Goal: Transaction & Acquisition: Download file/media

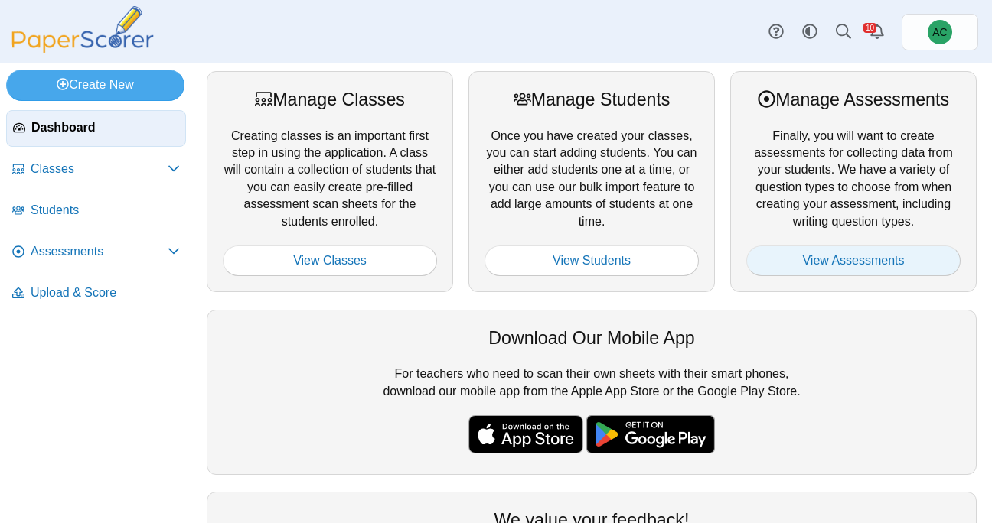
click at [838, 267] on link "View Assessments" at bounding box center [853, 261] width 214 height 31
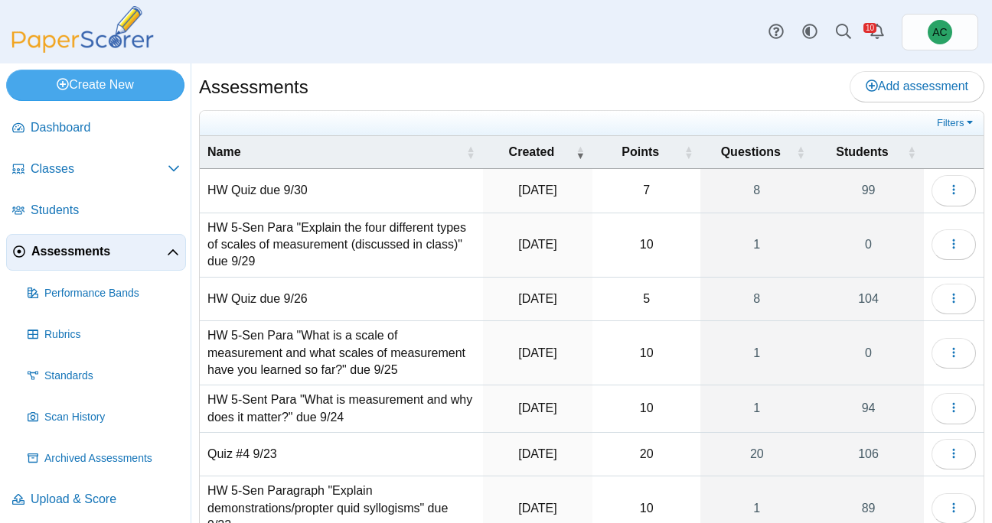
click at [931, 399] on td "Loading…" at bounding box center [954, 409] width 60 height 47
click at [963, 413] on button "button" at bounding box center [953, 408] width 44 height 31
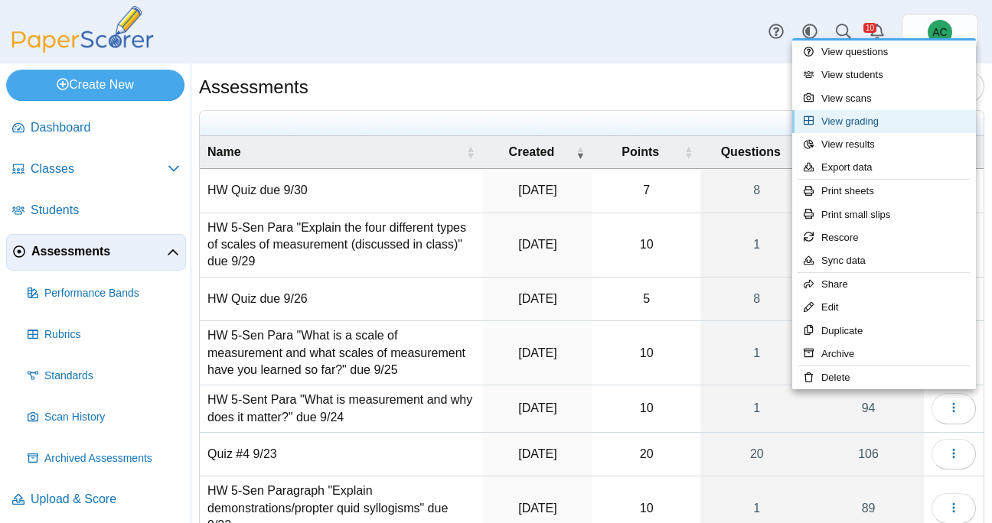
click at [841, 123] on link "View grading" at bounding box center [884, 121] width 184 height 23
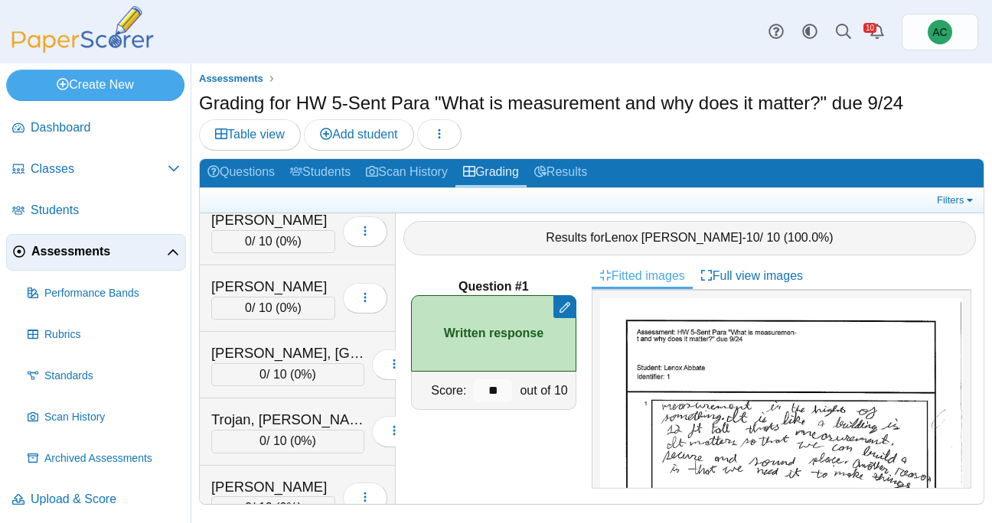
scroll to position [5977, 0]
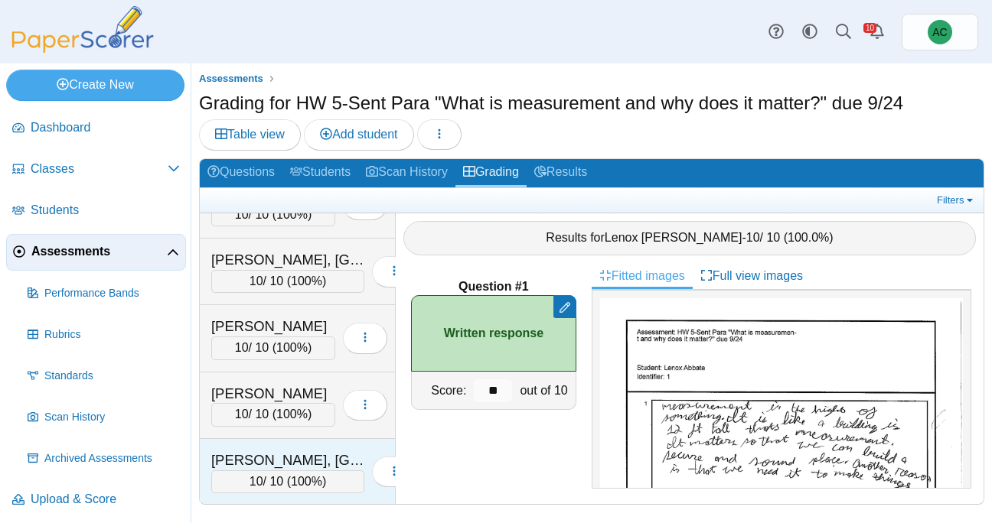
click at [272, 468] on div "Zuber, Brooklyn" at bounding box center [287, 461] width 153 height 20
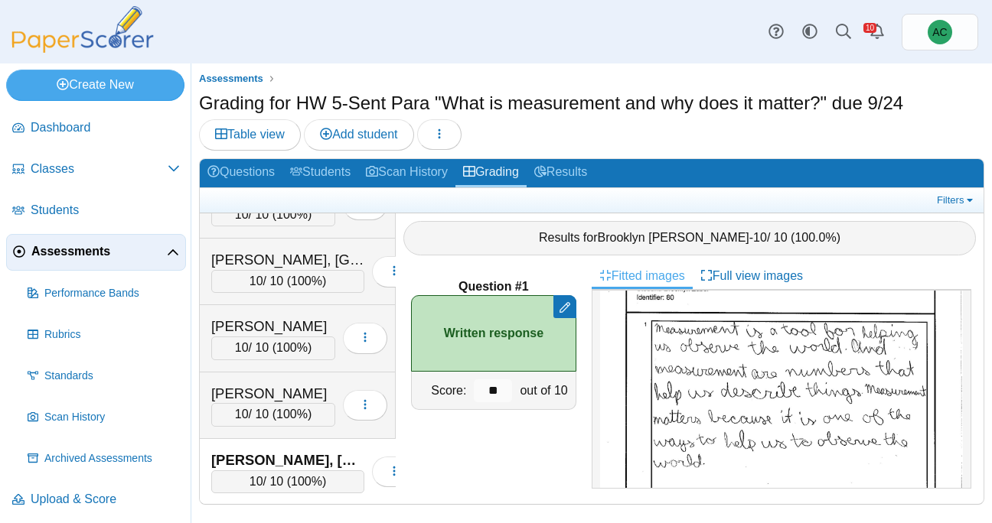
scroll to position [79, 0]
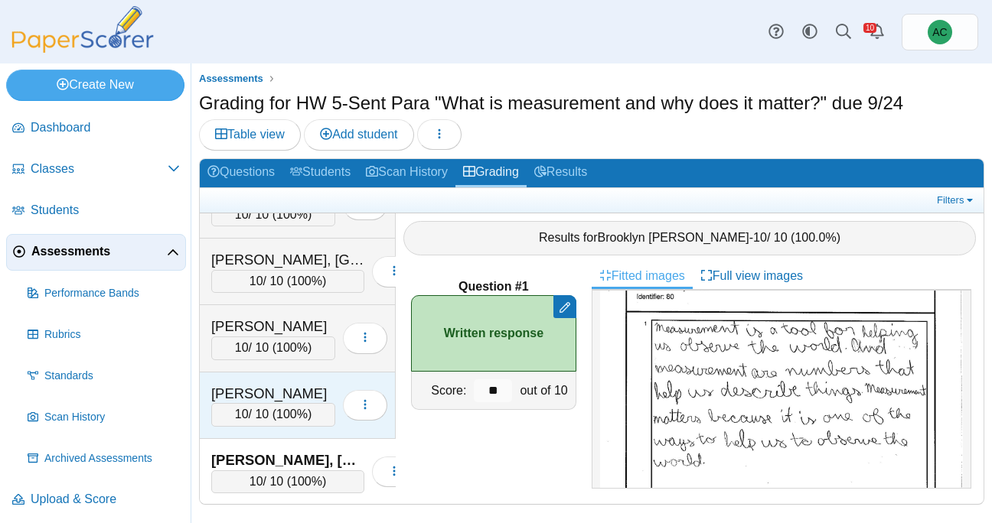
click at [241, 403] on div "10 / 10 ( 100% )" at bounding box center [273, 414] width 124 height 23
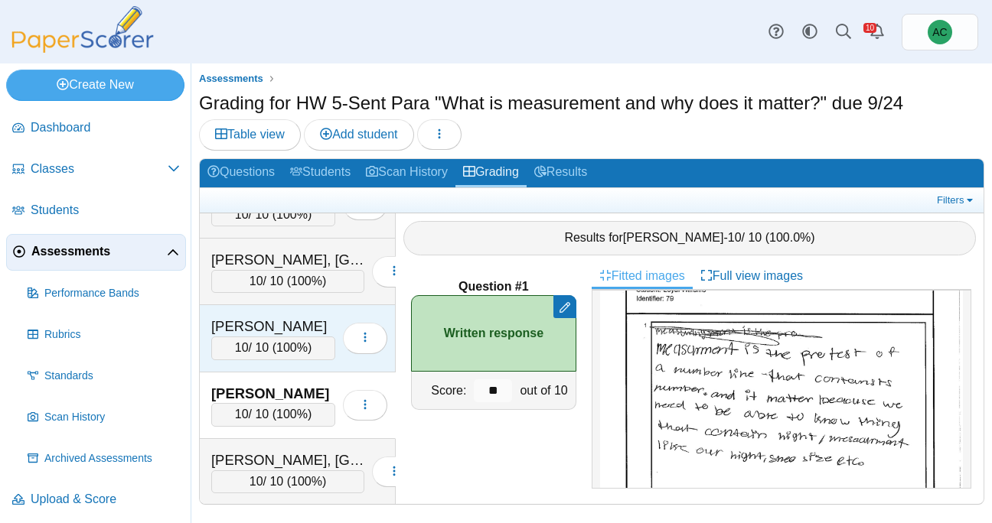
click at [254, 326] on div "Welintukonis, Analicia" at bounding box center [273, 327] width 124 height 20
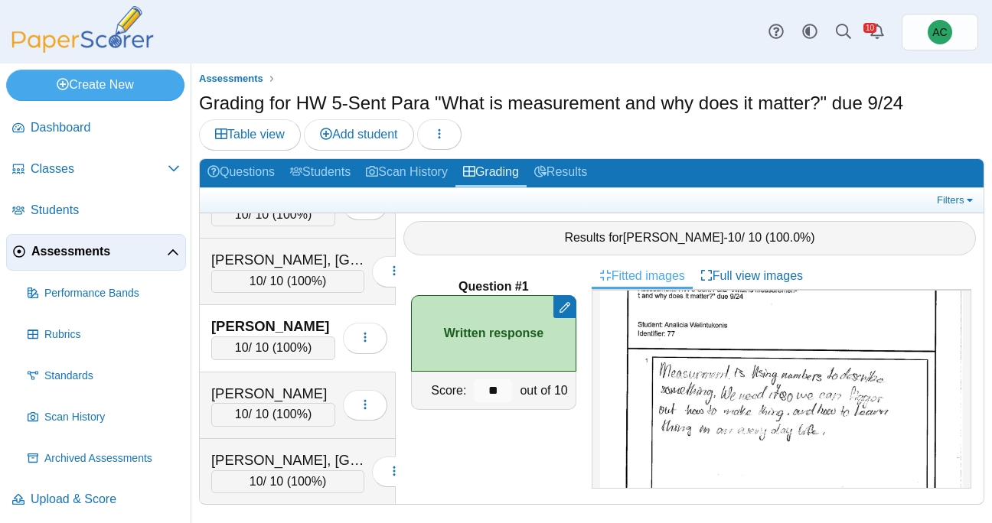
scroll to position [42, 0]
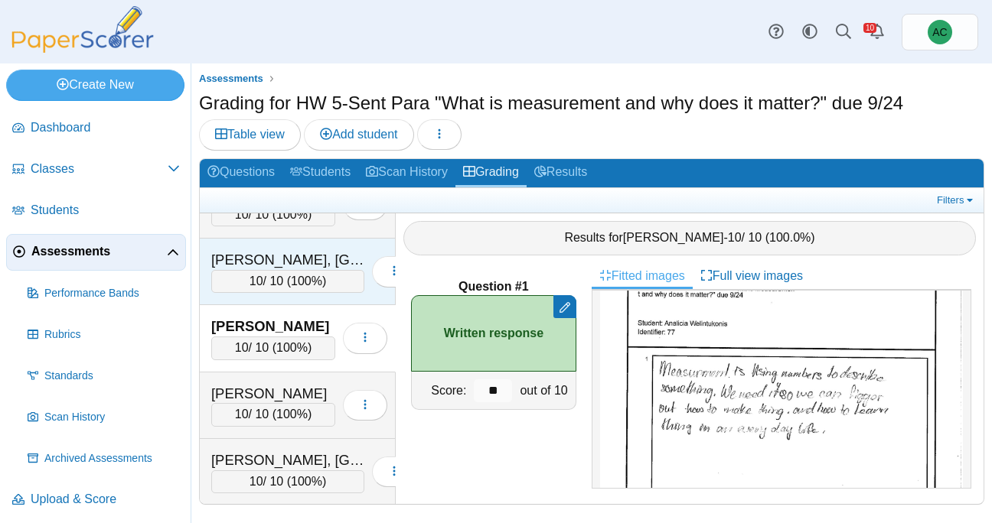
click at [254, 278] on div "10 / 10 ( 100% )" at bounding box center [287, 281] width 153 height 23
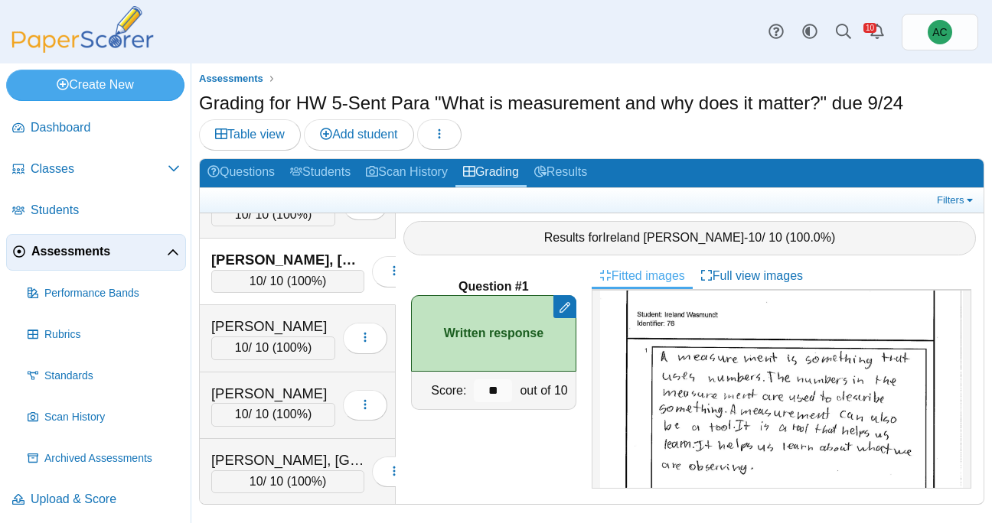
scroll to position [5898, 0]
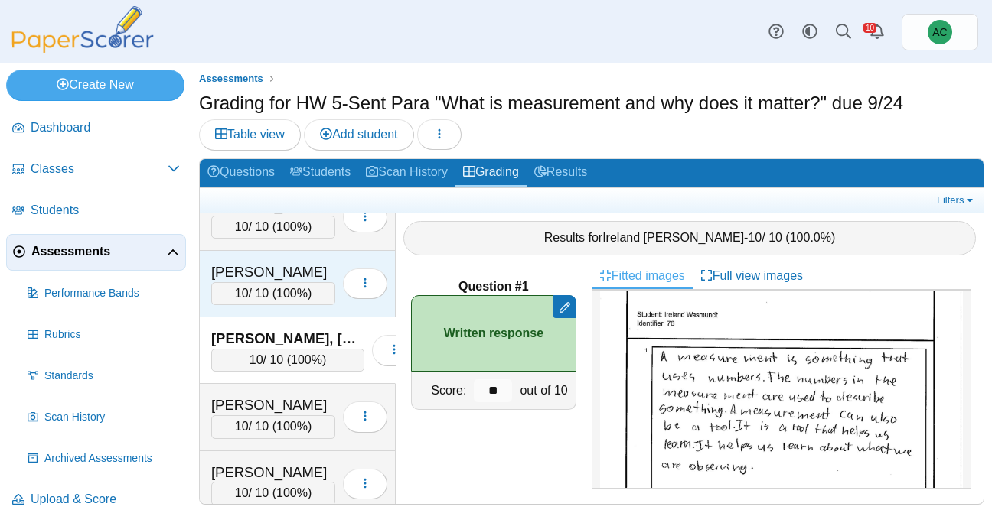
click at [288, 288] on span "100%" at bounding box center [291, 293] width 31 height 13
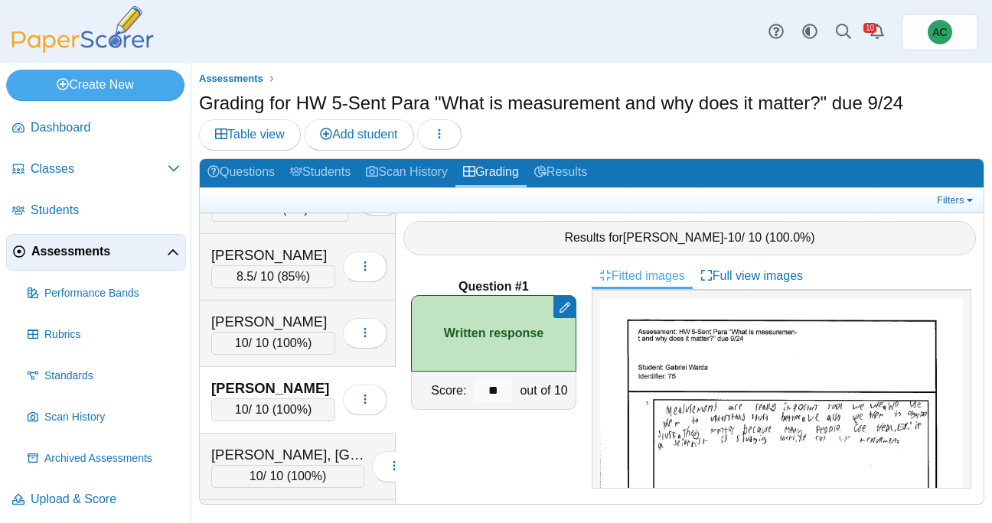
scroll to position [5790, 0]
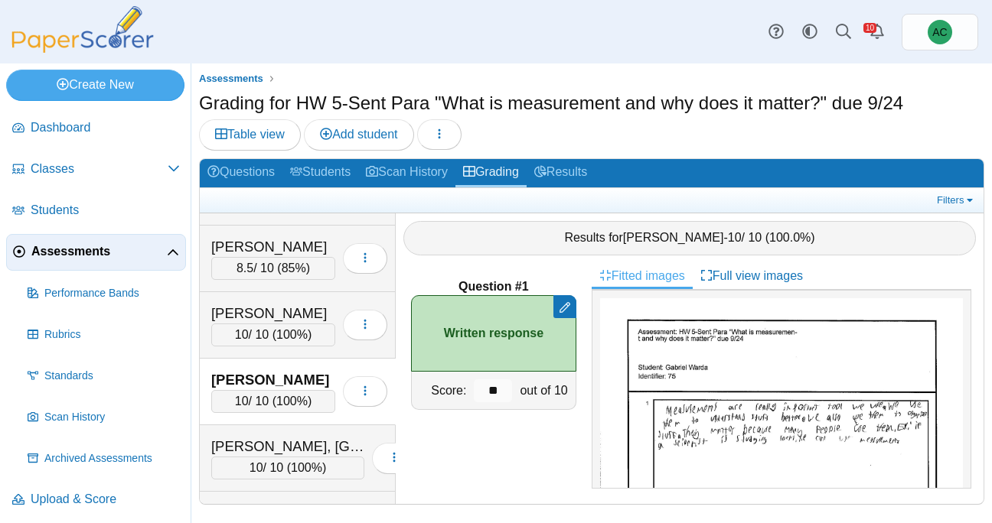
click at [739, 373] on img at bounding box center [781, 532] width 363 height 469
click at [288, 324] on div "10 / 10 ( 100% )" at bounding box center [273, 335] width 124 height 23
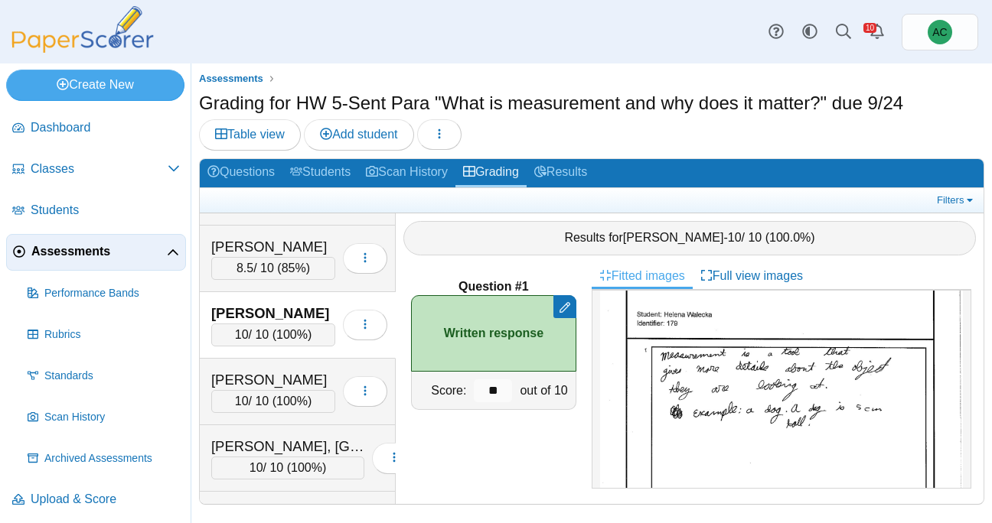
scroll to position [170, 0]
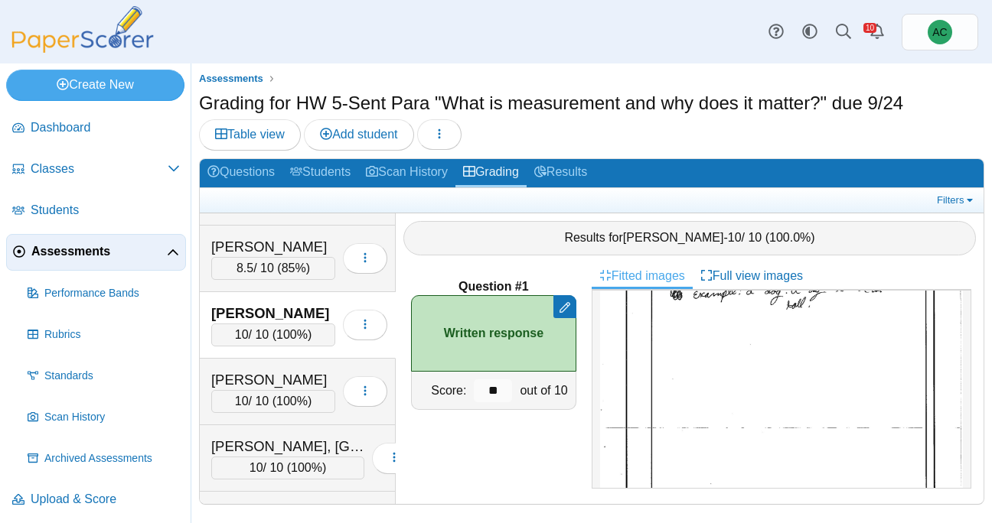
click at [751, 385] on img at bounding box center [781, 363] width 363 height 469
click at [246, 246] on div "Villegas, Lorenzo" at bounding box center [273, 247] width 124 height 20
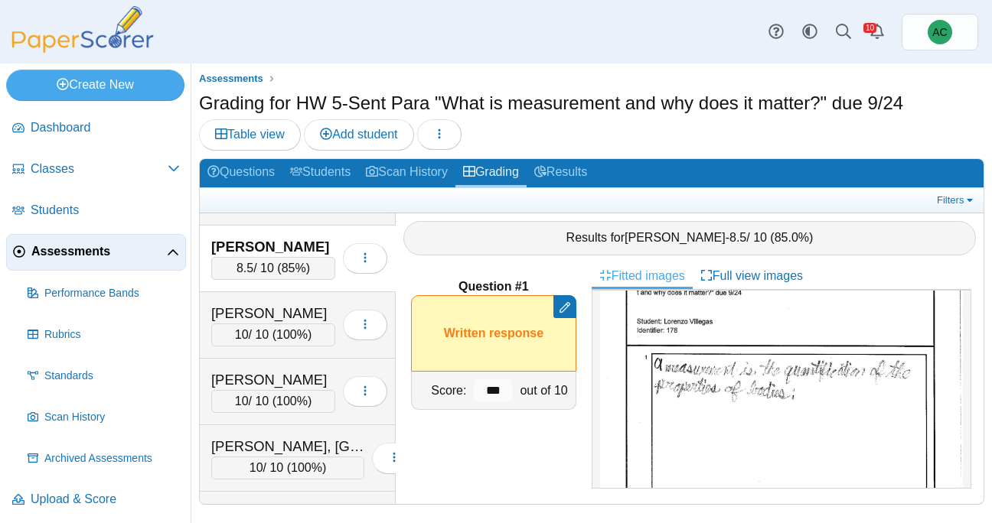
scroll to position [45, 0]
click at [780, 427] on img at bounding box center [781, 487] width 363 height 469
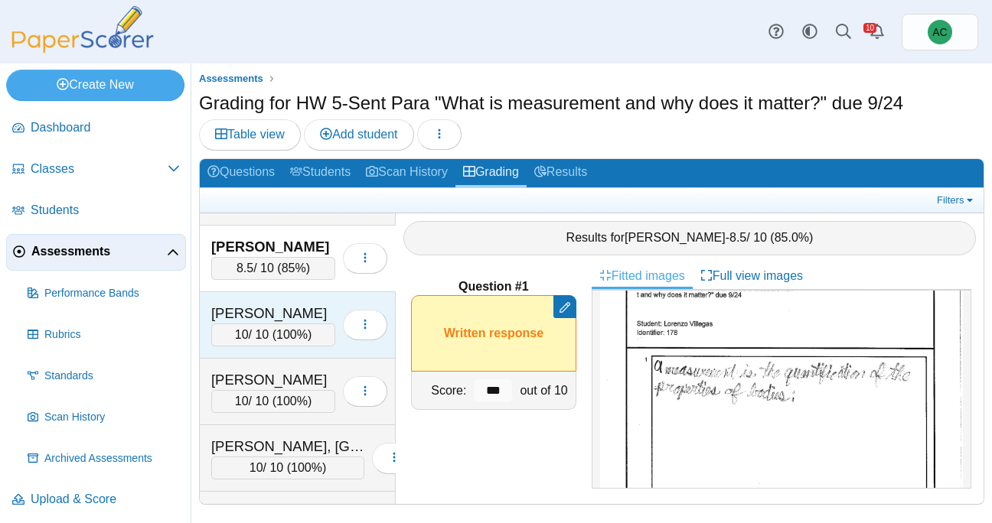
click at [330, 306] on div "Walecka, Helena" at bounding box center [273, 314] width 124 height 20
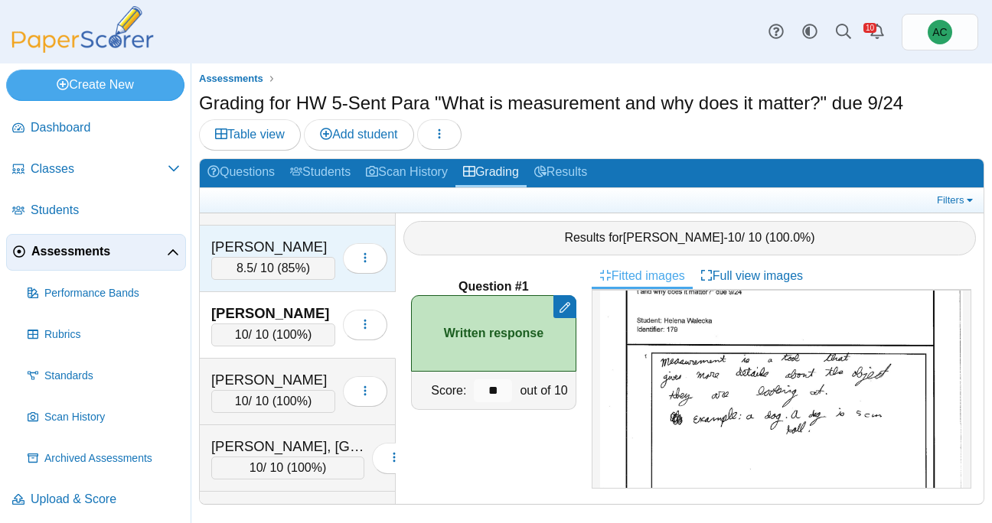
click at [299, 262] on span "85%" at bounding box center [294, 268] width 24 height 13
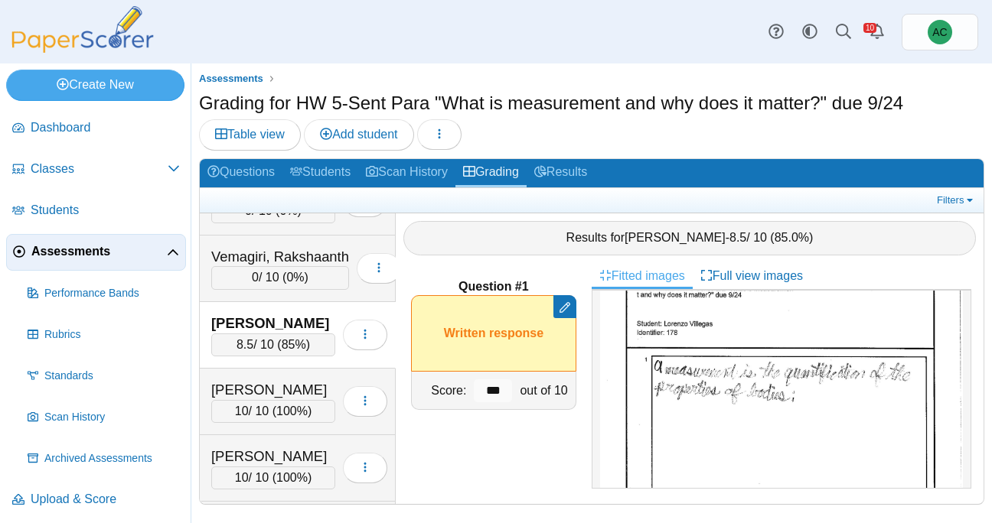
scroll to position [5708, 0]
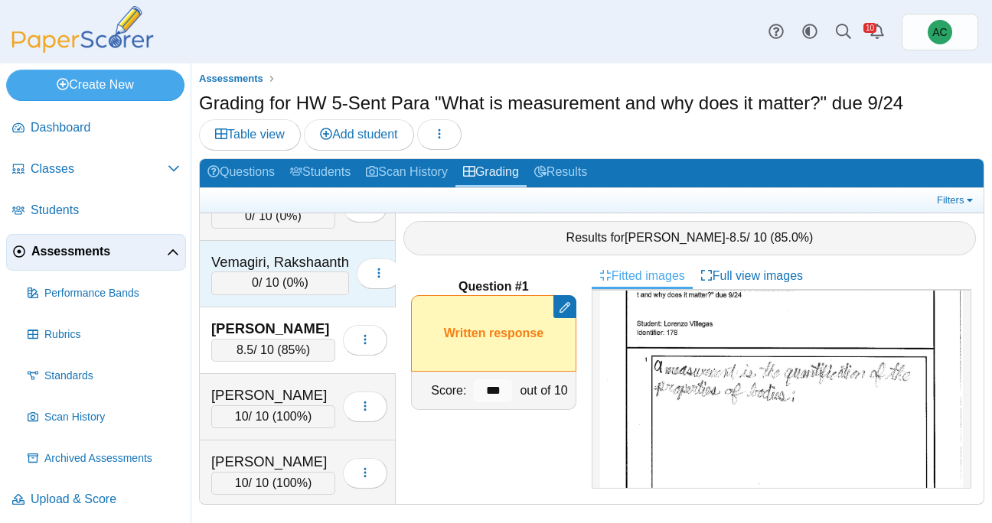
click at [291, 262] on div "Vemagiri, Rakshaanth" at bounding box center [280, 263] width 138 height 20
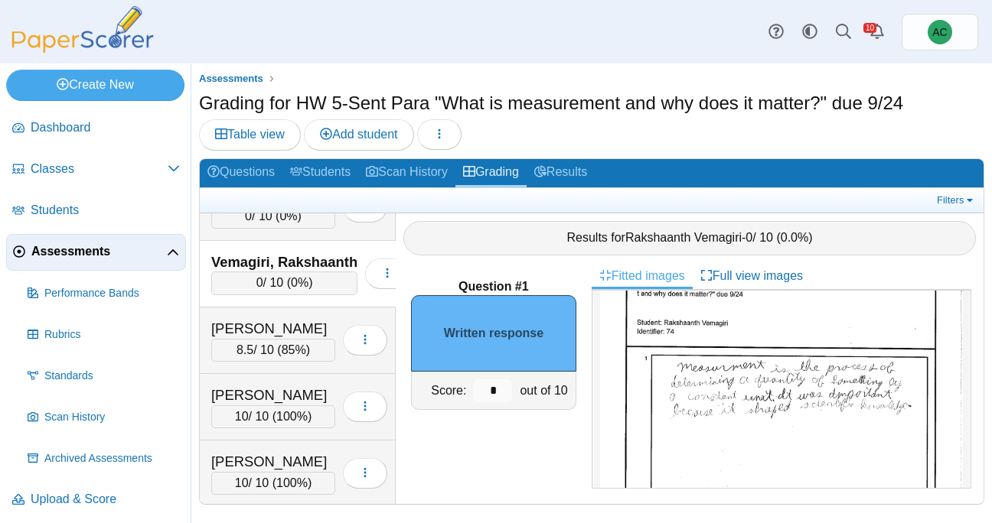
scroll to position [0, 0]
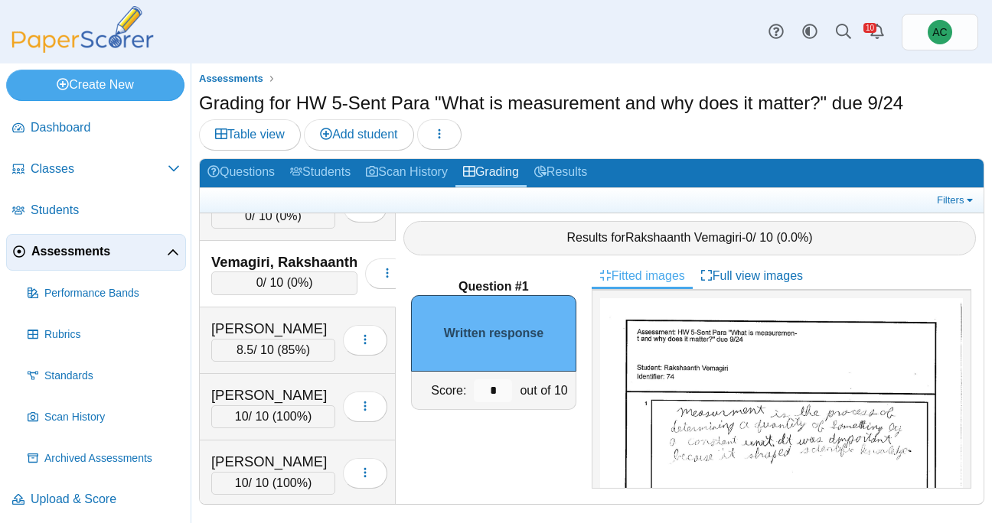
click at [751, 377] on img at bounding box center [781, 532] width 363 height 469
click at [494, 392] on input "*" at bounding box center [493, 391] width 38 height 23
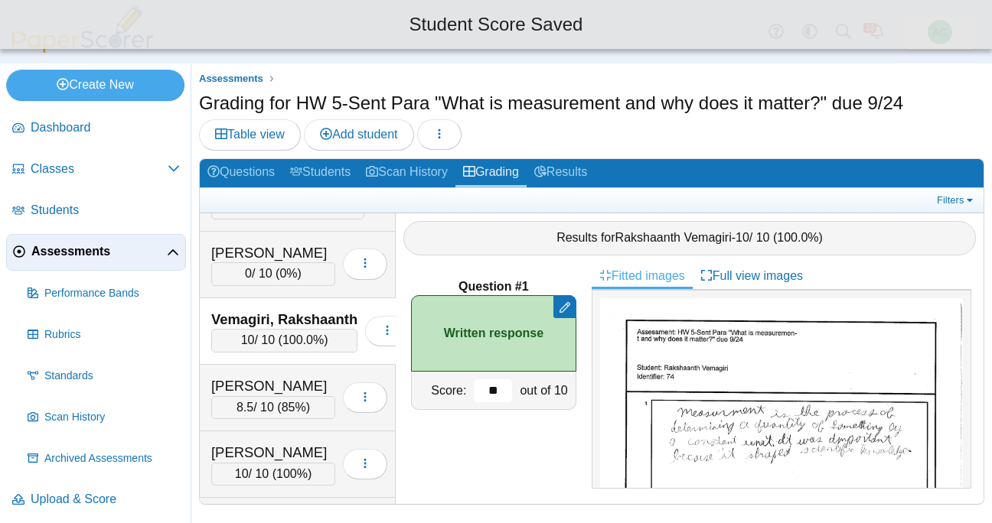
scroll to position [5639, 0]
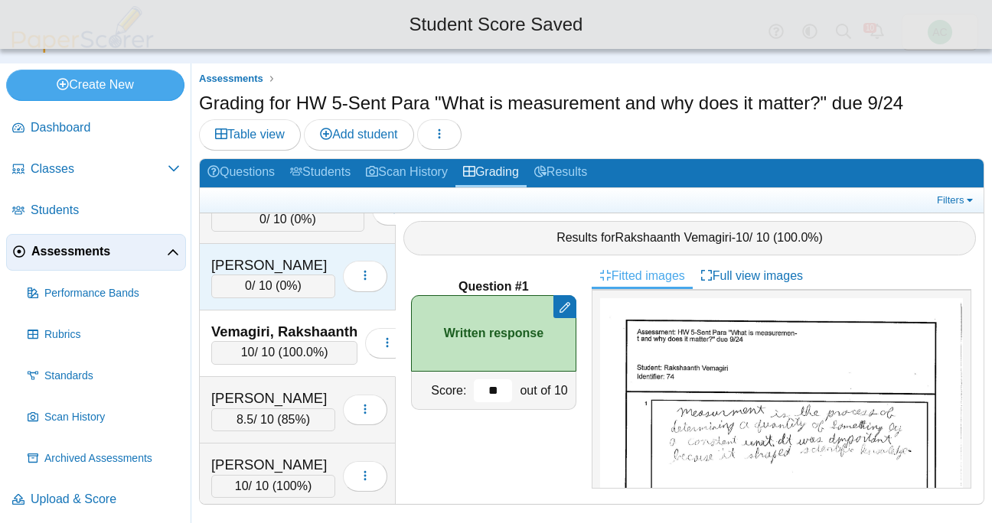
type input "**"
click at [306, 282] on div "0 / 10 ( 0% )" at bounding box center [273, 286] width 124 height 23
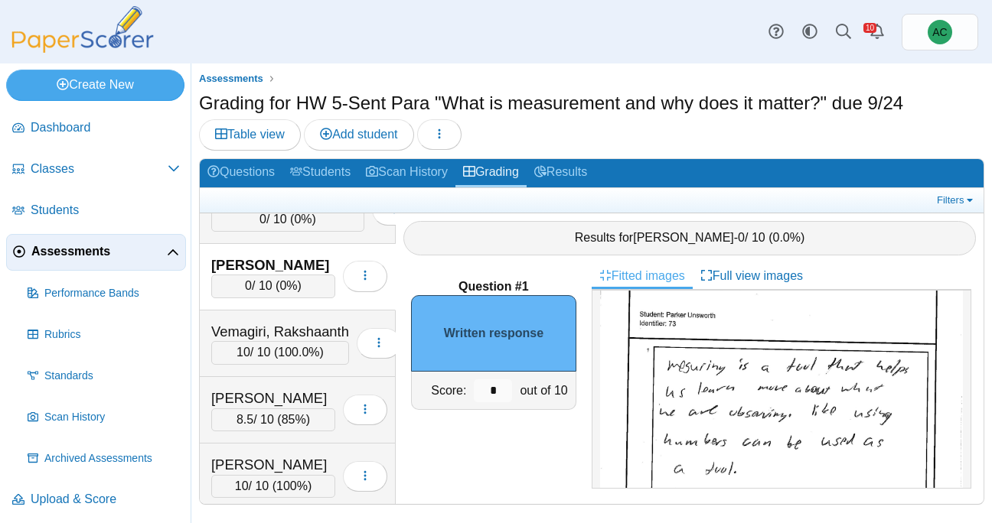
scroll to position [62, 0]
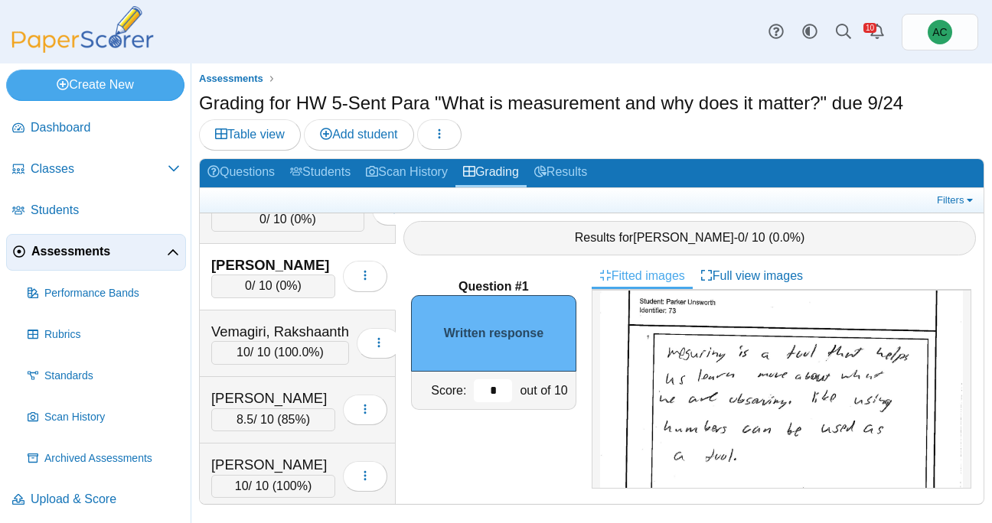
click at [494, 389] on input "*" at bounding box center [493, 391] width 38 height 23
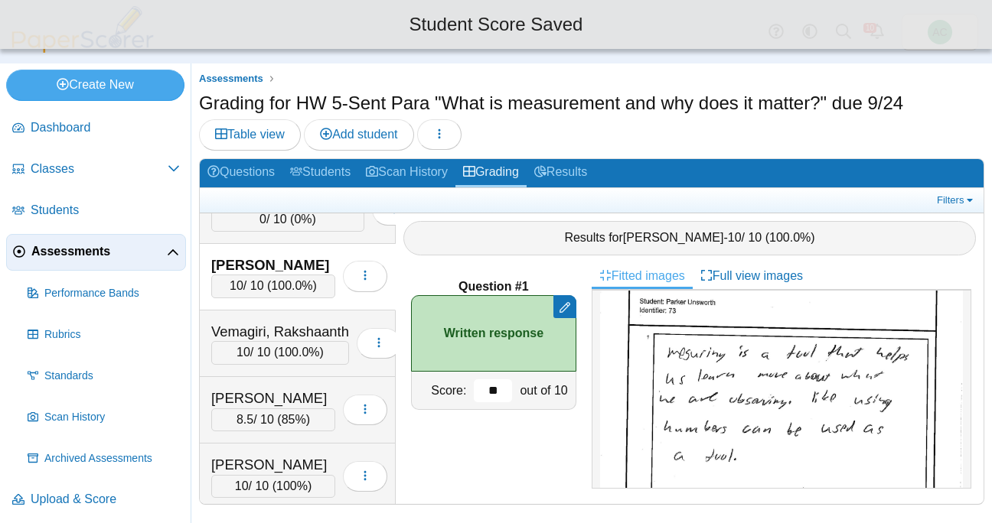
scroll to position [5564, 0]
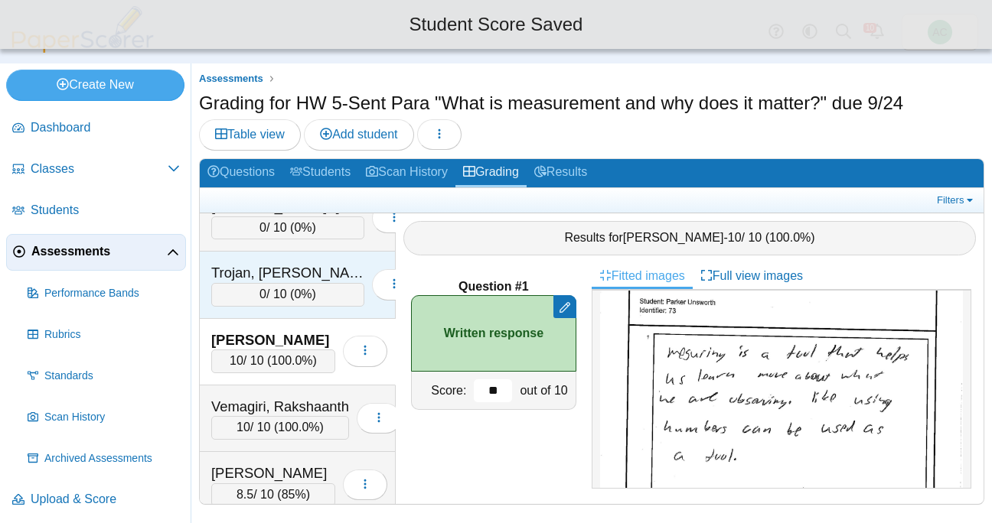
type input "**"
click at [294, 291] on span "0%" at bounding box center [303, 294] width 18 height 13
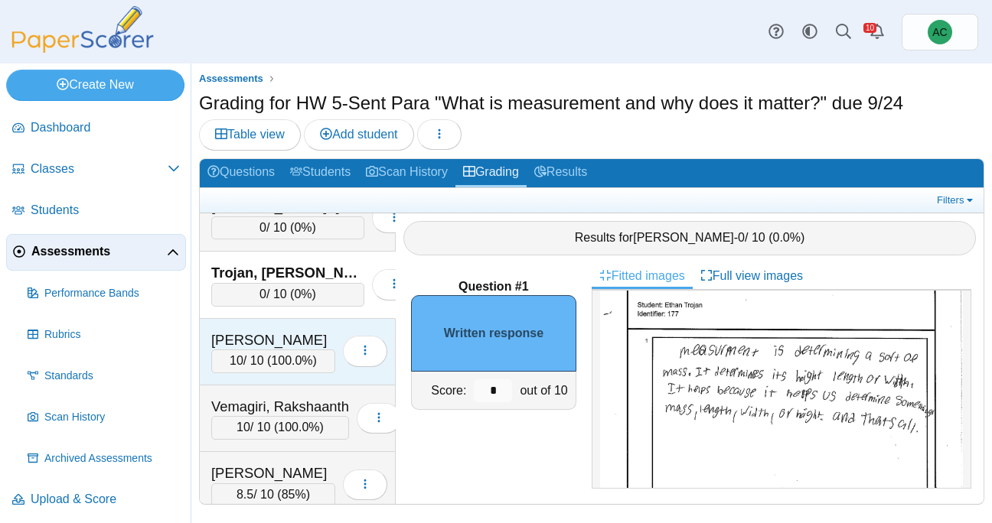
scroll to position [5608, 0]
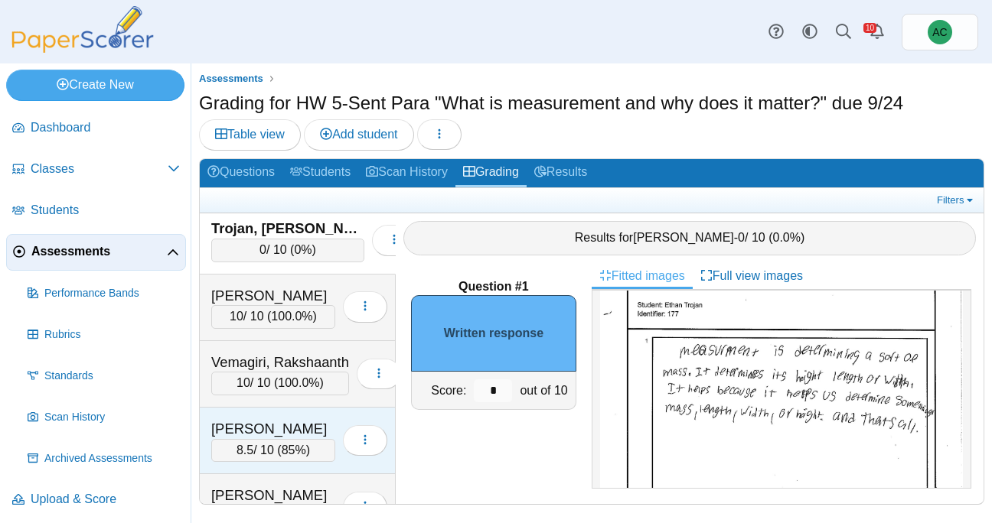
click at [262, 417] on div "Villegas, Lorenzo 8.5 / 10 ( 85% ) Loading…" at bounding box center [298, 441] width 196 height 67
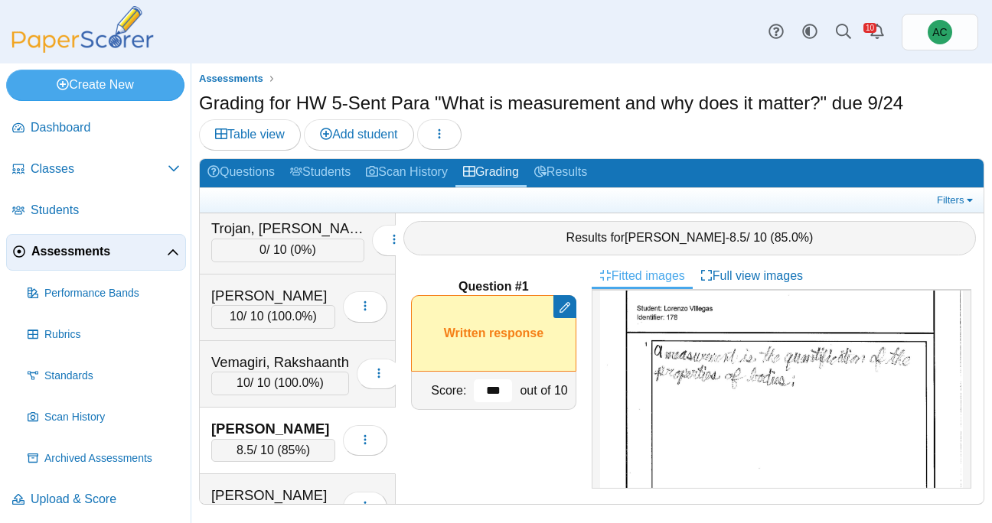
click at [501, 389] on input "***" at bounding box center [493, 391] width 38 height 23
type input "*"
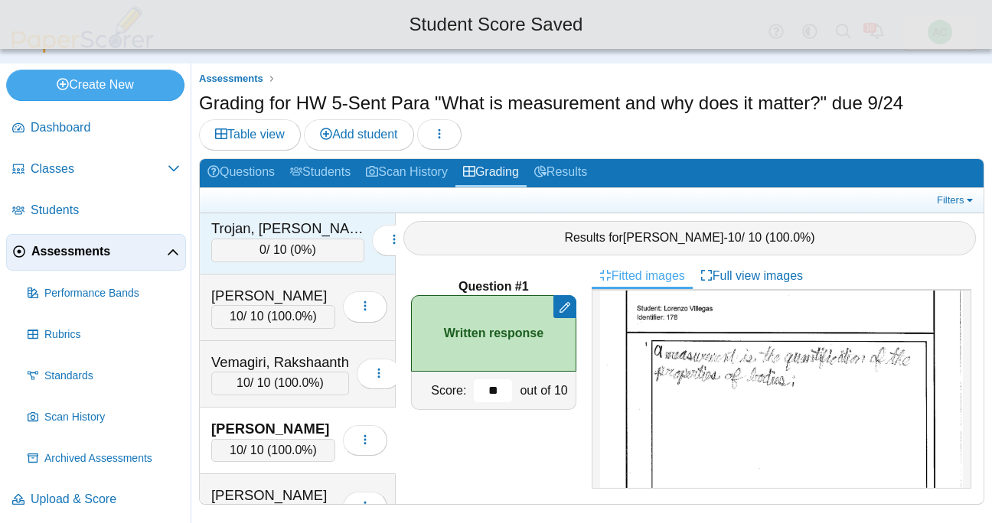
type input "**"
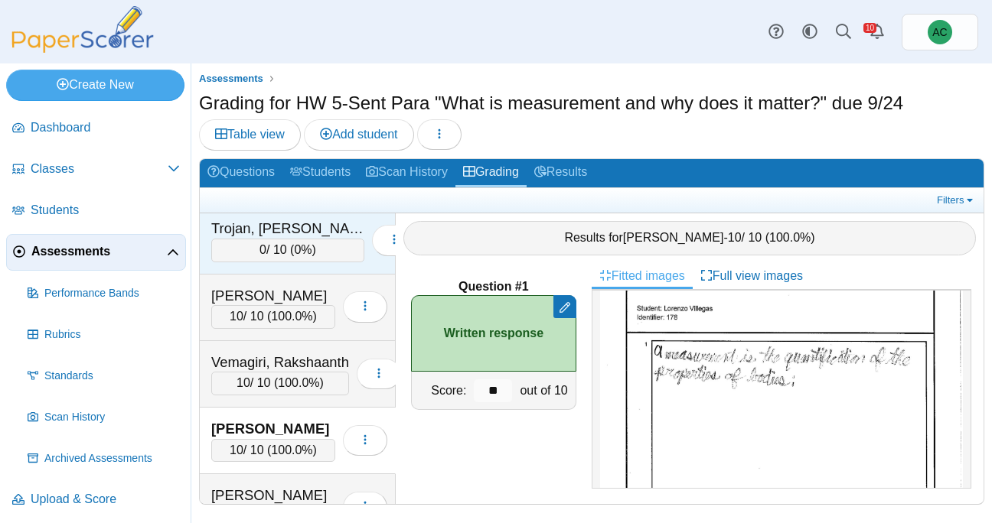
click at [298, 233] on div "Trojan, Ethan" at bounding box center [287, 229] width 153 height 20
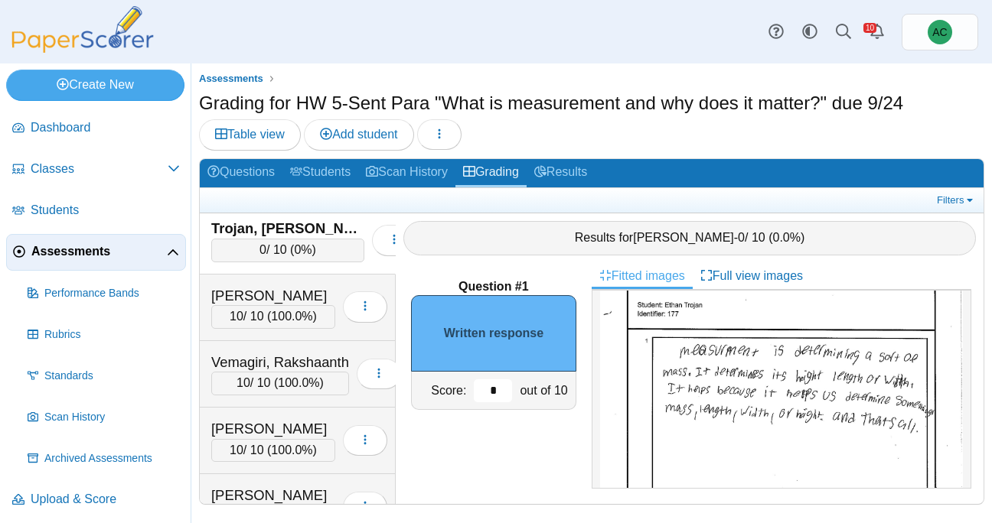
click at [487, 393] on input "*" at bounding box center [493, 391] width 38 height 23
click at [494, 393] on input "*" at bounding box center [493, 391] width 38 height 23
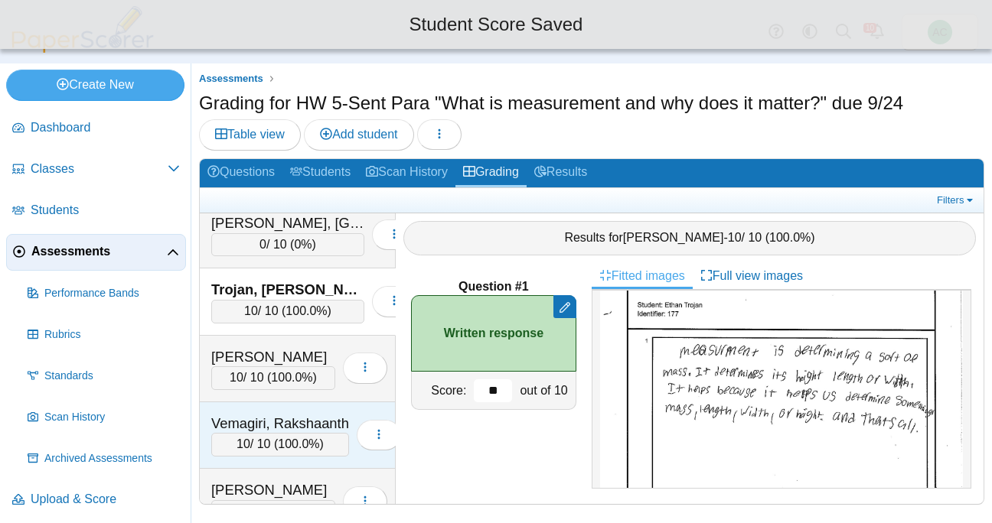
scroll to position [5532, 0]
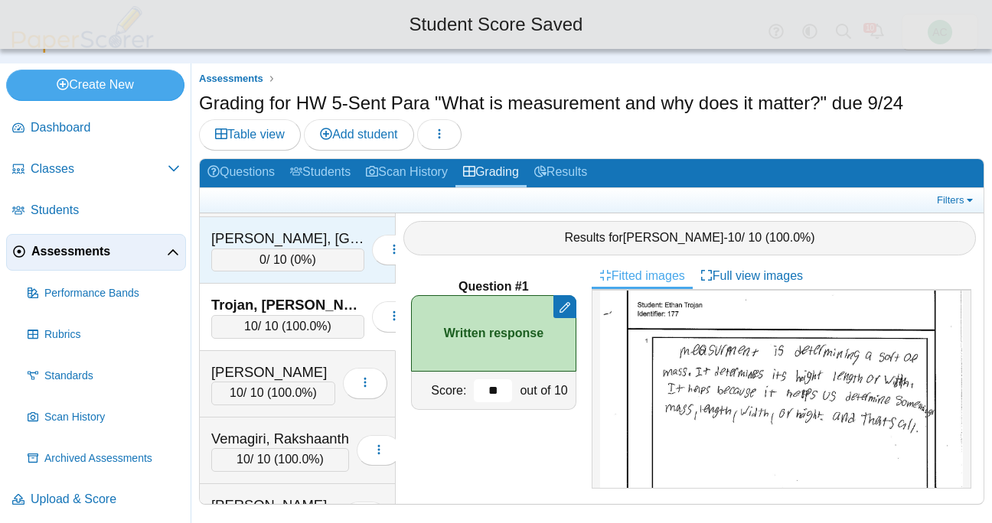
type input "**"
click at [250, 263] on div "0 / 10 ( 0% )" at bounding box center [287, 260] width 153 height 23
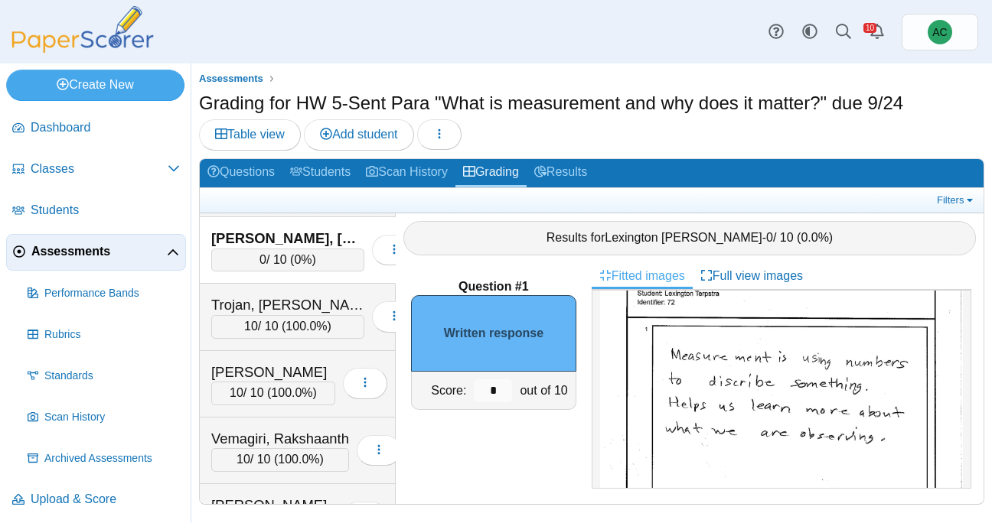
scroll to position [81, 0]
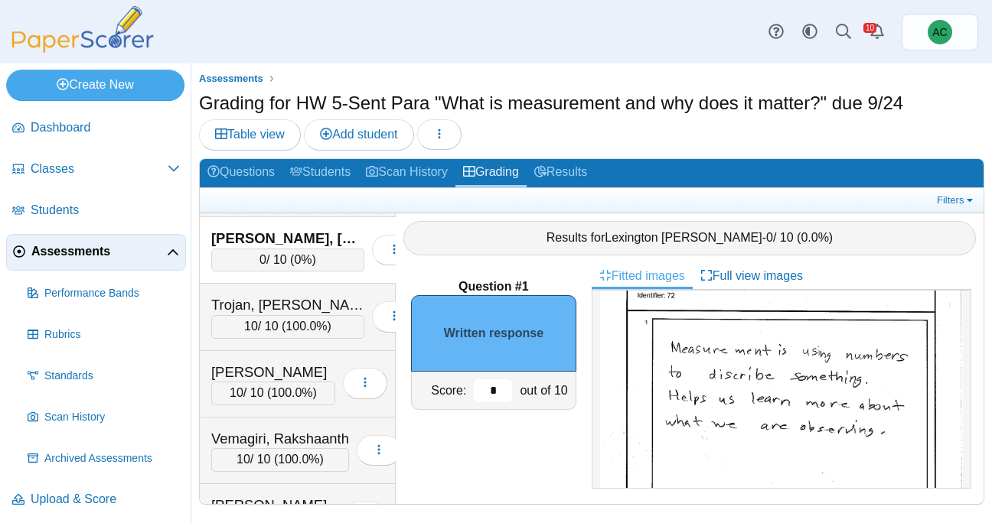
click at [504, 395] on input "*" at bounding box center [493, 391] width 38 height 23
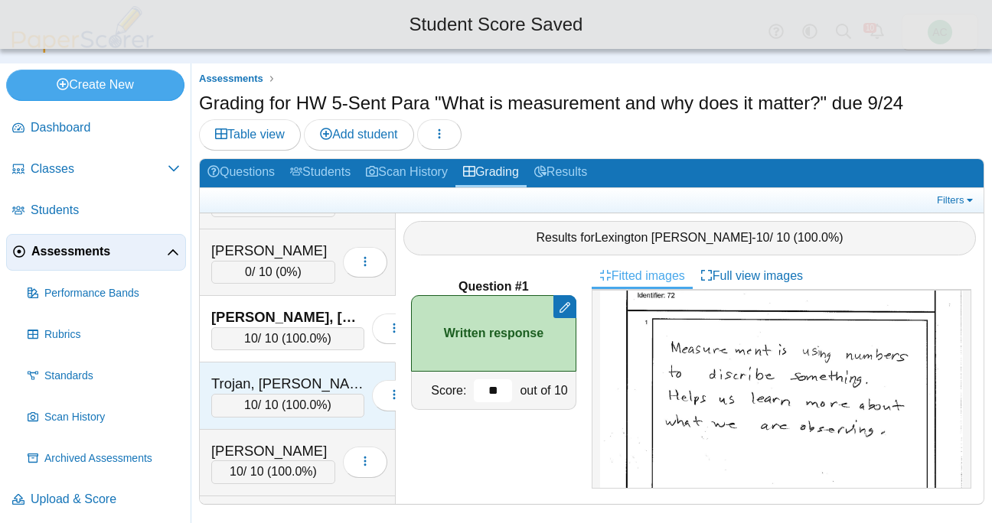
scroll to position [5431, 0]
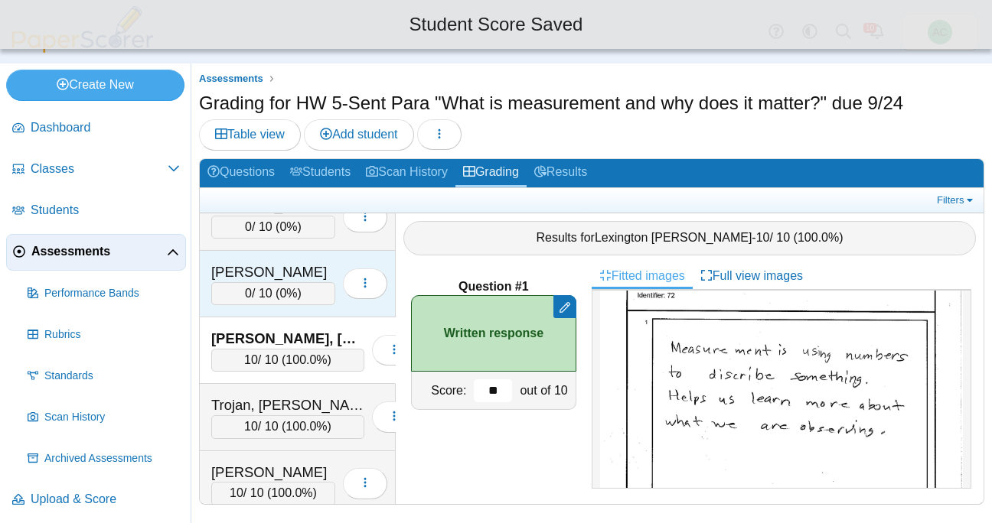
type input "**"
click at [275, 281] on div "Stein, Emma" at bounding box center [273, 272] width 124 height 20
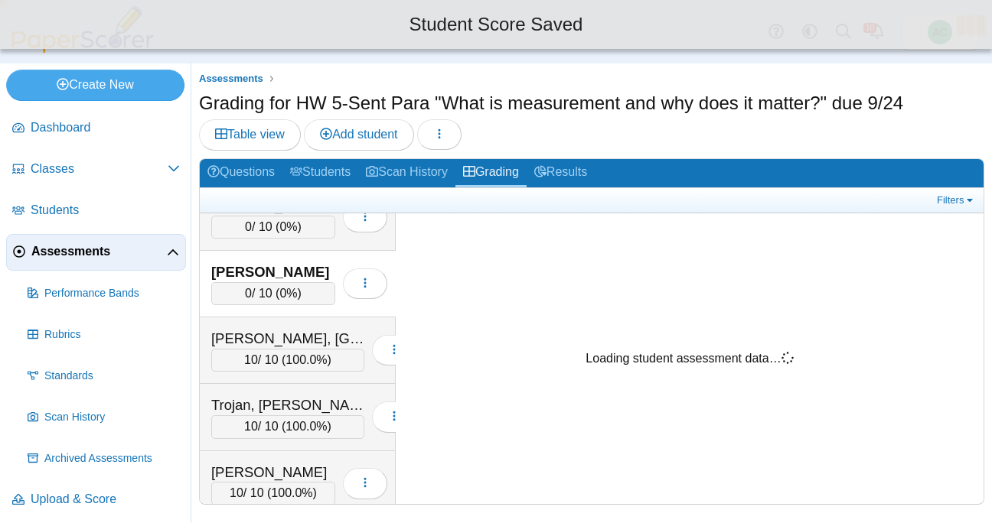
scroll to position [0, 0]
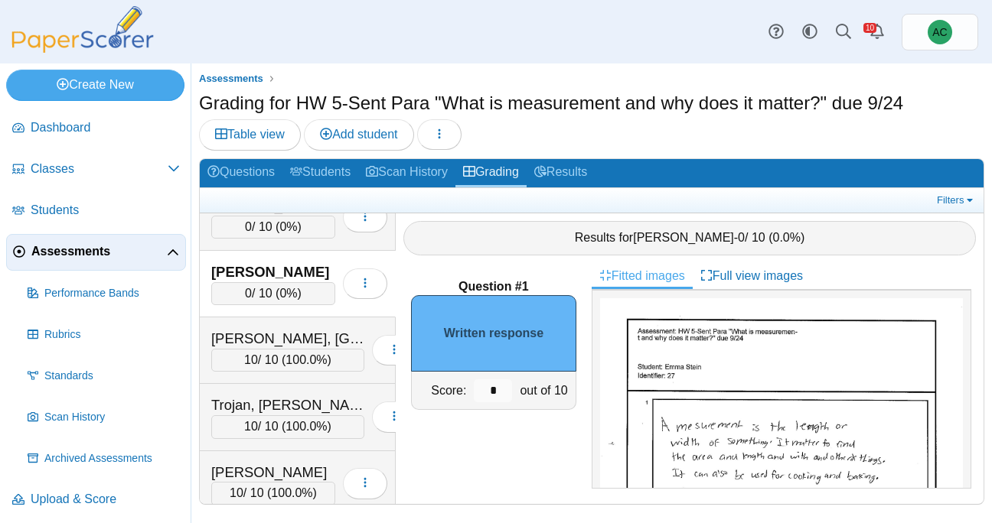
click at [732, 378] on img at bounding box center [781, 532] width 363 height 469
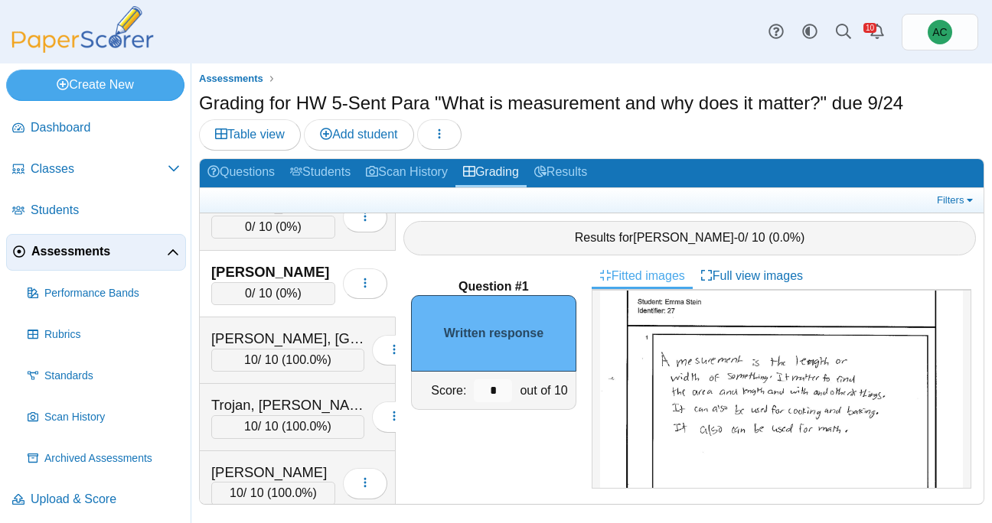
scroll to position [69, 0]
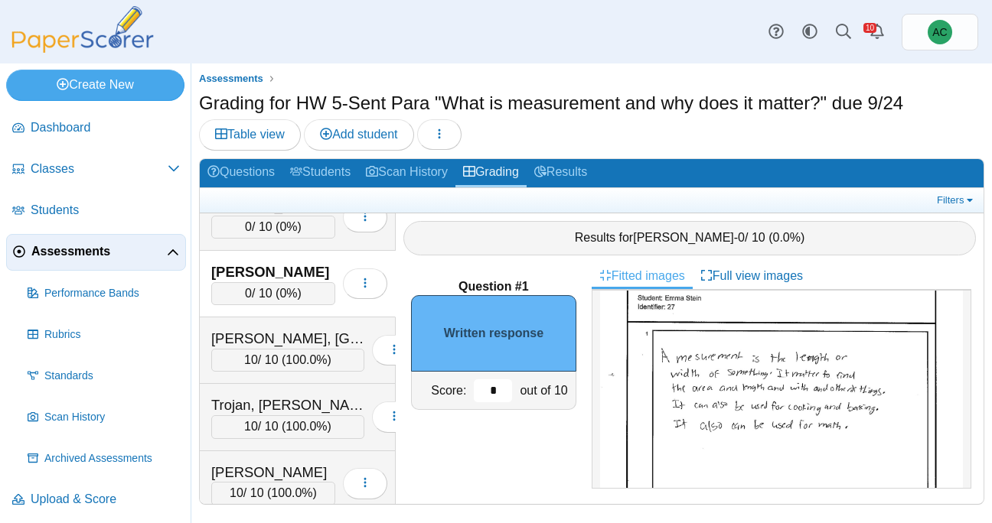
click at [509, 385] on input "*" at bounding box center [493, 391] width 38 height 23
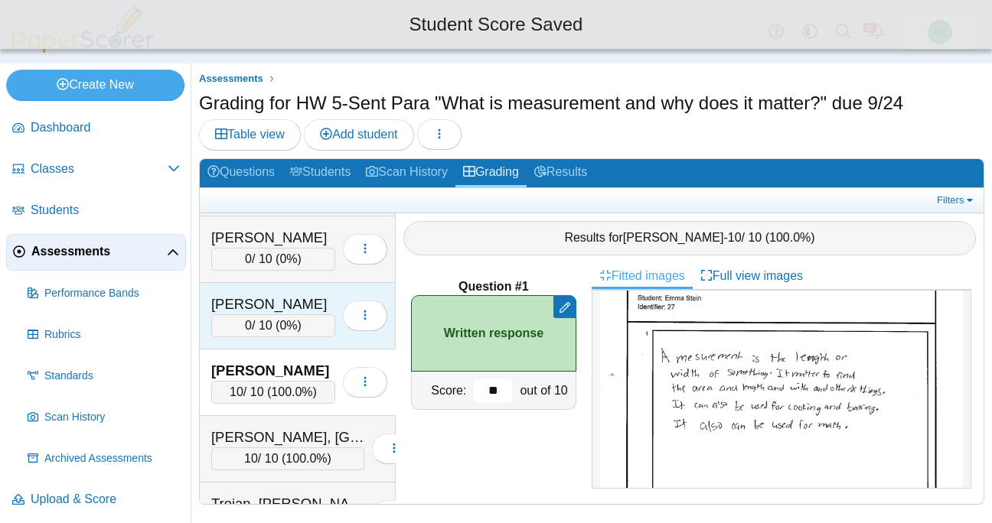
scroll to position [5320, 0]
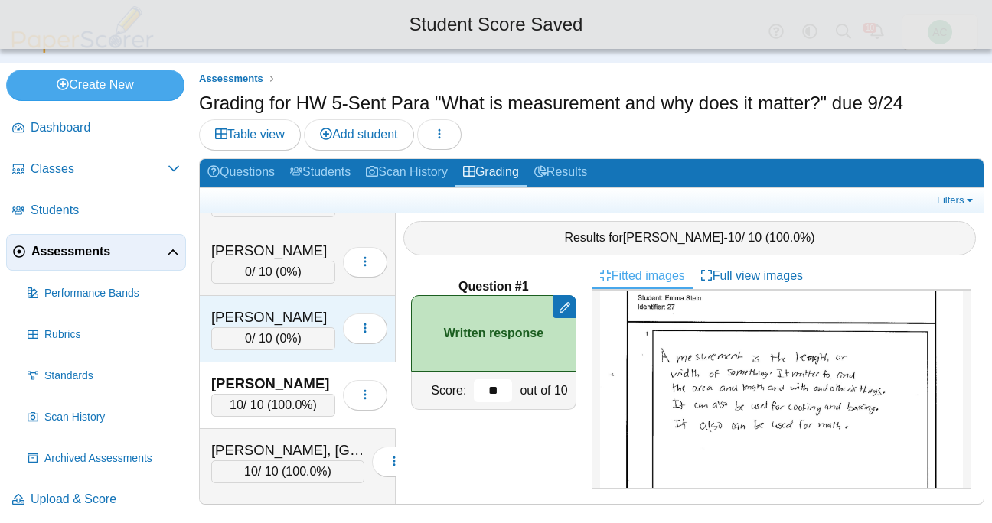
type input "**"
click at [265, 305] on div "Soto, Landon 0 / 10 ( 0% ) Loading…" at bounding box center [298, 329] width 196 height 67
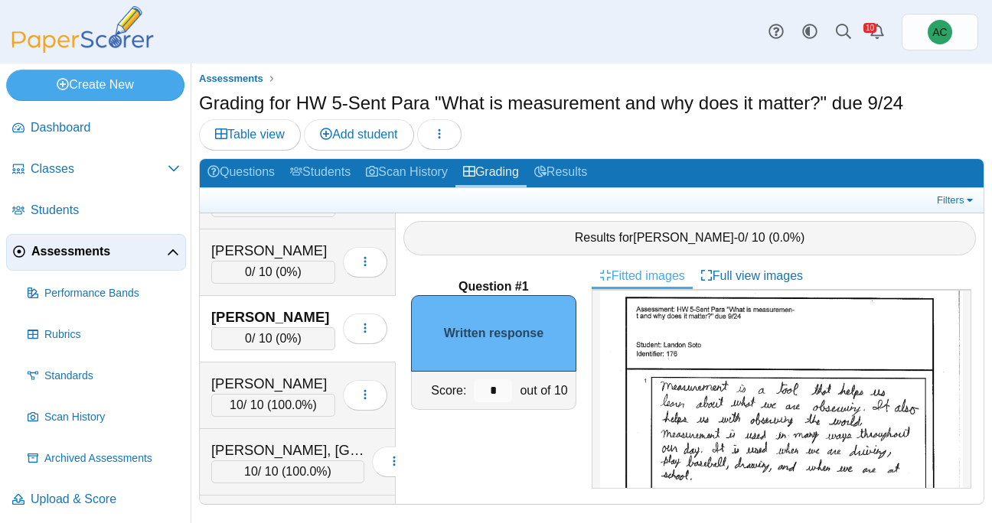
scroll to position [45, 0]
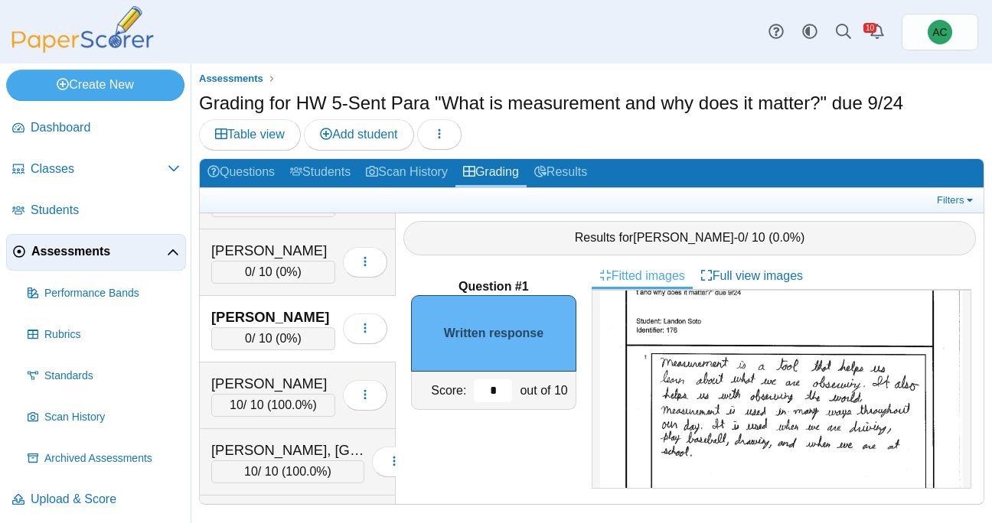
click at [498, 382] on input "*" at bounding box center [493, 391] width 38 height 23
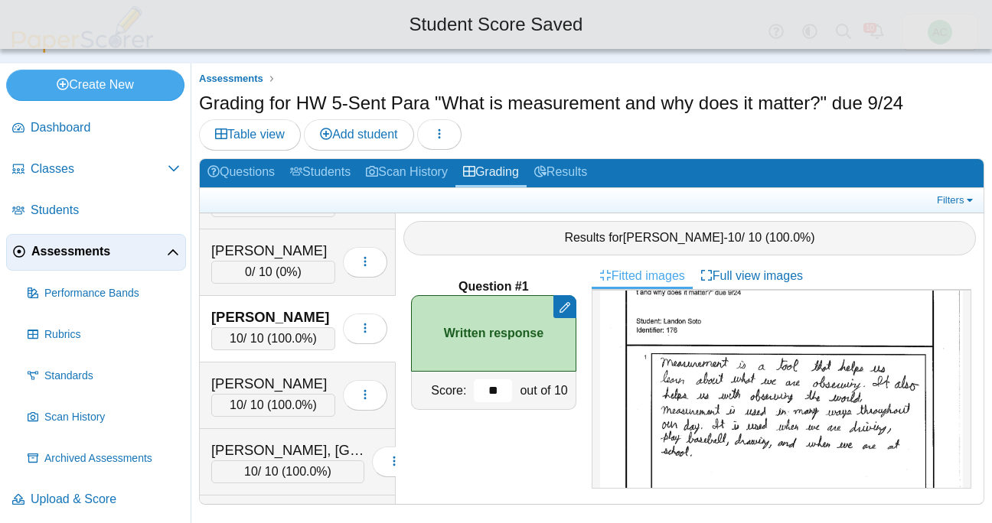
type input "*"
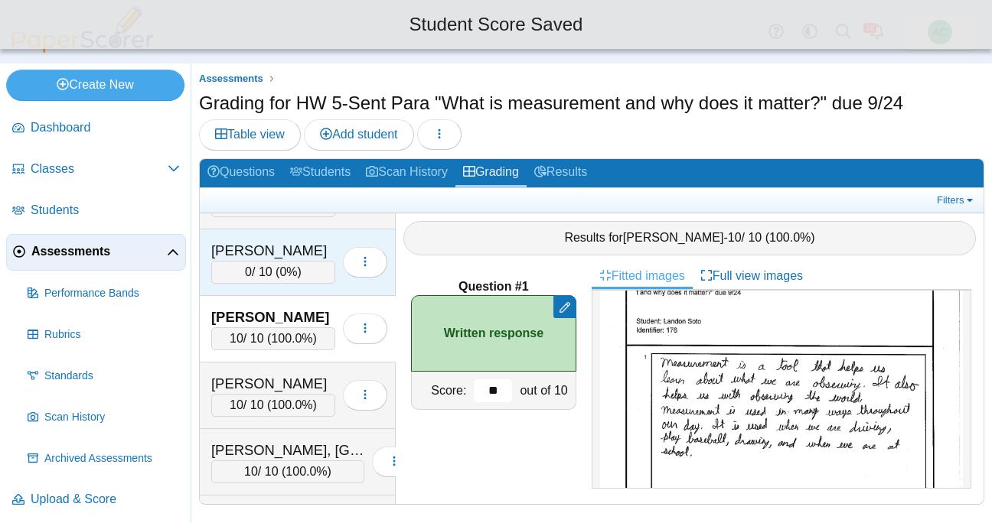
type input "**"
click at [271, 277] on div "0 / 10 ( 0% )" at bounding box center [273, 272] width 124 height 23
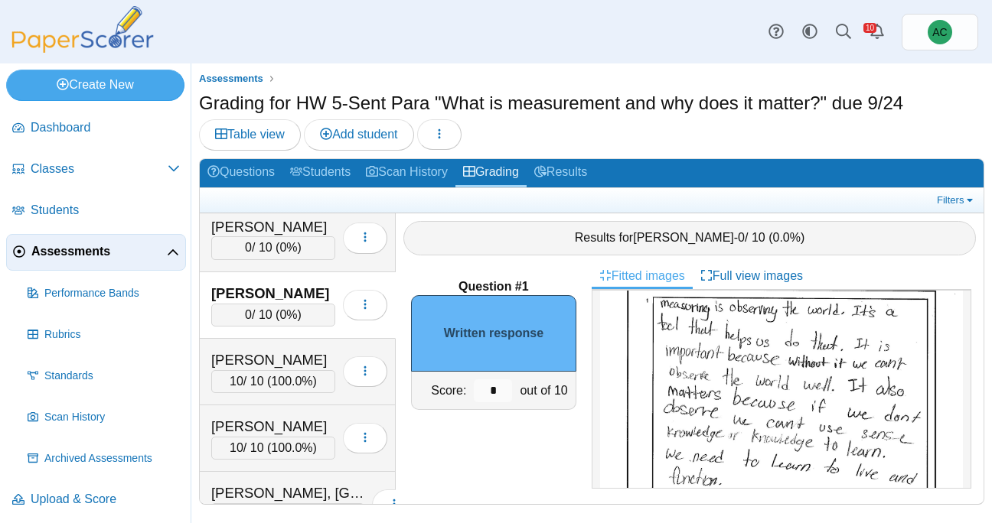
scroll to position [109, 0]
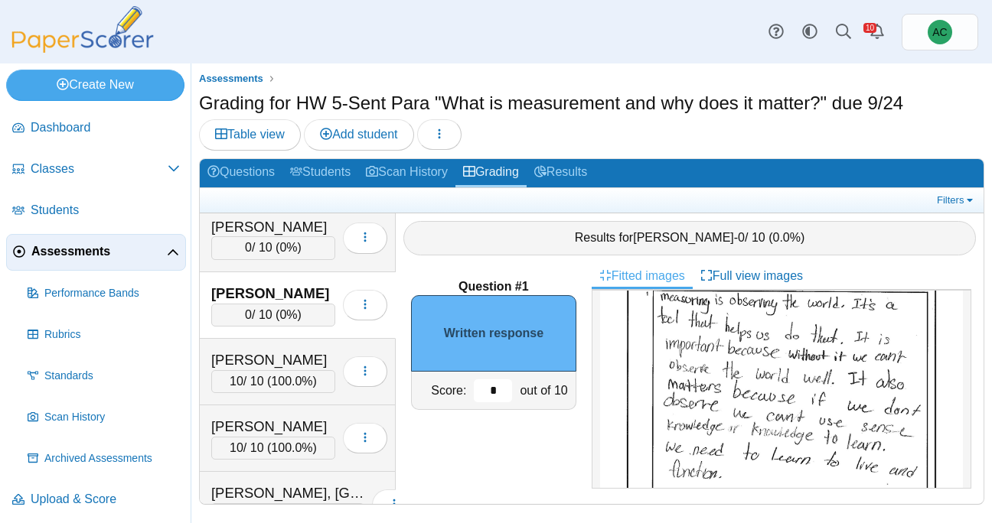
click at [508, 387] on input "*" at bounding box center [493, 391] width 38 height 23
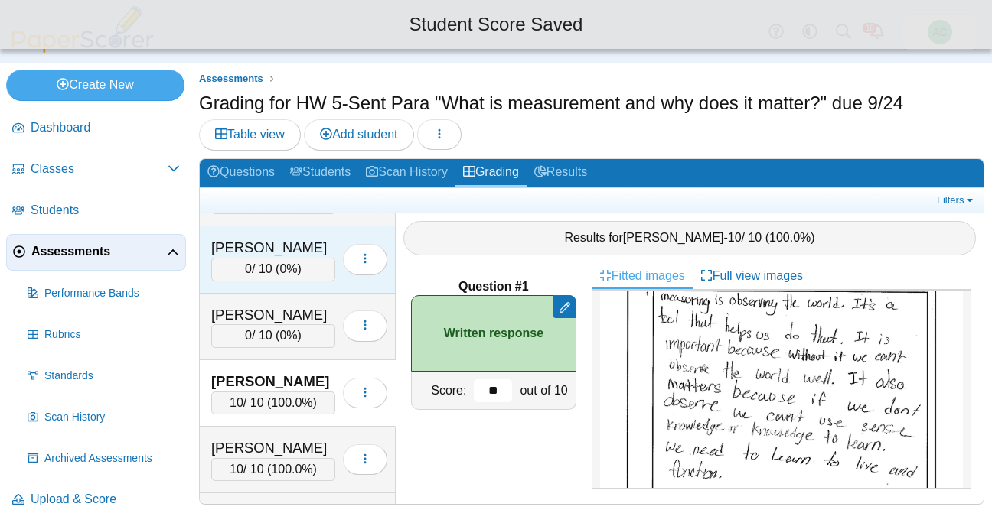
type input "**"
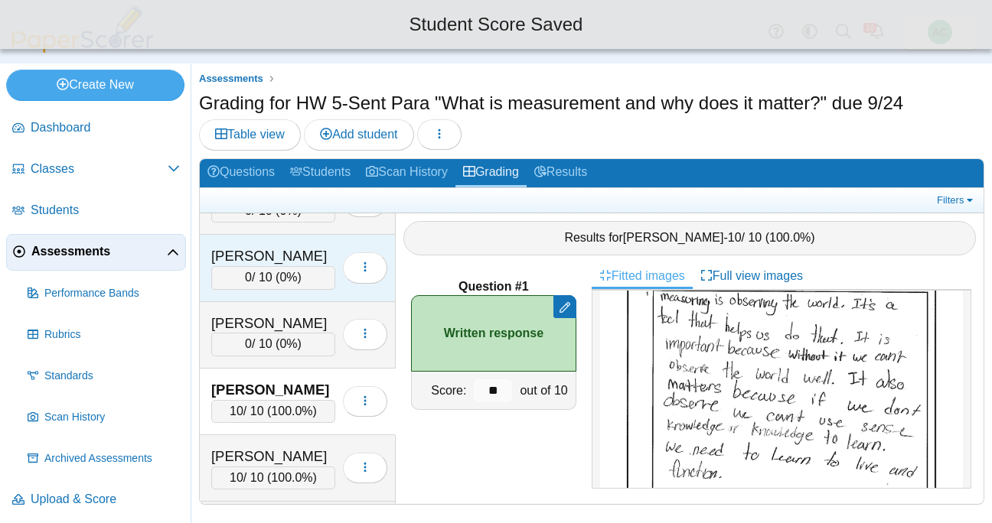
click at [269, 283] on div "0 / 10 ( 0% )" at bounding box center [273, 277] width 124 height 23
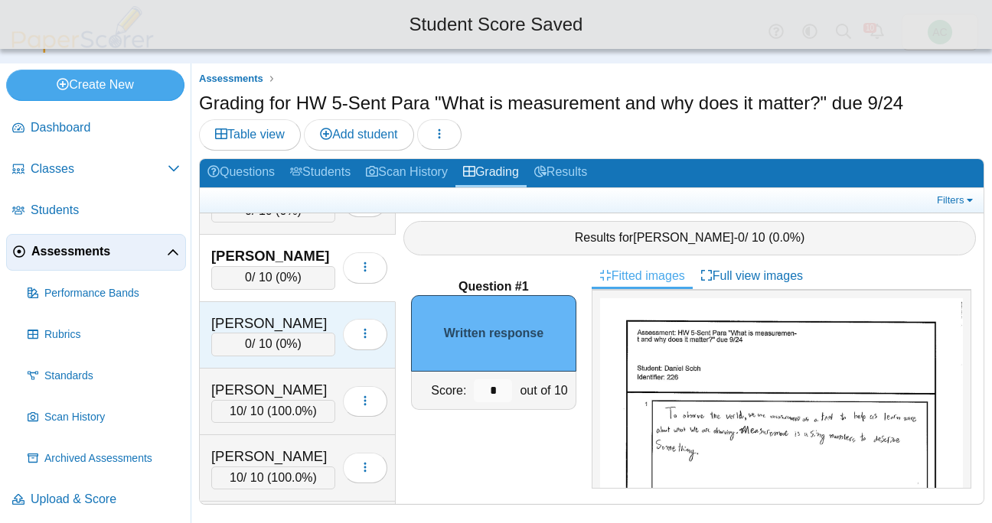
click at [253, 314] on div "Sofariu, Sarah" at bounding box center [273, 324] width 124 height 20
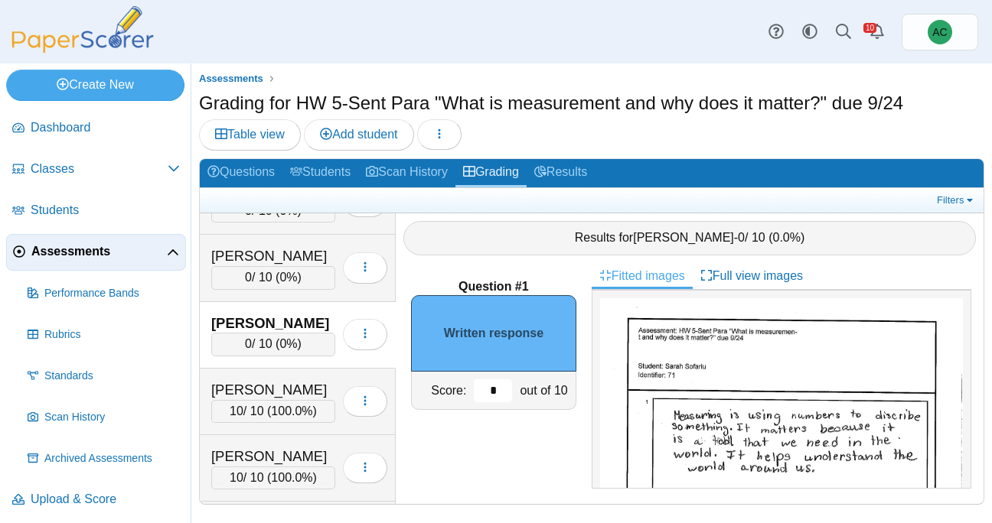
click at [501, 389] on input "*" at bounding box center [493, 391] width 38 height 23
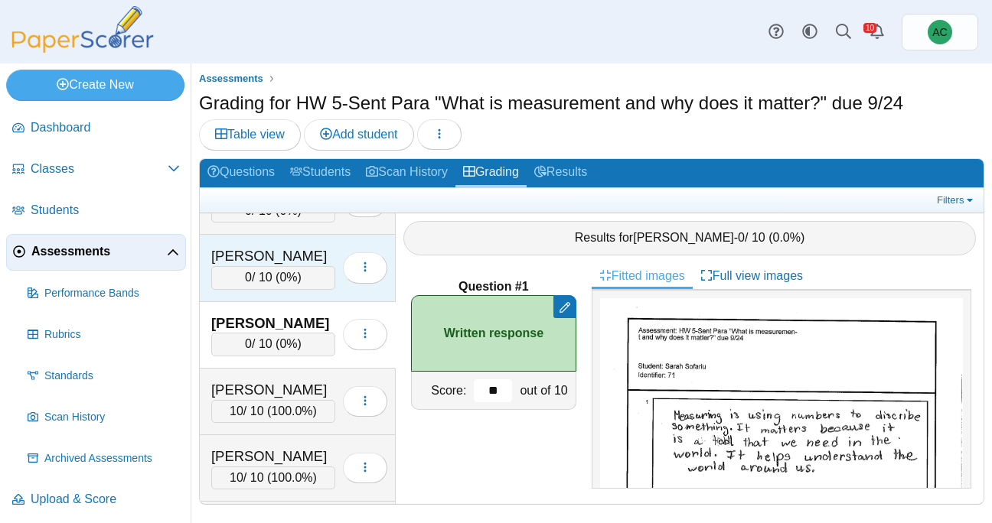
type input "**"
click at [245, 250] on div "Sobh, Daniel" at bounding box center [273, 256] width 124 height 20
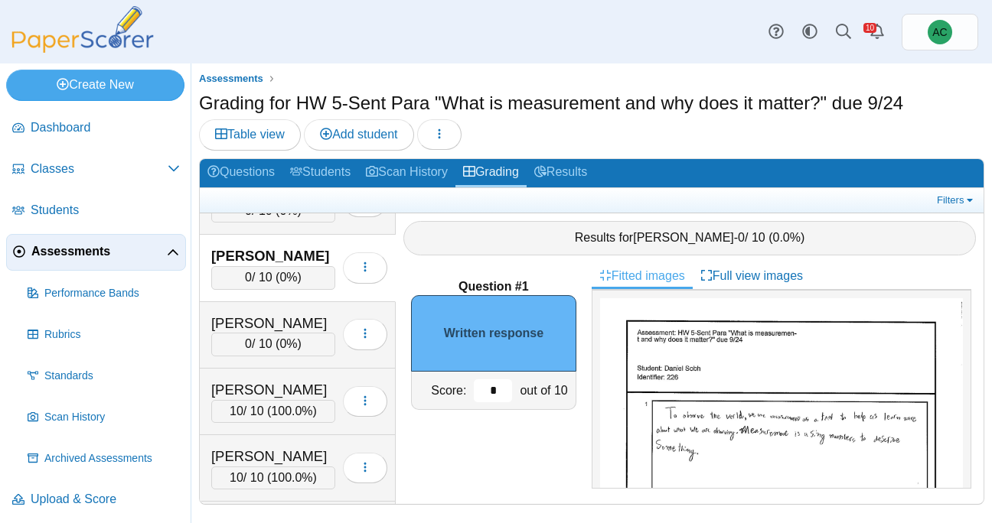
click at [504, 385] on input "*" at bounding box center [493, 391] width 38 height 23
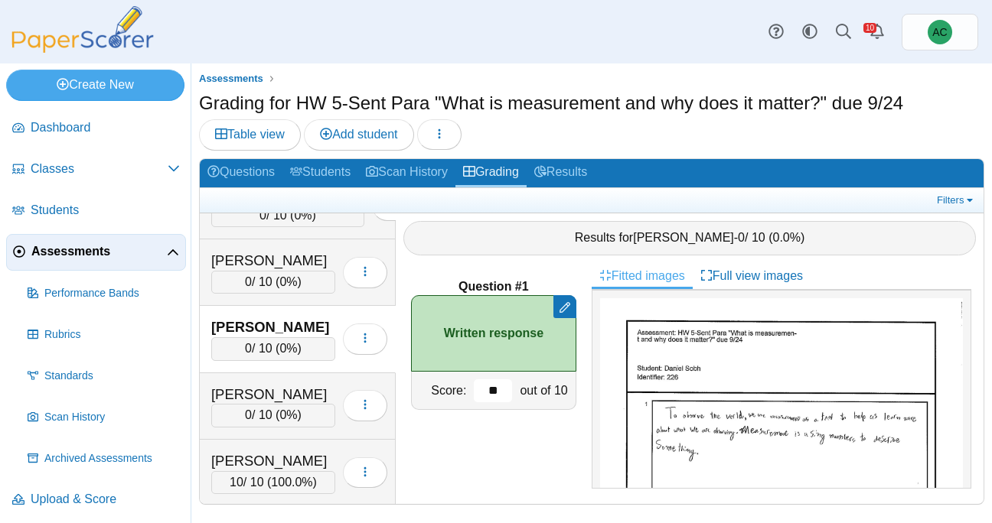
scroll to position [5108, 0]
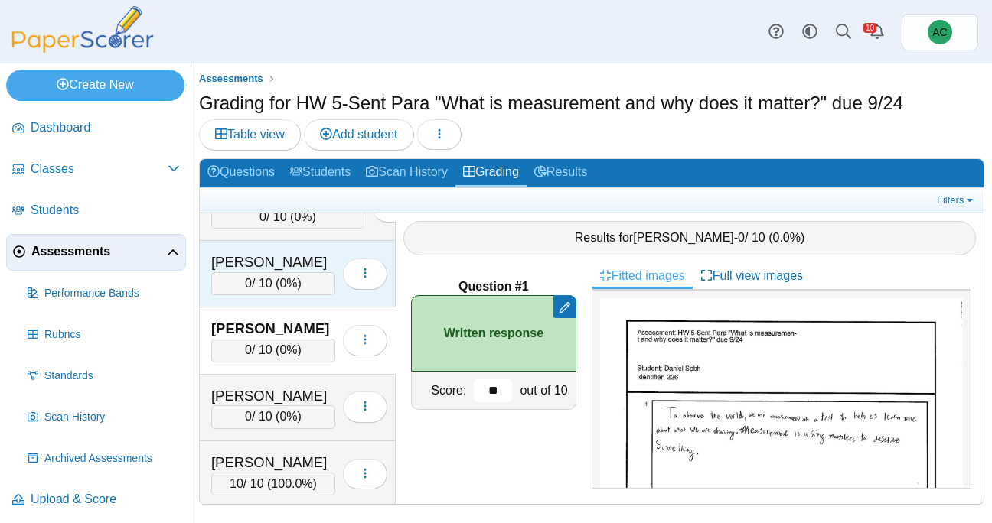
type input "**"
click at [285, 286] on span "0%" at bounding box center [288, 283] width 18 height 13
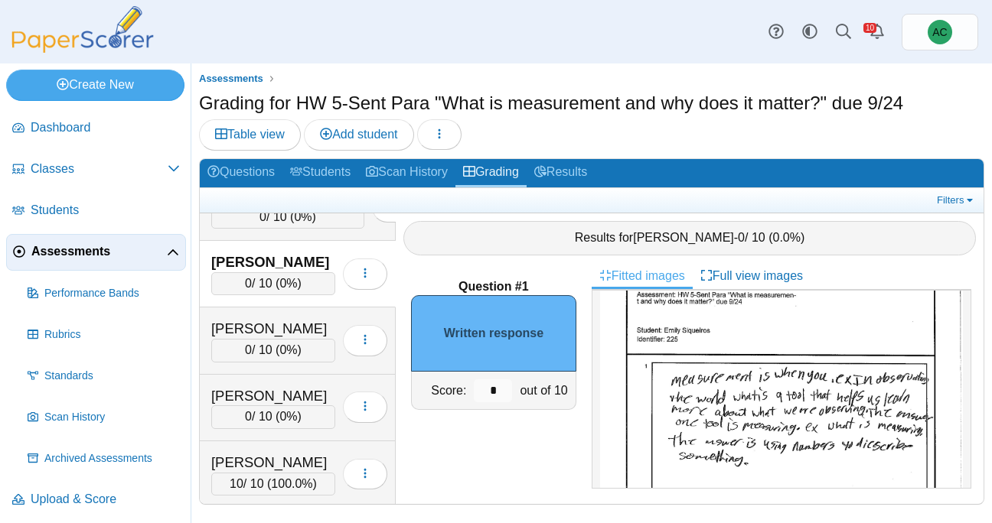
scroll to position [40, 0]
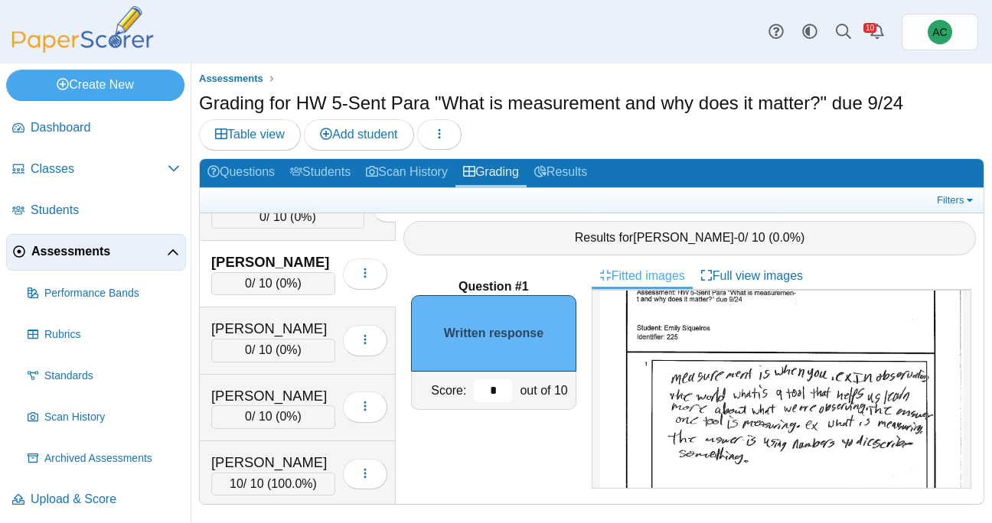
click at [500, 398] on input "*" at bounding box center [493, 391] width 38 height 23
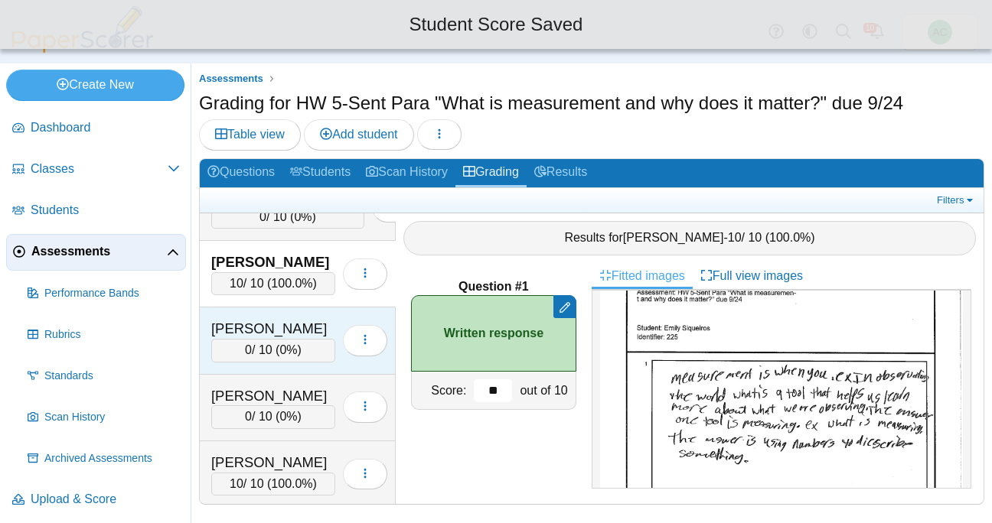
scroll to position [5050, 0]
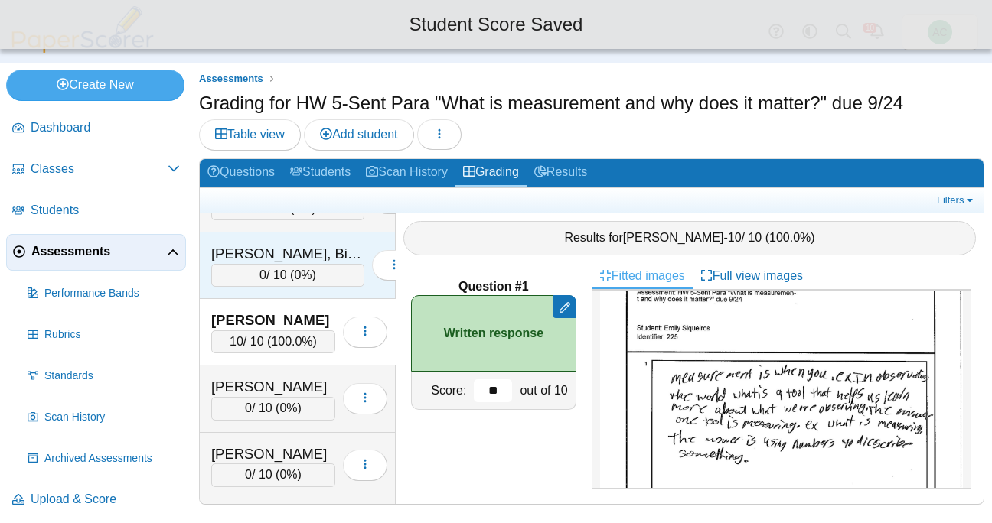
type input "**"
click at [237, 287] on div "Singh, Bishmeet 0 / 10 ( 0% ) Loading…" at bounding box center [298, 266] width 196 height 67
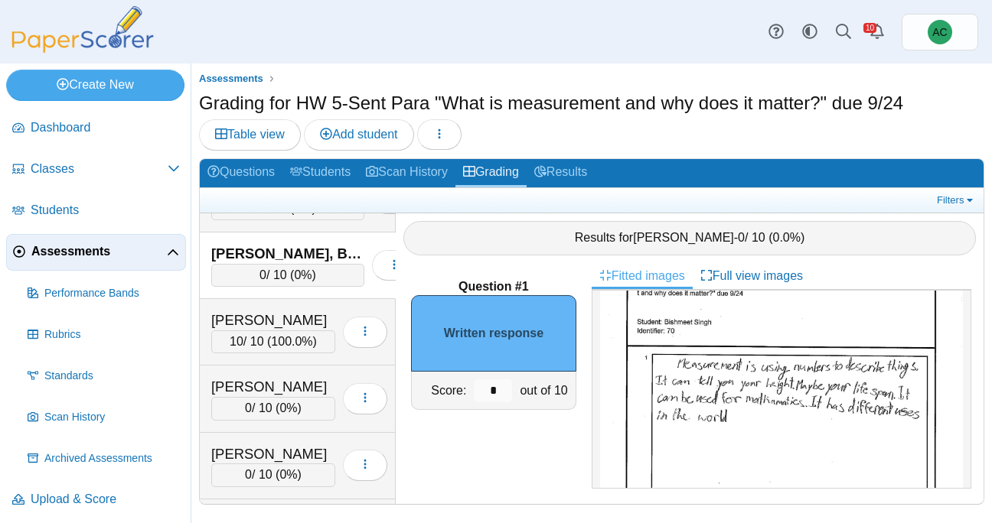
scroll to position [53, 0]
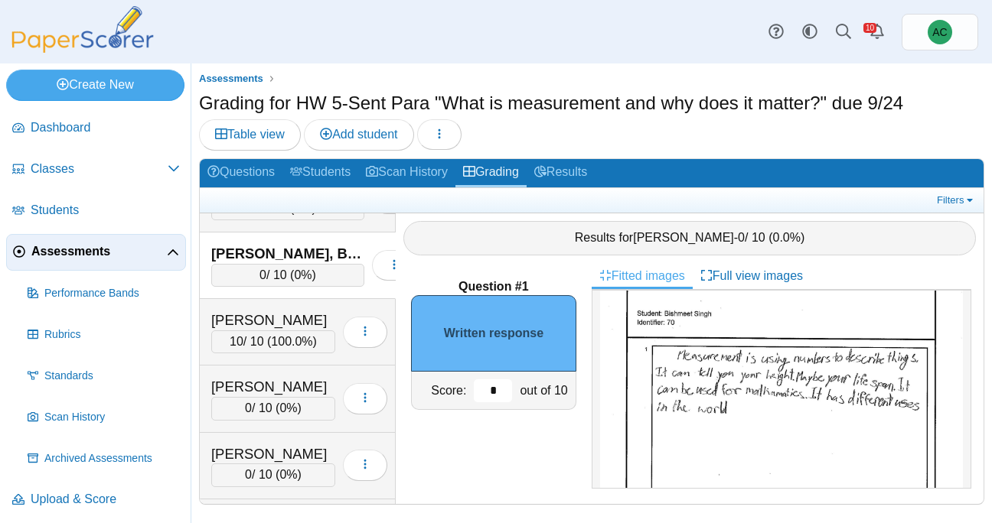
click at [501, 388] on input "*" at bounding box center [493, 391] width 38 height 23
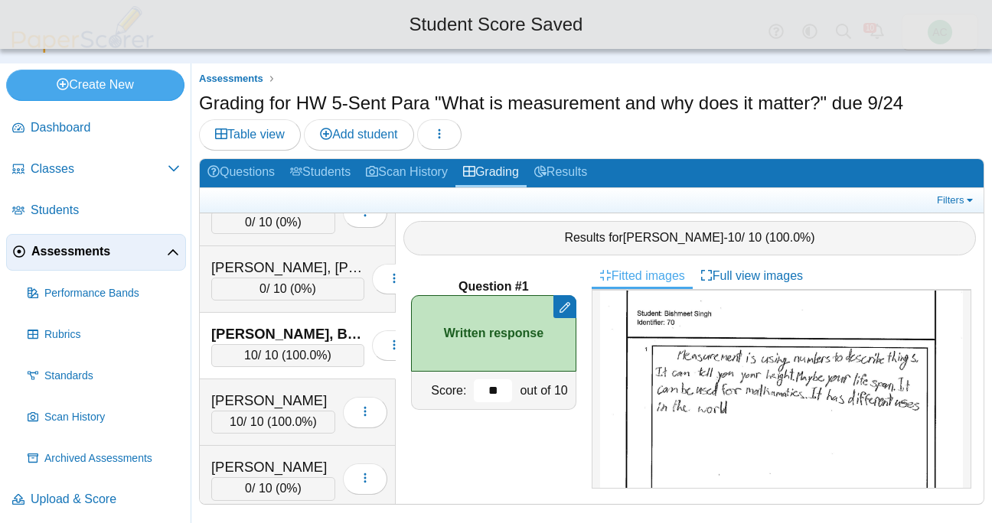
scroll to position [4968, 0]
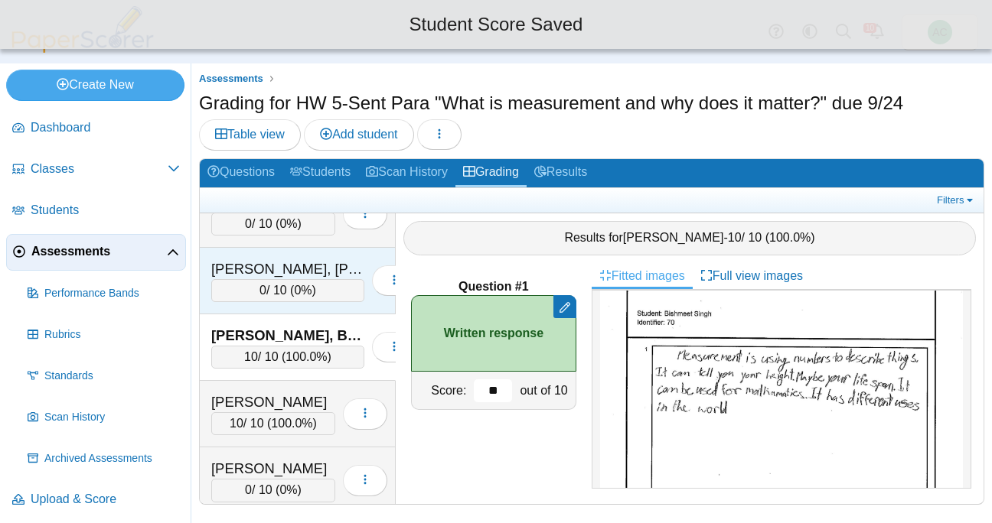
type input "**"
click at [253, 288] on div "0 / 10 ( 0% )" at bounding box center [287, 290] width 153 height 23
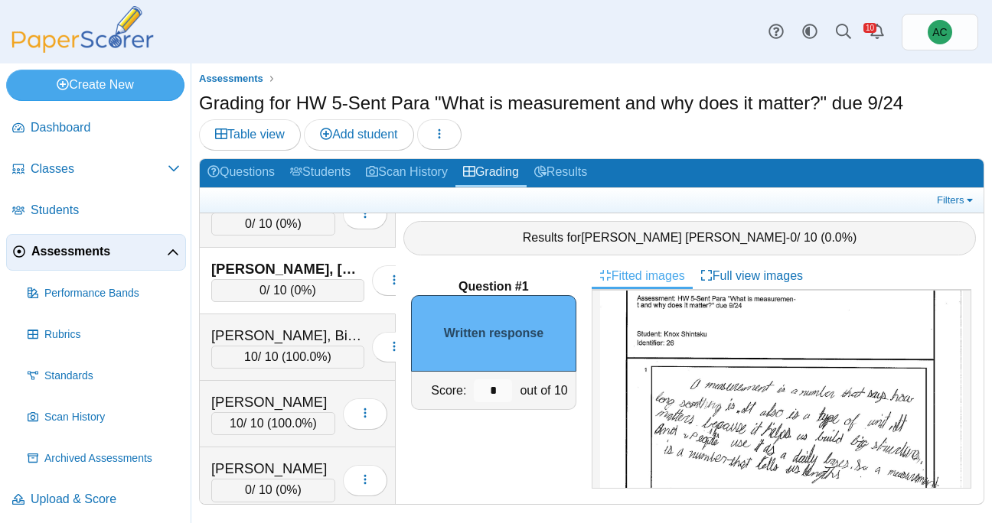
scroll to position [34, 0]
click at [502, 383] on input "*" at bounding box center [493, 391] width 38 height 23
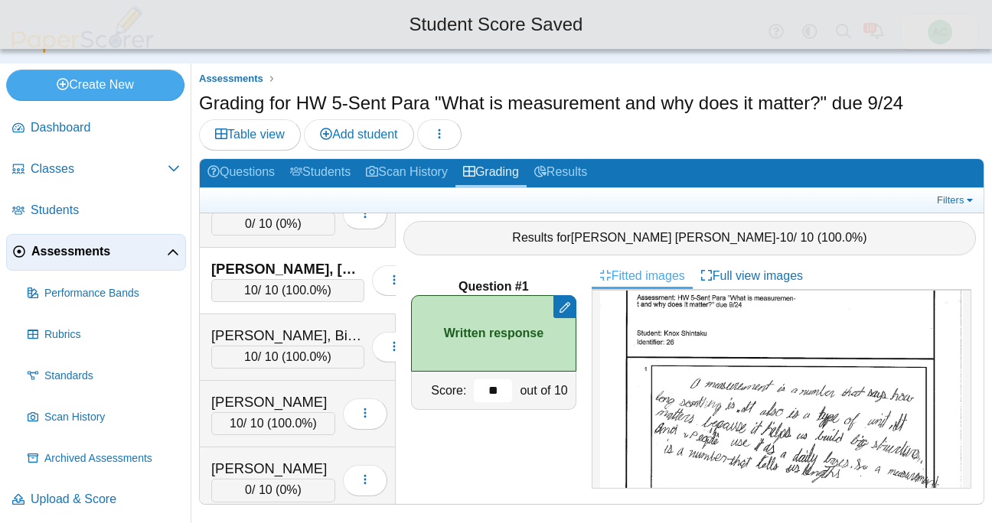
click at [502, 383] on input "**" at bounding box center [493, 391] width 38 height 23
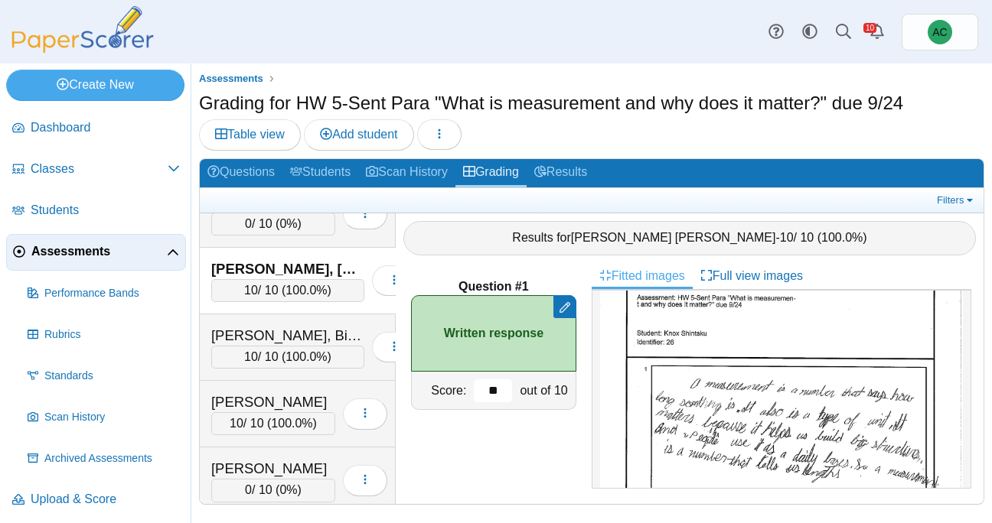
click at [502, 383] on input "**" at bounding box center [493, 391] width 38 height 23
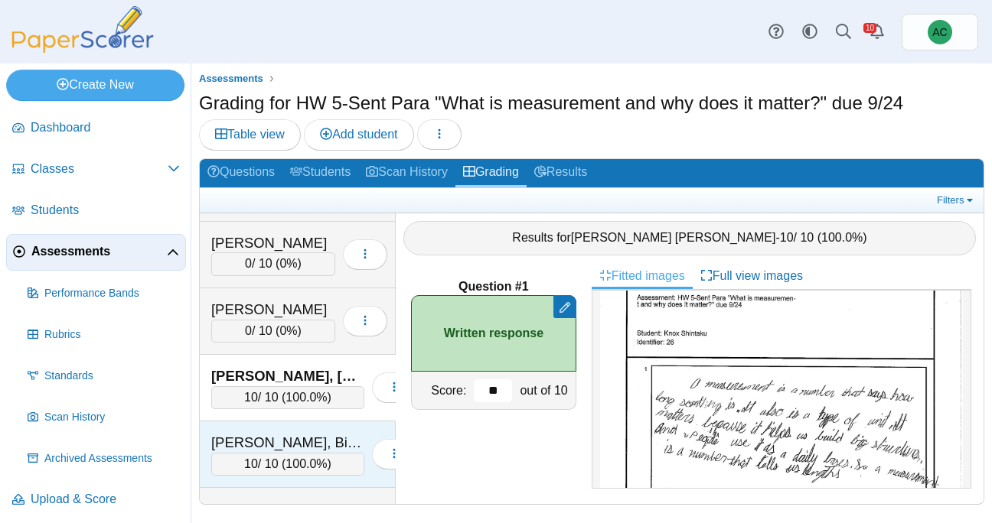
scroll to position [4858, 0]
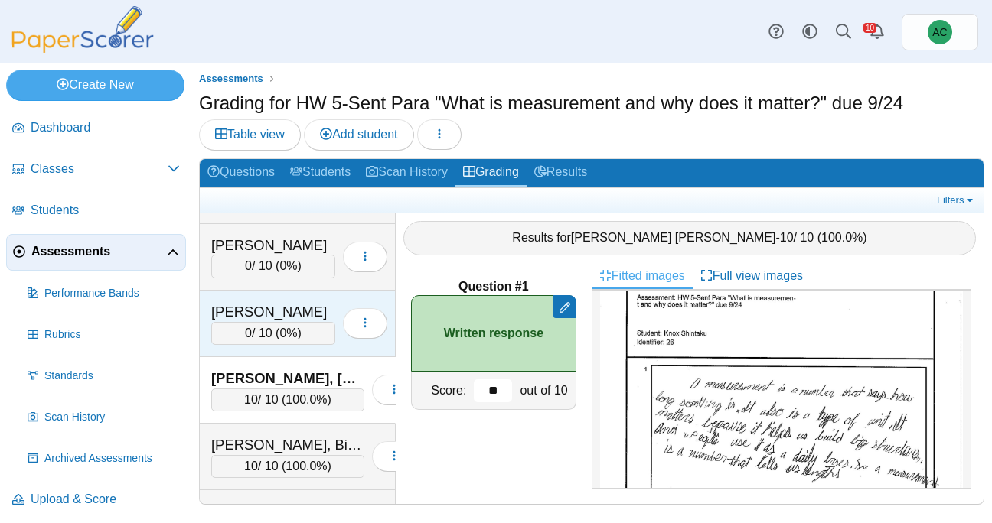
type input "**"
click at [249, 327] on div "0 / 10 ( 0% )" at bounding box center [273, 333] width 124 height 23
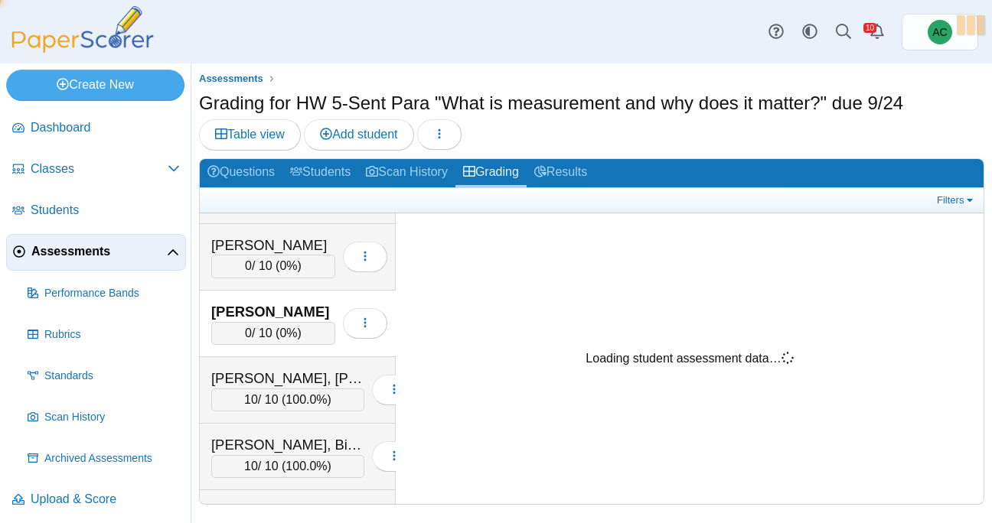
scroll to position [0, 0]
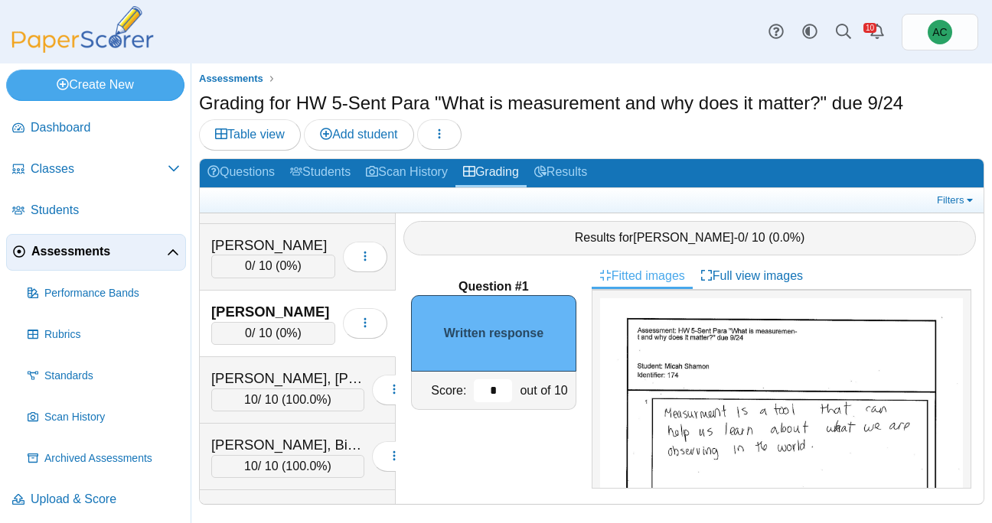
click at [498, 390] on input "*" at bounding box center [493, 391] width 38 height 23
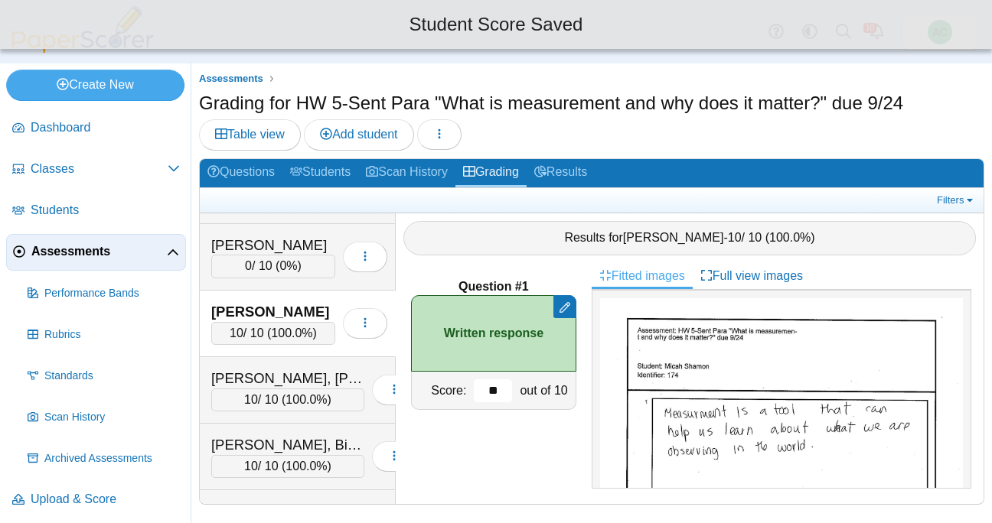
scroll to position [4806, 0]
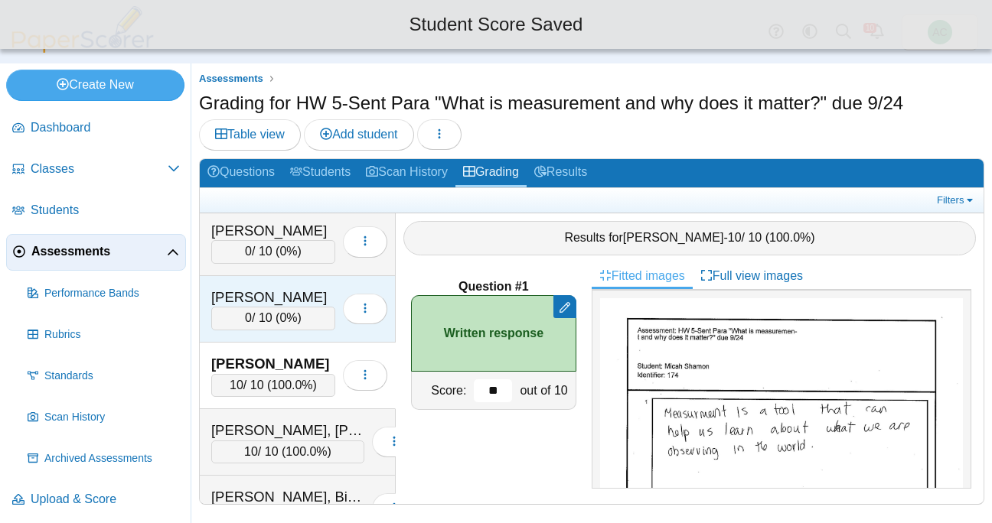
type input "**"
click at [275, 331] on div "Sebestyen, Olivia 0 / 10 ( 0% ) Loading…" at bounding box center [298, 309] width 196 height 67
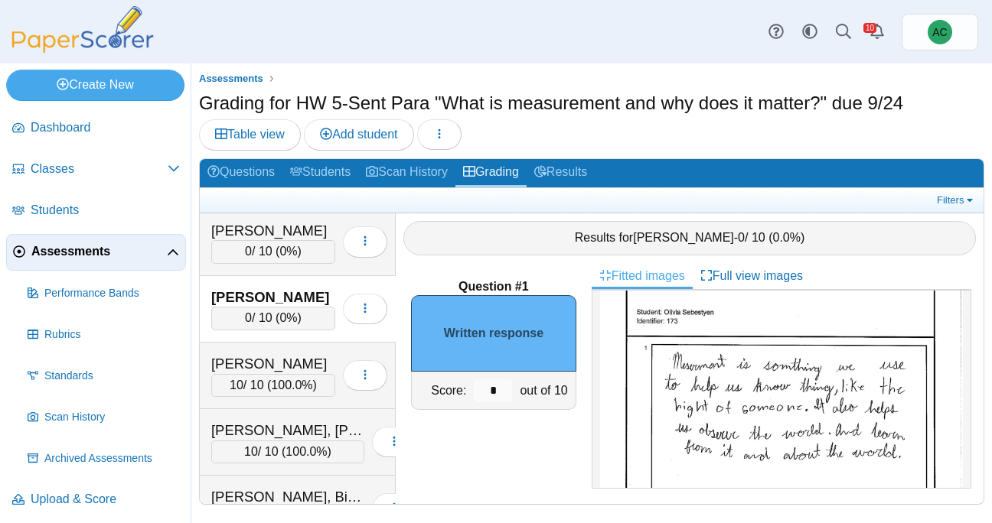
scroll to position [58, 0]
click at [504, 388] on input "*" at bounding box center [493, 391] width 38 height 23
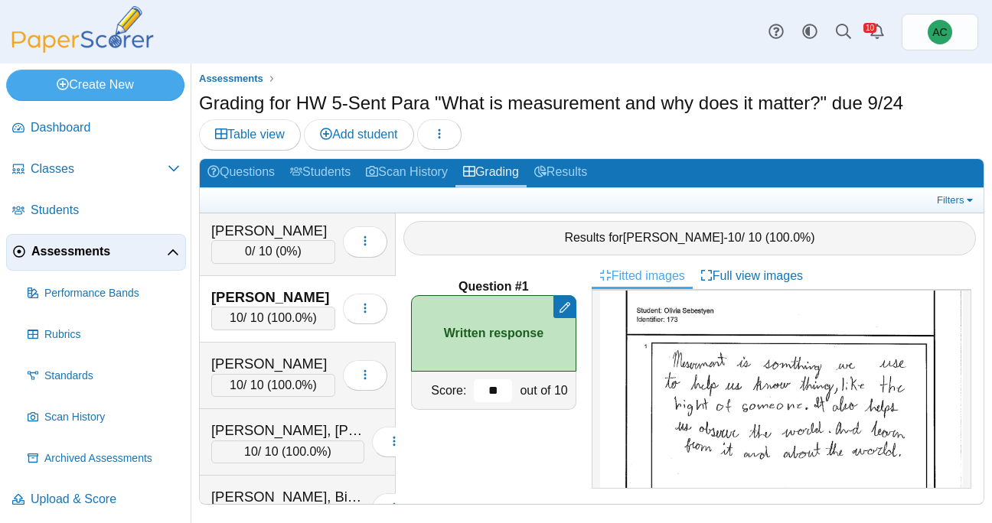
scroll to position [4756, 0]
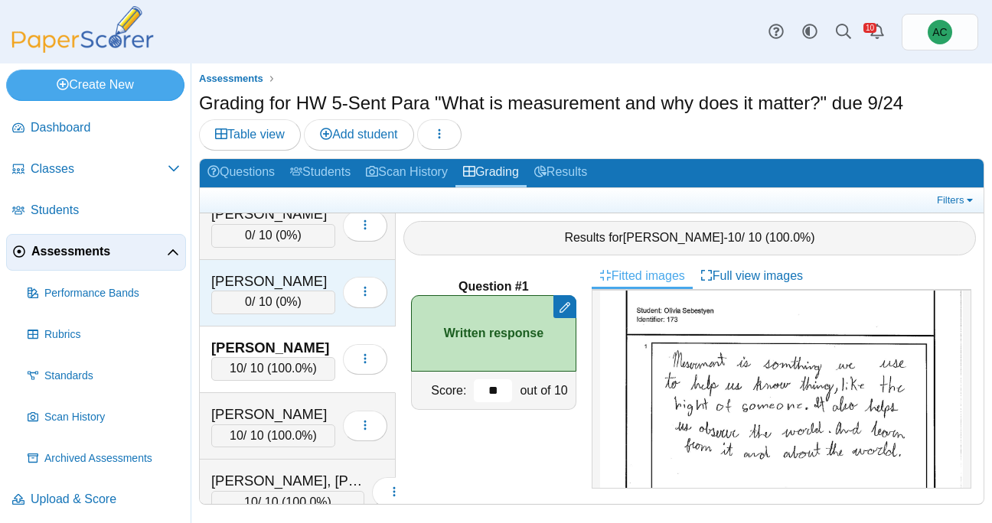
type input "**"
click at [280, 311] on div "0 / 10 ( 0% )" at bounding box center [273, 302] width 124 height 23
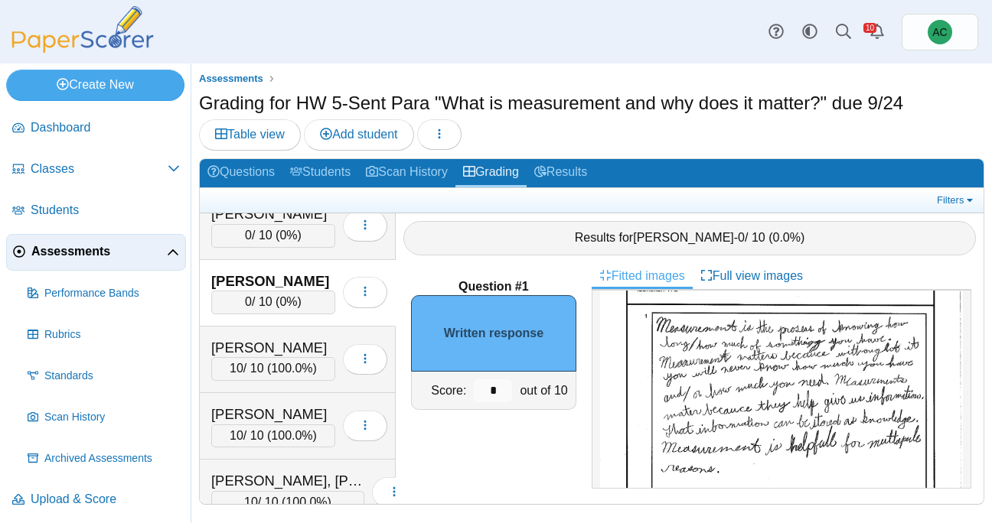
scroll to position [90, 0]
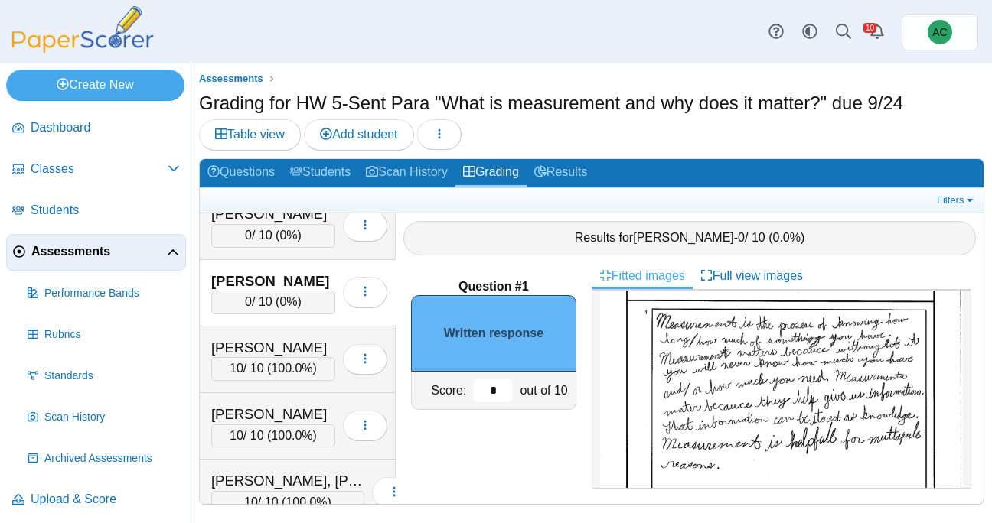
click at [494, 391] on input "*" at bounding box center [493, 391] width 38 height 23
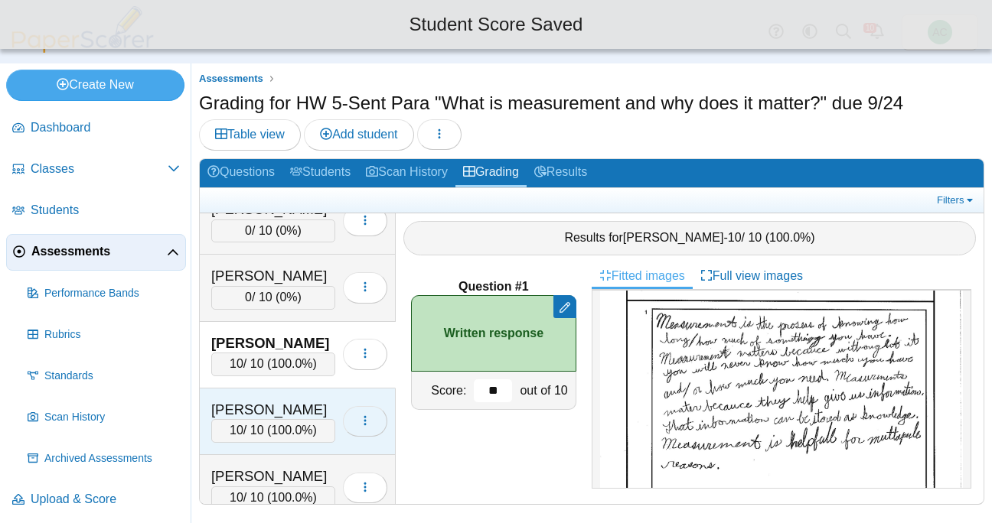
scroll to position [4671, 0]
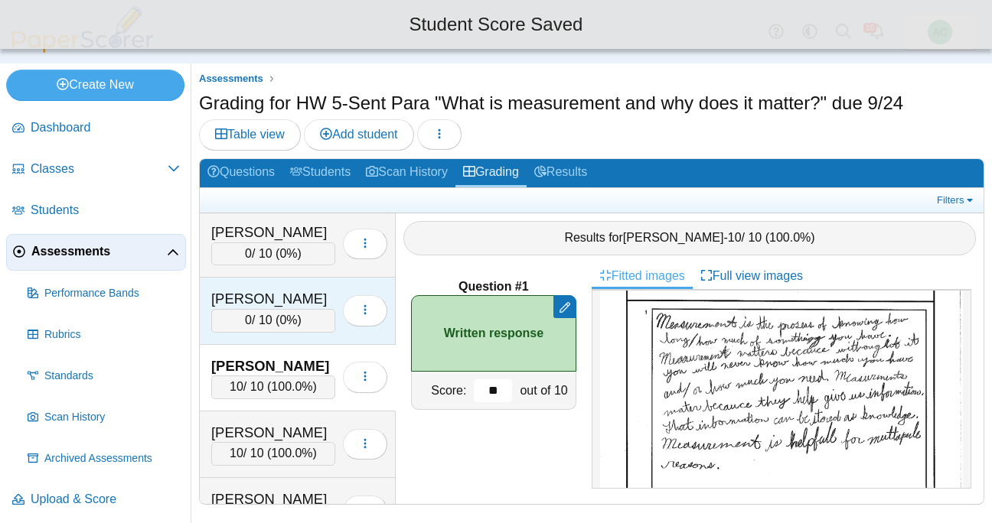
type input "**"
click at [276, 324] on div "0 / 10 ( 0% )" at bounding box center [273, 320] width 124 height 23
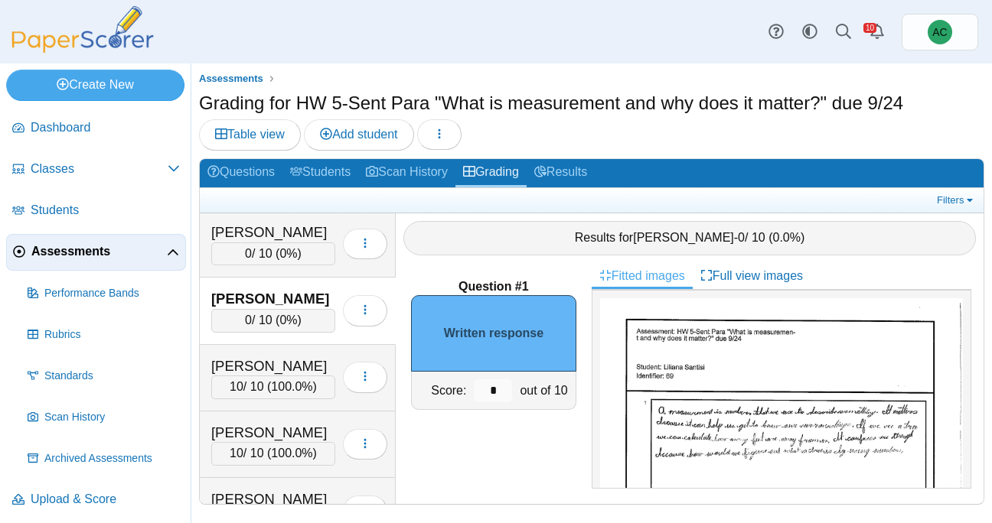
click at [865, 470] on img at bounding box center [781, 532] width 363 height 469
click at [498, 392] on input "*" at bounding box center [493, 391] width 38 height 23
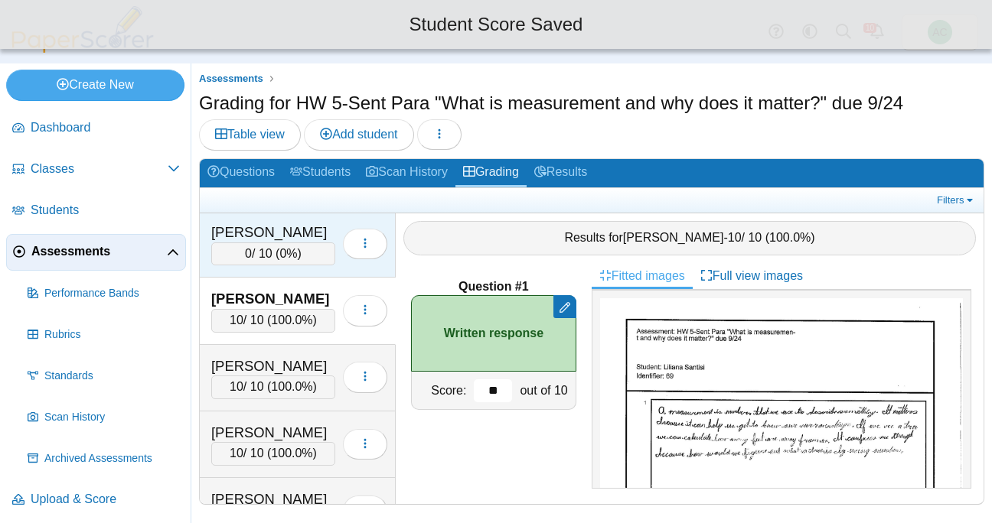
type input "**"
click at [263, 249] on div "0 / 10 ( 0% )" at bounding box center [273, 254] width 124 height 23
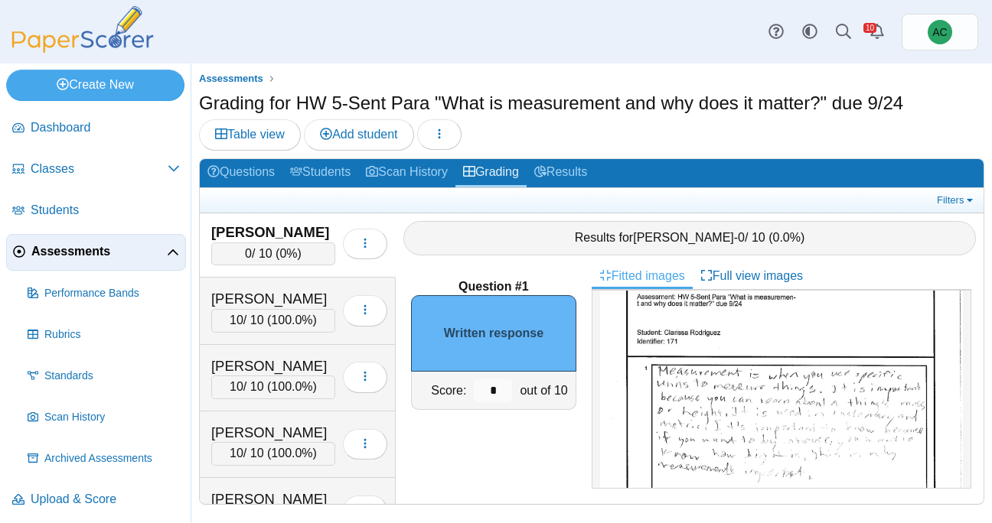
scroll to position [35, 0]
click at [495, 392] on input "*" at bounding box center [493, 391] width 38 height 23
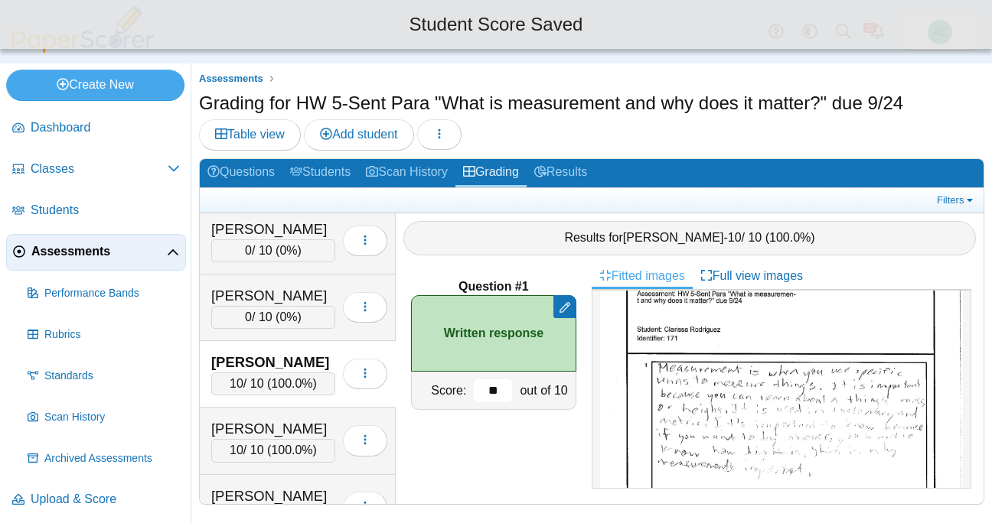
scroll to position [4535, 0]
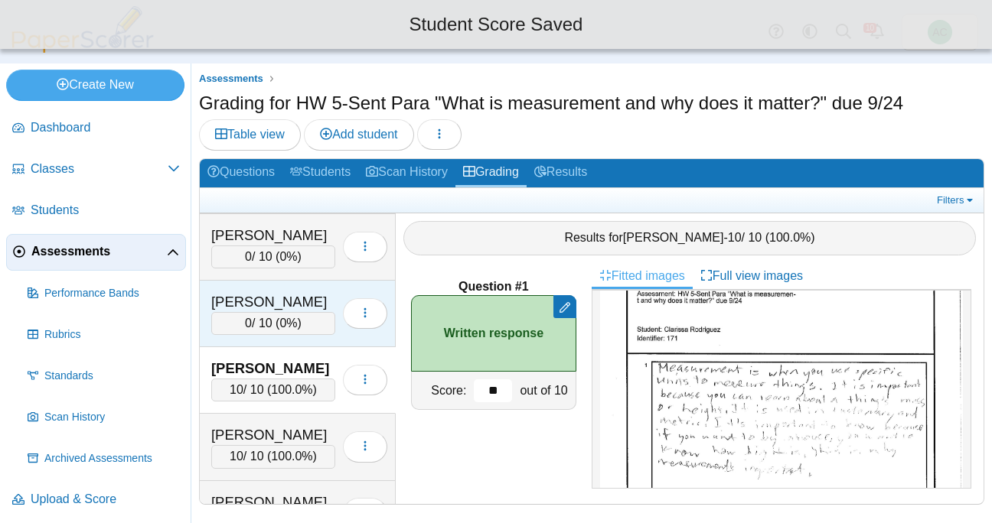
type input "**"
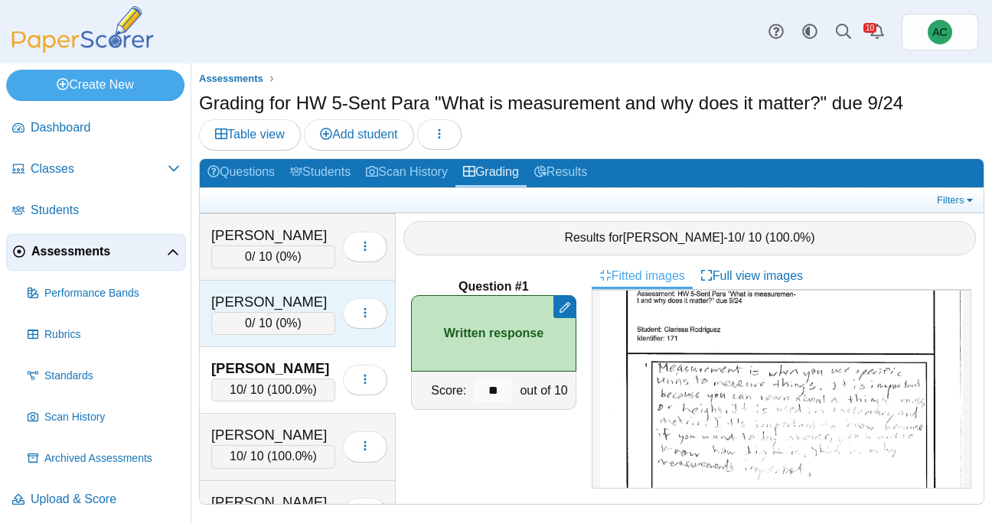
click at [243, 331] on div "0 / 10 ( 0% )" at bounding box center [273, 323] width 124 height 23
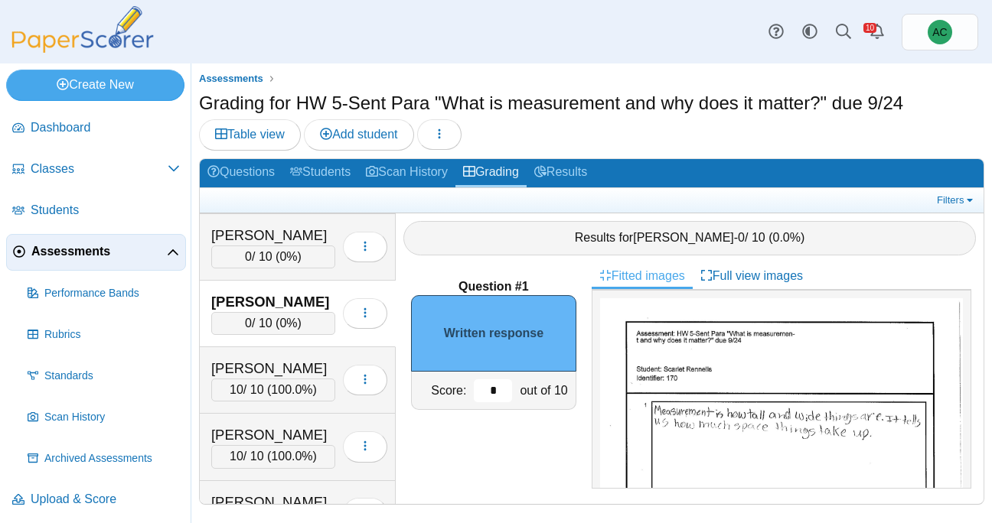
click at [502, 384] on input "*" at bounding box center [493, 391] width 38 height 23
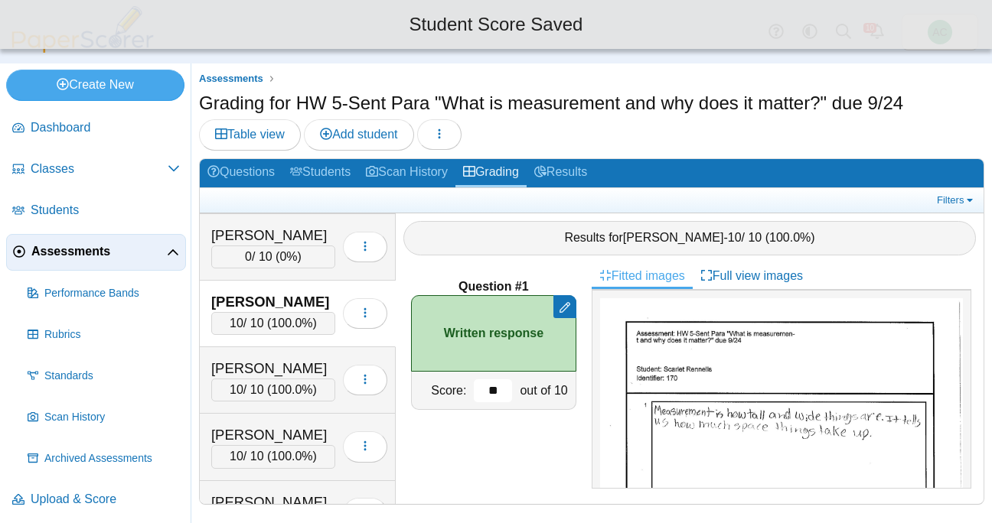
scroll to position [4454, 0]
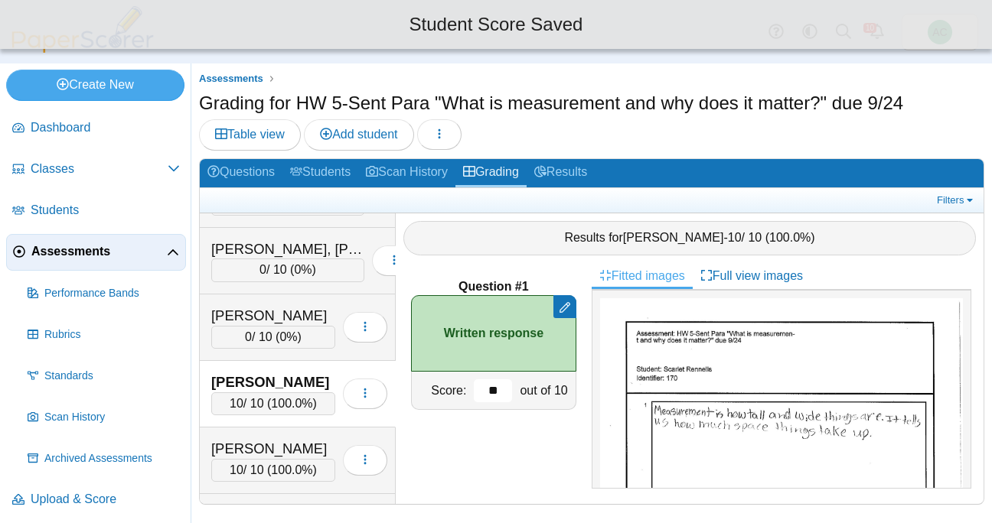
type input "**"
click at [248, 339] on span "0" at bounding box center [248, 337] width 7 height 13
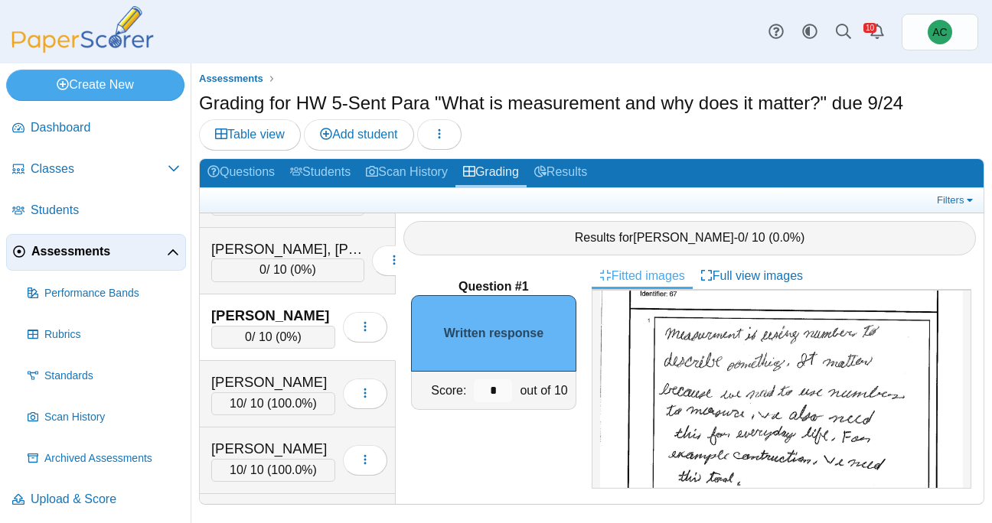
scroll to position [86, 0]
click at [504, 389] on input "*" at bounding box center [493, 391] width 38 height 23
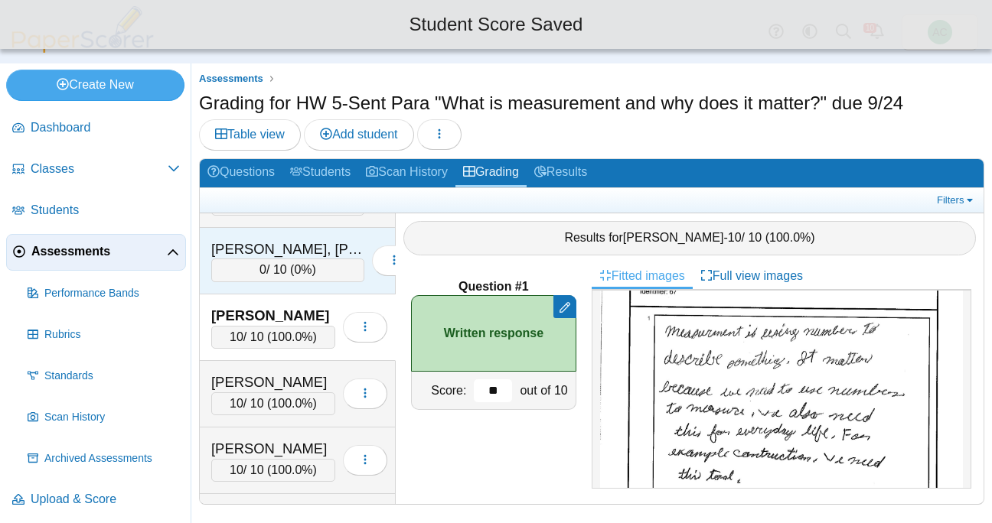
type input "**"
click at [270, 275] on div "0 / 10 ( 0% )" at bounding box center [287, 270] width 153 height 23
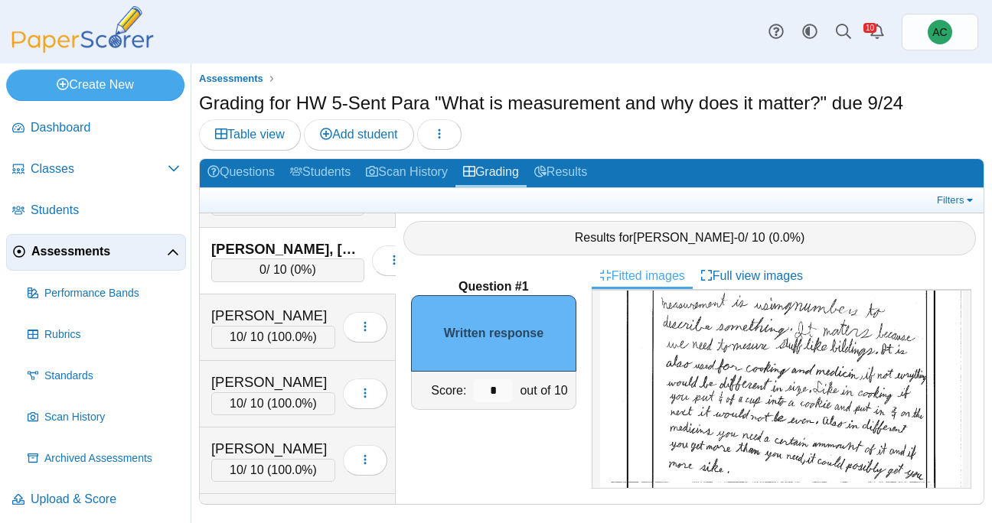
scroll to position [116, 0]
click at [504, 395] on input "*" at bounding box center [493, 391] width 38 height 23
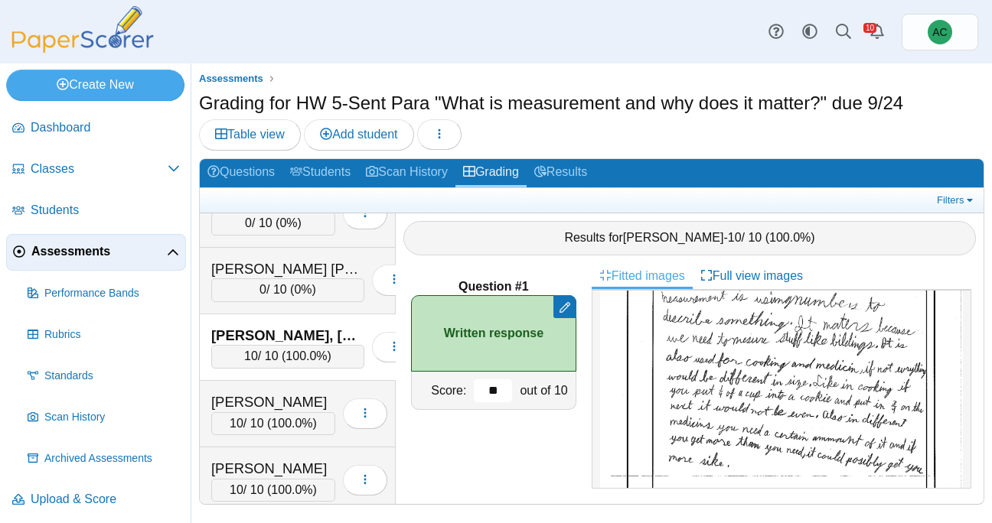
scroll to position [126, 0]
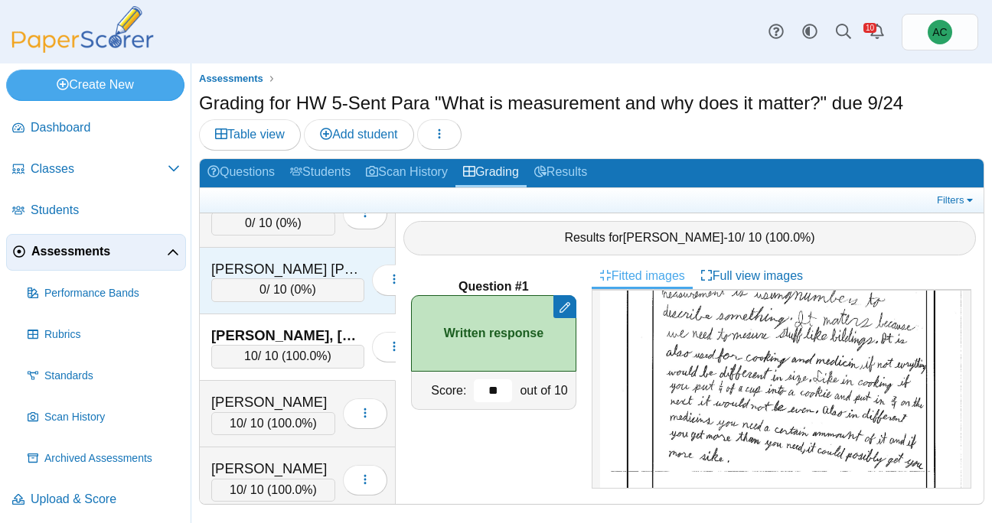
type input "**"
click at [254, 264] on div "Patel Yates, Nayaan" at bounding box center [287, 269] width 153 height 20
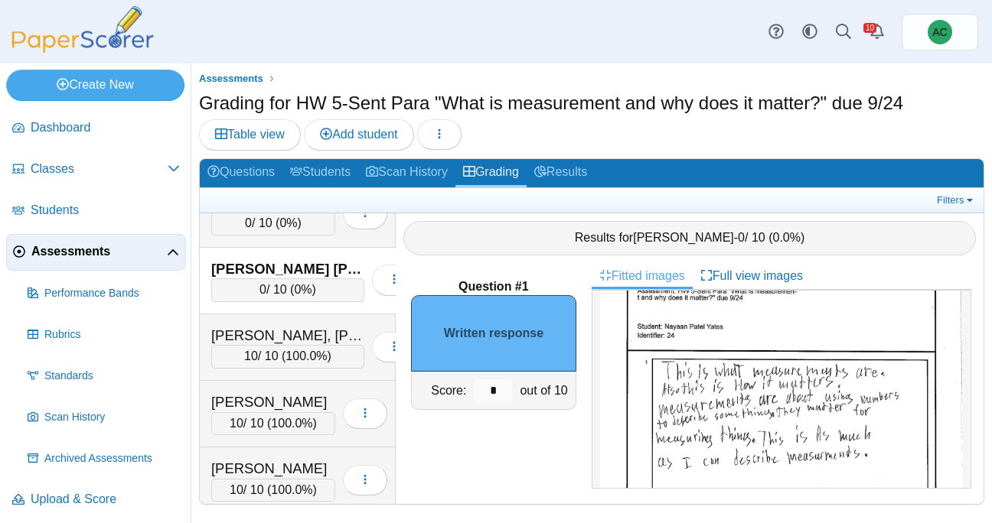
scroll to position [49, 0]
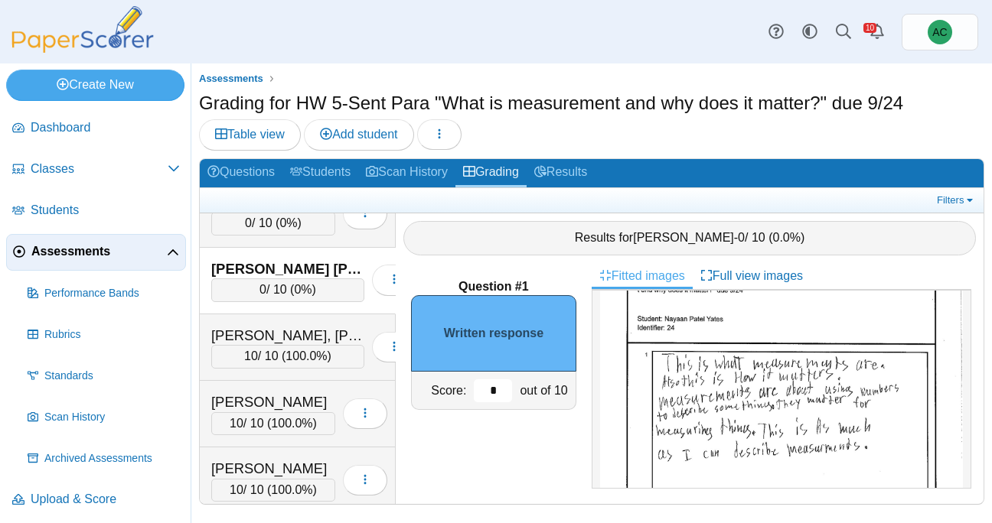
click at [495, 394] on input "*" at bounding box center [493, 391] width 38 height 23
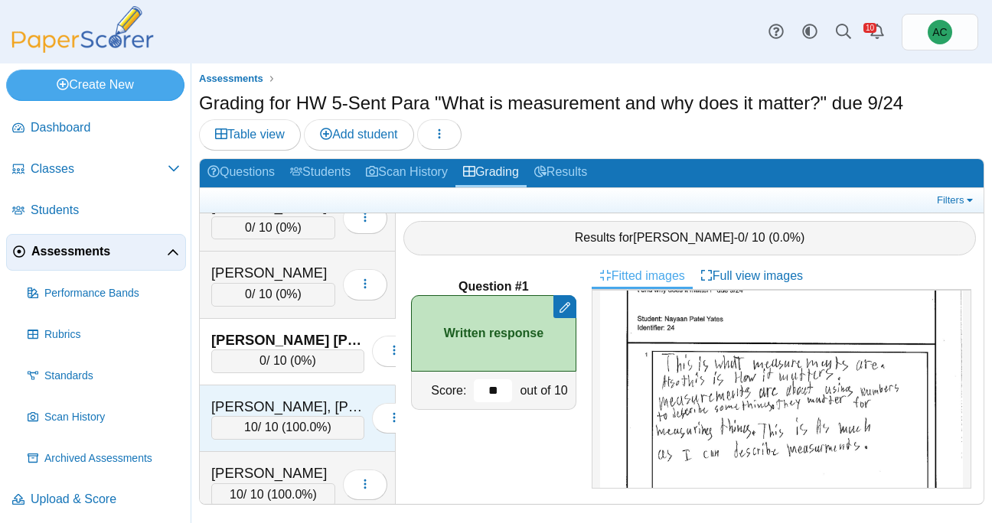
scroll to position [4285, 0]
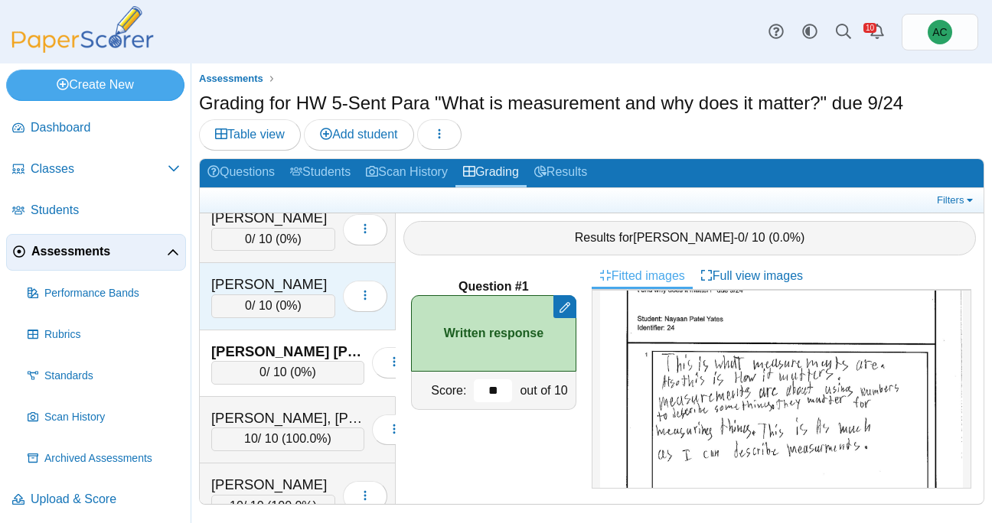
type input "**"
click at [275, 312] on div "0 / 10 ( 0% )" at bounding box center [273, 306] width 124 height 23
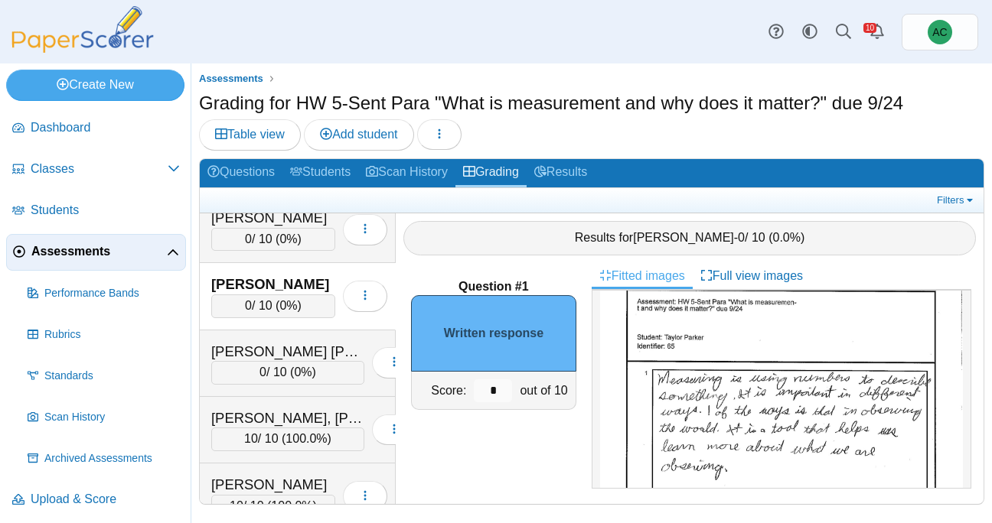
scroll to position [32, 0]
click at [499, 388] on input "*" at bounding box center [493, 391] width 38 height 23
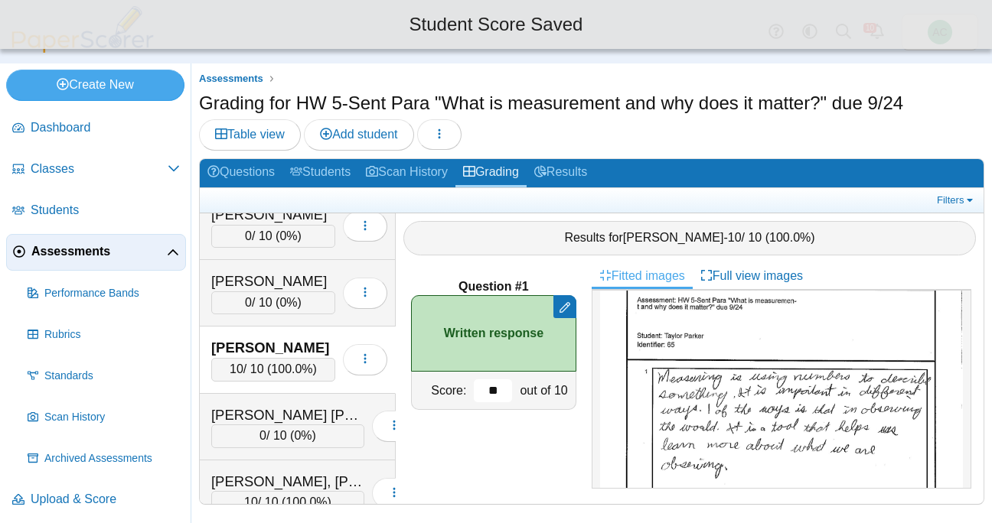
scroll to position [4220, 0]
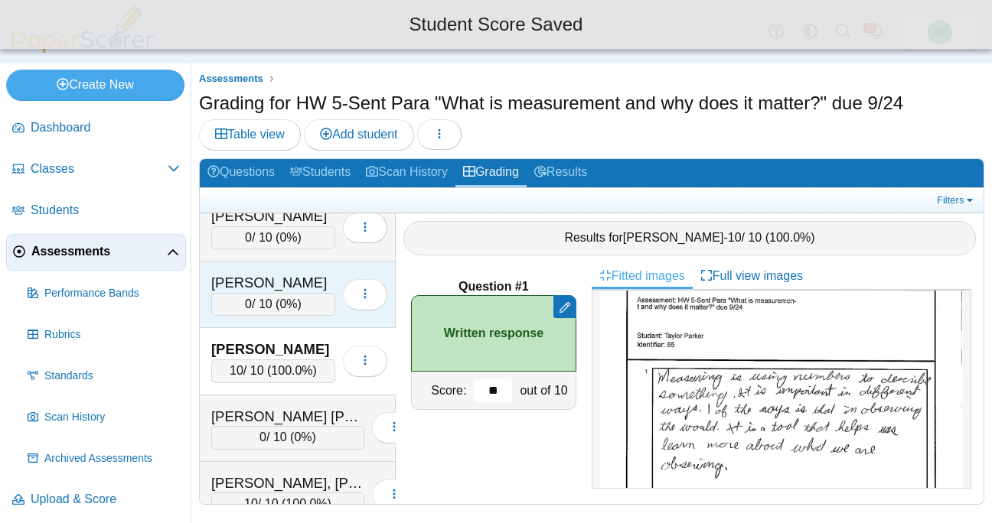
type input "**"
click at [281, 301] on span "0%" at bounding box center [288, 304] width 18 height 13
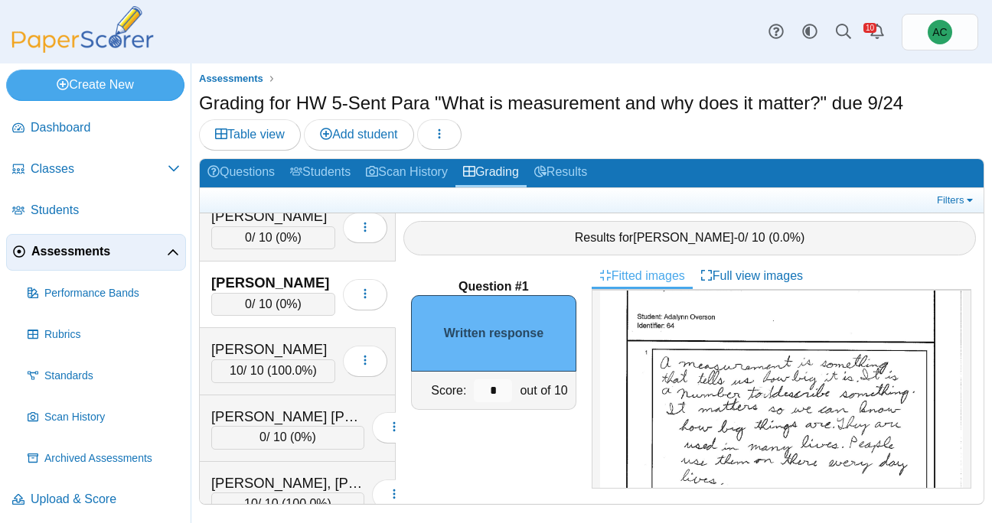
scroll to position [54, 0]
click at [507, 385] on input "*" at bounding box center [493, 391] width 38 height 23
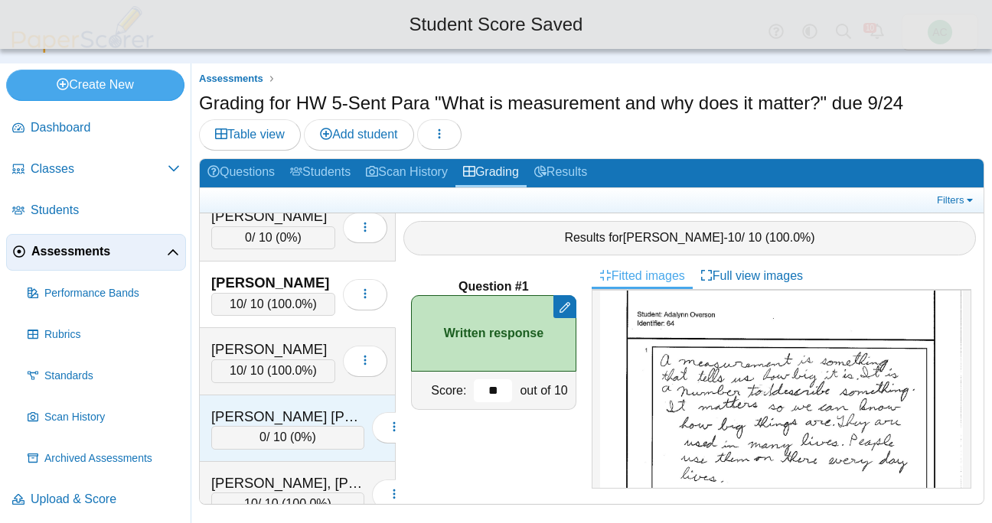
scroll to position [4153, 0]
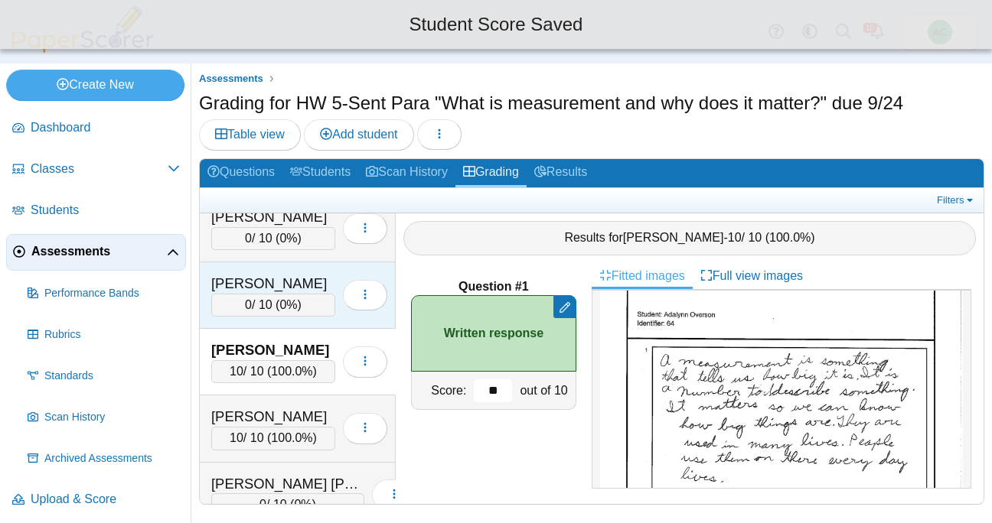
type input "**"
click at [224, 301] on div "0 / 10 ( 0% )" at bounding box center [273, 305] width 124 height 23
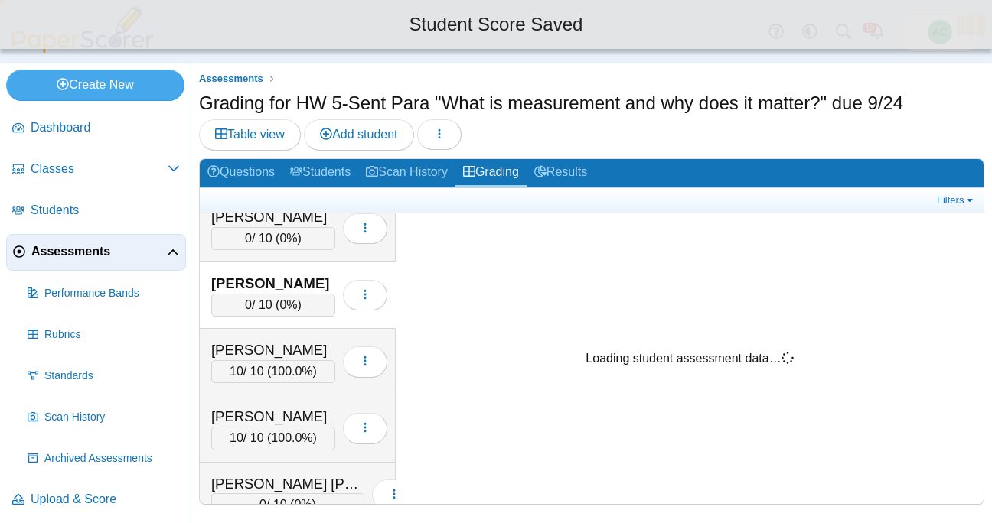
scroll to position [0, 0]
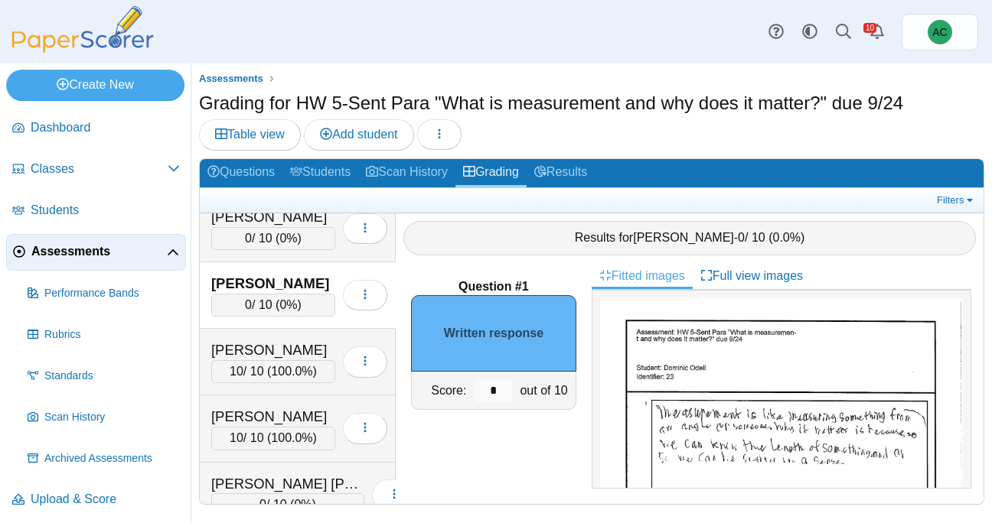
click at [735, 380] on img at bounding box center [781, 532] width 363 height 469
click at [517, 387] on div "out of 10" at bounding box center [545, 390] width 59 height 37
click at [502, 389] on input "*" at bounding box center [493, 391] width 38 height 23
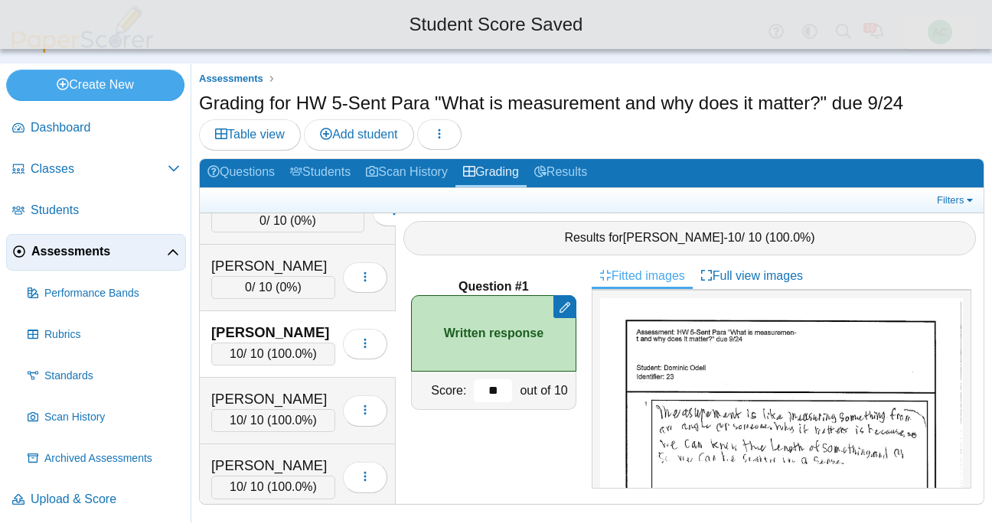
scroll to position [4097, 0]
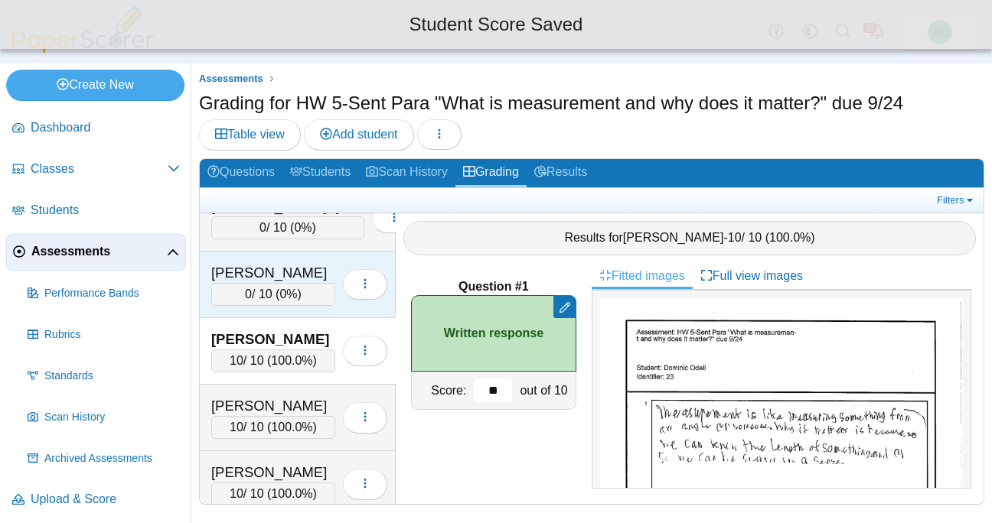
type input "**"
click at [297, 298] on span "0%" at bounding box center [288, 294] width 18 height 13
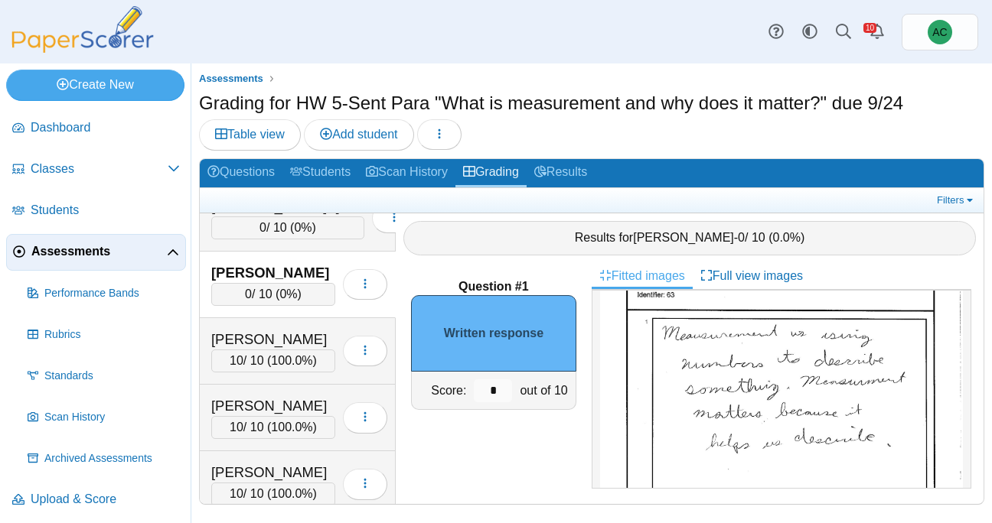
scroll to position [88, 0]
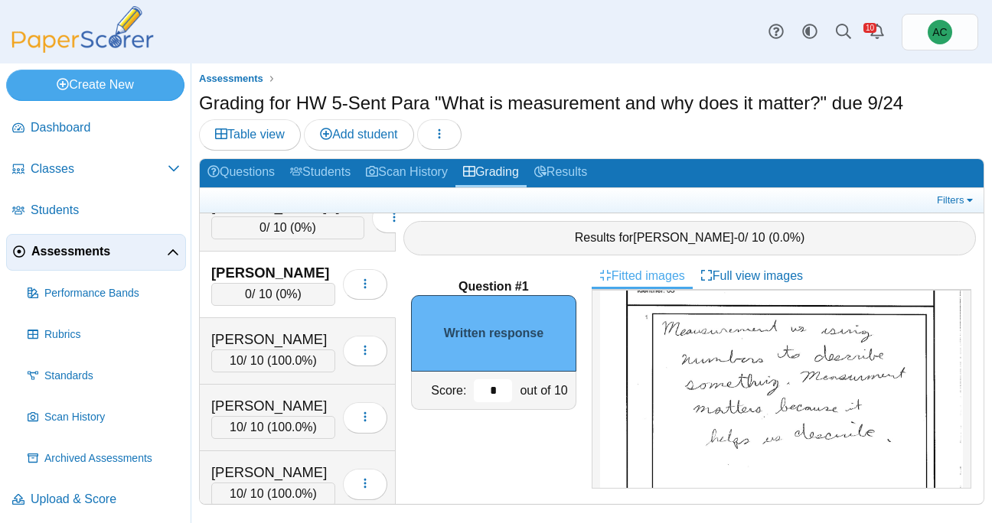
click at [509, 386] on input "*" at bounding box center [493, 391] width 38 height 23
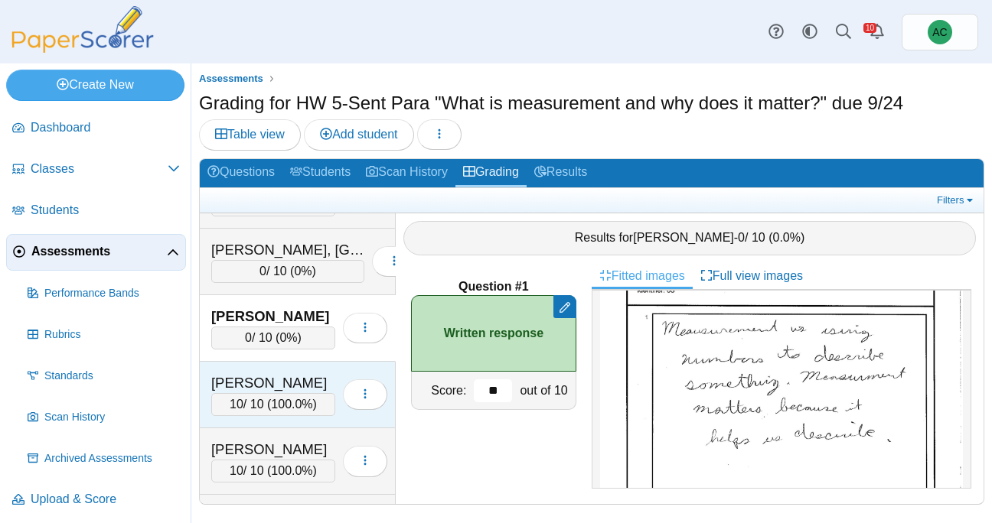
scroll to position [4031, 0]
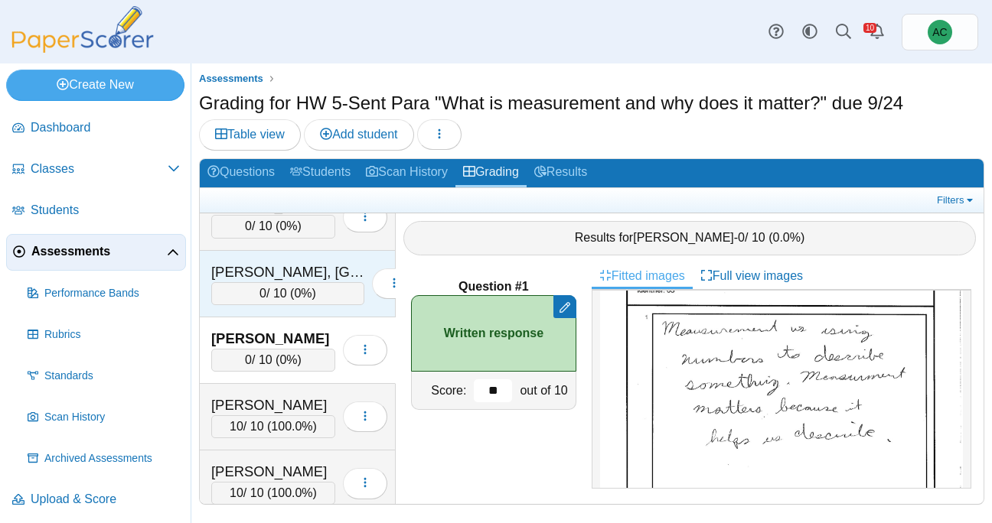
type input "**"
click at [249, 295] on div "0 / 10 ( 0% )" at bounding box center [287, 293] width 153 height 23
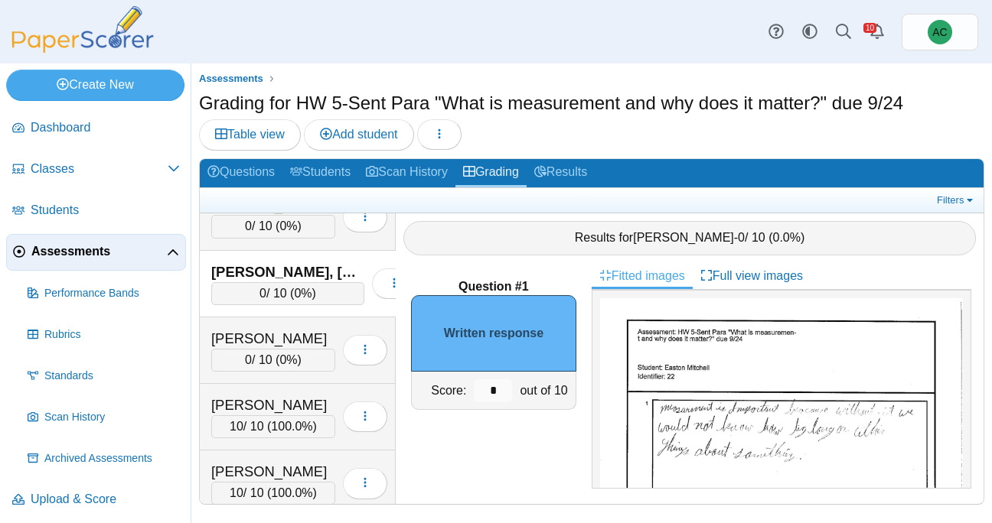
click at [725, 364] on img at bounding box center [781, 532] width 363 height 469
click at [500, 388] on input "*" at bounding box center [493, 391] width 38 height 23
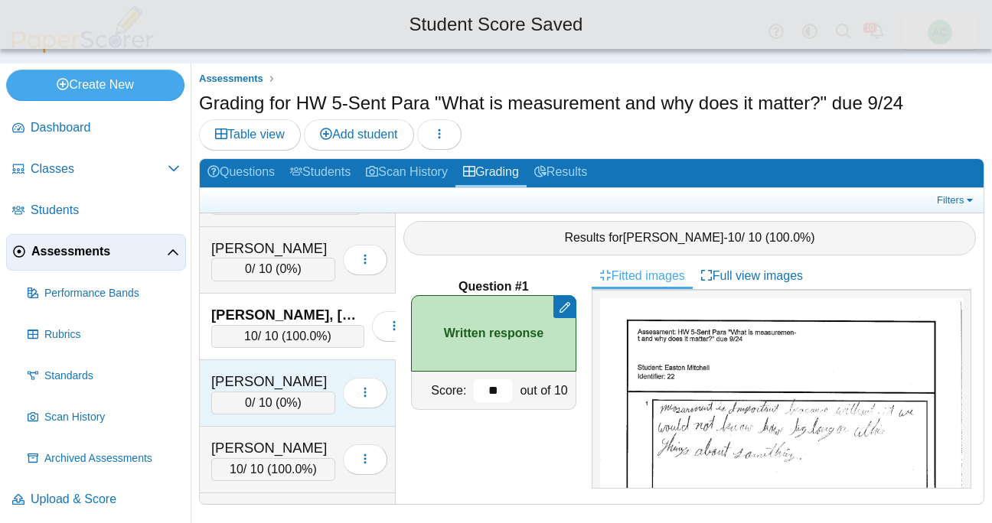
scroll to position [3966, 0]
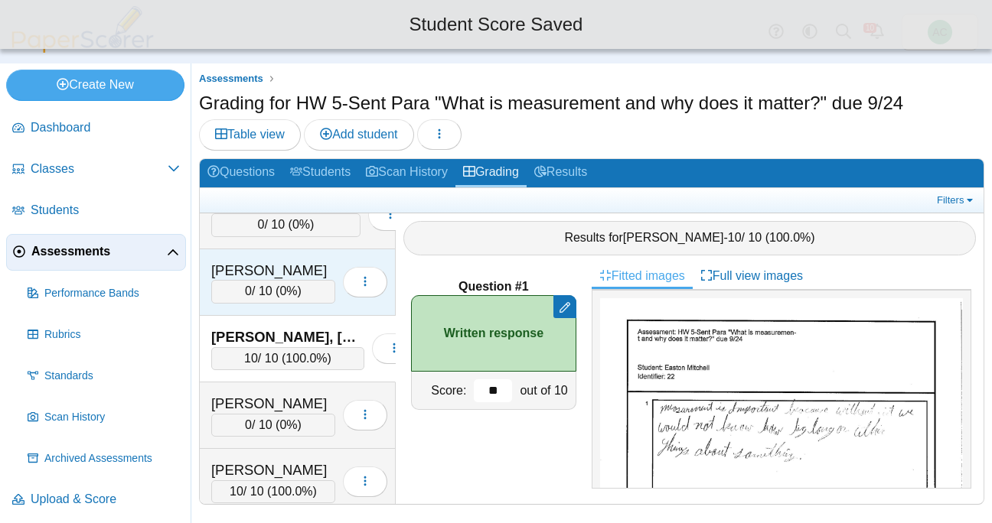
type input "**"
click at [246, 294] on span "0" at bounding box center [248, 291] width 7 height 13
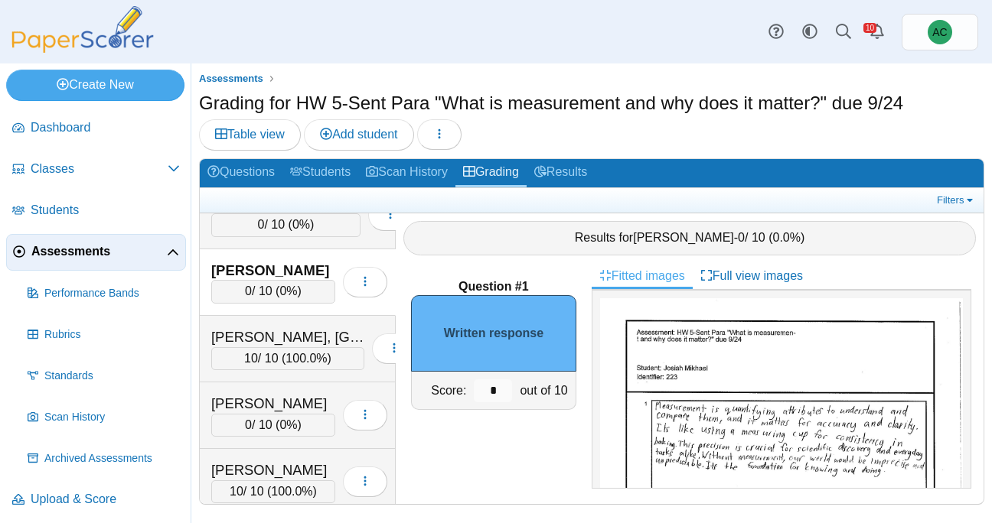
click at [649, 376] on img at bounding box center [781, 532] width 363 height 469
click at [505, 389] on input "*" at bounding box center [493, 391] width 38 height 23
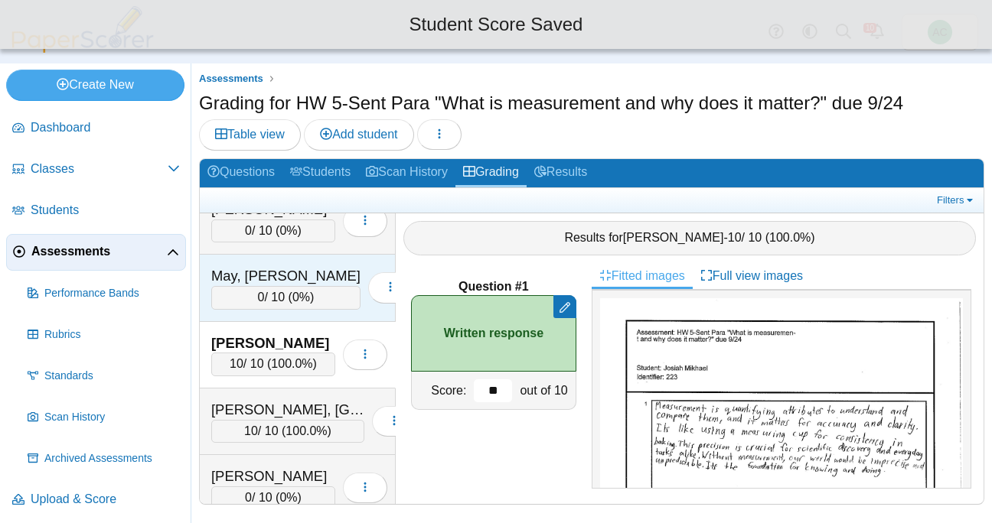
scroll to position [3893, 0]
type input "**"
click at [263, 298] on div "0 / 10 ( 0% )" at bounding box center [285, 298] width 149 height 23
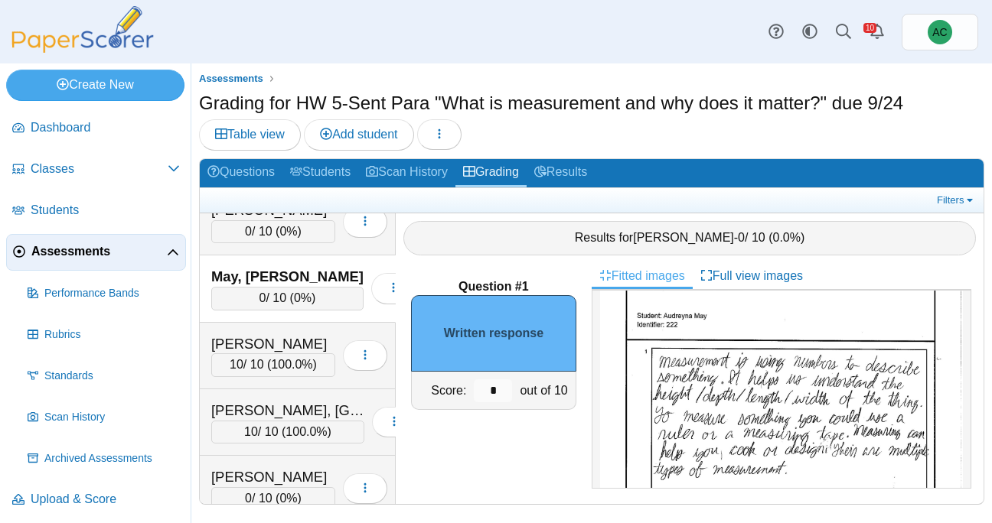
scroll to position [71, 0]
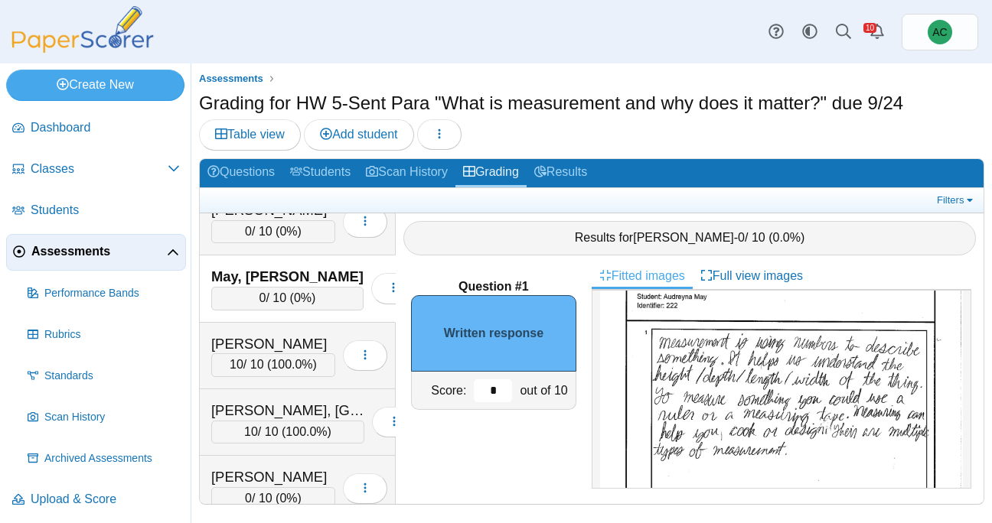
click at [499, 393] on input "*" at bounding box center [493, 391] width 38 height 23
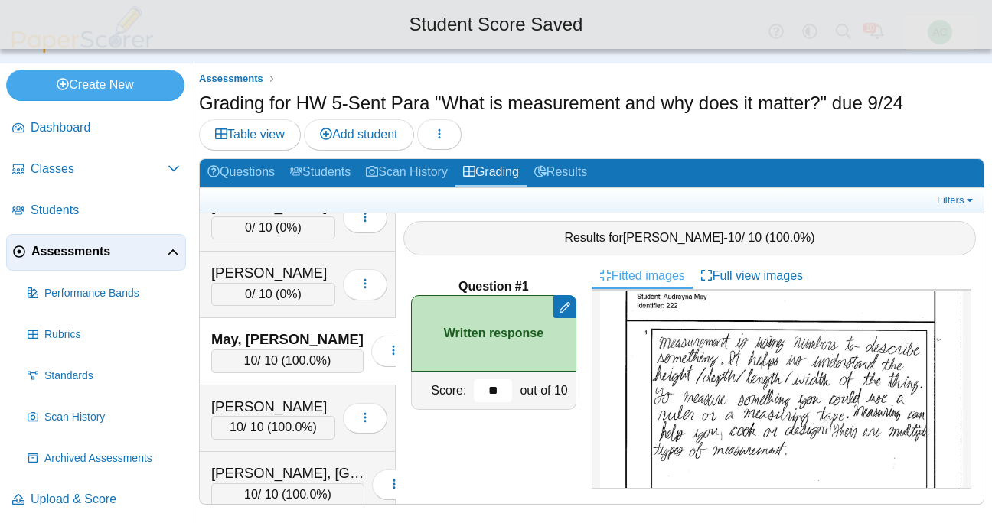
scroll to position [3828, 0]
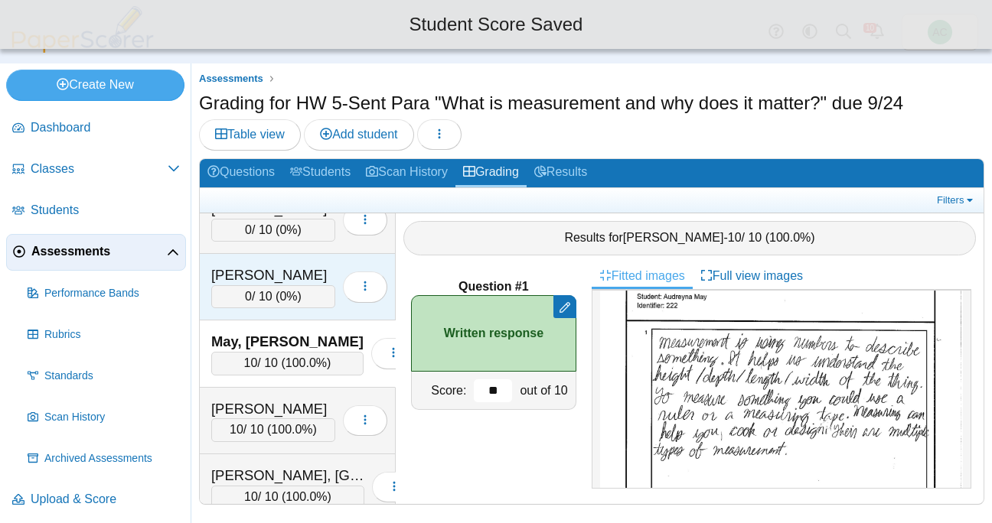
type input "**"
click at [269, 296] on div "0 / 10 ( 0% )" at bounding box center [273, 296] width 124 height 23
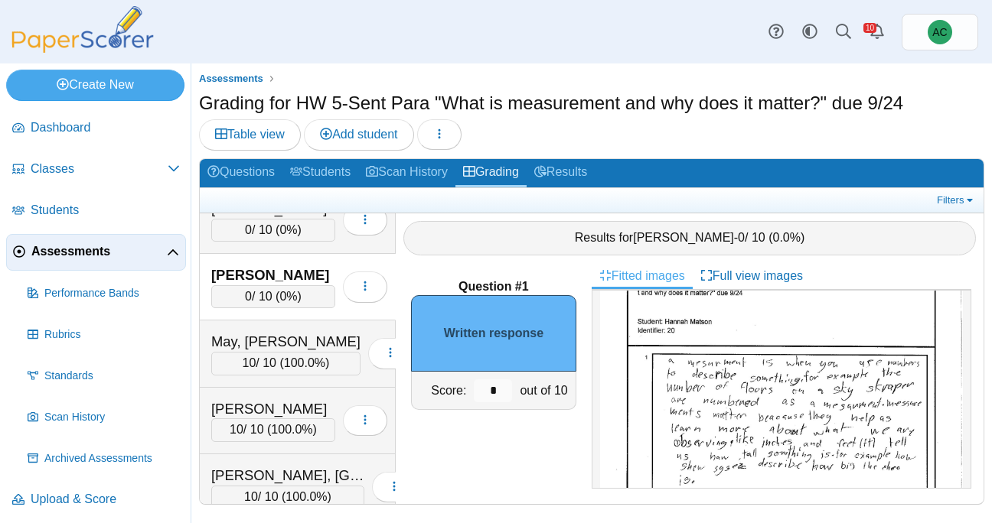
scroll to position [54, 0]
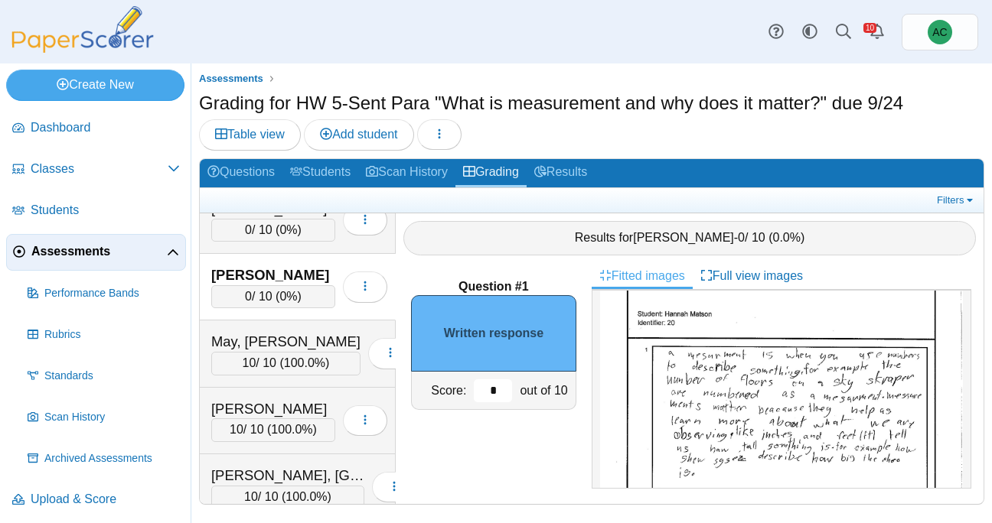
click at [496, 393] on input "*" at bounding box center [493, 391] width 38 height 23
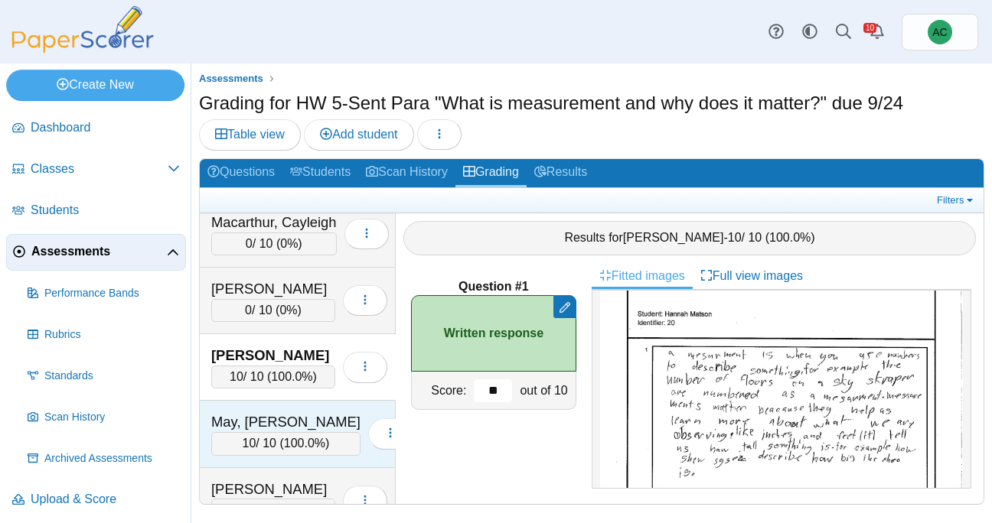
scroll to position [3746, 0]
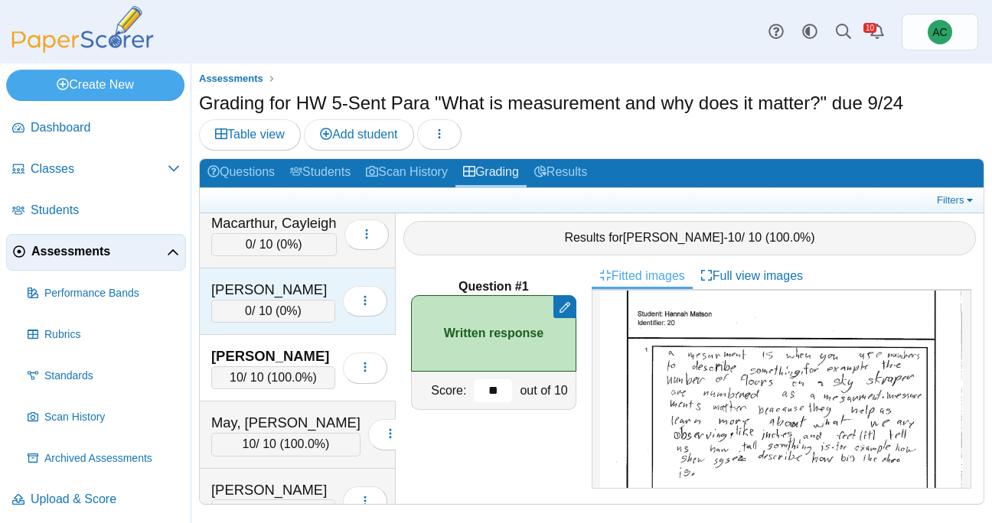
type input "**"
click at [249, 298] on div "Malugen, Aubrey" at bounding box center [273, 290] width 124 height 20
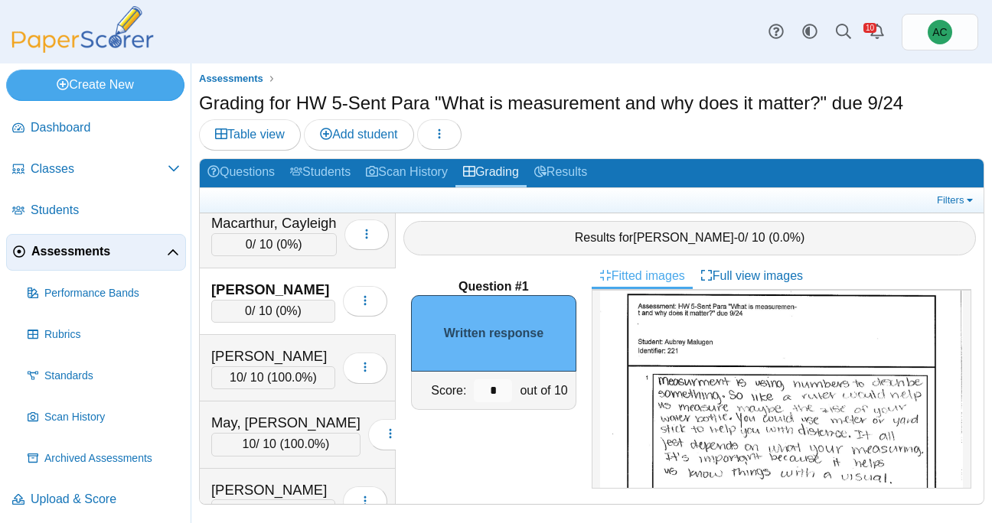
scroll to position [27, 0]
click at [502, 389] on input "*" at bounding box center [493, 391] width 38 height 23
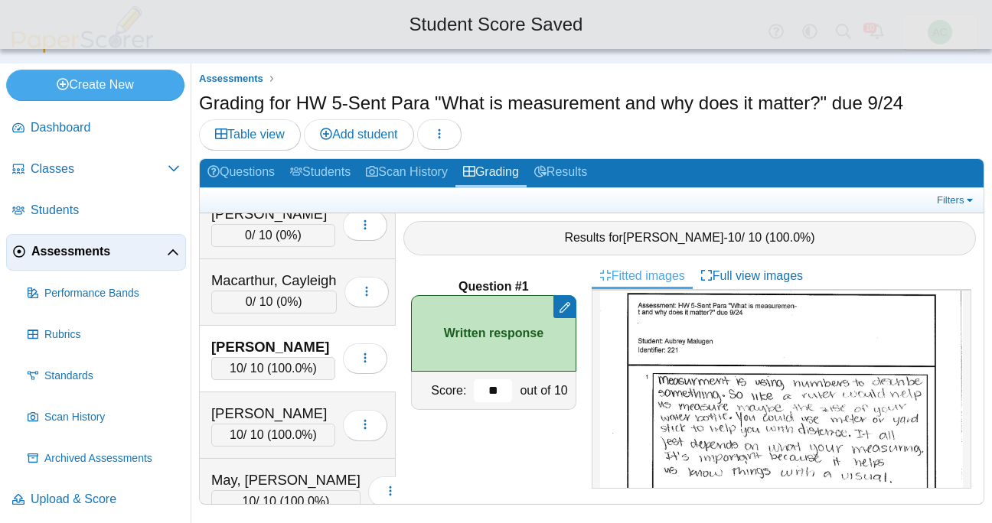
scroll to position [3688, 0]
type input "**"
click at [246, 292] on div "0 / 10 ( 0% )" at bounding box center [273, 303] width 125 height 23
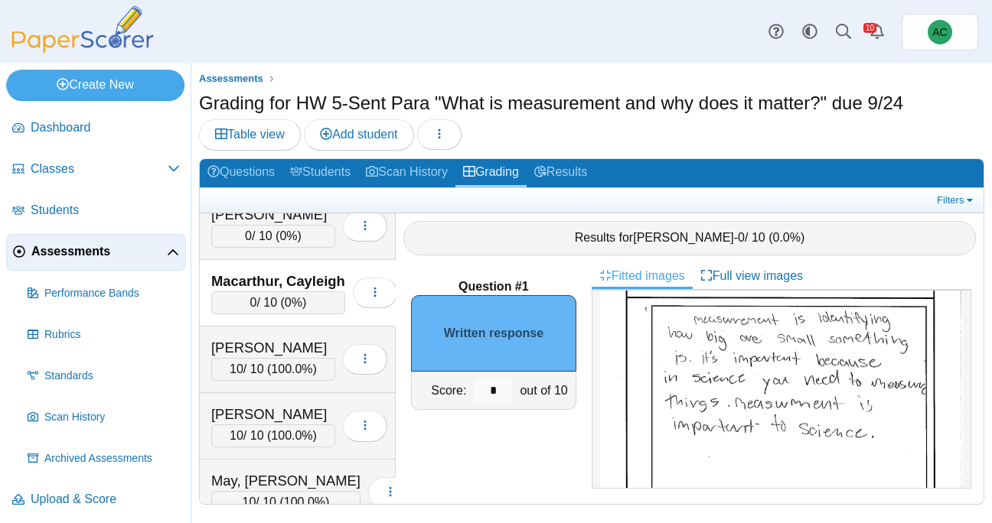
scroll to position [93, 0]
click at [497, 388] on input "*" at bounding box center [493, 391] width 38 height 23
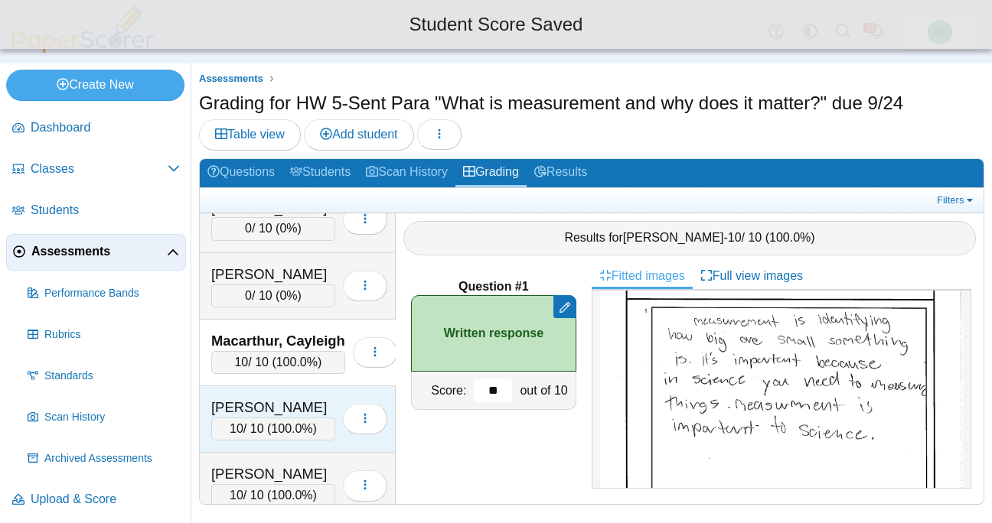
scroll to position [3628, 0]
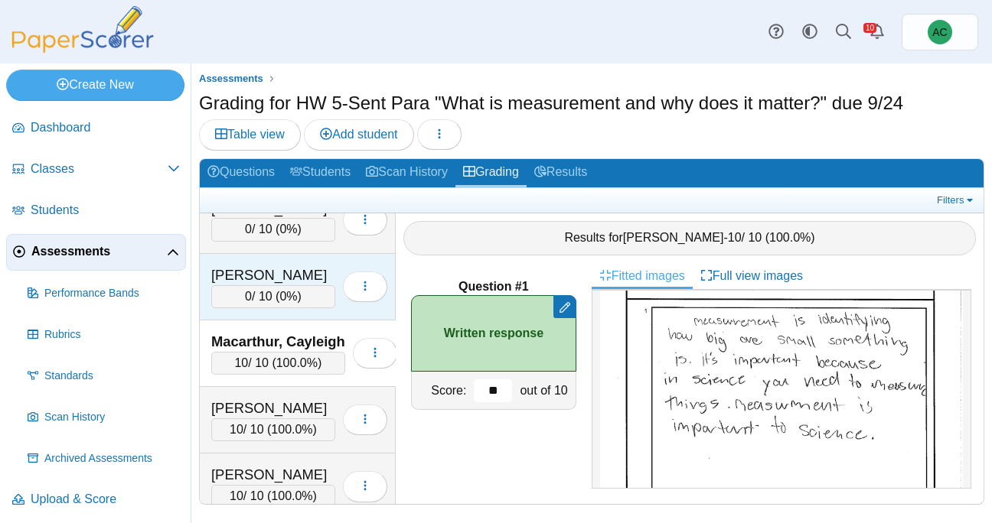
type input "**"
click at [271, 270] on div "Lynch, Wyatt" at bounding box center [273, 276] width 124 height 20
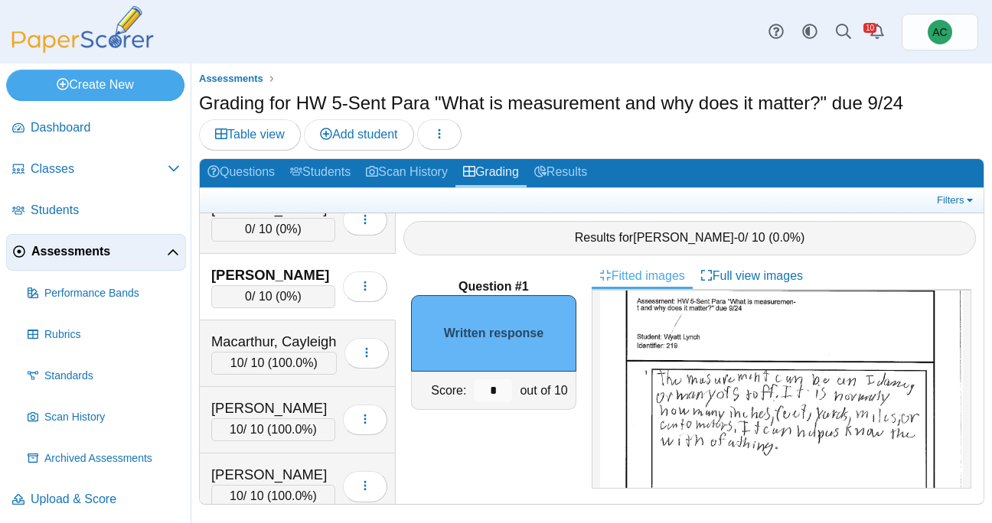
scroll to position [45, 0]
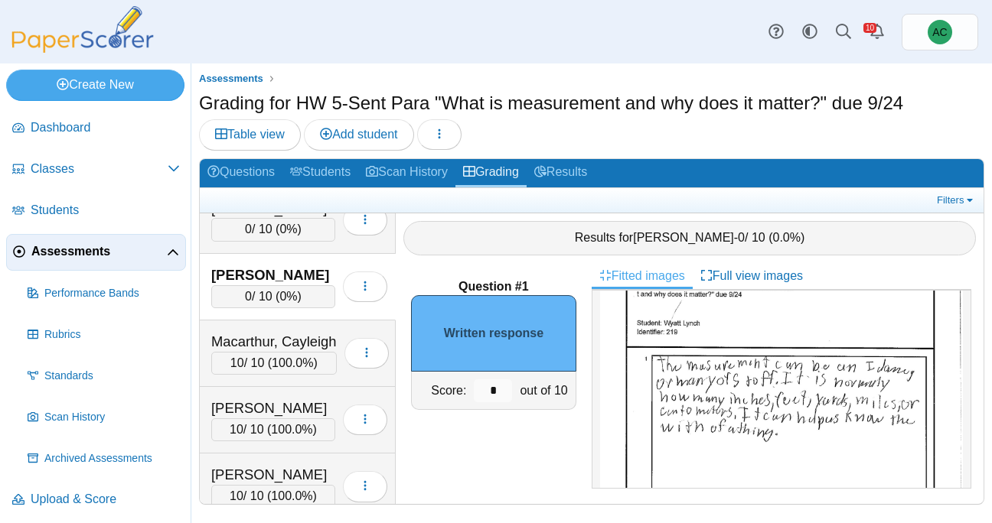
click at [828, 408] on img at bounding box center [781, 487] width 363 height 469
click at [496, 393] on input "*" at bounding box center [493, 391] width 38 height 23
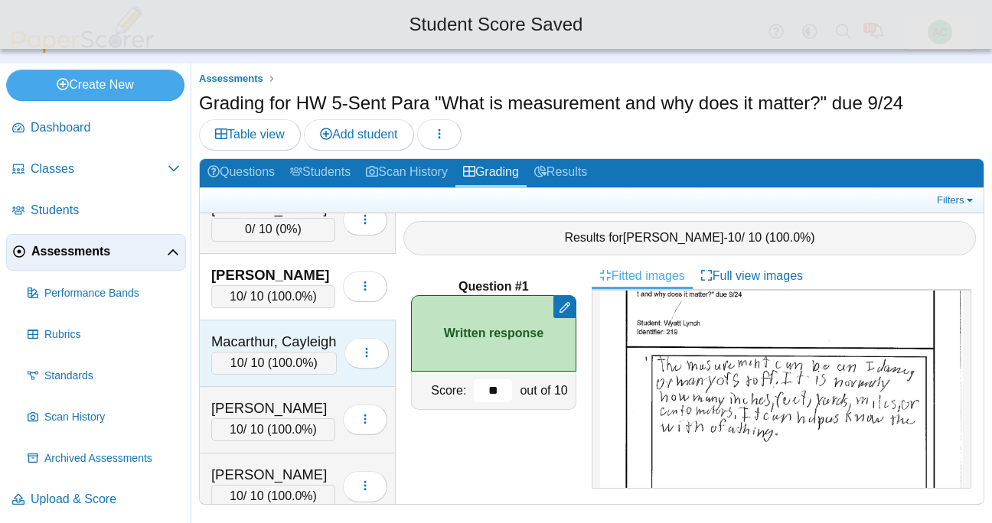
scroll to position [3569, 0]
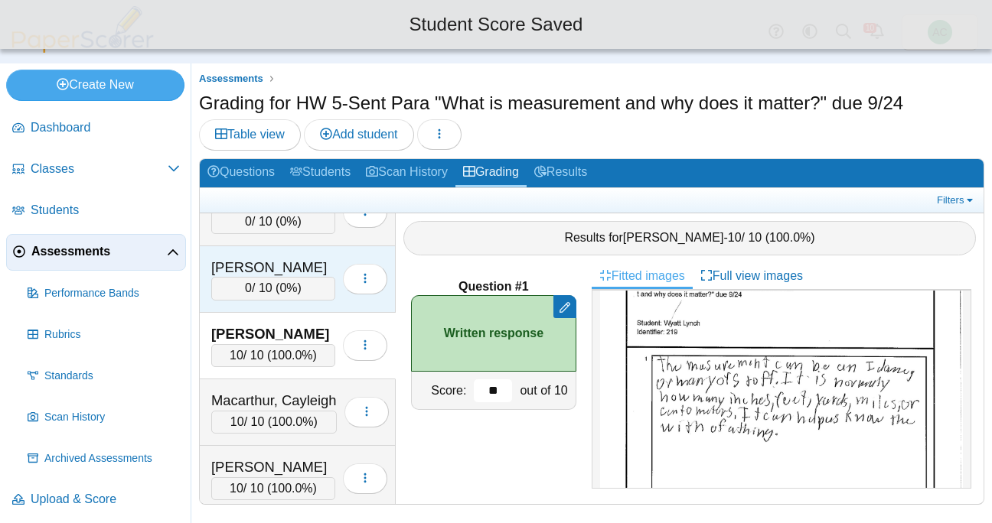
type input "**"
click at [263, 269] on div "Lucius, Hannah" at bounding box center [273, 268] width 124 height 20
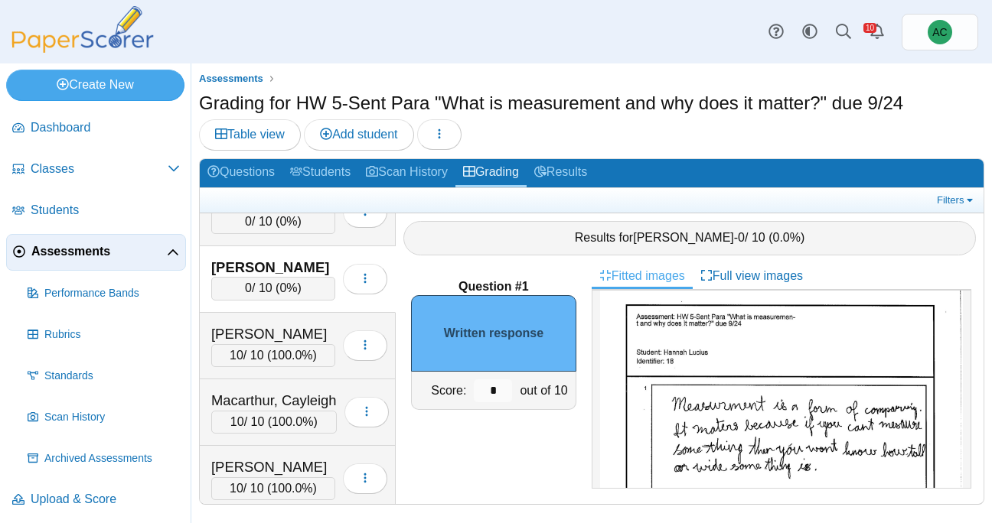
scroll to position [25, 0]
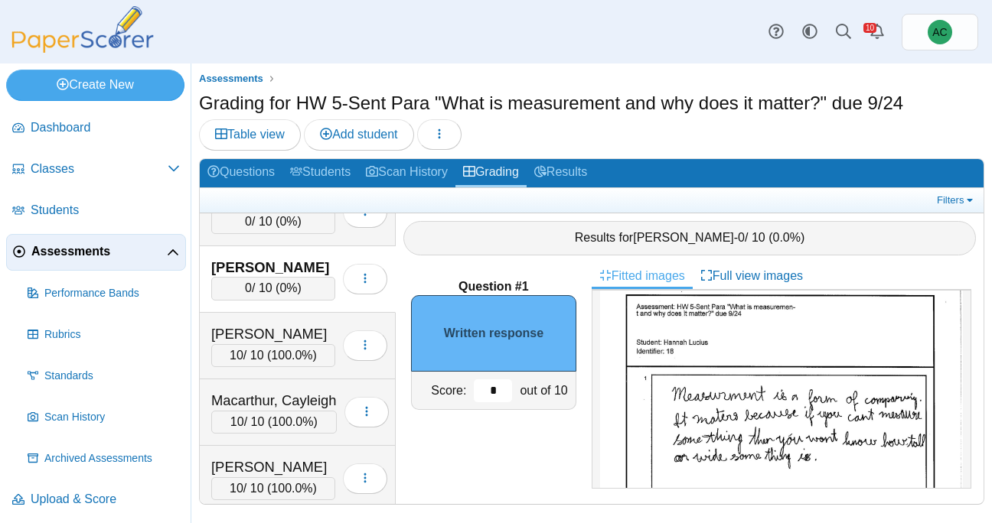
click at [501, 383] on input "*" at bounding box center [493, 391] width 38 height 23
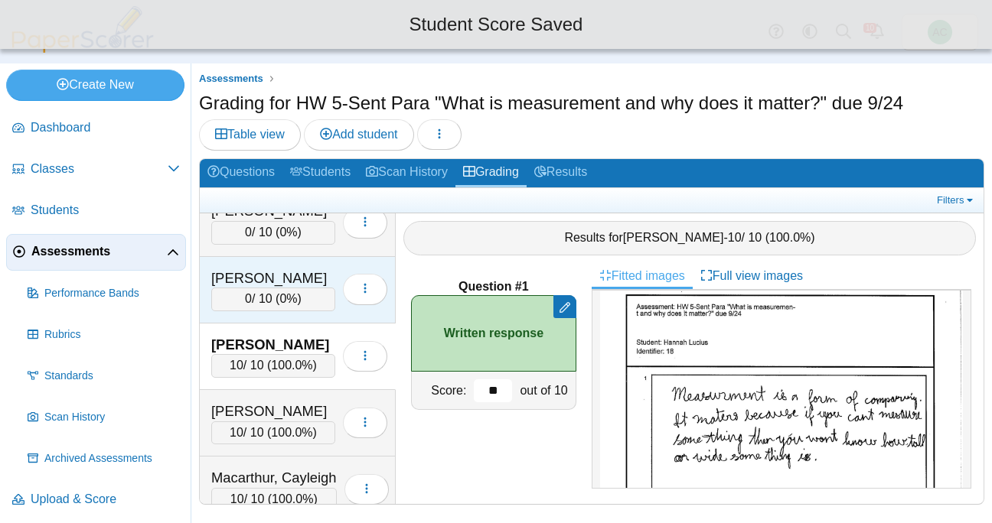
scroll to position [3492, 0]
type input "**"
click at [246, 303] on span "0" at bounding box center [248, 298] width 7 height 13
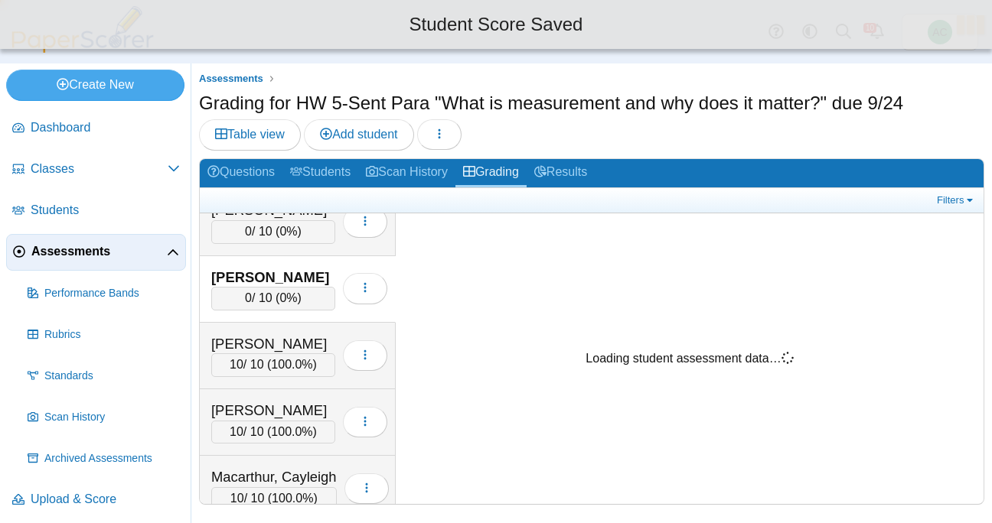
scroll to position [0, 0]
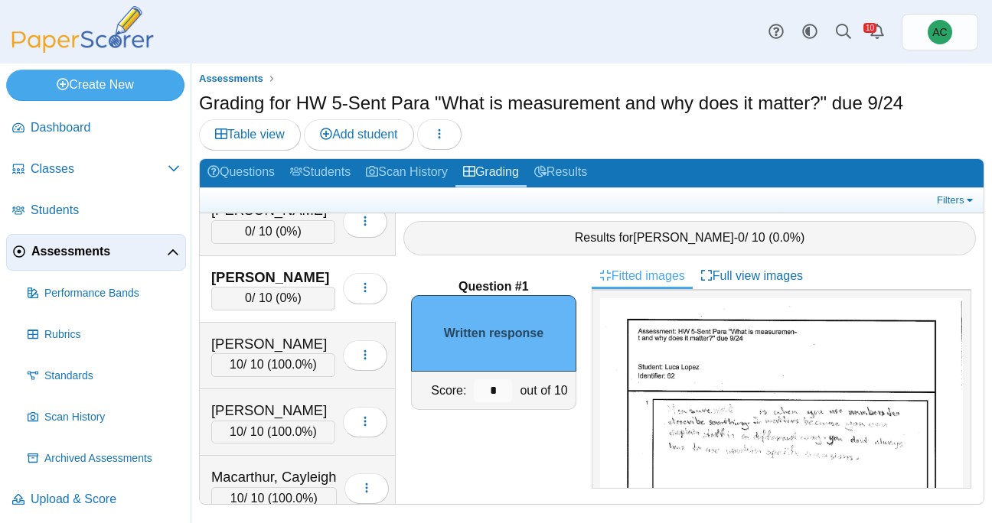
click at [776, 431] on img at bounding box center [781, 532] width 363 height 469
click at [501, 386] on input "*" at bounding box center [493, 391] width 38 height 23
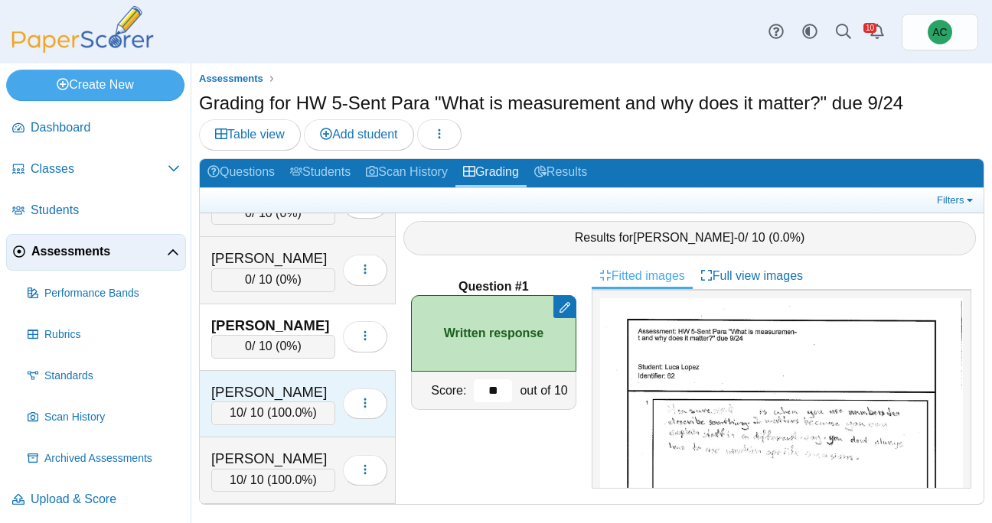
scroll to position [3434, 0]
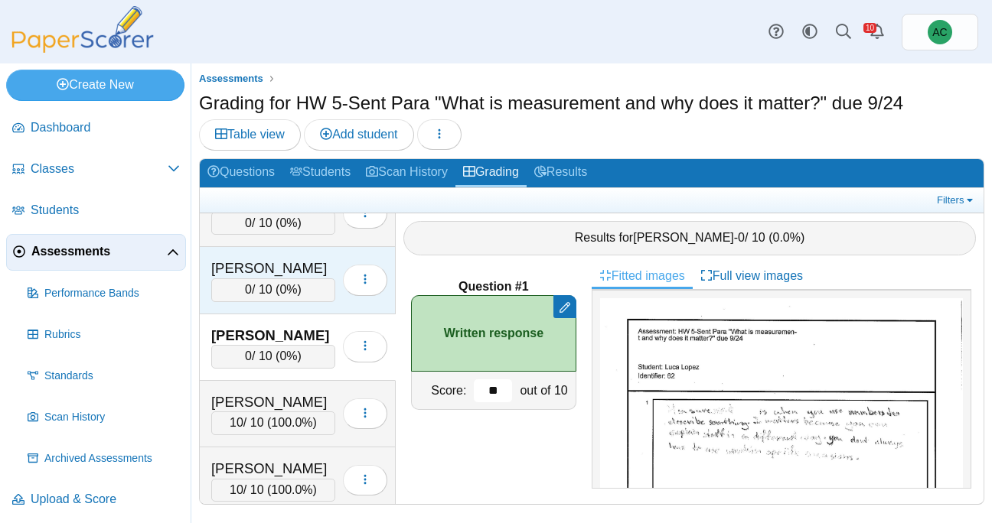
type input "**"
click at [249, 302] on div "Lesmes, Christian 0 / 10 ( 0% ) Loading…" at bounding box center [298, 280] width 196 height 67
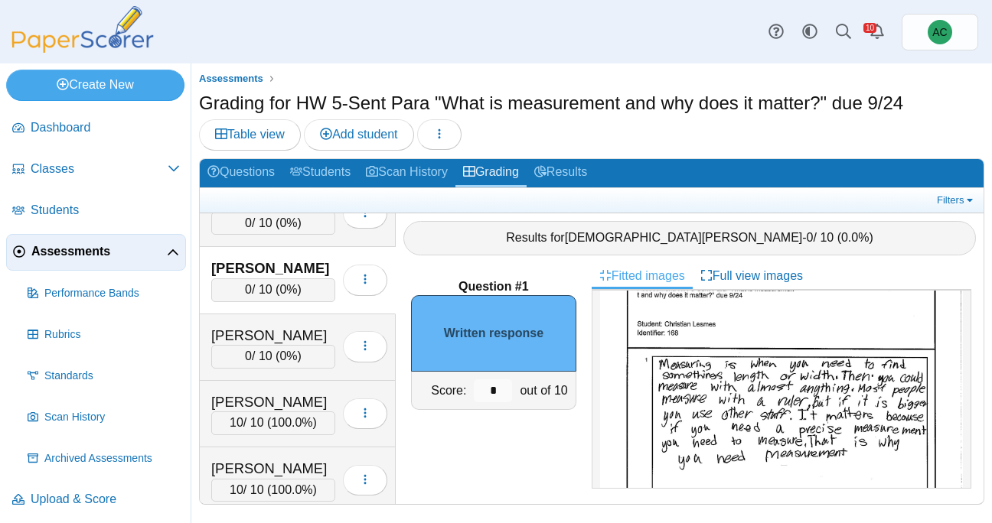
scroll to position [46, 0]
click at [490, 380] on input "*" at bounding box center [493, 391] width 38 height 23
click at [500, 386] on input "*" at bounding box center [493, 391] width 38 height 23
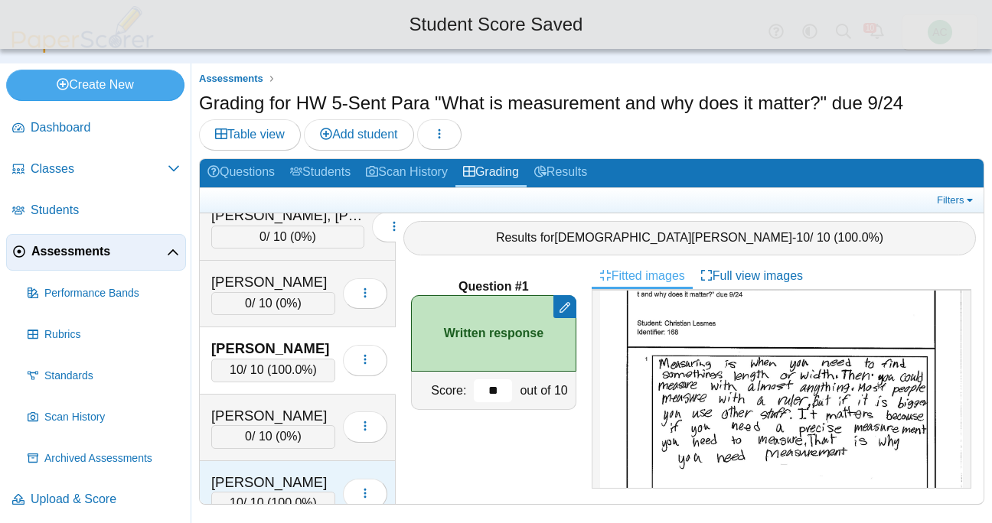
scroll to position [3352, 0]
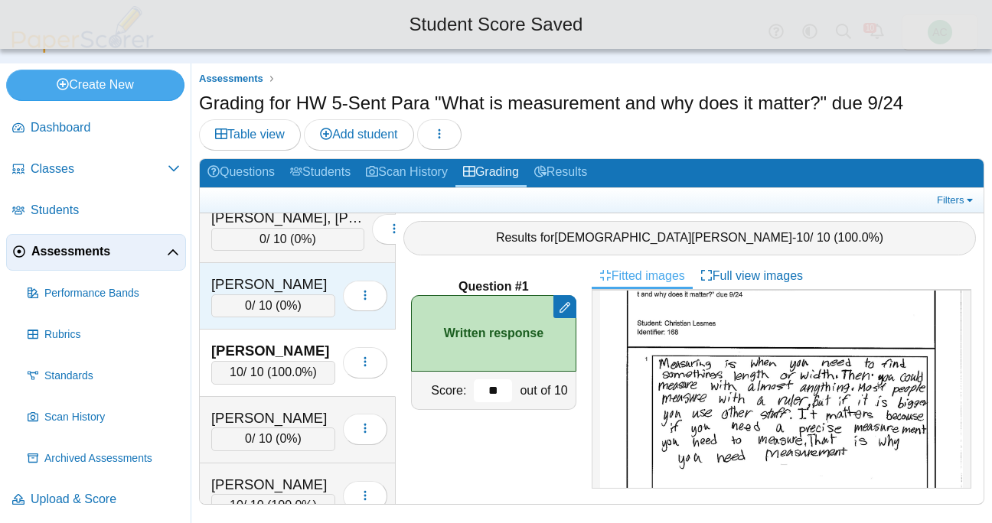
type input "**"
click at [240, 288] on div "Lee, Van" at bounding box center [273, 285] width 124 height 20
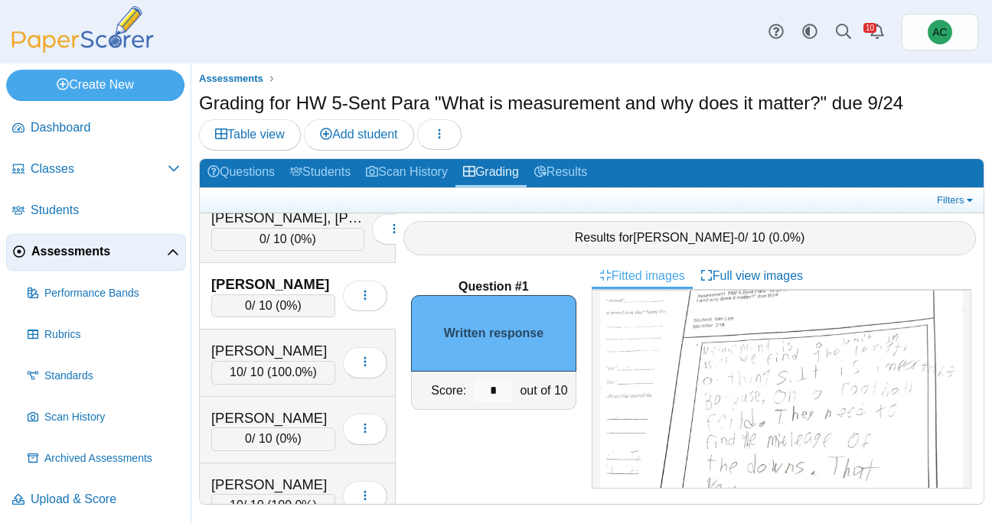
scroll to position [0, 0]
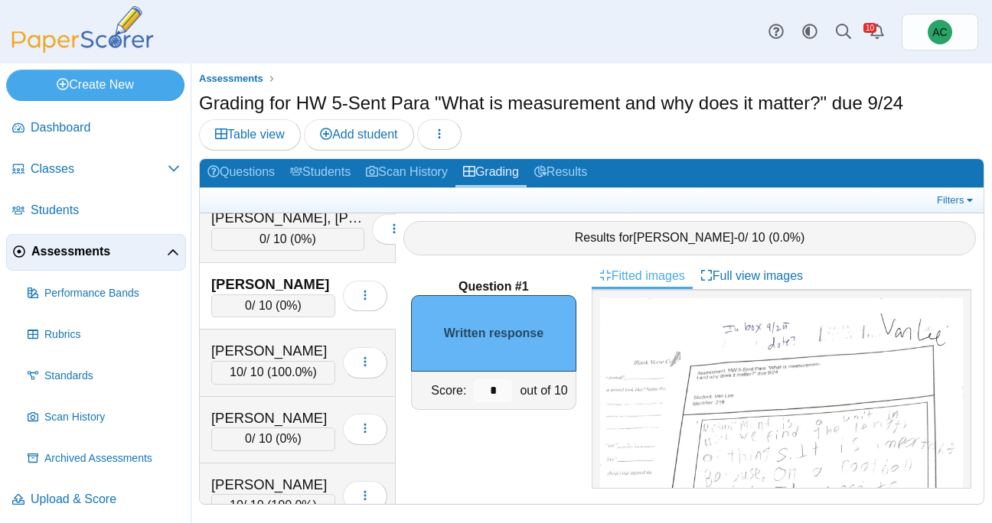
click at [821, 386] on img at bounding box center [781, 532] width 363 height 468
click at [500, 391] on input "*" at bounding box center [493, 391] width 38 height 23
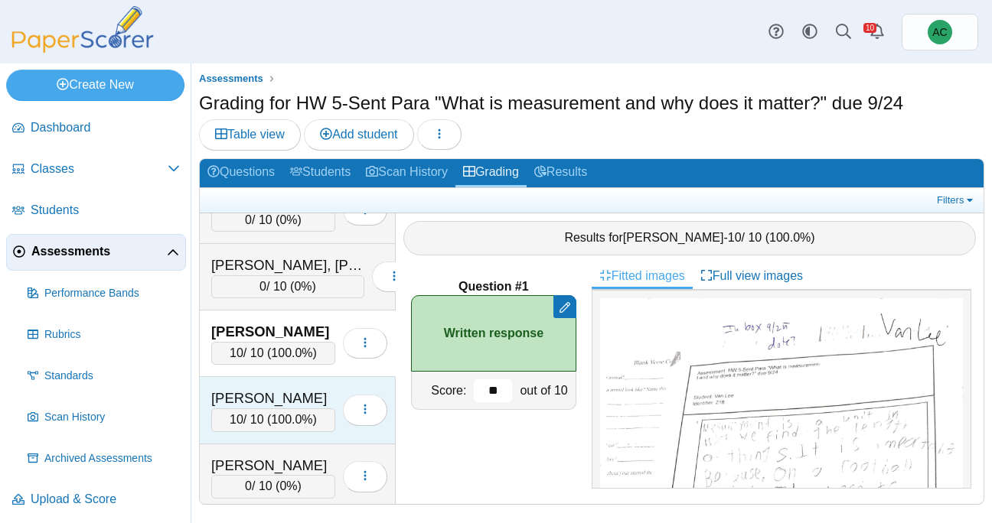
scroll to position [3302, 0]
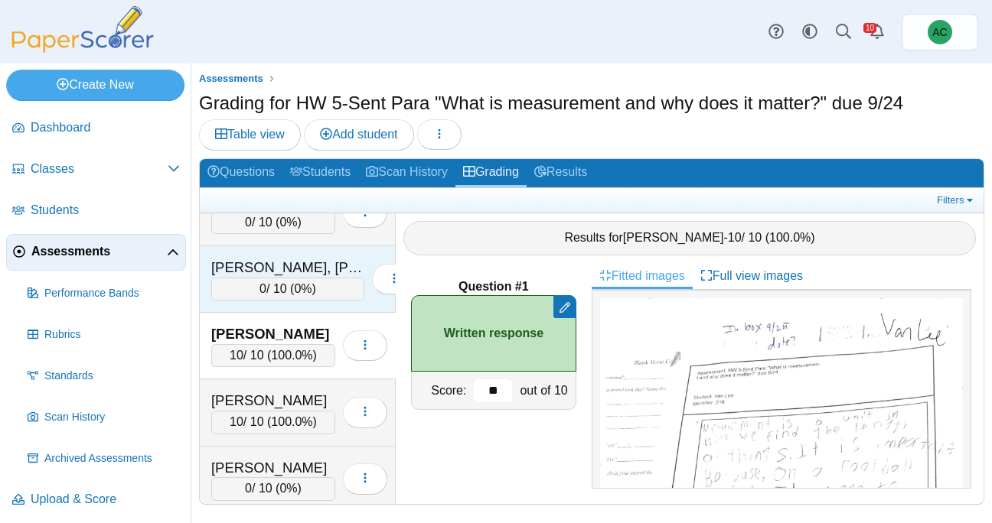
type input "**"
click at [259, 286] on span "0" at bounding box center [262, 288] width 7 height 13
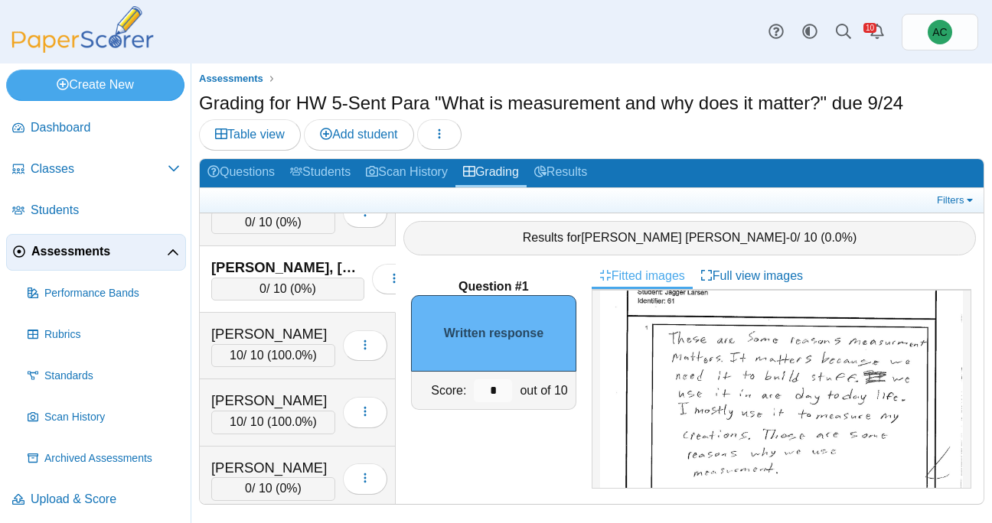
scroll to position [82, 0]
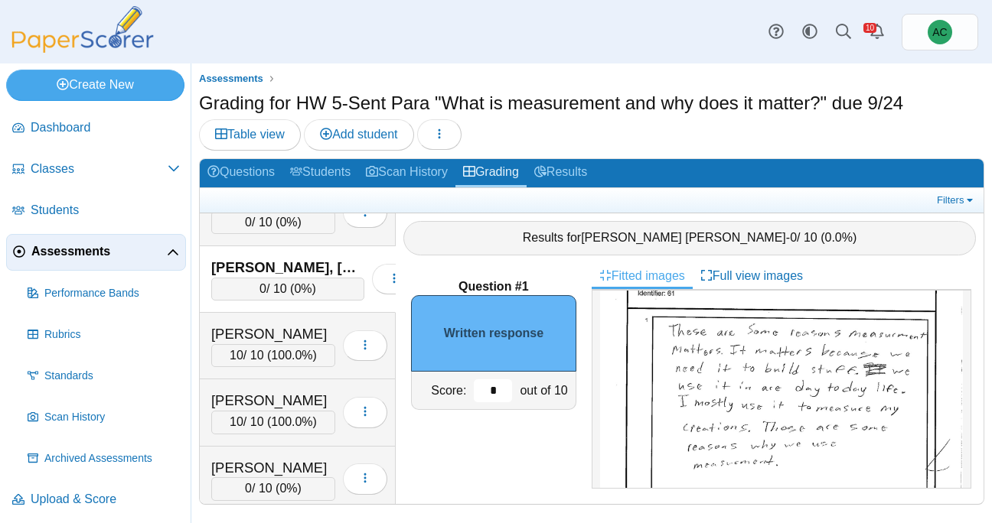
click at [496, 385] on input "*" at bounding box center [493, 391] width 38 height 23
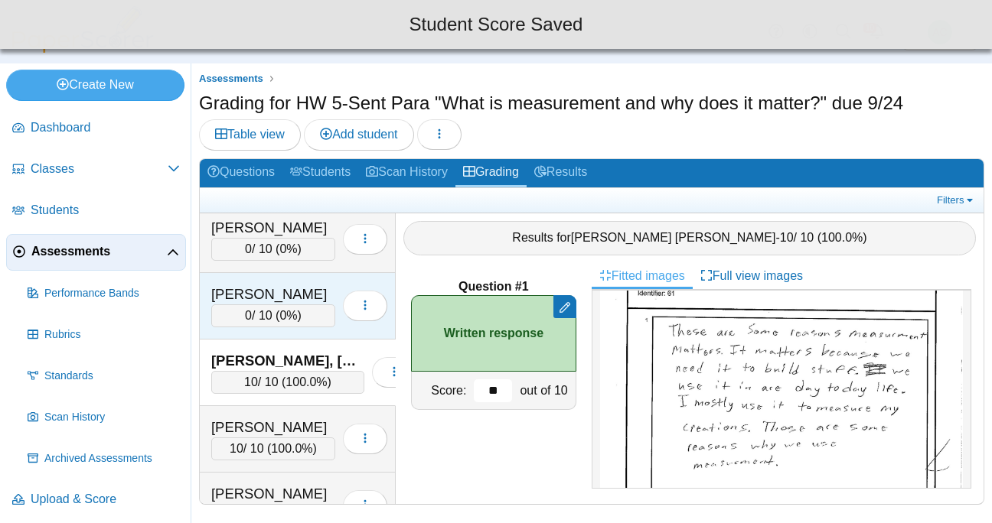
scroll to position [3208, 0]
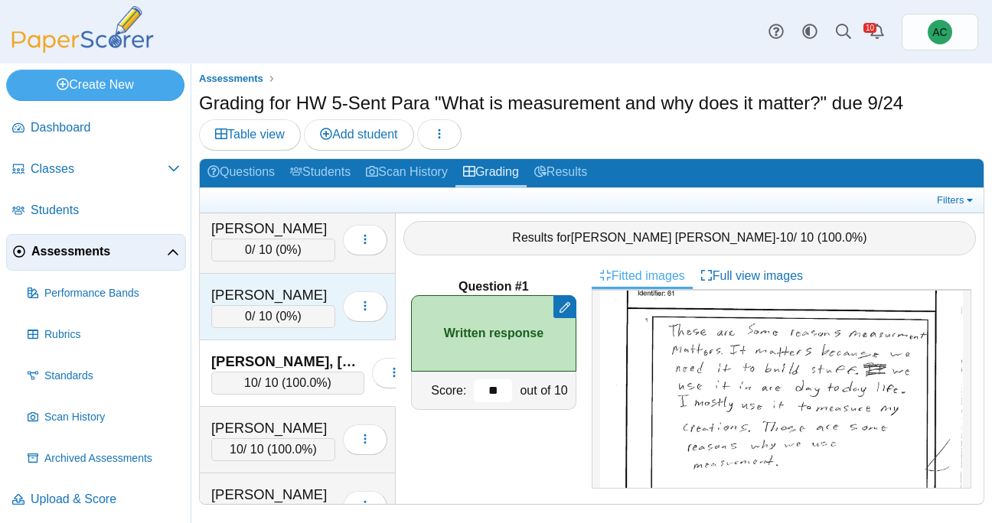
type input "**"
click at [250, 302] on div "LaPella, Liam" at bounding box center [273, 295] width 124 height 20
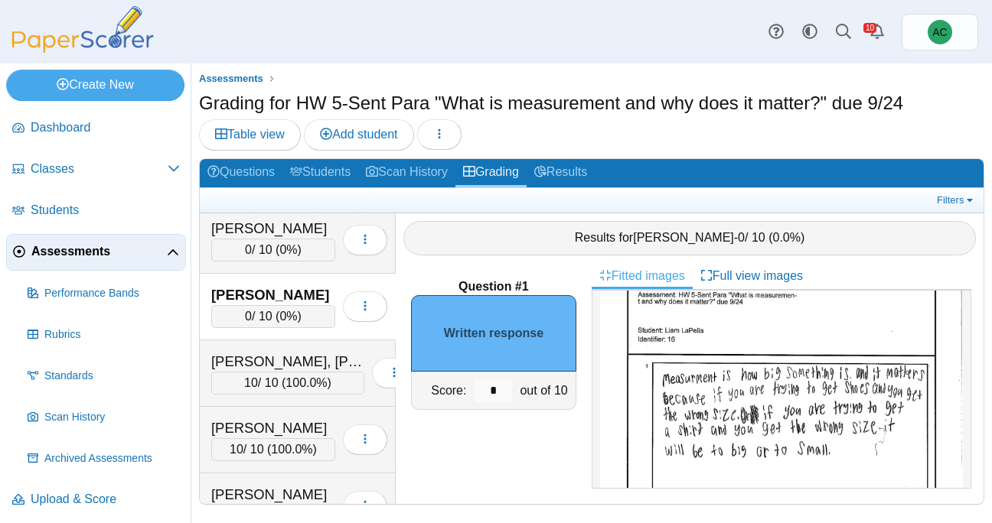
scroll to position [39, 0]
click at [505, 392] on input "*" at bounding box center [493, 391] width 38 height 23
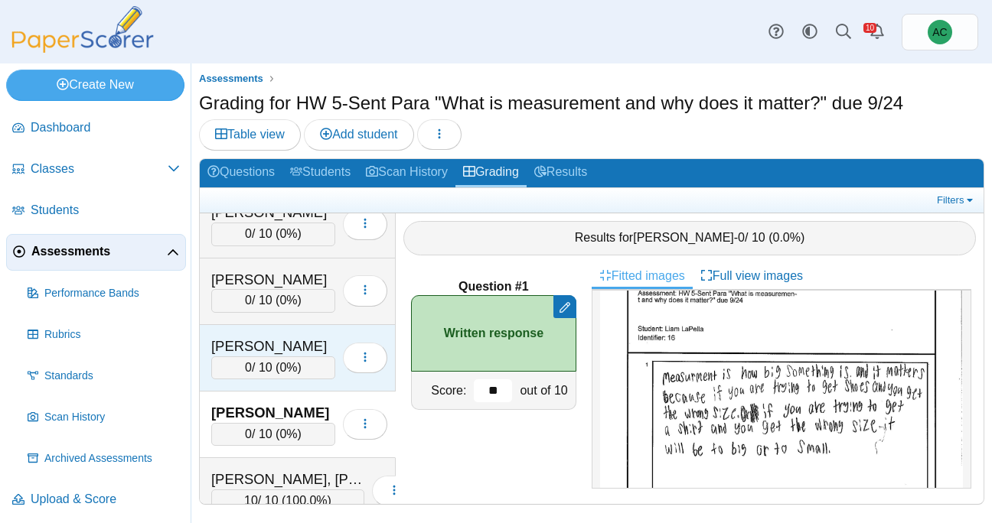
scroll to position [3089, 0]
type input "**"
click at [276, 343] on div "King, Avery" at bounding box center [273, 347] width 124 height 20
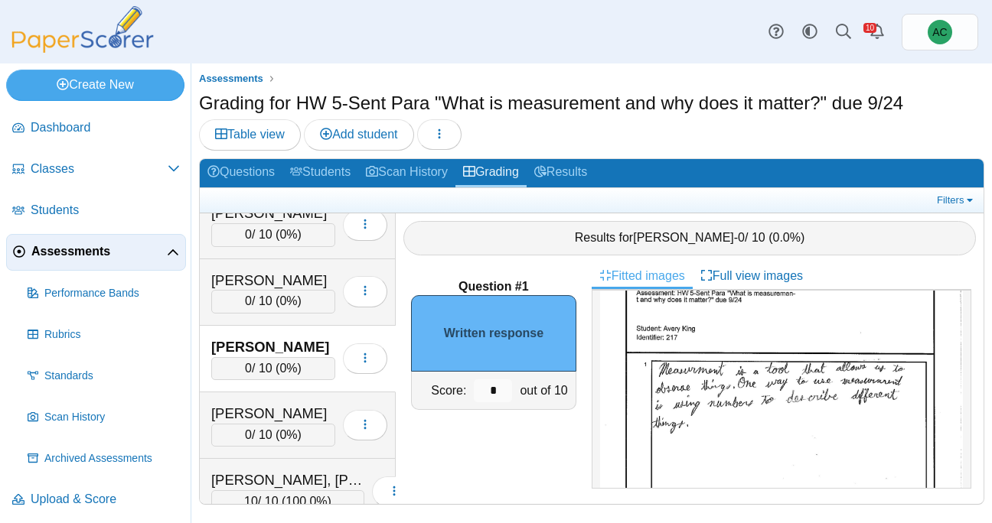
scroll to position [0, 0]
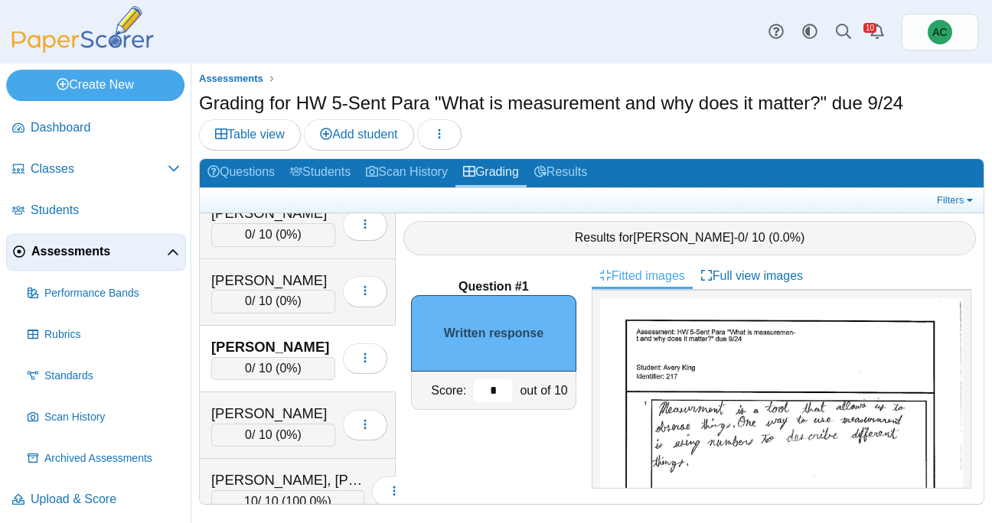
click at [494, 387] on input "*" at bounding box center [493, 391] width 38 height 23
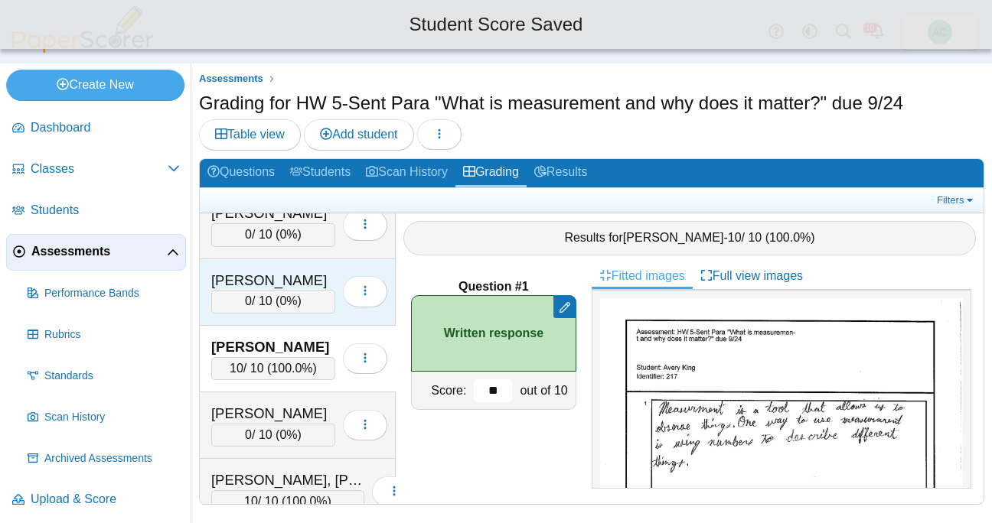
type input "**"
click at [279, 283] on div "Kienzle, Evangeline" at bounding box center [273, 281] width 124 height 20
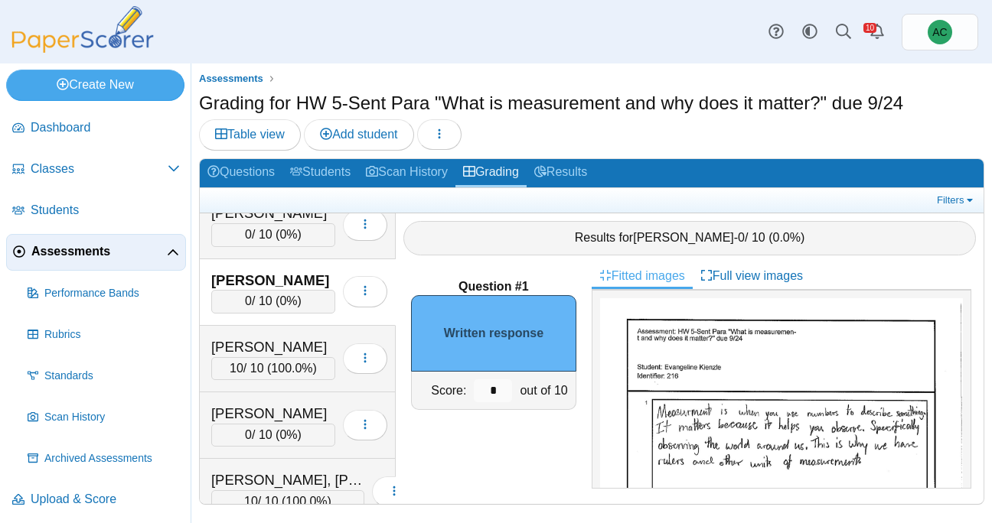
scroll to position [9, 0]
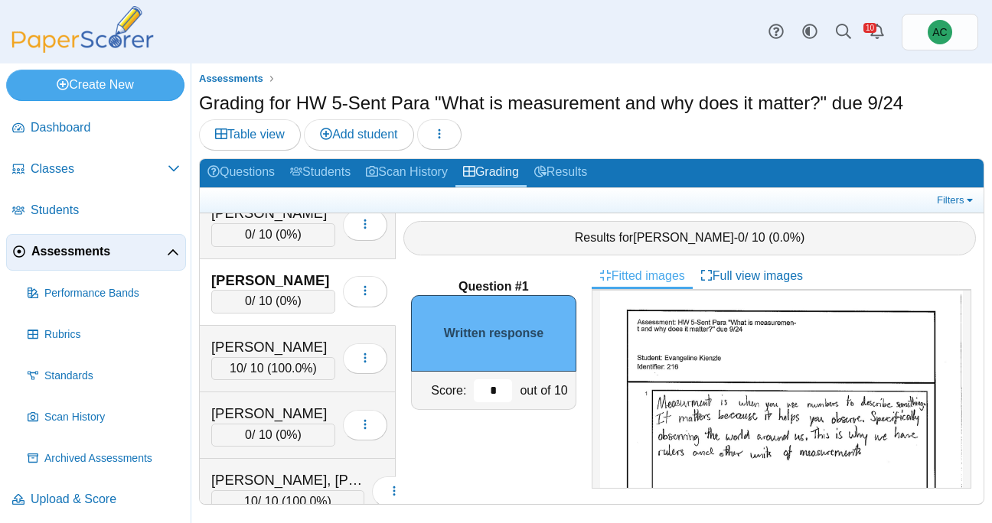
click at [498, 389] on input "*" at bounding box center [493, 391] width 38 height 23
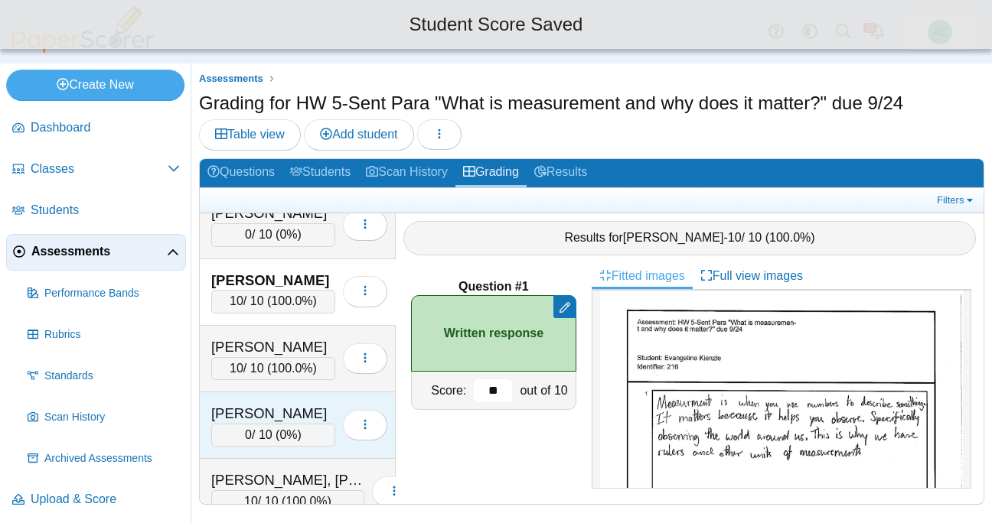
scroll to position [3032, 0]
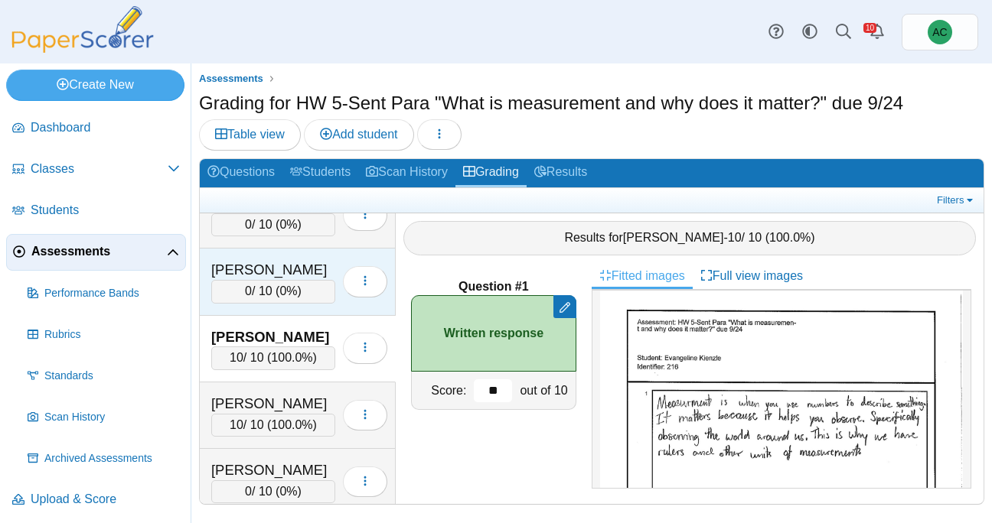
type input "**"
click at [288, 295] on span "0%" at bounding box center [288, 291] width 18 height 13
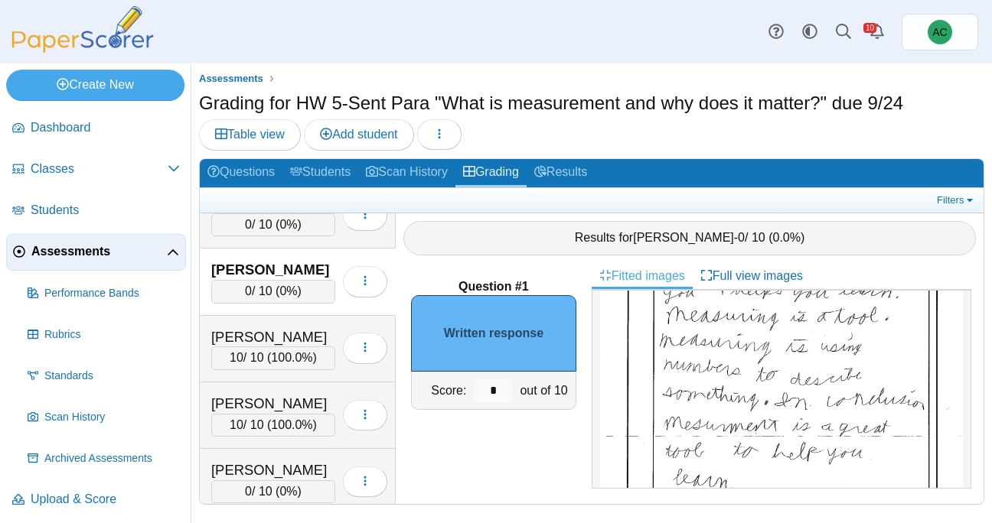
scroll to position [192, 0]
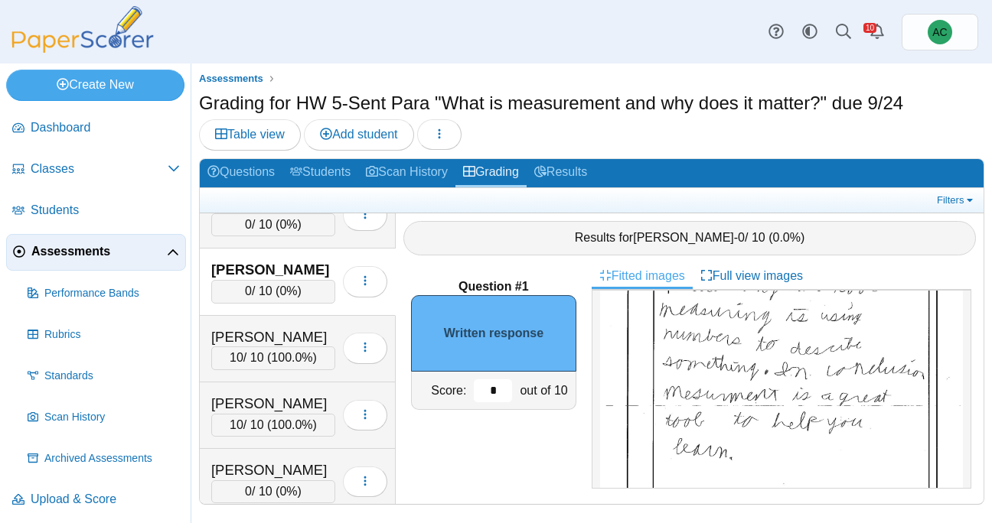
click at [500, 390] on input "*" at bounding box center [493, 391] width 38 height 23
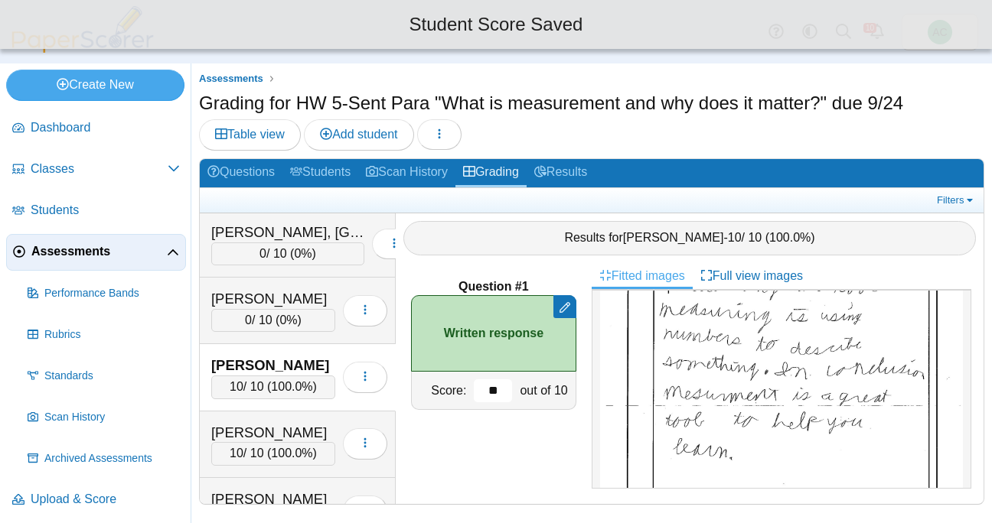
scroll to position [2936, 0]
type input "**"
click at [228, 305] on div "Kallookaran, Josephine" at bounding box center [273, 300] width 124 height 20
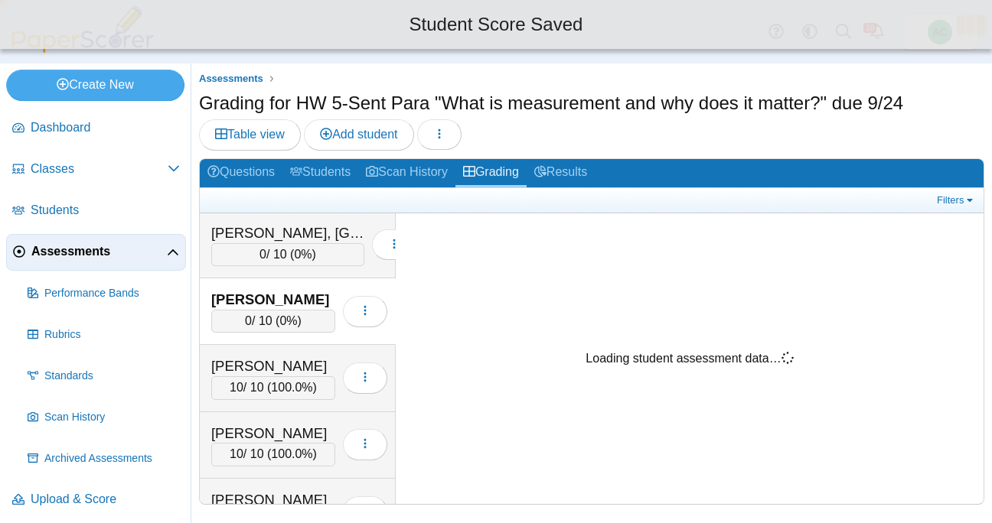
scroll to position [0, 0]
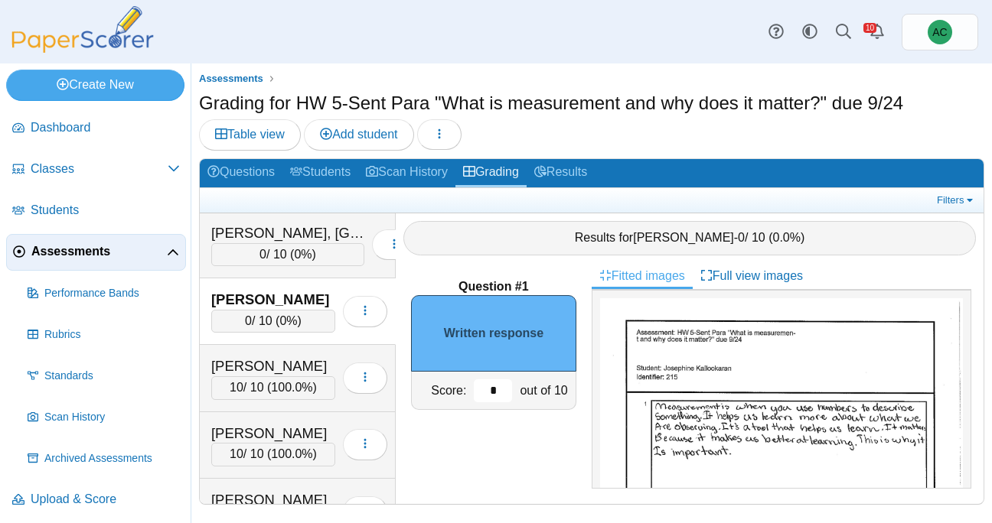
click at [507, 392] on input "*" at bounding box center [493, 391] width 38 height 23
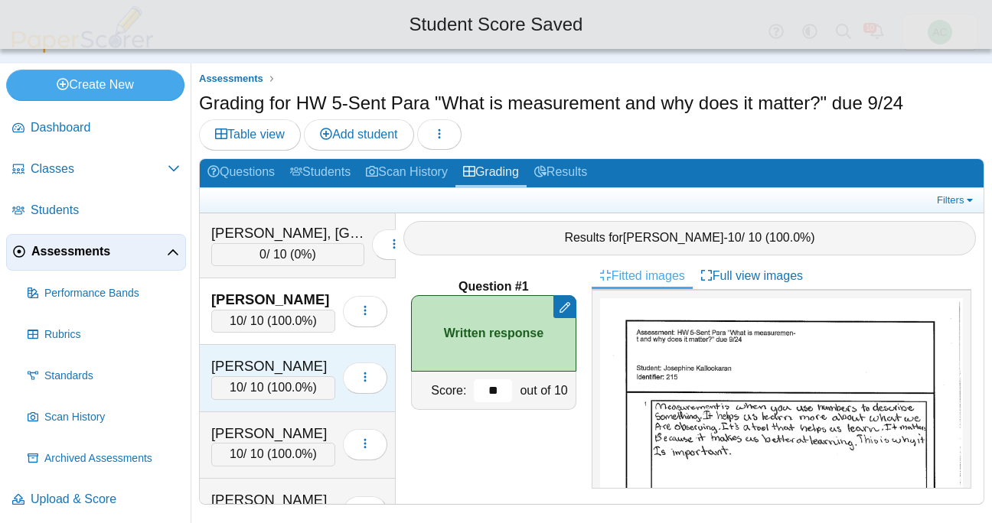
scroll to position [2876, 0]
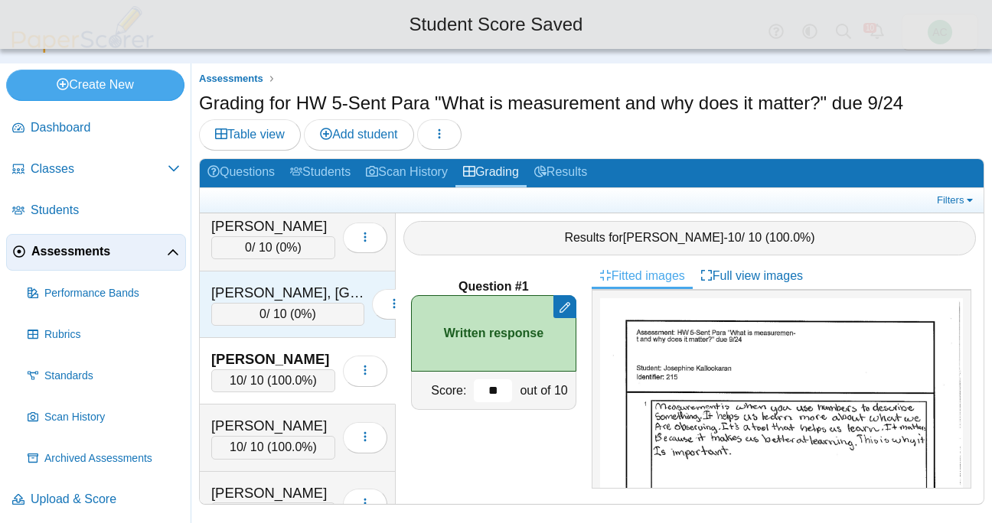
type input "**"
click at [252, 309] on div "0 / 10 ( 0% )" at bounding box center [287, 314] width 153 height 23
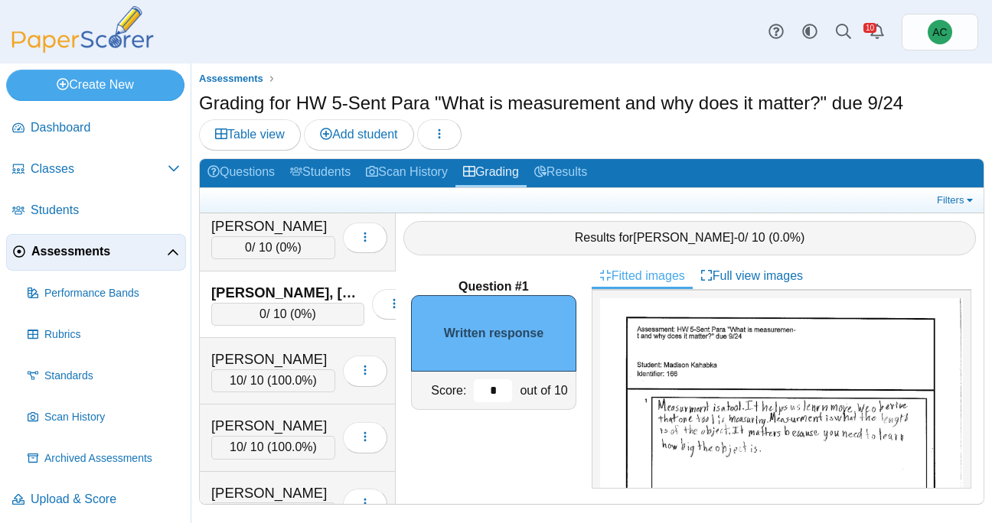
click at [497, 389] on input "*" at bounding box center [493, 391] width 38 height 23
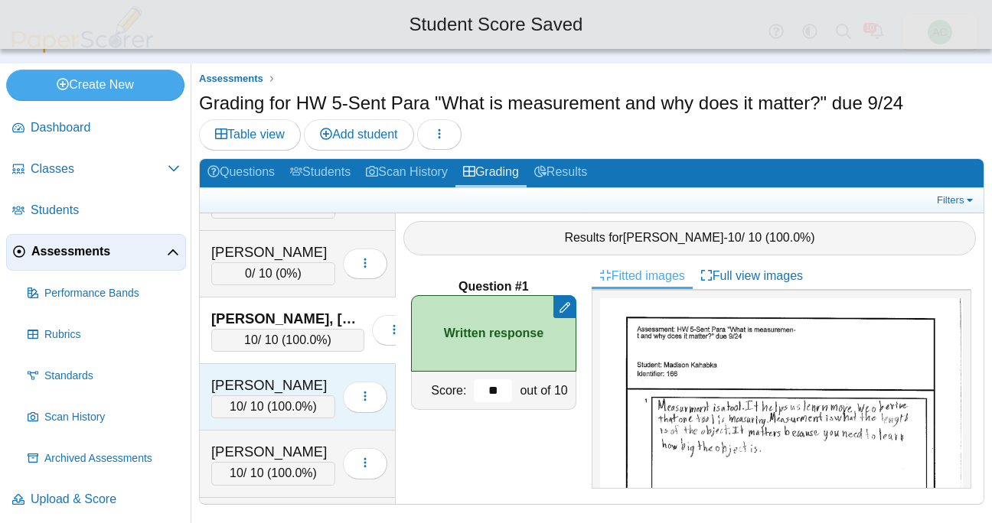
scroll to position [2847, 0]
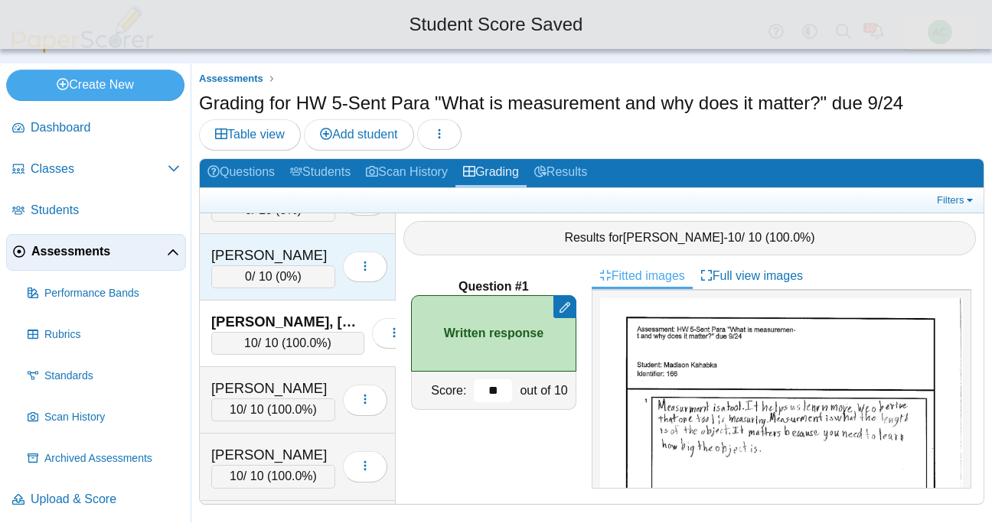
type input "**"
click at [245, 275] on span "0" at bounding box center [248, 276] width 7 height 13
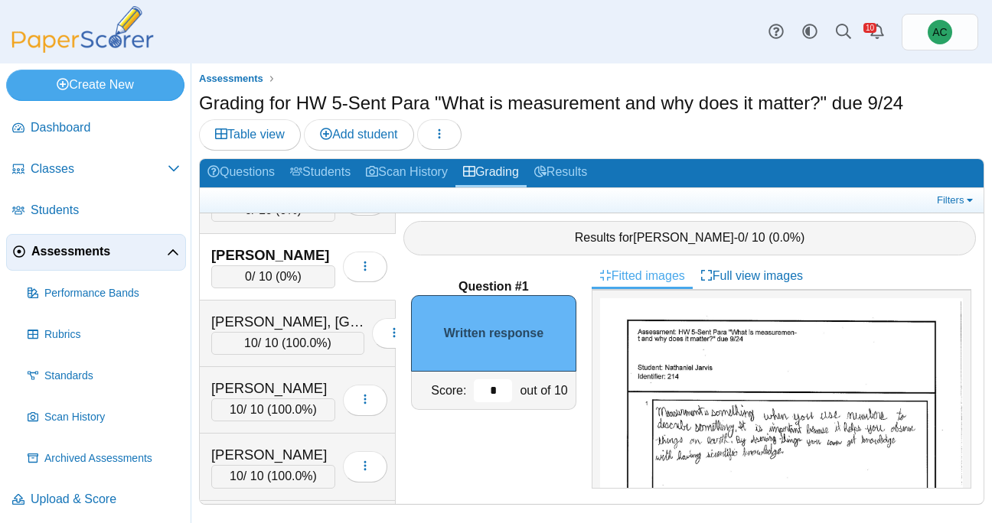
click at [498, 391] on input "*" at bounding box center [493, 391] width 38 height 23
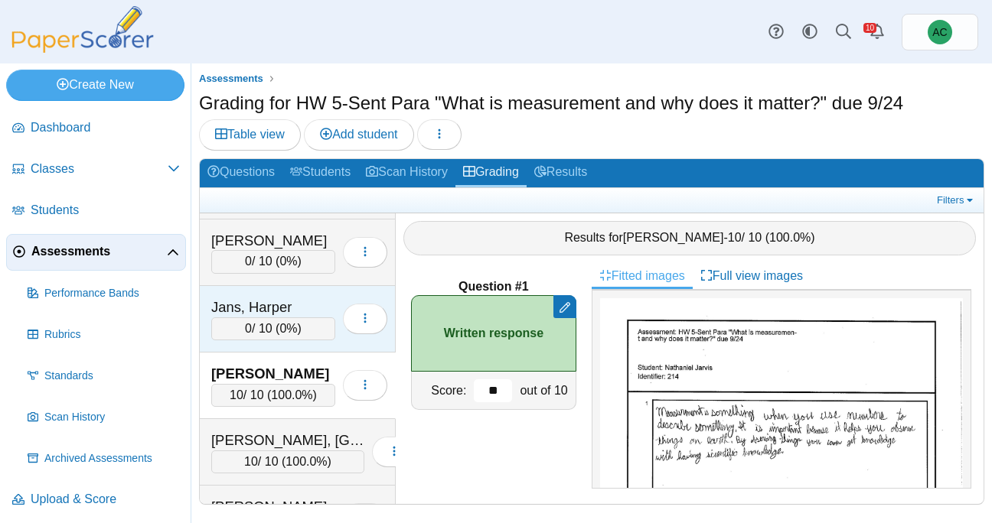
scroll to position [2728, 0]
type input "**"
click at [252, 314] on div "Jans, Harper" at bounding box center [273, 308] width 124 height 20
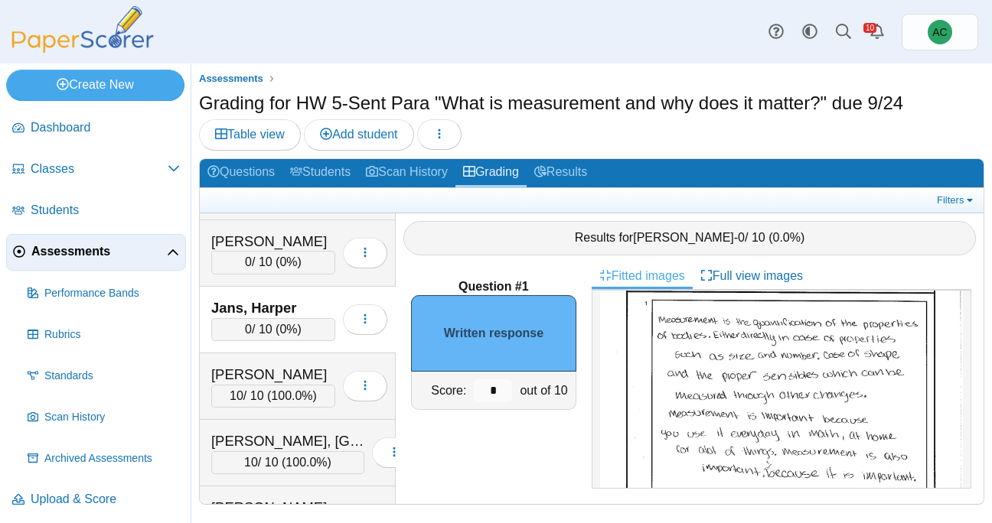
scroll to position [99, 0]
click at [496, 389] on input "*" at bounding box center [493, 391] width 38 height 23
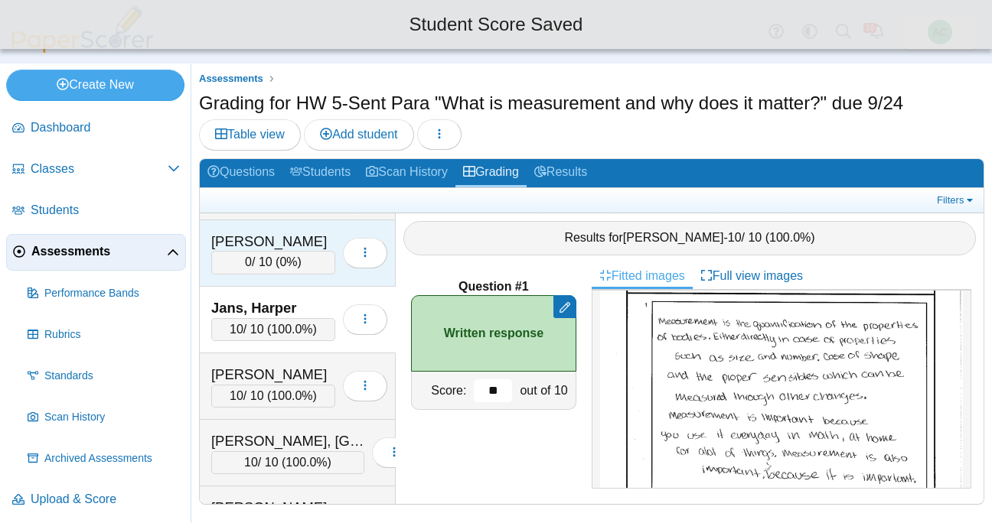
type input "**"
click at [256, 266] on div "0 / 10 ( 0% )" at bounding box center [273, 262] width 124 height 23
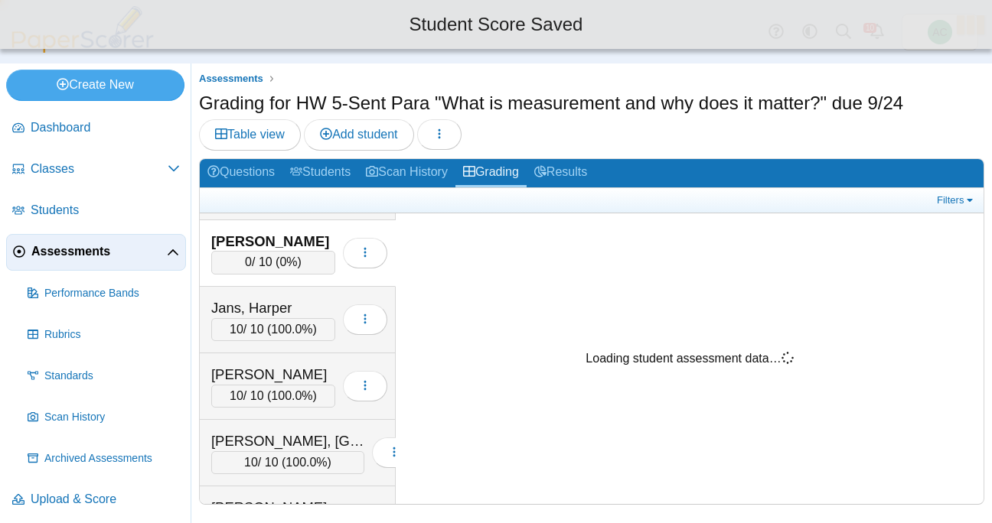
scroll to position [0, 0]
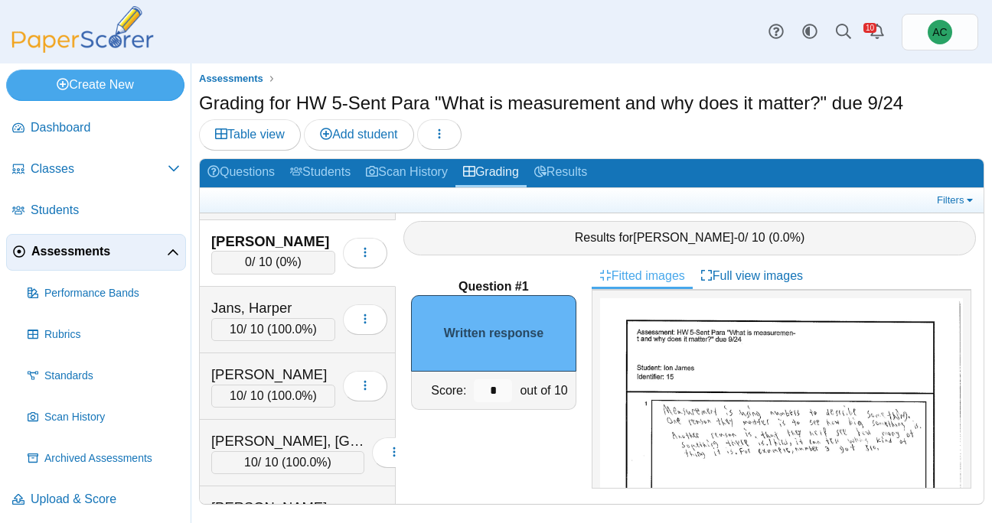
click at [749, 341] on img at bounding box center [781, 532] width 363 height 469
click at [494, 383] on input "*" at bounding box center [493, 391] width 38 height 23
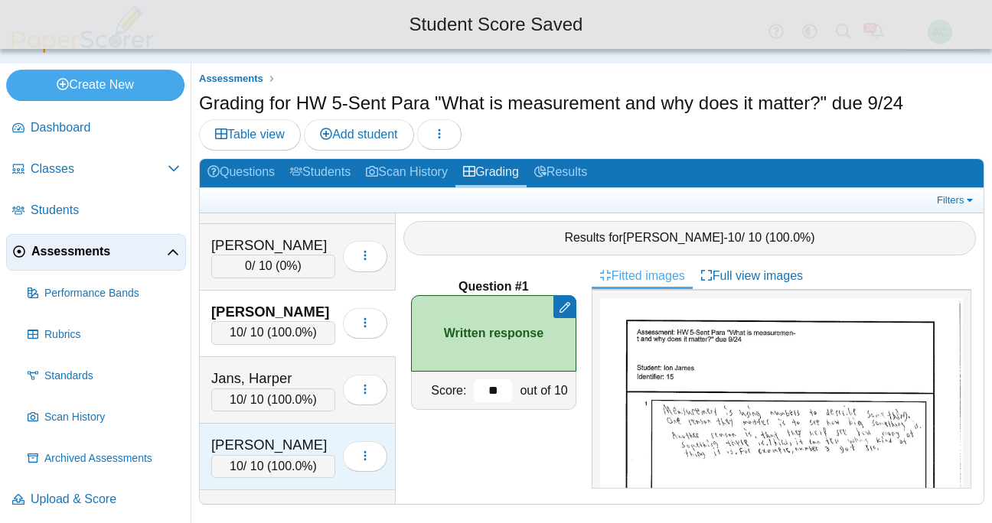
scroll to position [2639, 0]
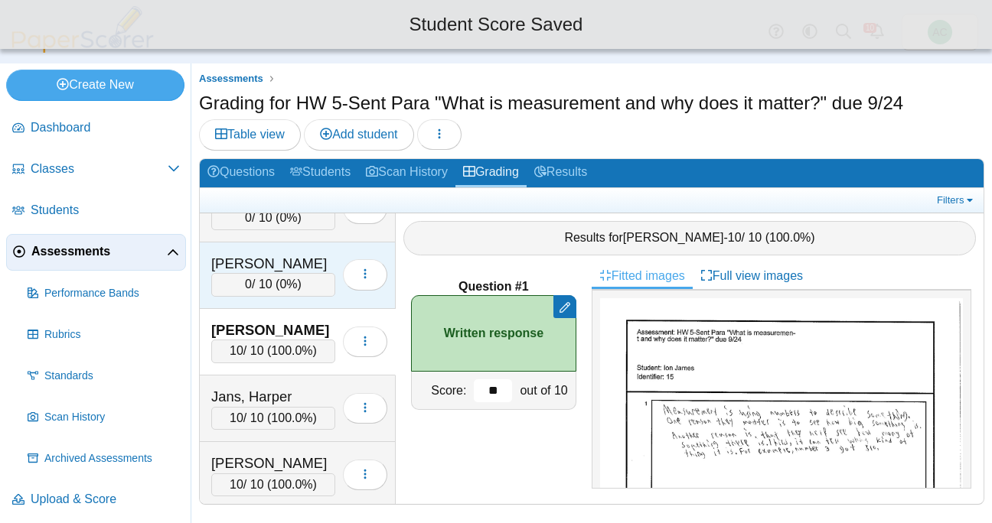
type input "**"
click at [275, 277] on div "0 / 10 ( 0% )" at bounding box center [273, 284] width 124 height 23
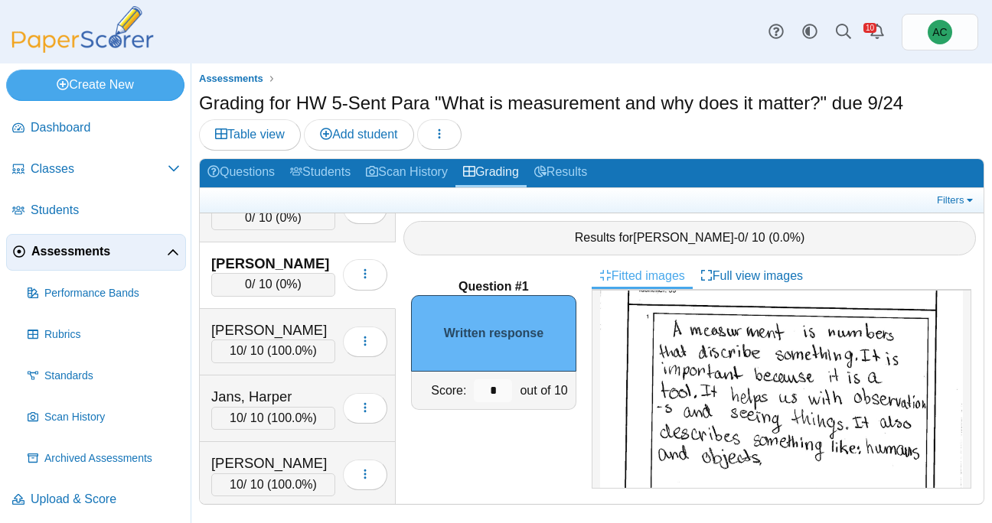
scroll to position [86, 0]
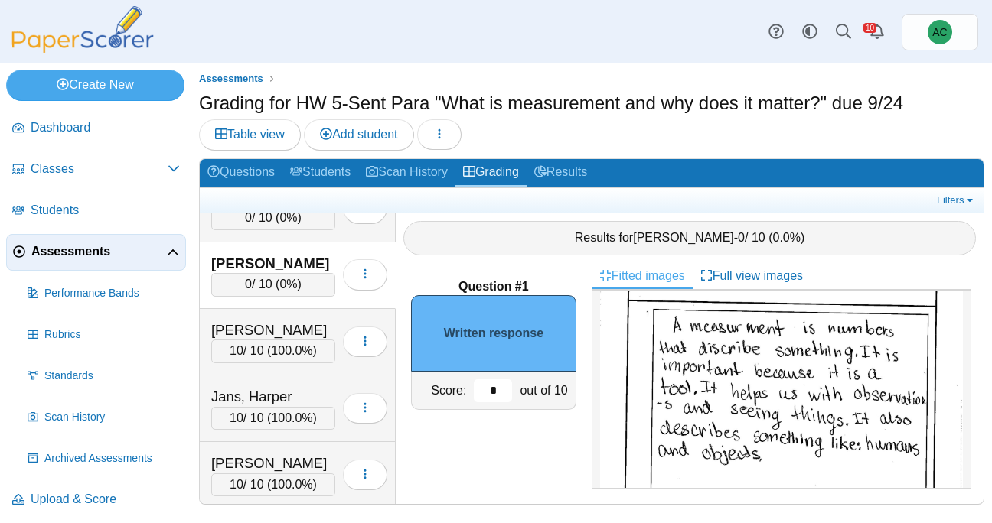
click at [504, 388] on input "*" at bounding box center [493, 391] width 38 height 23
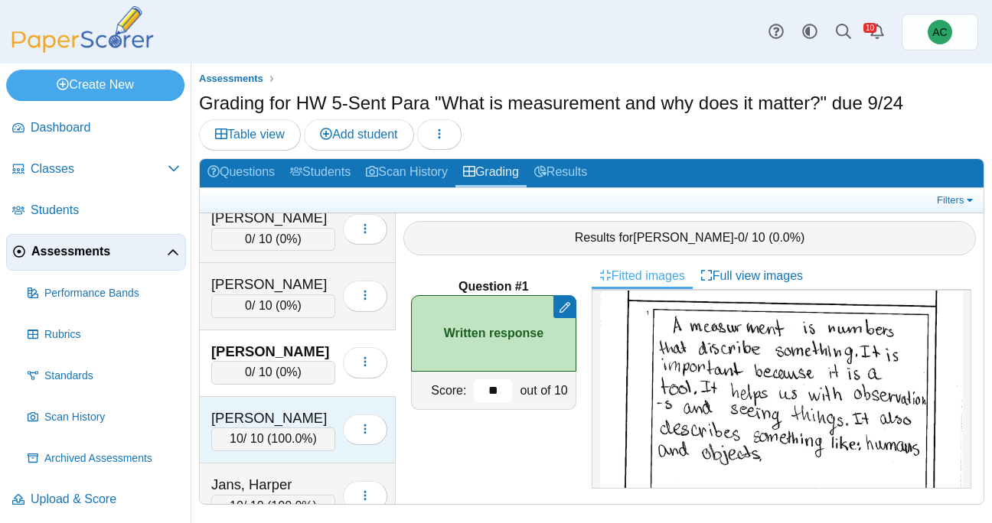
scroll to position [2549, 0]
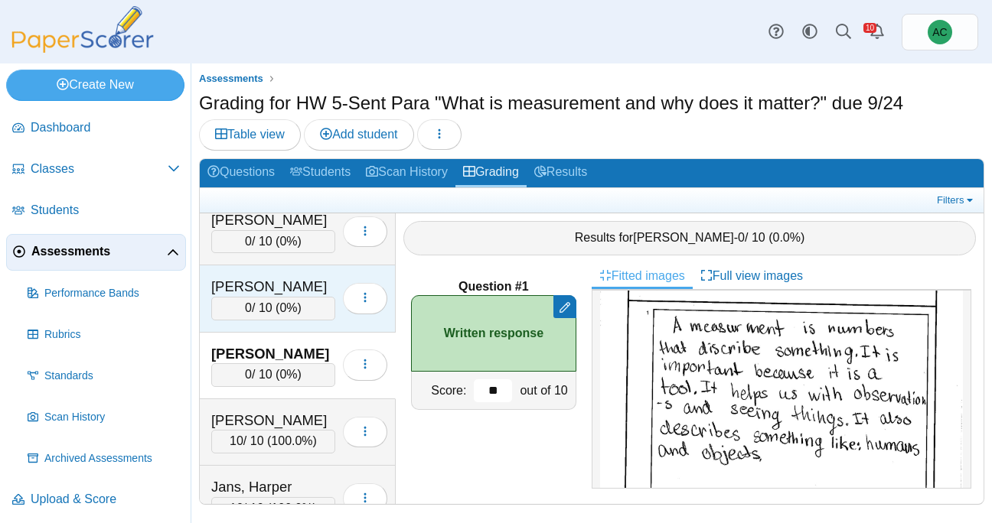
type input "**"
click at [250, 291] on div "Huang, Chang Rou" at bounding box center [273, 287] width 124 height 20
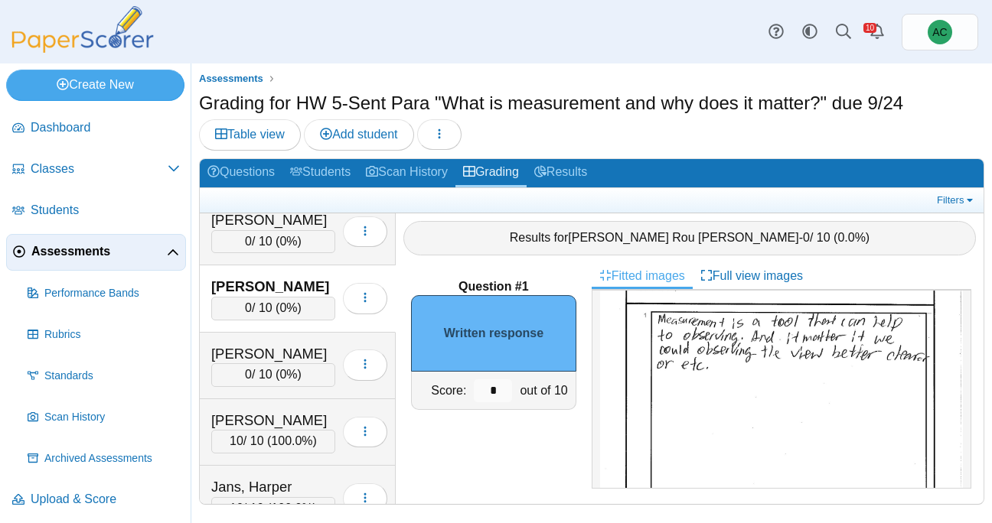
scroll to position [0, 0]
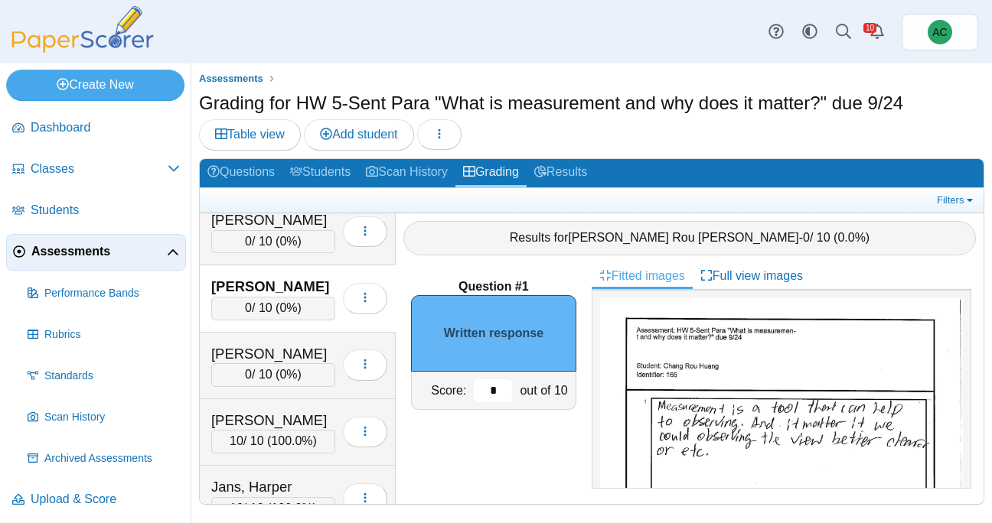
click at [497, 386] on input "*" at bounding box center [493, 391] width 38 height 23
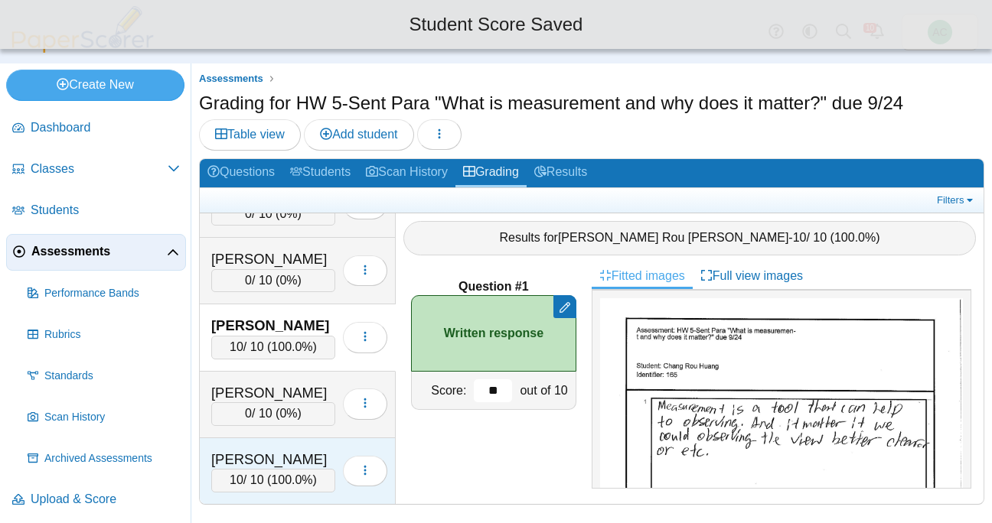
scroll to position [2484, 0]
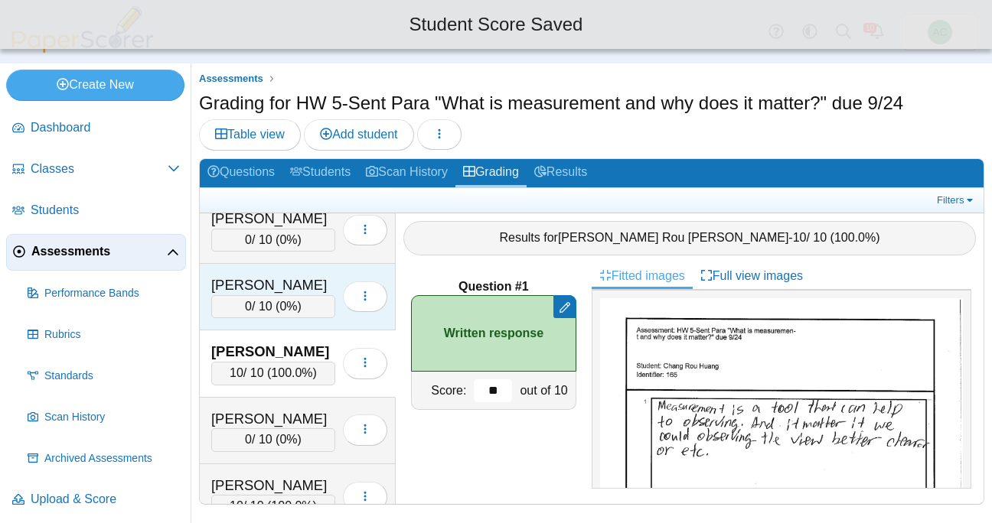
type input "**"
click at [226, 300] on div "0 / 10 ( 0% )" at bounding box center [273, 306] width 124 height 23
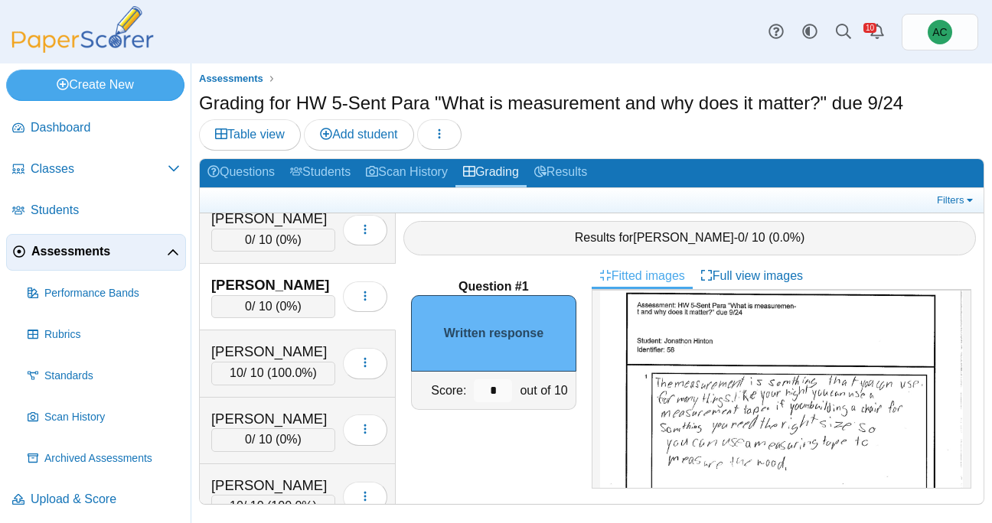
scroll to position [27, 0]
click at [498, 394] on input "*" at bounding box center [493, 391] width 38 height 23
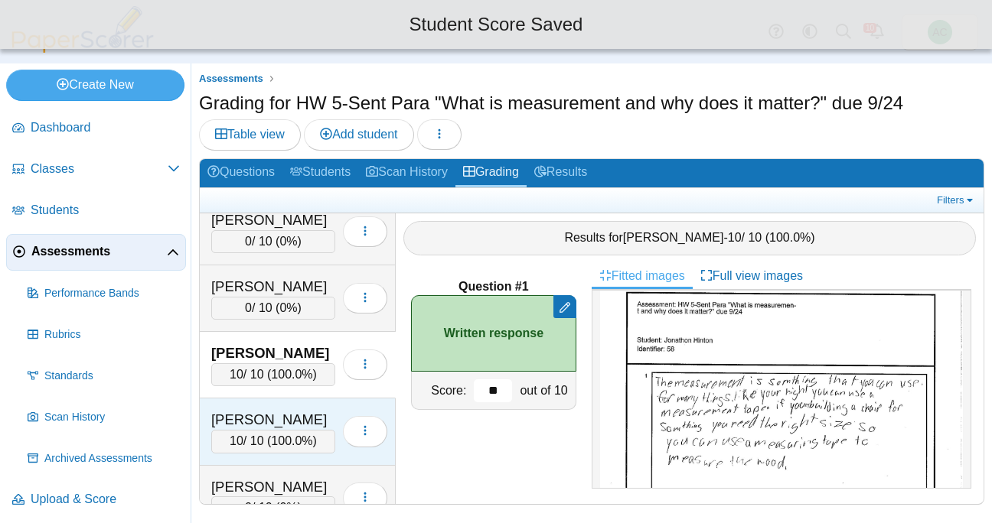
scroll to position [2415, 0]
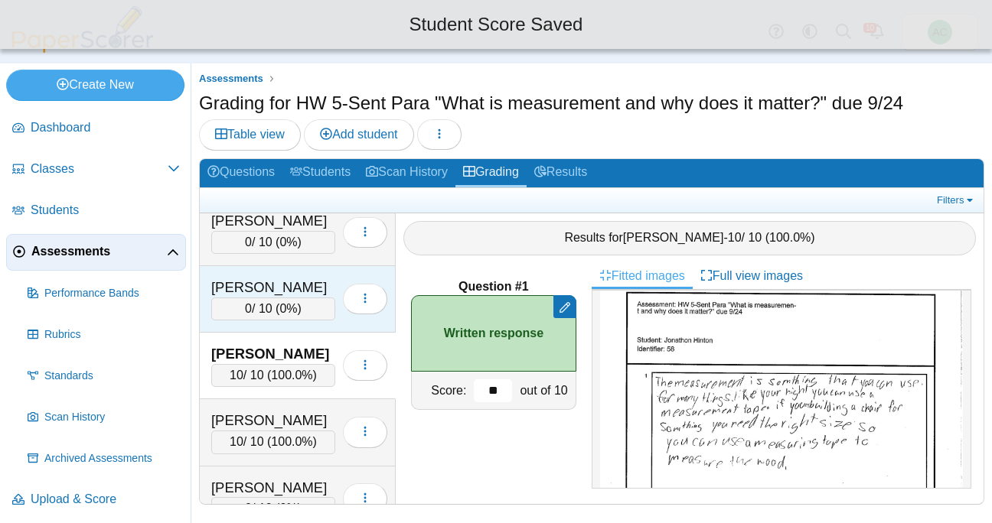
type input "**"
click at [270, 299] on div "0 / 10 ( 0% )" at bounding box center [273, 309] width 124 height 23
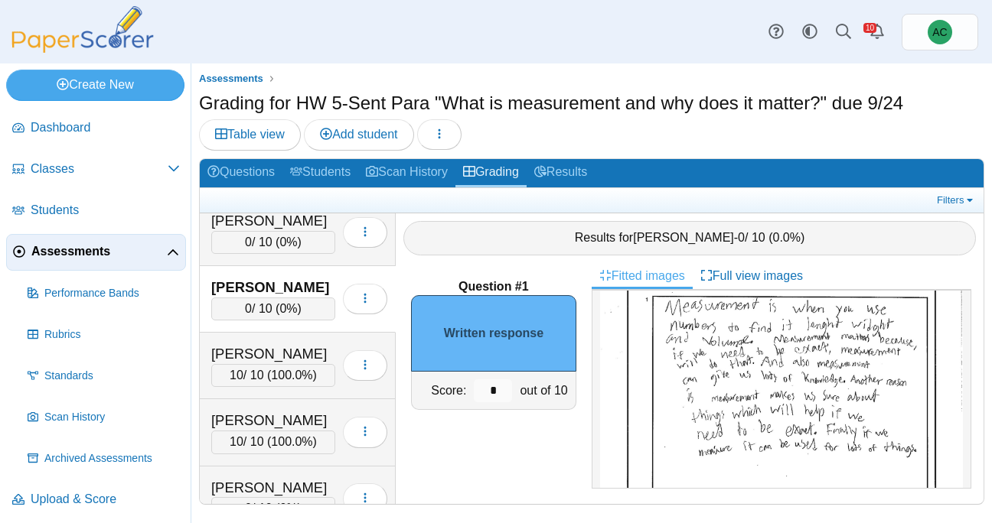
scroll to position [111, 0]
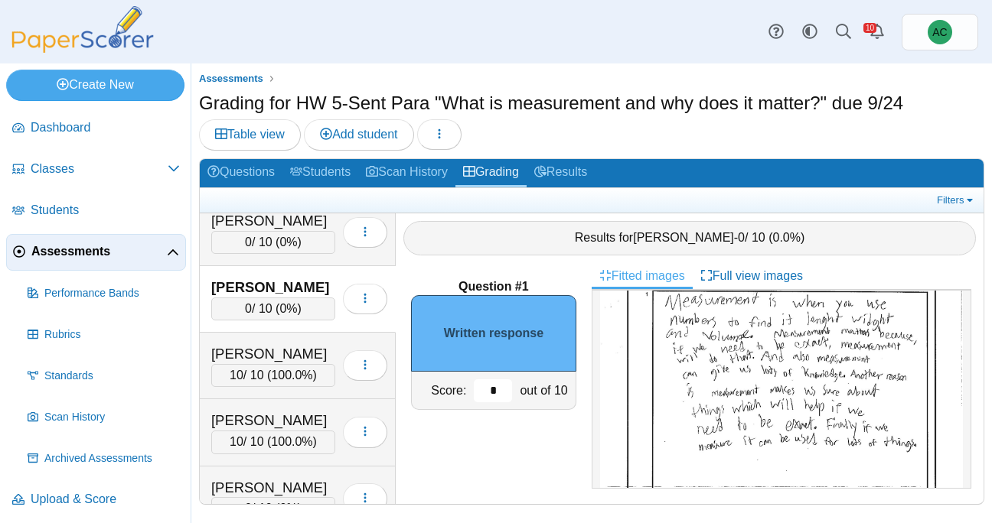
click at [495, 390] on input "*" at bounding box center [493, 391] width 38 height 23
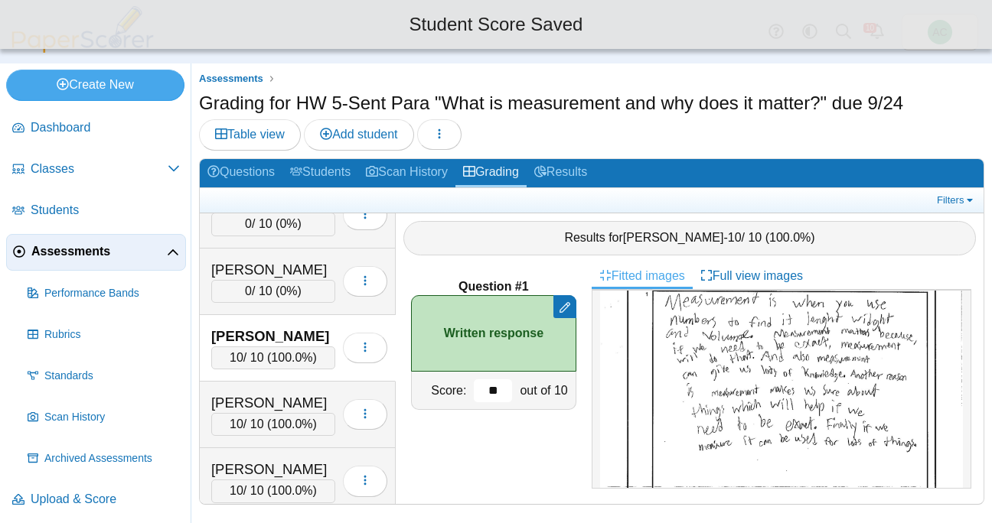
scroll to position [2353, 0]
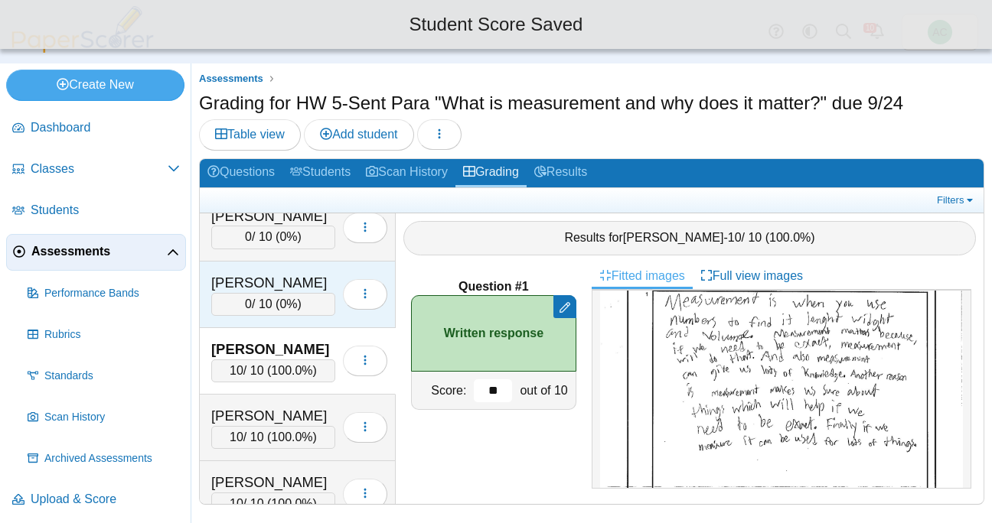
type input "**"
click at [247, 307] on span "0" at bounding box center [248, 304] width 7 height 13
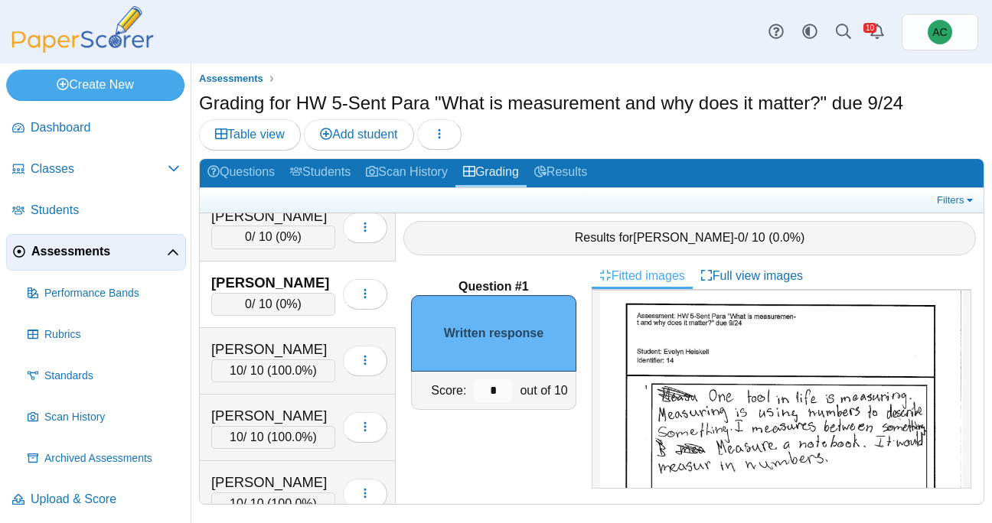
scroll to position [18, 0]
click at [492, 383] on input "*" at bounding box center [493, 391] width 38 height 23
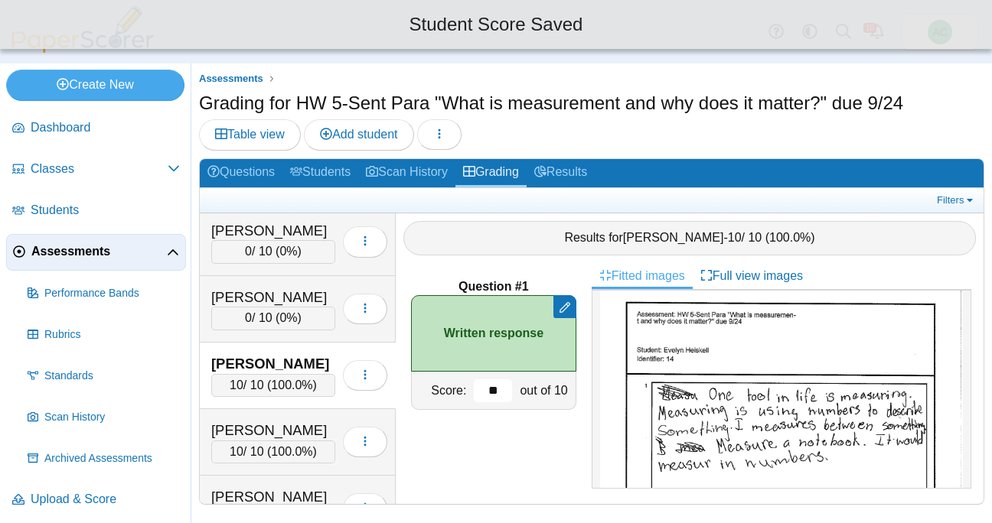
scroll to position [2271, 0]
type input "**"
click at [273, 331] on div "Hayward, Adalyn 0 / 10 ( 0% ) Loading…" at bounding box center [298, 310] width 196 height 67
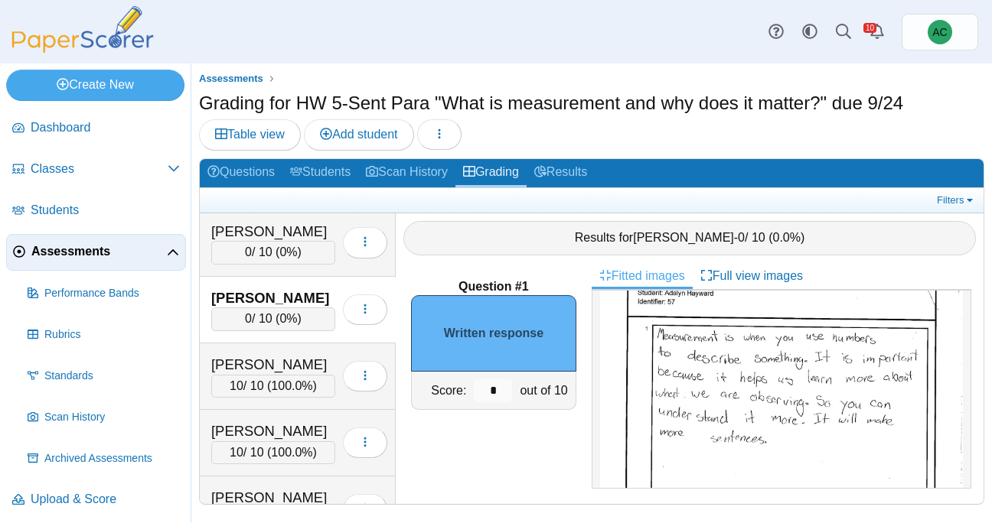
scroll to position [77, 0]
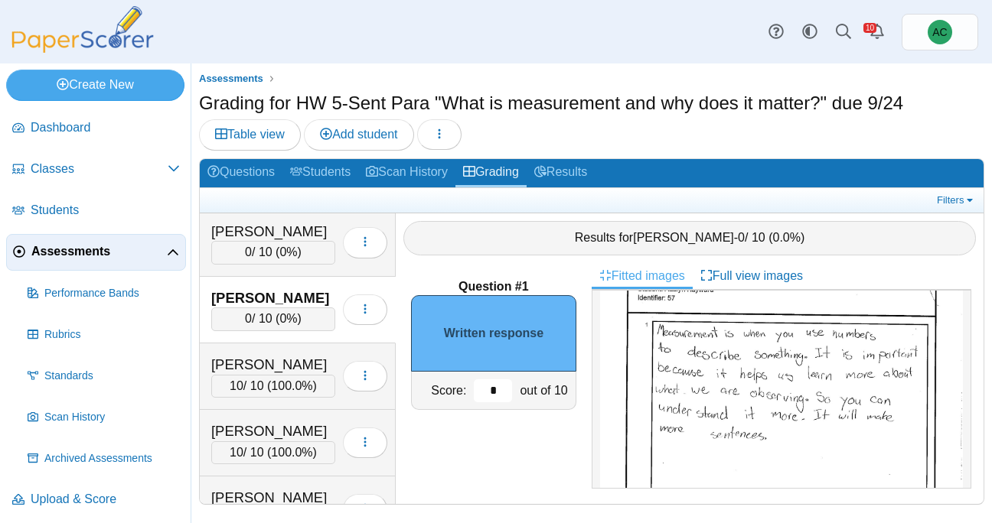
click at [504, 388] on input "*" at bounding box center [493, 391] width 38 height 23
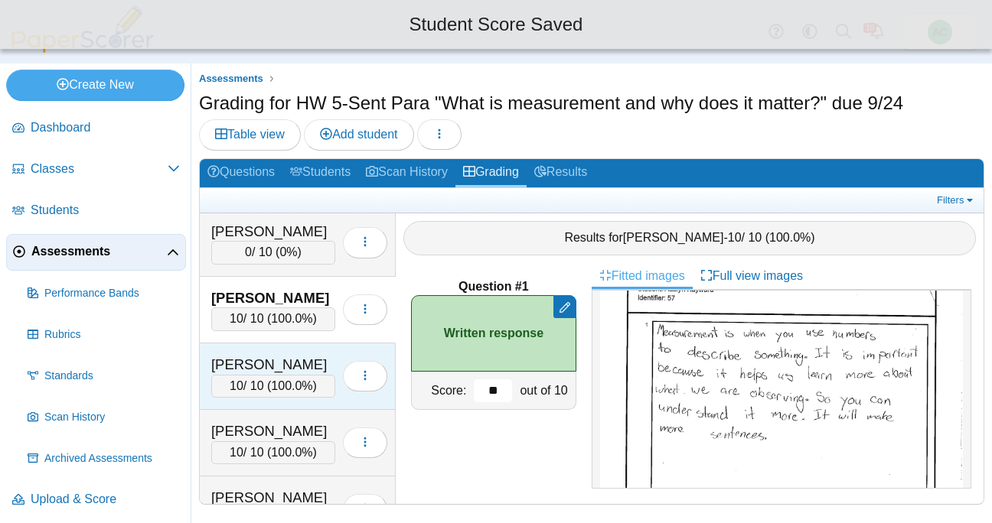
scroll to position [2208, 0]
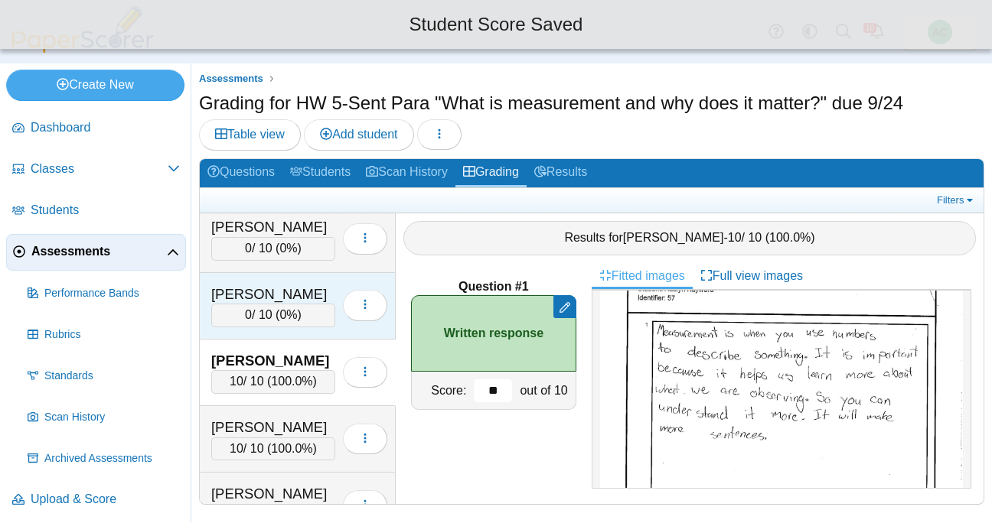
type input "**"
click at [258, 304] on div "0 / 10 ( 0% )" at bounding box center [273, 315] width 124 height 23
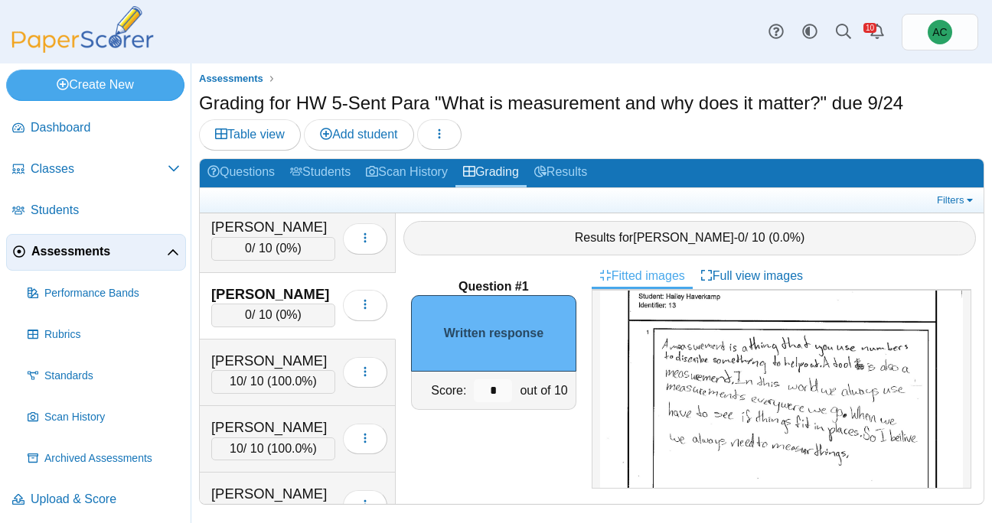
scroll to position [74, 0]
click at [503, 381] on input "*" at bounding box center [493, 391] width 38 height 23
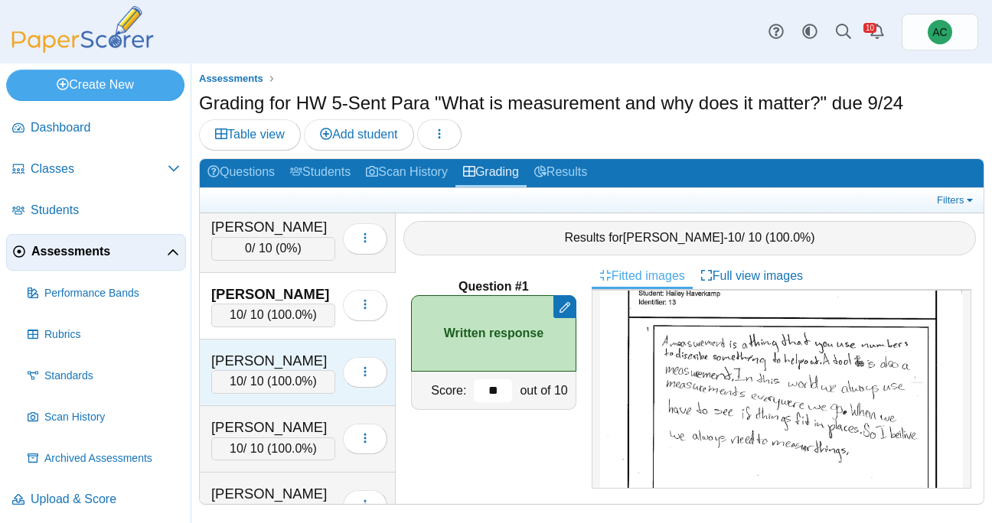
type input "**"
click at [293, 368] on div "Hayward, Adalyn" at bounding box center [273, 361] width 124 height 20
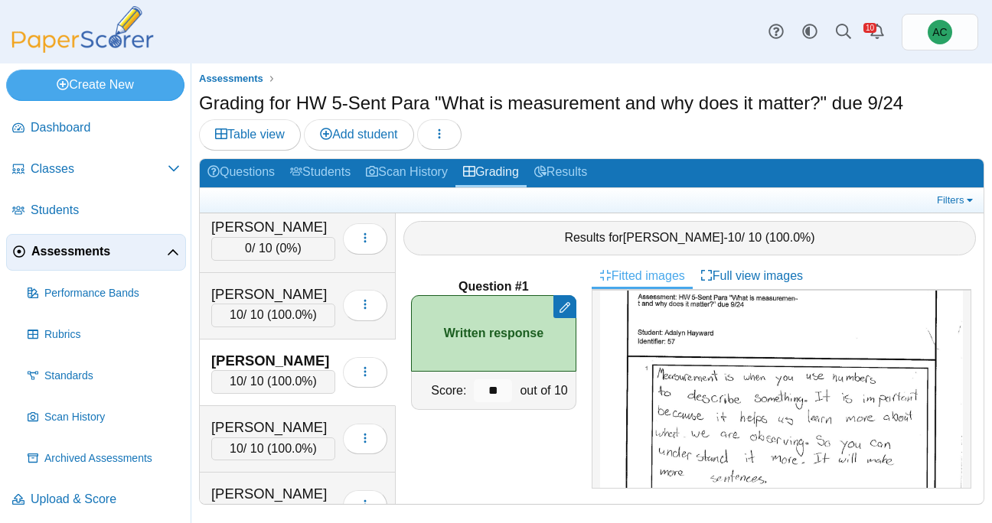
scroll to position [34, 0]
click at [256, 294] on div "Haverkamp, Hailey" at bounding box center [273, 295] width 124 height 20
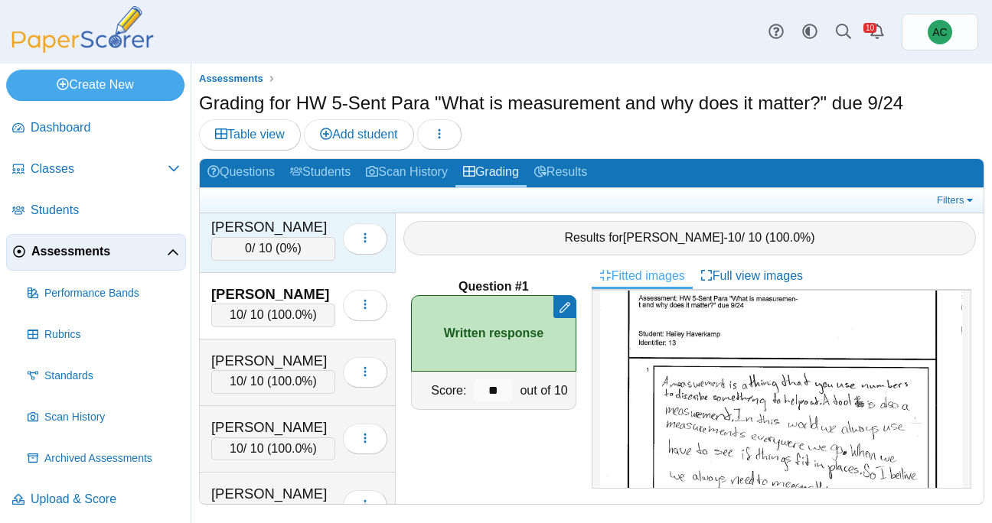
click at [283, 259] on div "0 / 10 ( 0% )" at bounding box center [273, 248] width 124 height 23
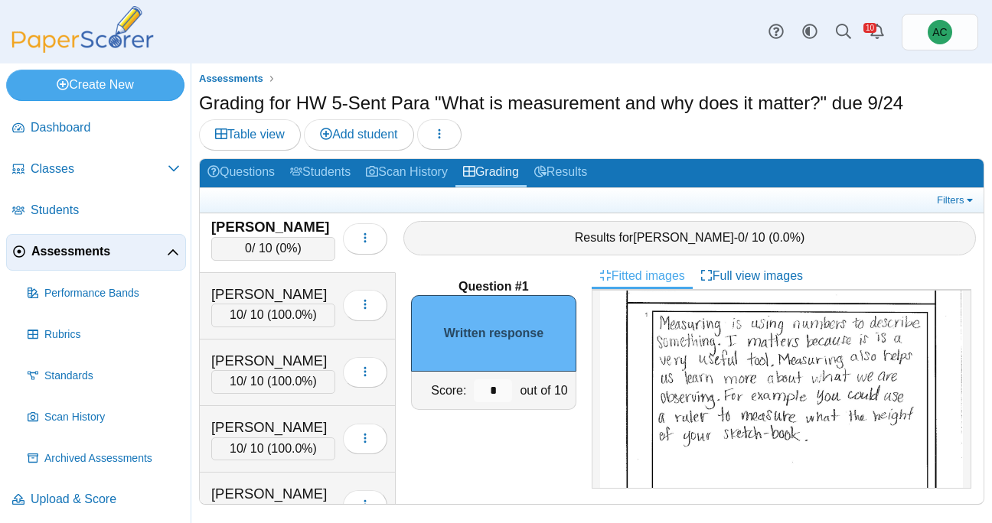
scroll to position [91, 0]
click at [501, 393] on input "*" at bounding box center [493, 391] width 38 height 23
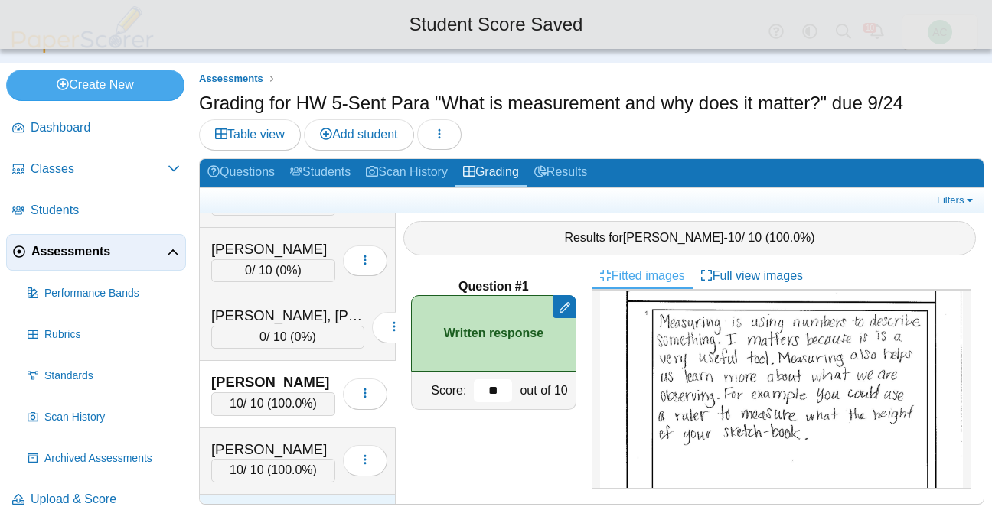
scroll to position [2043, 0]
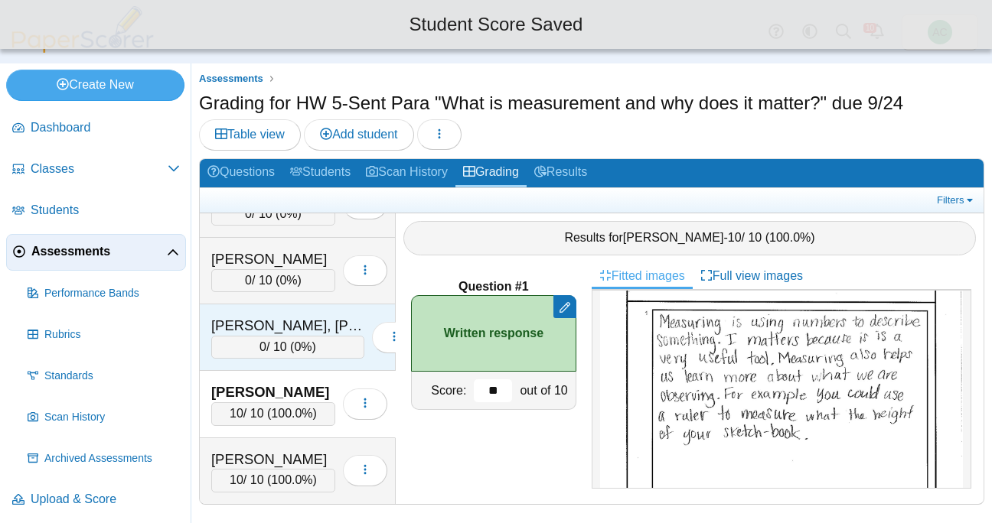
type input "**"
click at [294, 341] on span "0%" at bounding box center [303, 347] width 18 height 13
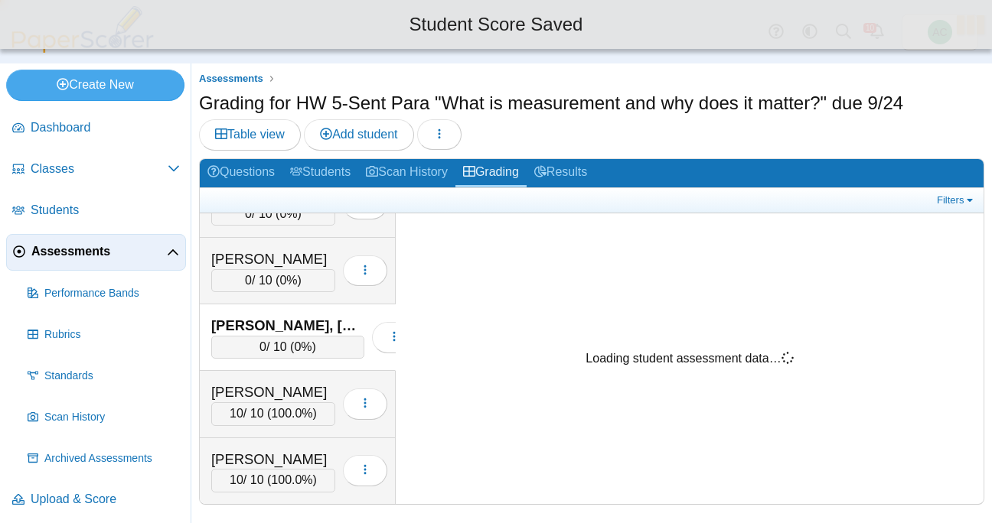
scroll to position [0, 0]
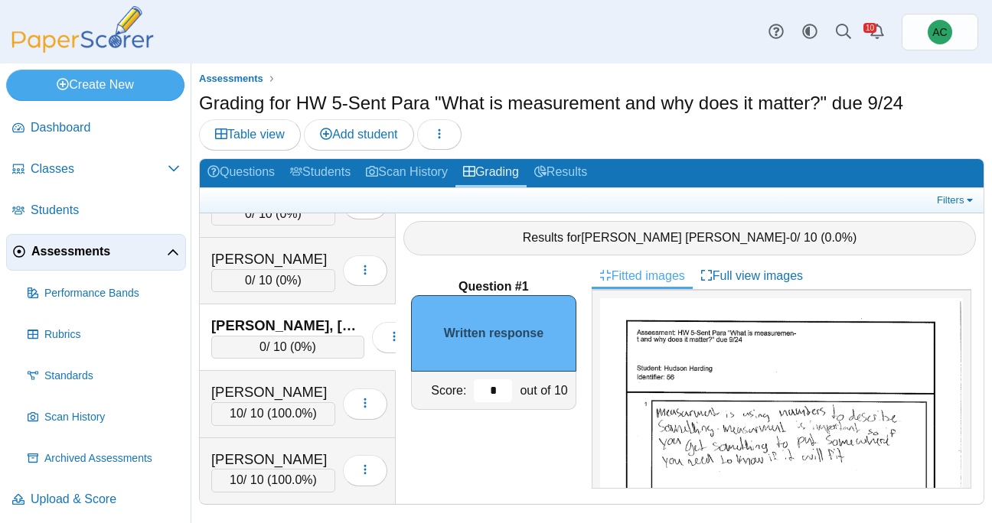
click at [497, 388] on input "*" at bounding box center [493, 391] width 38 height 23
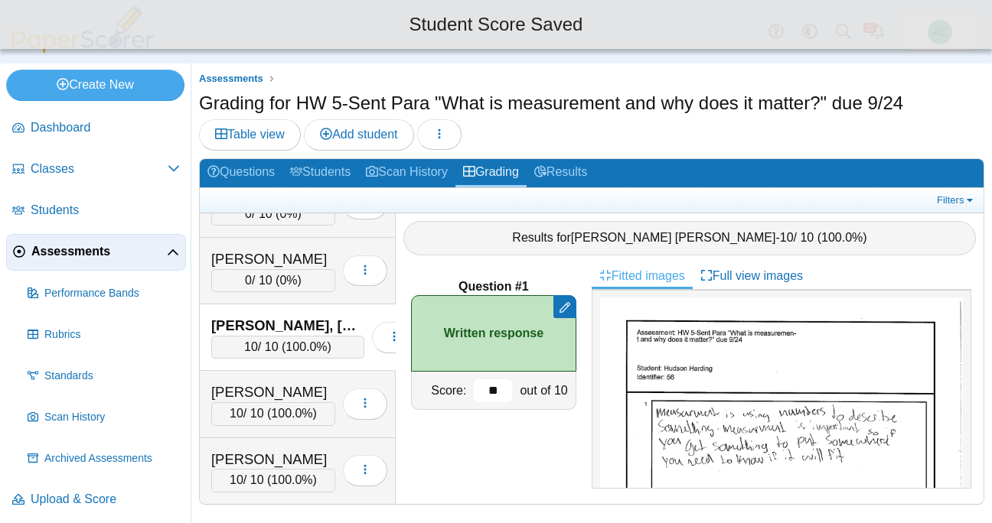
scroll to position [1964, 0]
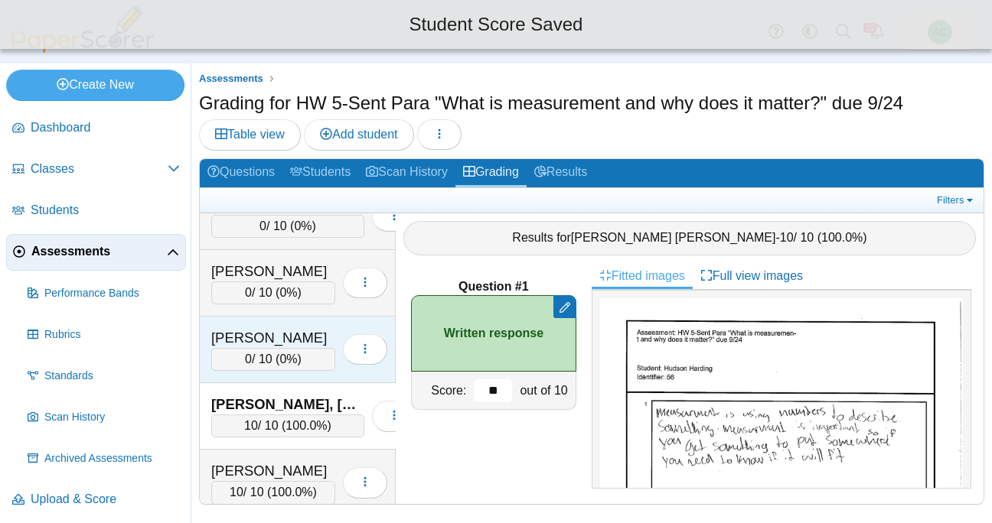
type input "**"
click at [302, 360] on div "0 / 10 ( 0% )" at bounding box center [273, 359] width 124 height 23
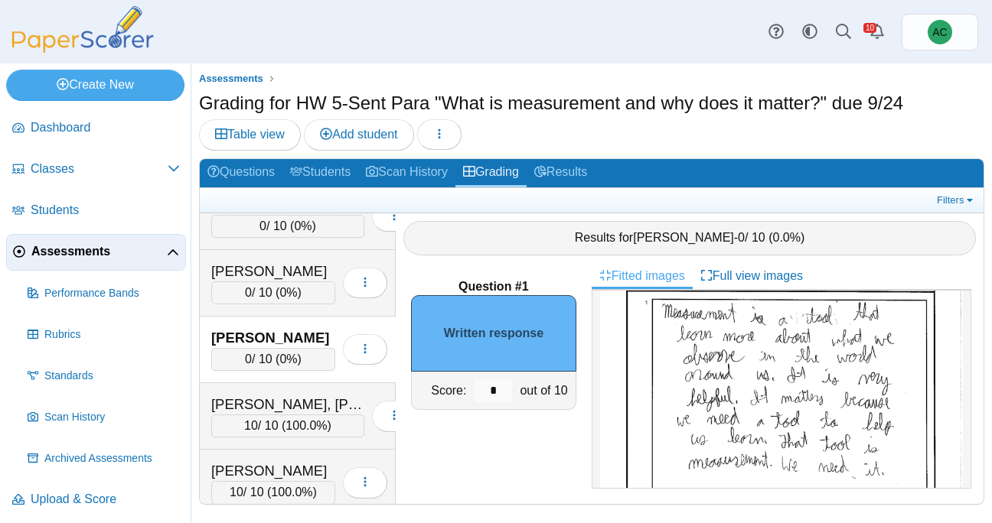
scroll to position [99, 0]
click at [501, 387] on input "*" at bounding box center [493, 391] width 38 height 23
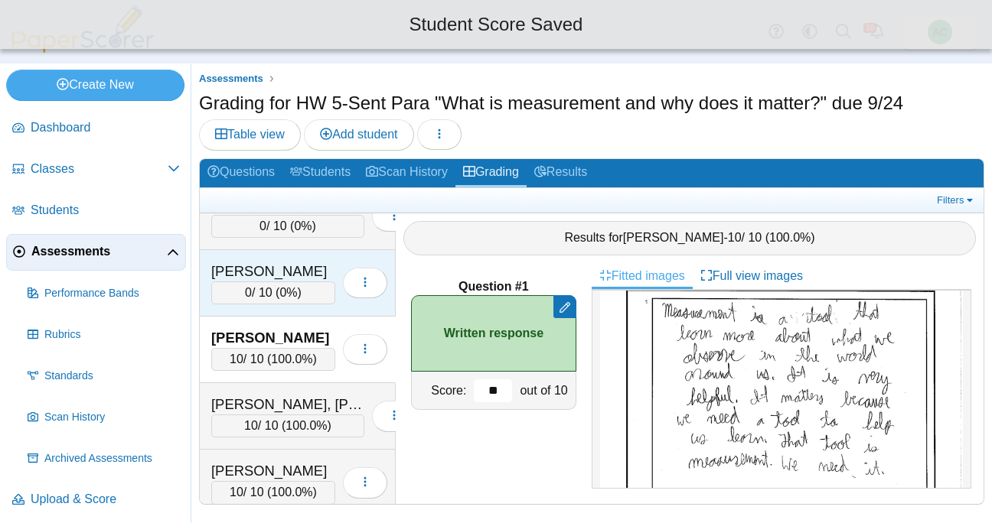
type input "**"
click at [292, 283] on div "0 / 10 ( 0% )" at bounding box center [273, 293] width 124 height 23
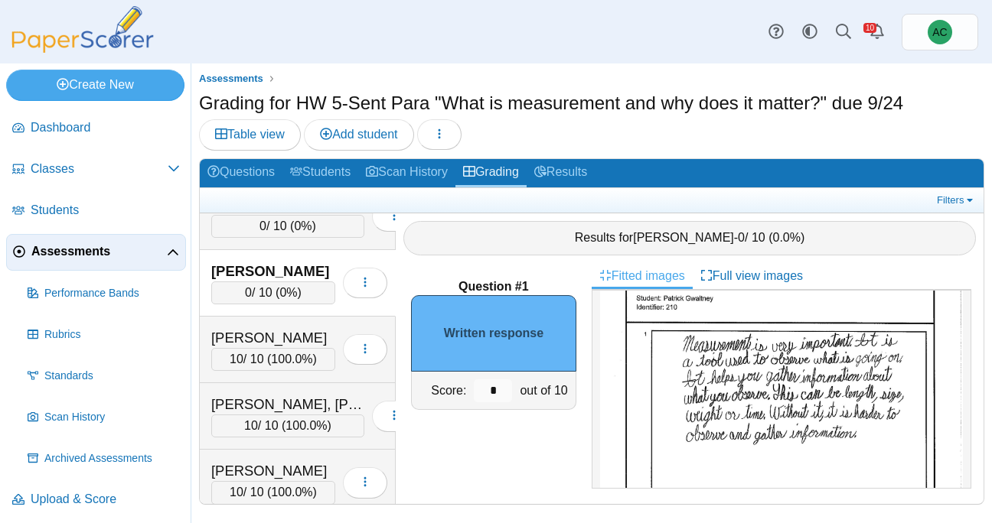
scroll to position [87, 0]
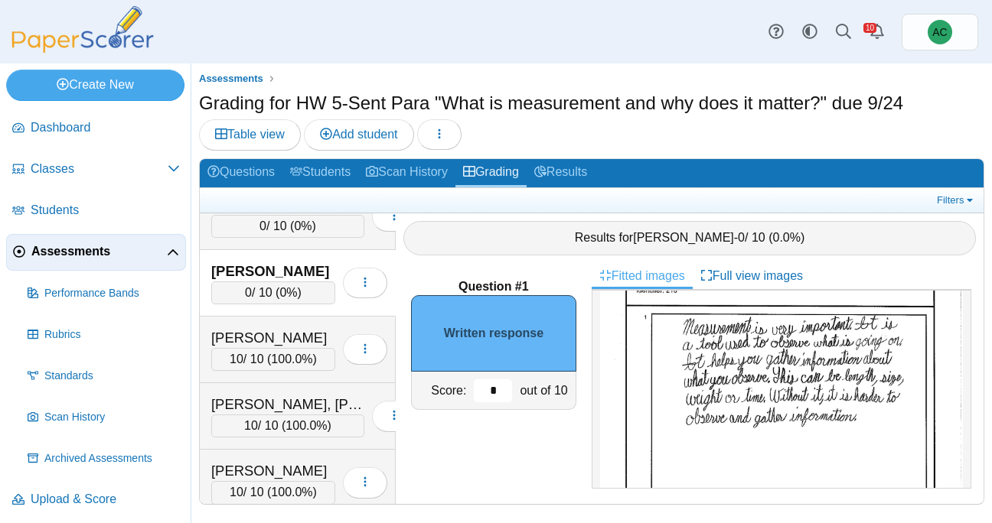
click at [500, 392] on input "*" at bounding box center [493, 391] width 38 height 23
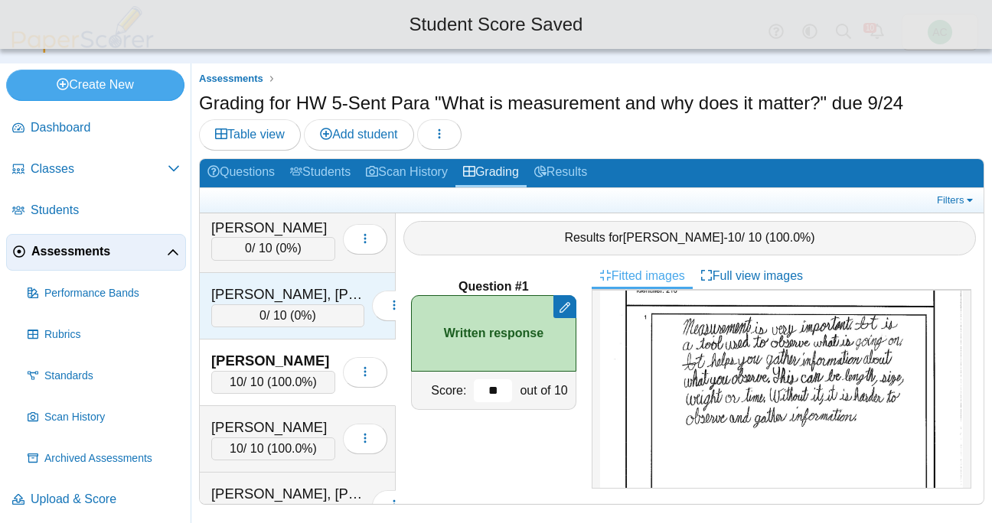
scroll to position [1873, 0]
type input "**"
click at [285, 301] on div "Groneman, Presley" at bounding box center [287, 296] width 153 height 20
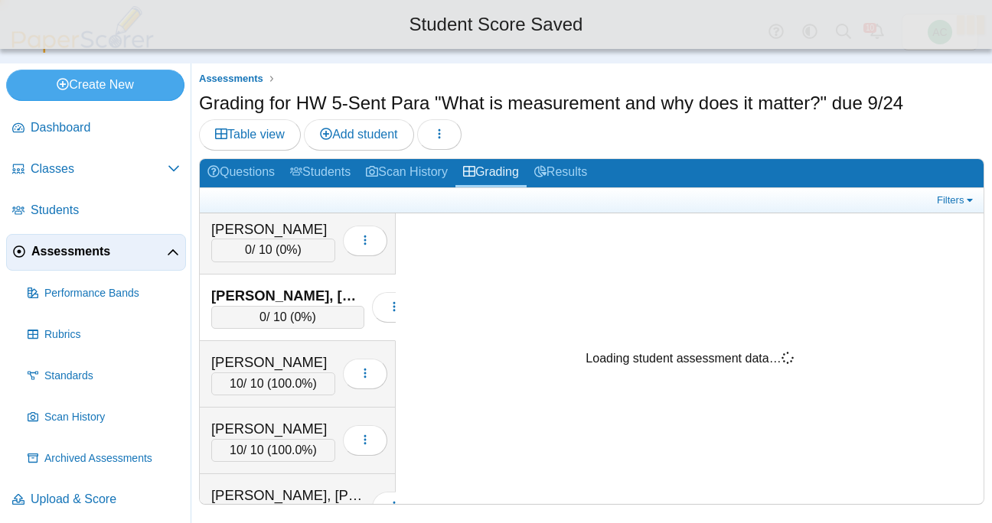
scroll to position [0, 0]
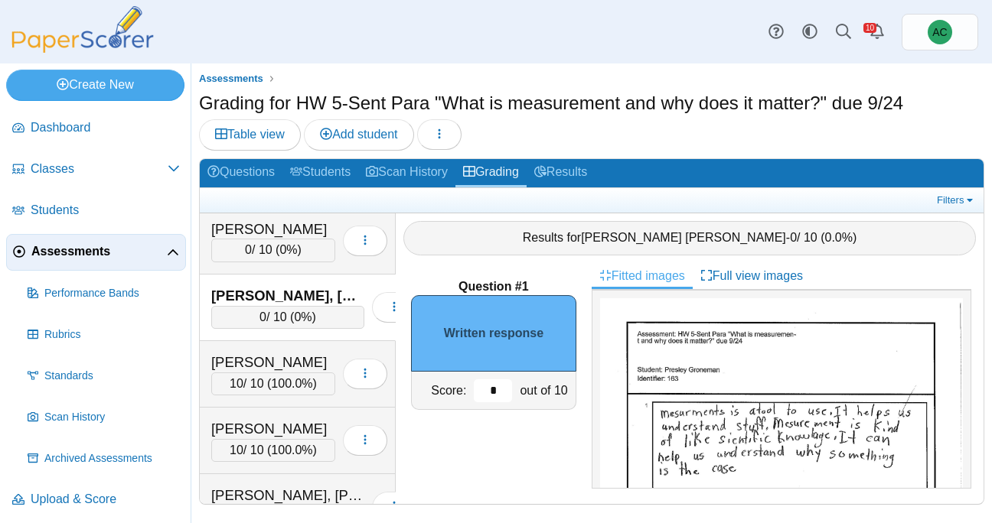
click at [500, 389] on input "*" at bounding box center [493, 391] width 38 height 23
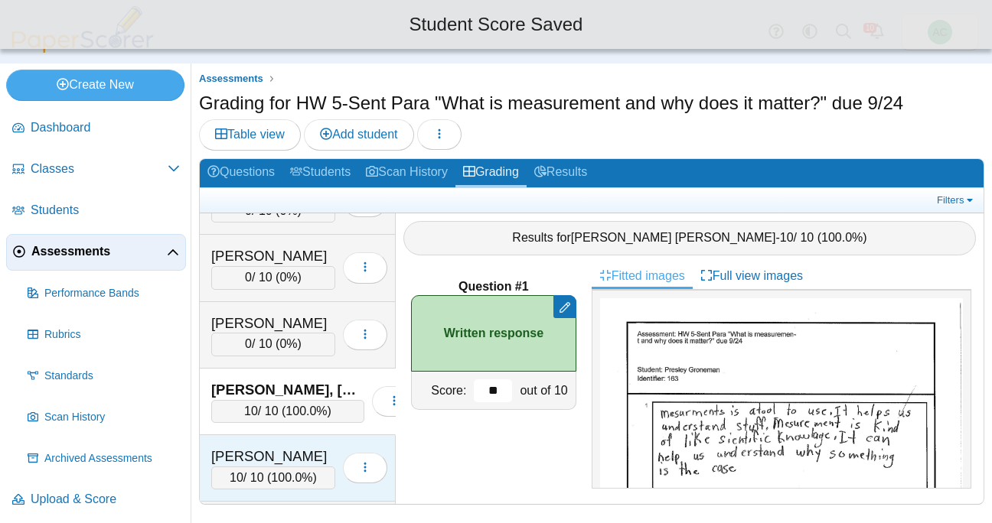
scroll to position [1777, 0]
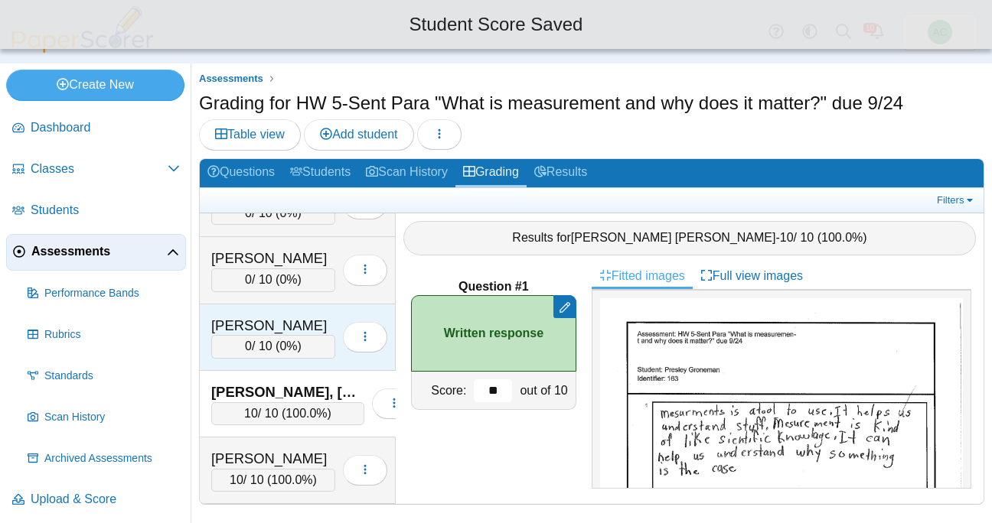
type input "**"
click at [269, 346] on div "0 / 10 ( 0% )" at bounding box center [273, 346] width 124 height 23
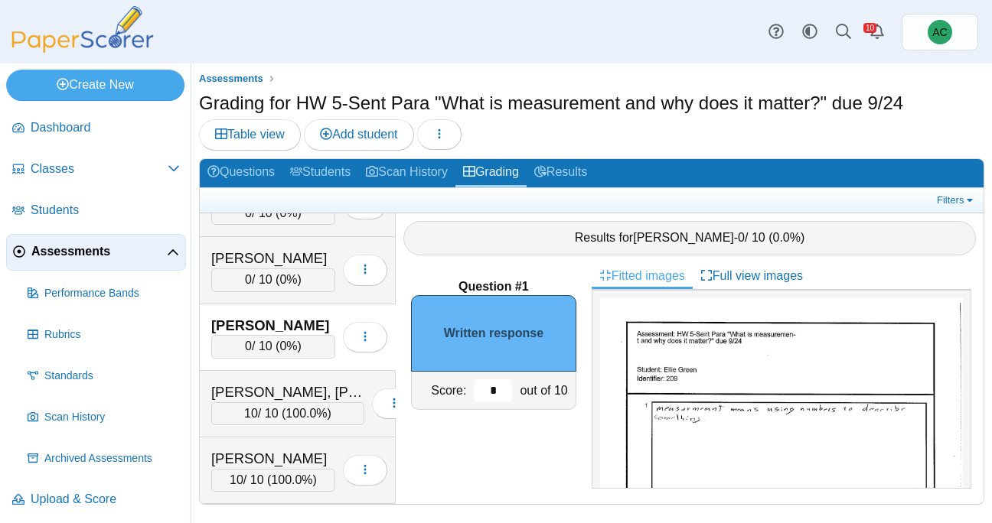
click at [497, 387] on input "*" at bounding box center [493, 391] width 38 height 23
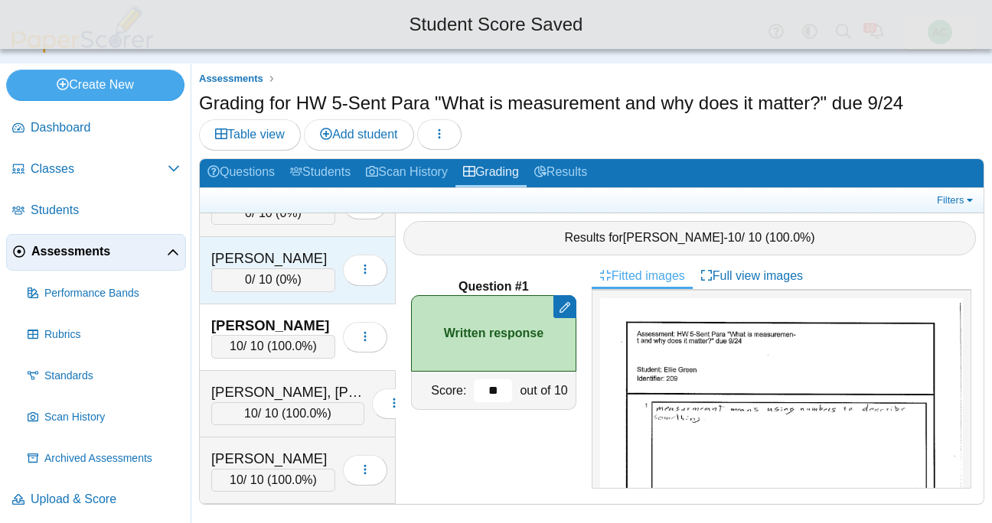
type input "**"
click at [262, 256] on div "Gohate, Mayukh" at bounding box center [273, 259] width 124 height 20
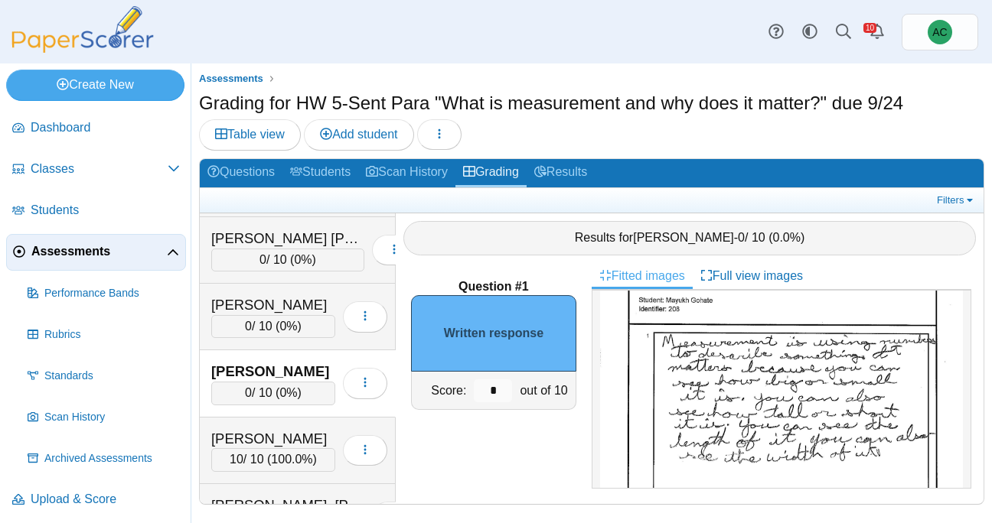
scroll to position [70, 0]
click at [495, 394] on input "*" at bounding box center [493, 391] width 38 height 23
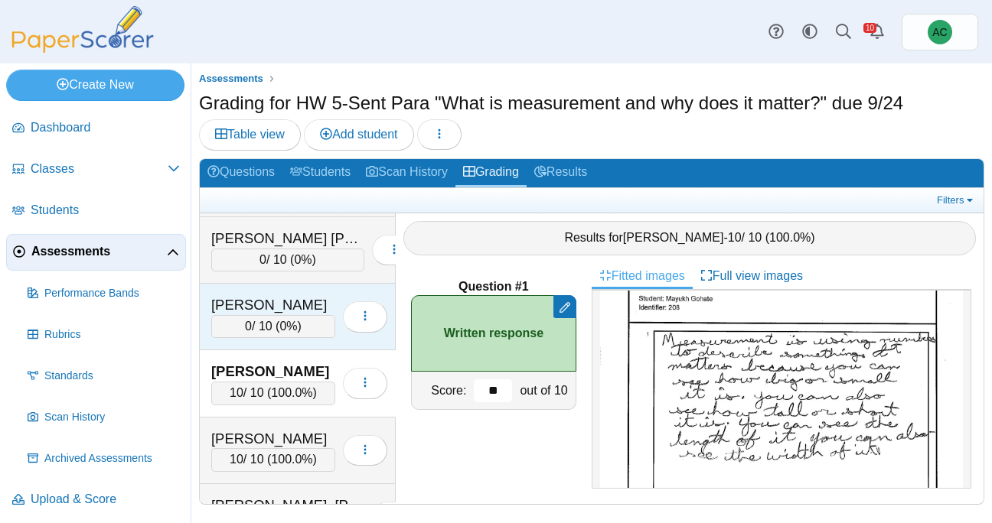
type input "**"
click at [258, 327] on div "0 / 10 ( 0% )" at bounding box center [273, 326] width 124 height 23
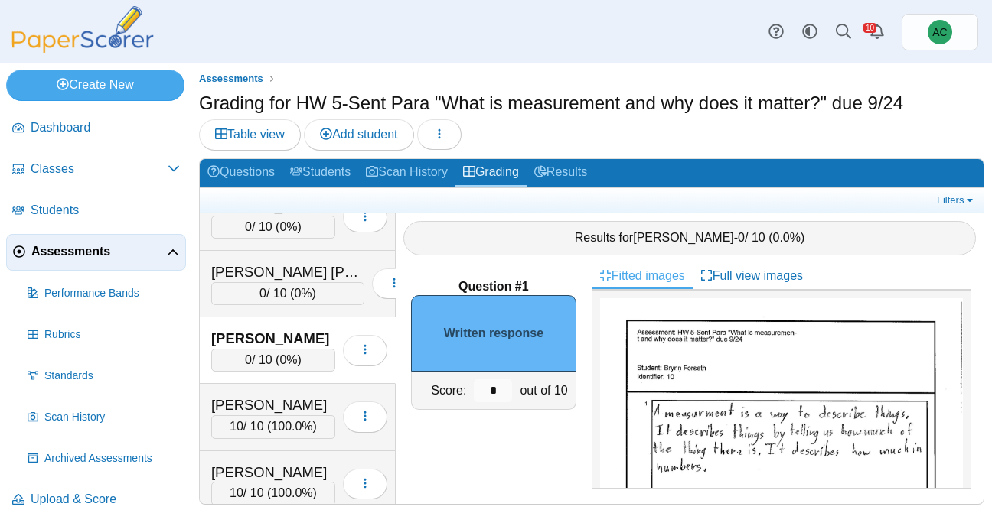
scroll to position [1674, 0]
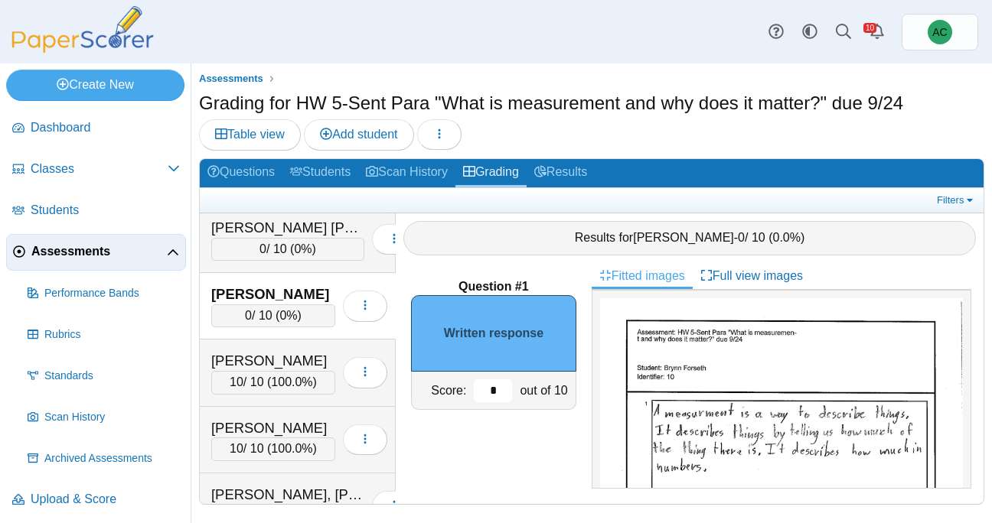
click at [493, 393] on input "*" at bounding box center [493, 391] width 38 height 23
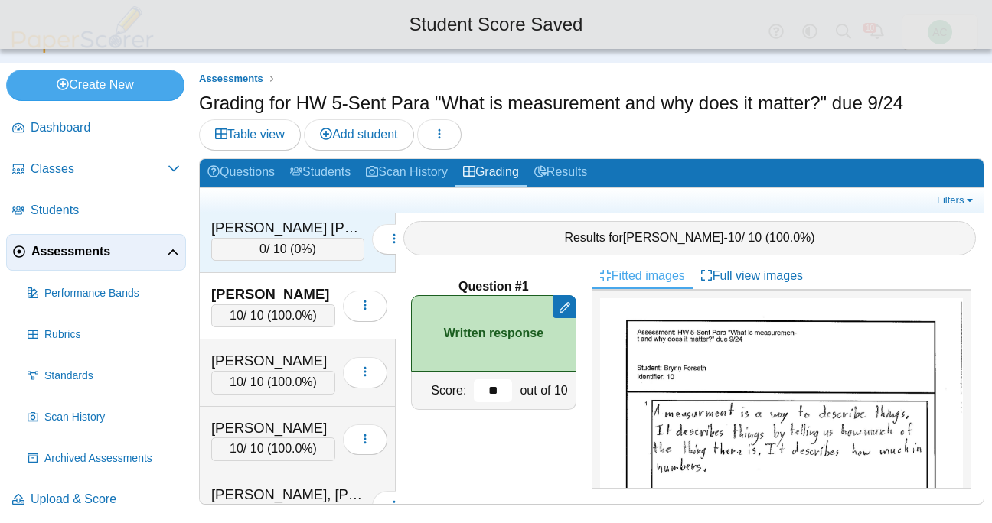
type input "**"
click at [275, 253] on div "0 / 10 ( 0% )" at bounding box center [287, 249] width 153 height 23
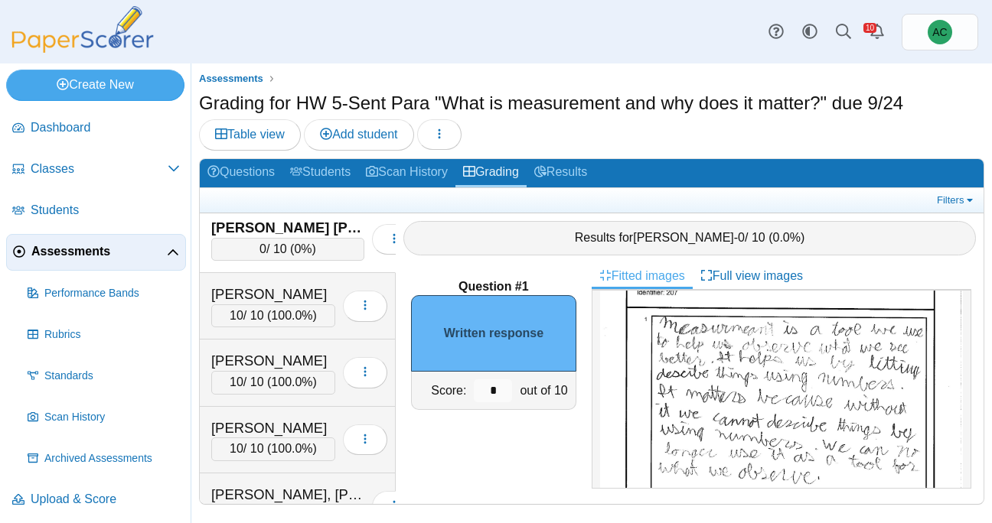
scroll to position [90, 0]
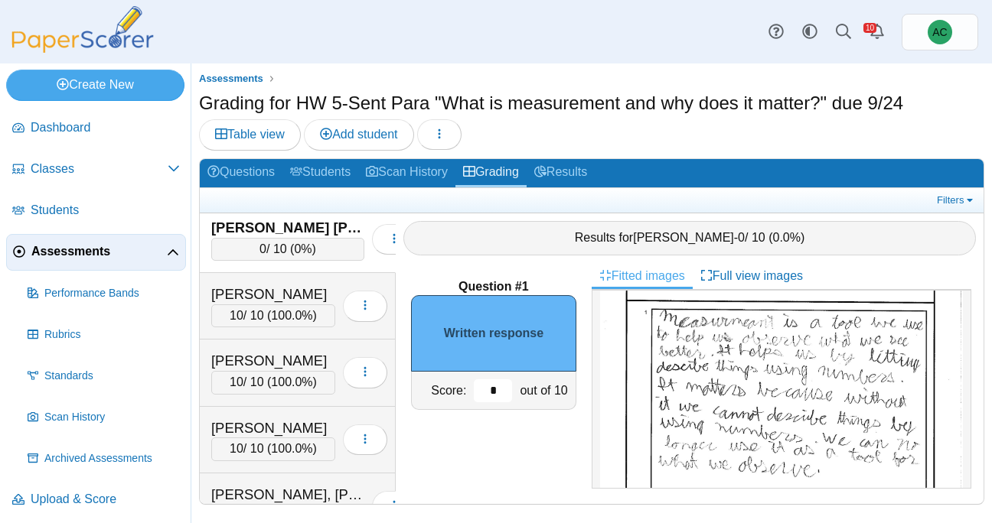
click at [500, 389] on input "*" at bounding box center [493, 391] width 38 height 23
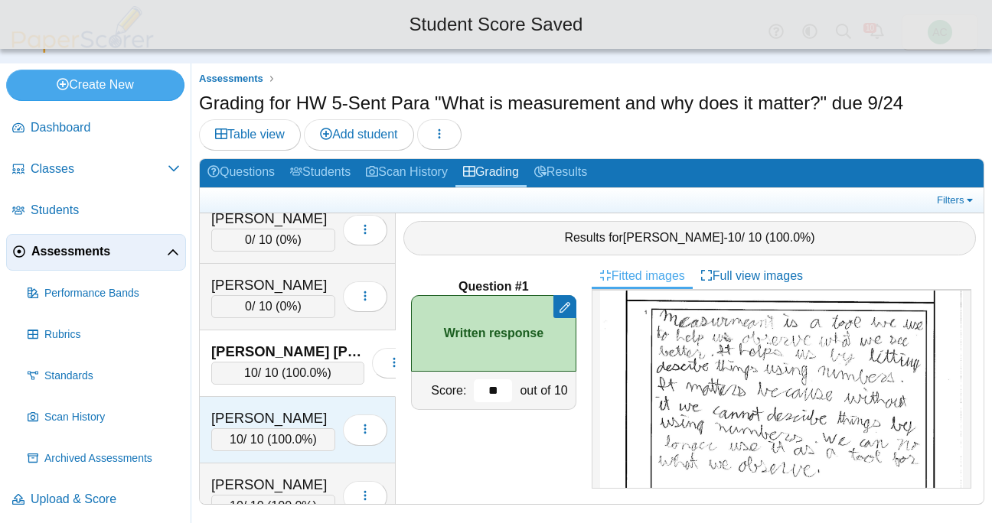
scroll to position [1548, 0]
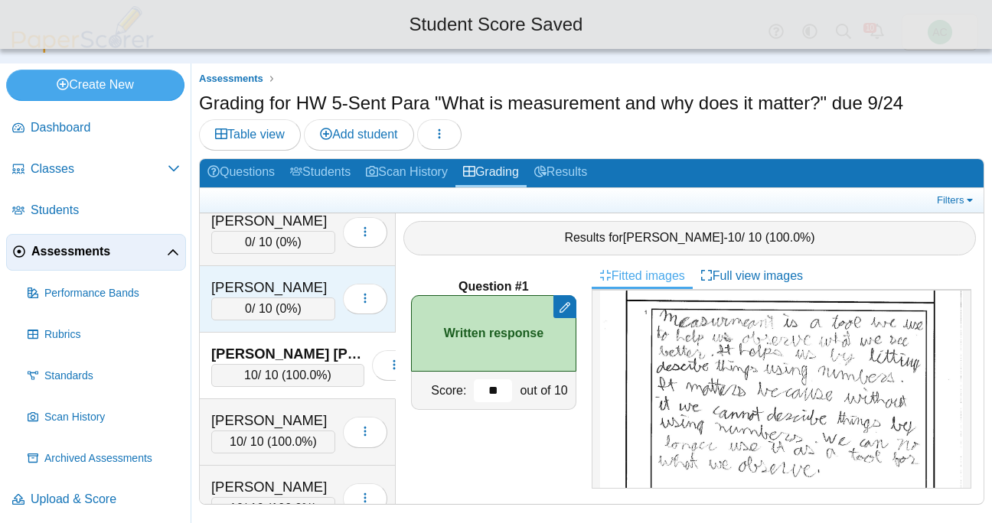
type input "**"
click at [285, 314] on span "0%" at bounding box center [288, 308] width 18 height 13
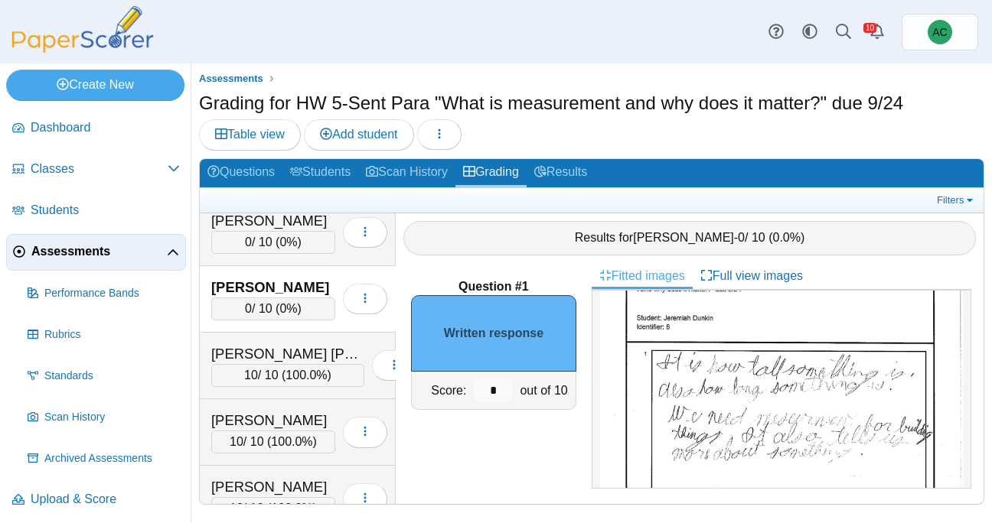
scroll to position [66, 0]
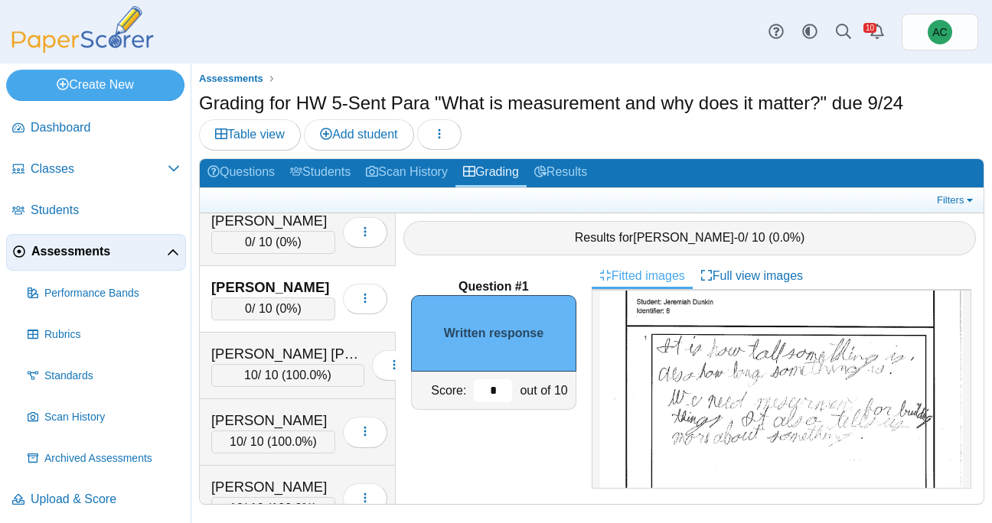
click at [504, 389] on input "*" at bounding box center [493, 391] width 38 height 23
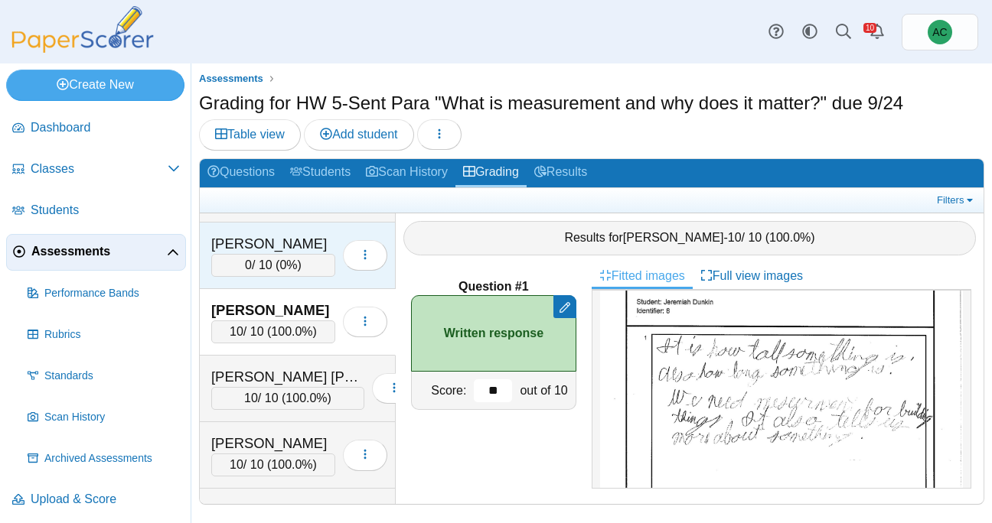
scroll to position [1466, 0]
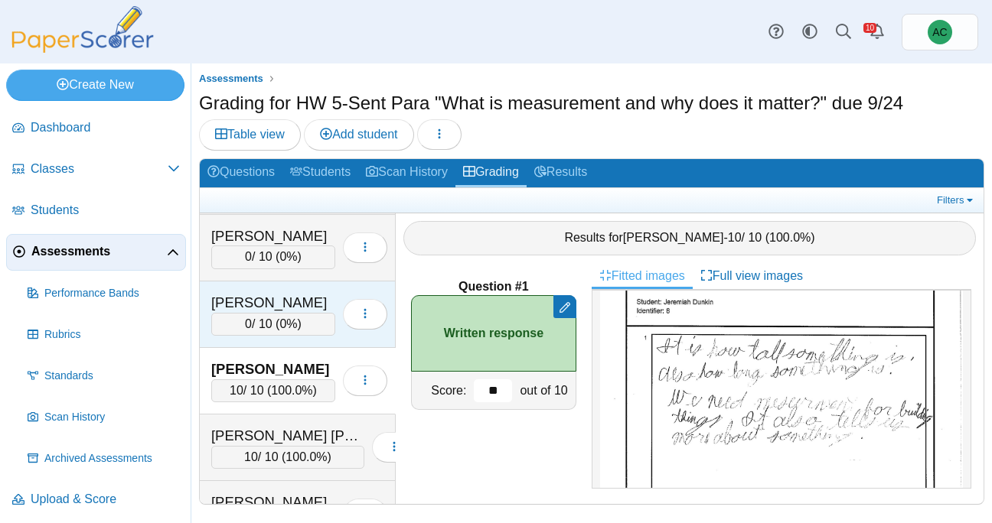
type input "**"
click at [262, 313] on div "0 / 10 ( 0% )" at bounding box center [273, 324] width 124 height 23
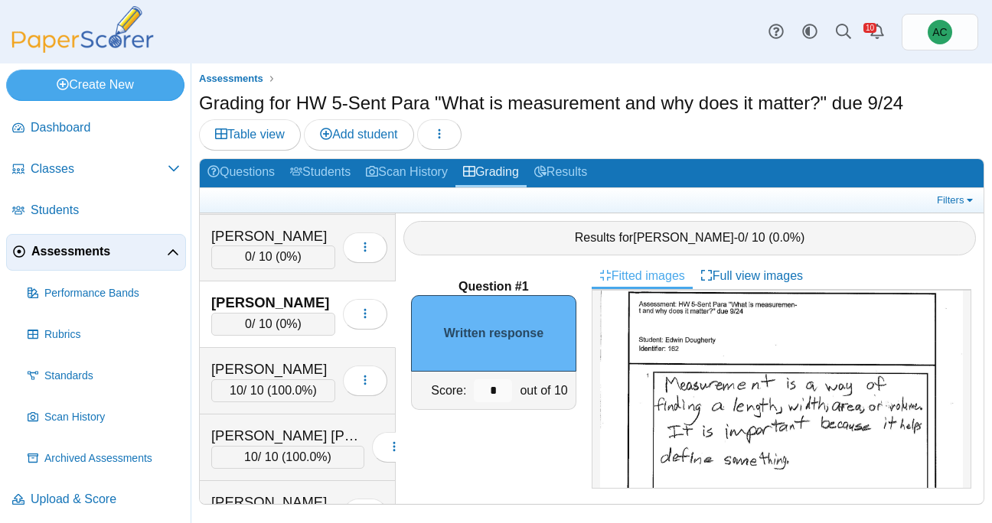
scroll to position [39, 0]
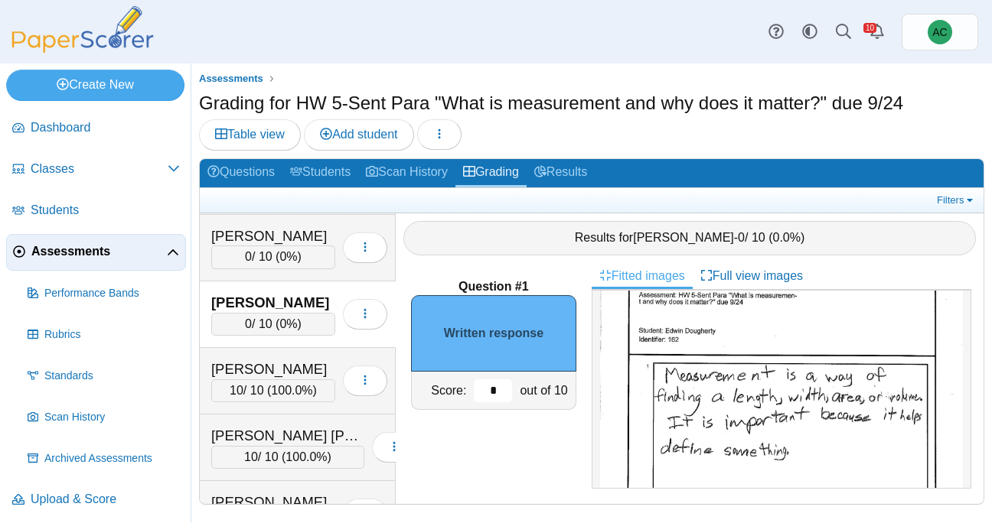
click at [507, 392] on input "*" at bounding box center [493, 391] width 38 height 23
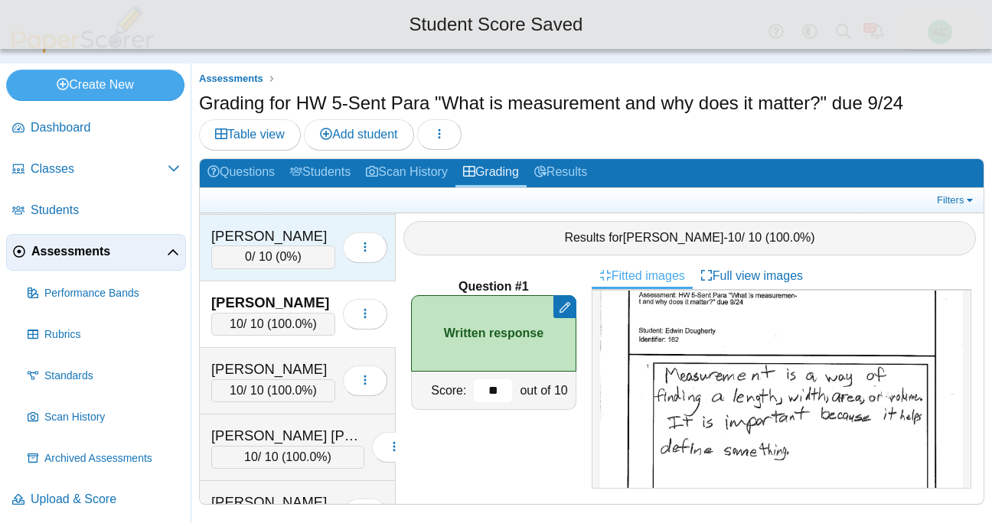
type input "**"
click at [244, 231] on div "Dinh, Vince" at bounding box center [273, 236] width 124 height 20
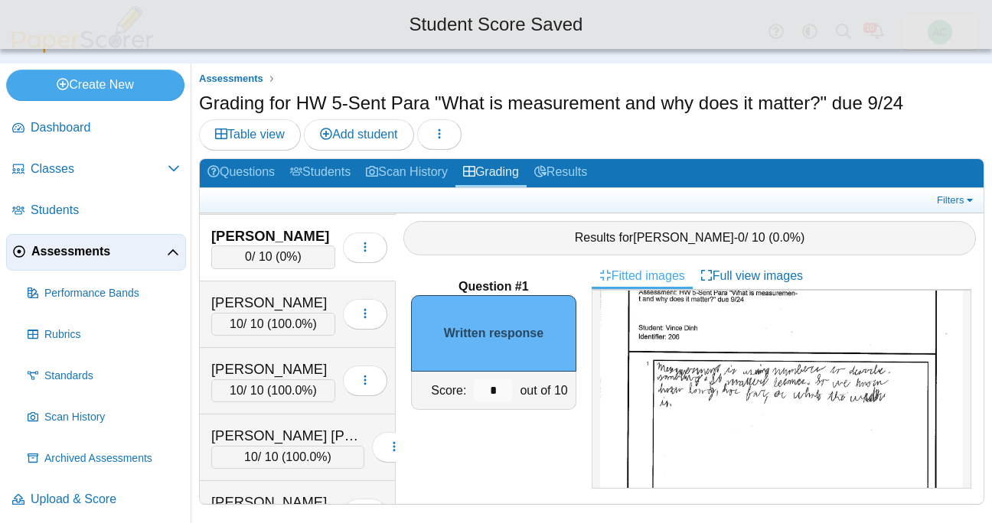
scroll to position [0, 0]
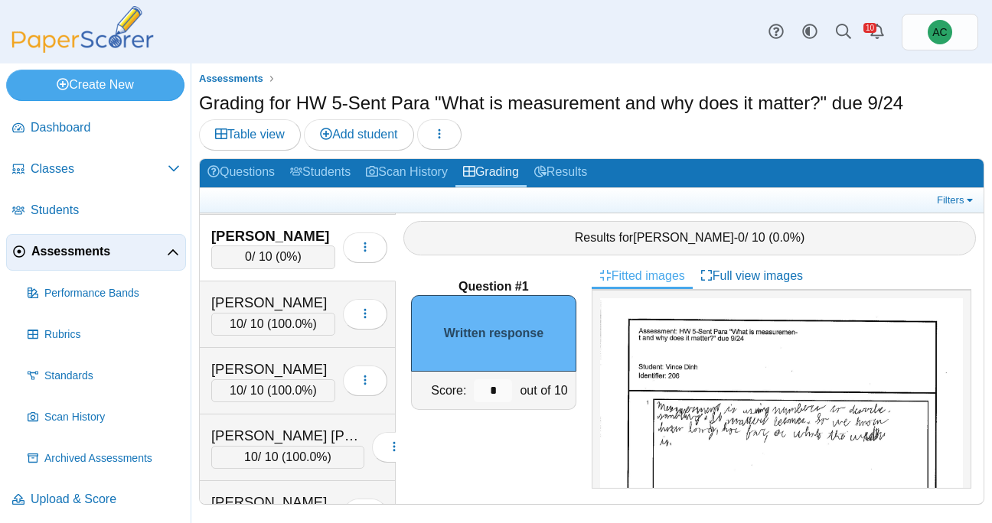
click at [814, 374] on img at bounding box center [781, 532] width 363 height 469
click at [503, 384] on input "*" at bounding box center [493, 391] width 38 height 23
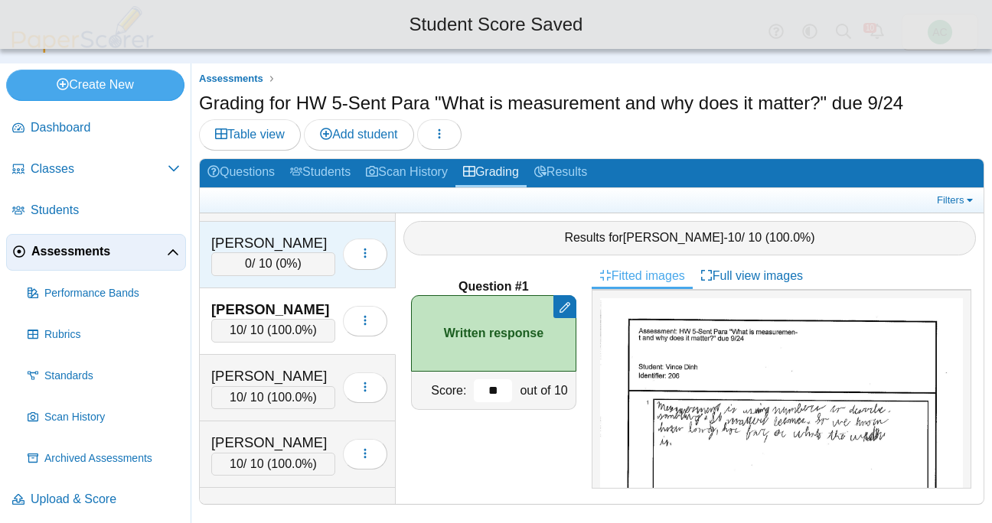
scroll to position [1390, 0]
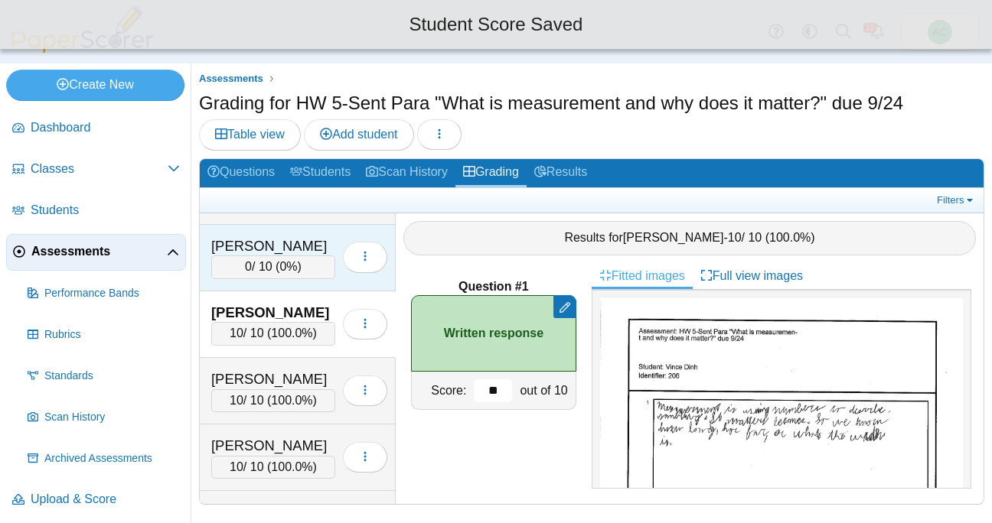
type input "**"
click at [277, 280] on div "Decker, Aubrey 0 / 10 ( 0% ) Loading…" at bounding box center [298, 258] width 196 height 67
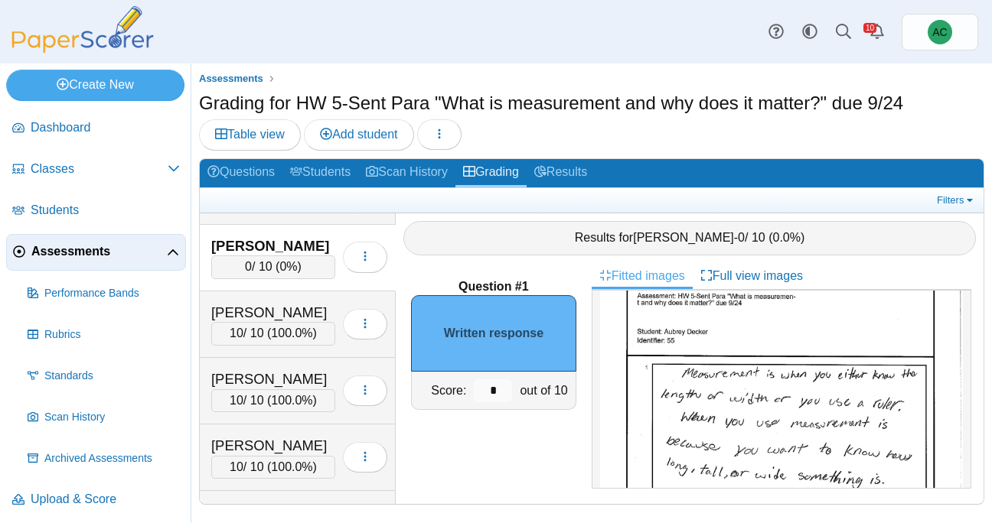
scroll to position [54, 0]
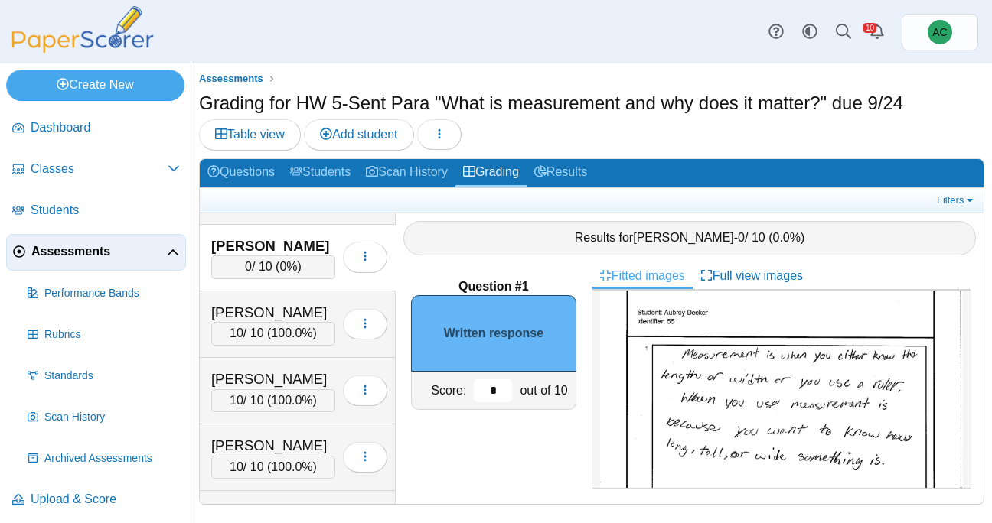
click at [493, 389] on input "*" at bounding box center [493, 391] width 38 height 23
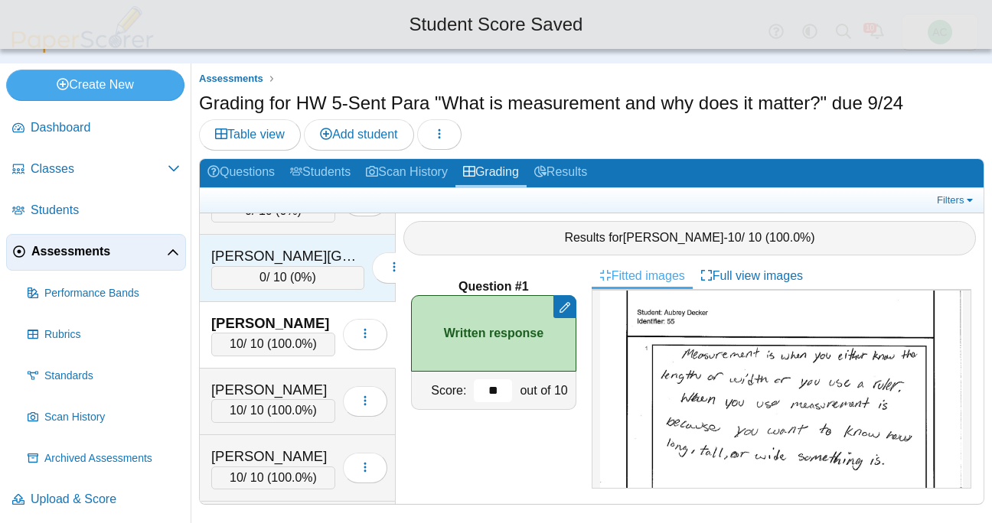
scroll to position [1311, 0]
type input "**"
click at [253, 283] on div "0 / 10 ( 0% )" at bounding box center [287, 279] width 153 height 23
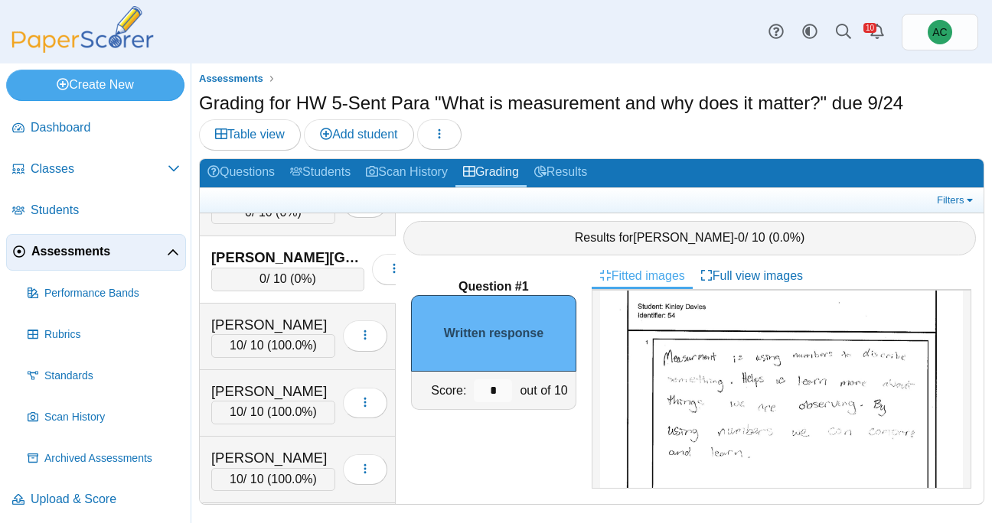
scroll to position [60, 0]
click at [506, 386] on input "*" at bounding box center [493, 391] width 38 height 23
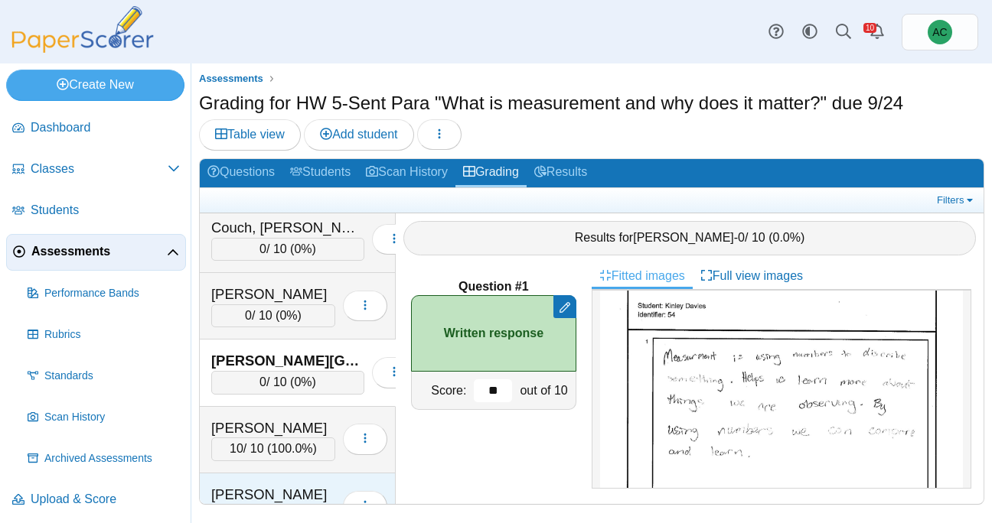
scroll to position [1207, 0]
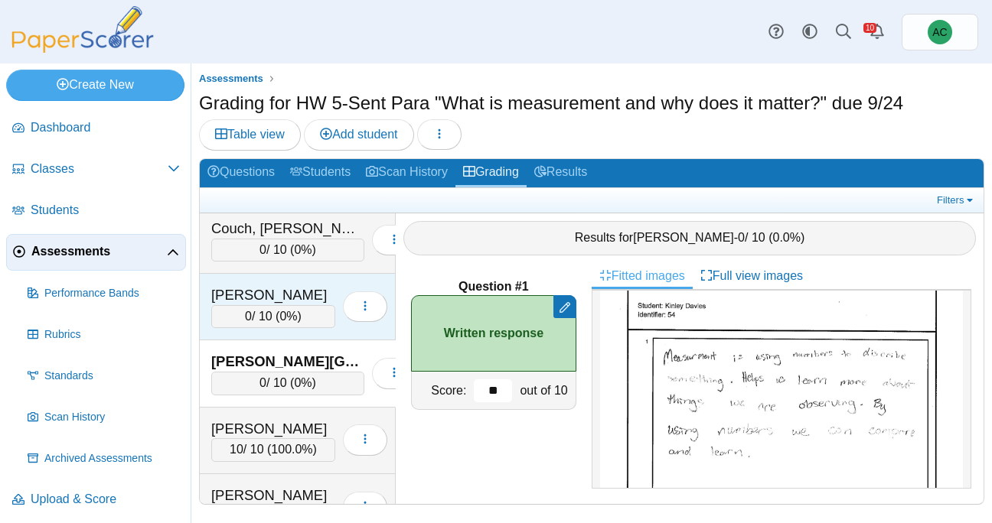
type input "**"
click at [260, 279] on div "Crowe, Bennett 0 / 10 ( 0% ) Loading…" at bounding box center [298, 307] width 196 height 67
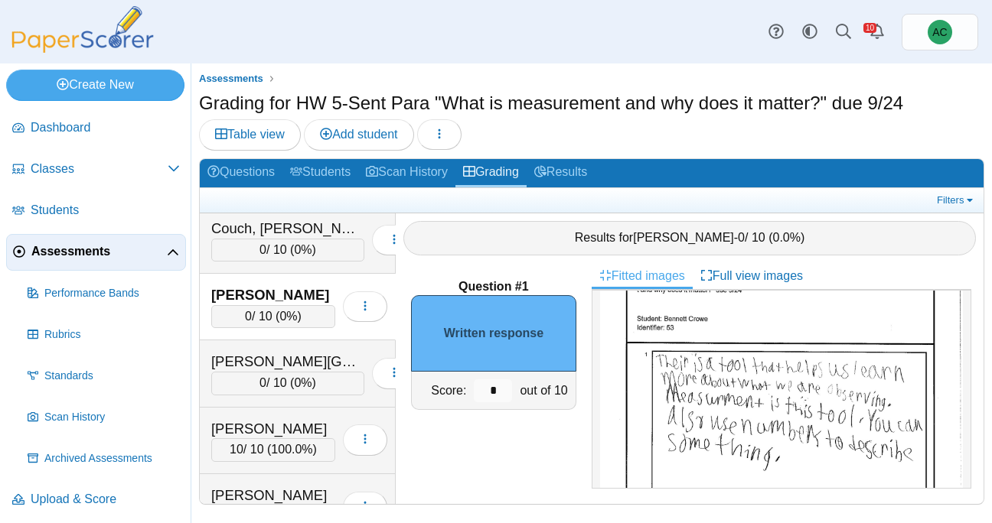
scroll to position [52, 0]
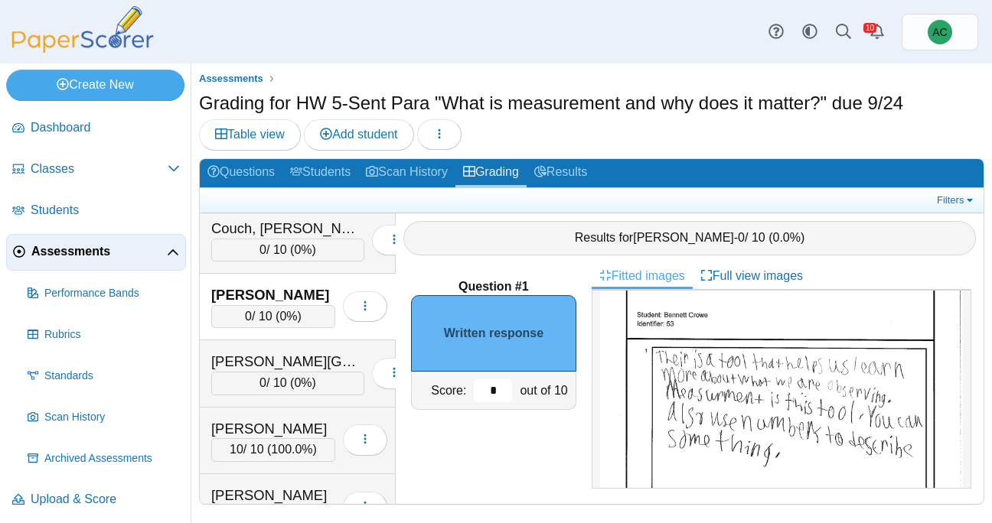
click at [500, 385] on input "*" at bounding box center [493, 391] width 38 height 23
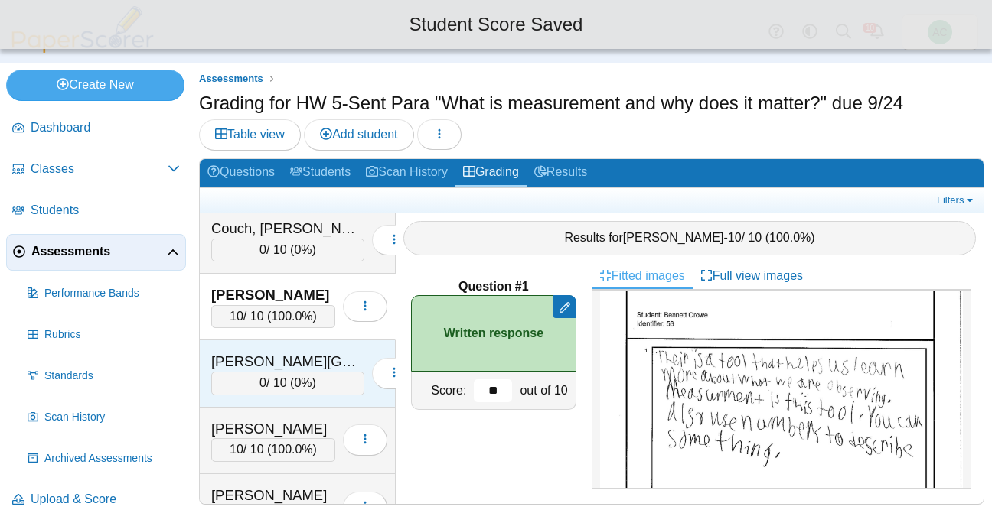
scroll to position [1117, 0]
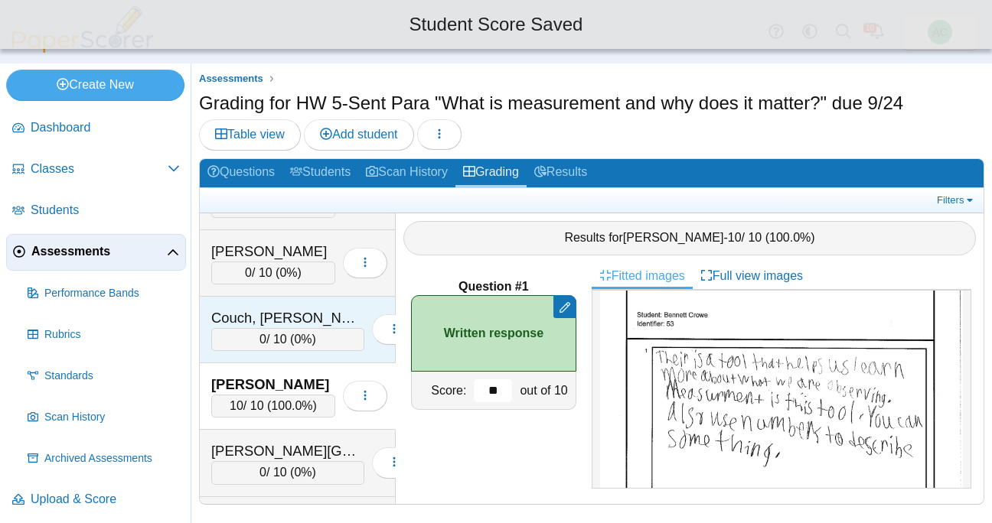
type input "**"
click at [256, 339] on div "0 / 10 ( 0% )" at bounding box center [287, 339] width 153 height 23
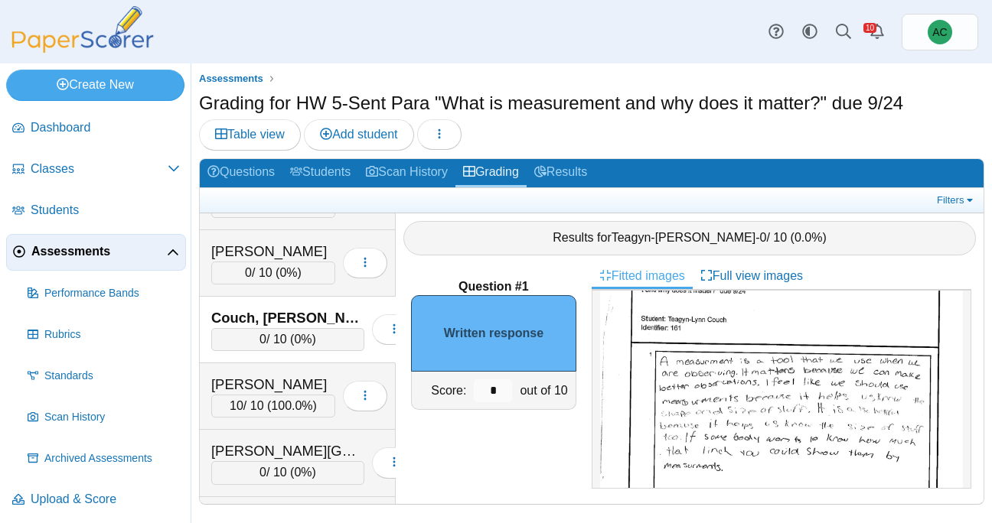
scroll to position [56, 0]
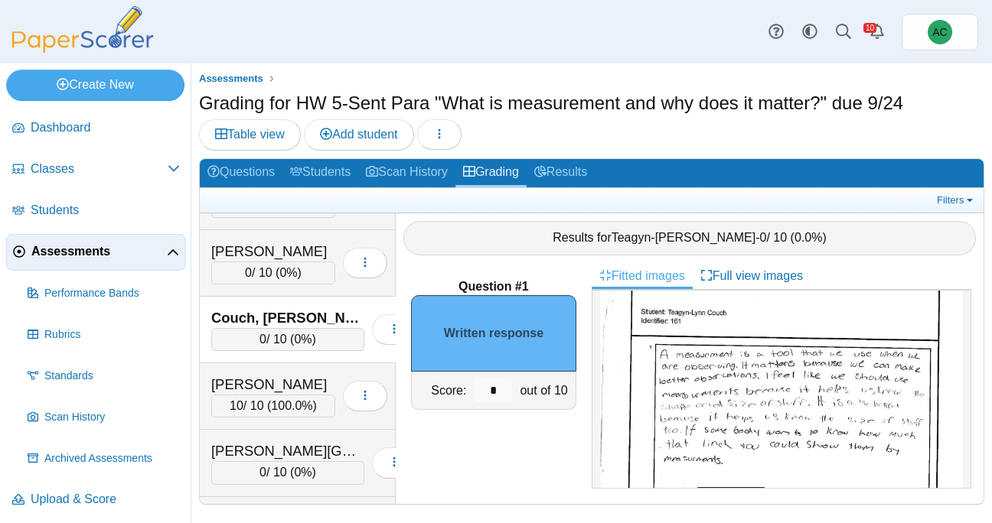
click at [745, 353] on img at bounding box center [781, 477] width 363 height 469
click at [506, 392] on input "*" at bounding box center [493, 391] width 38 height 23
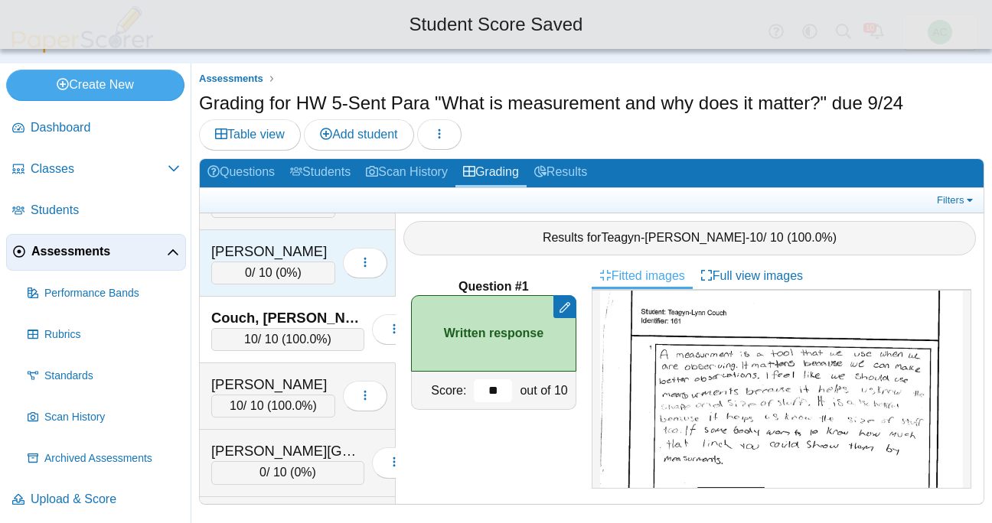
type input "**"
click at [230, 276] on div "0 / 10 ( 0% )" at bounding box center [273, 273] width 124 height 23
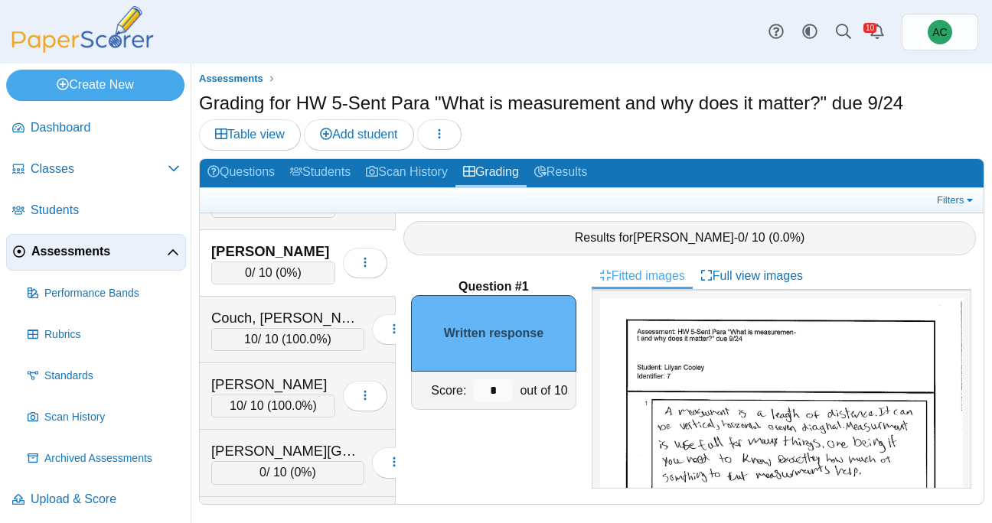
scroll to position [13, 0]
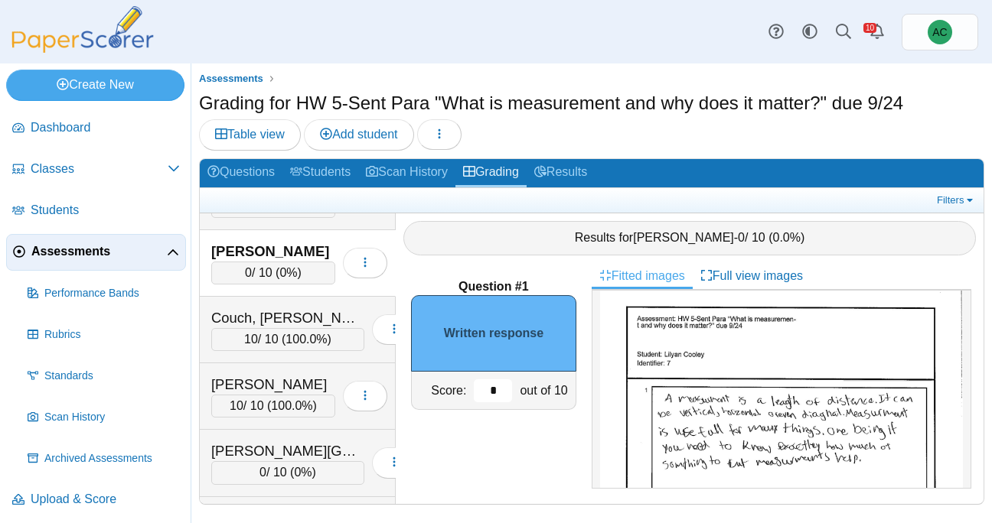
click at [504, 396] on input "*" at bounding box center [493, 391] width 38 height 23
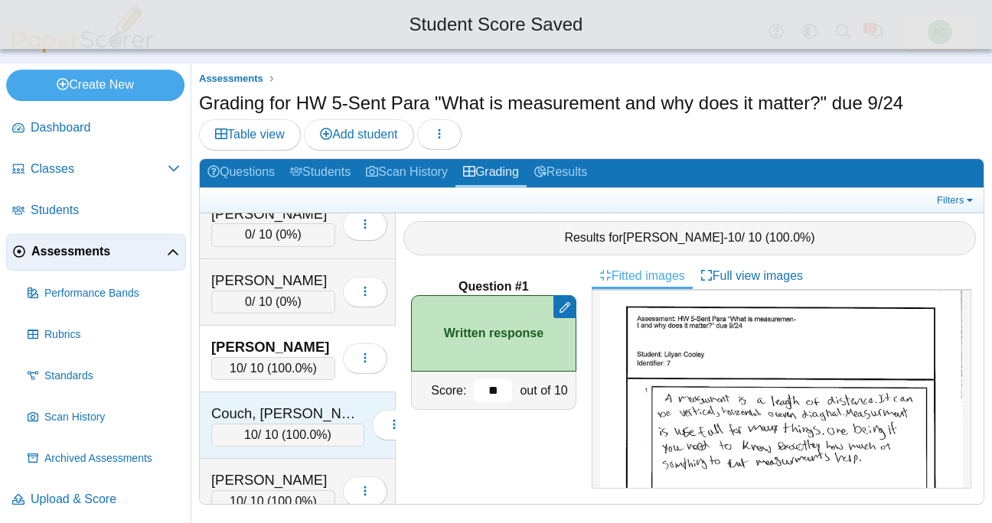
scroll to position [1021, 0]
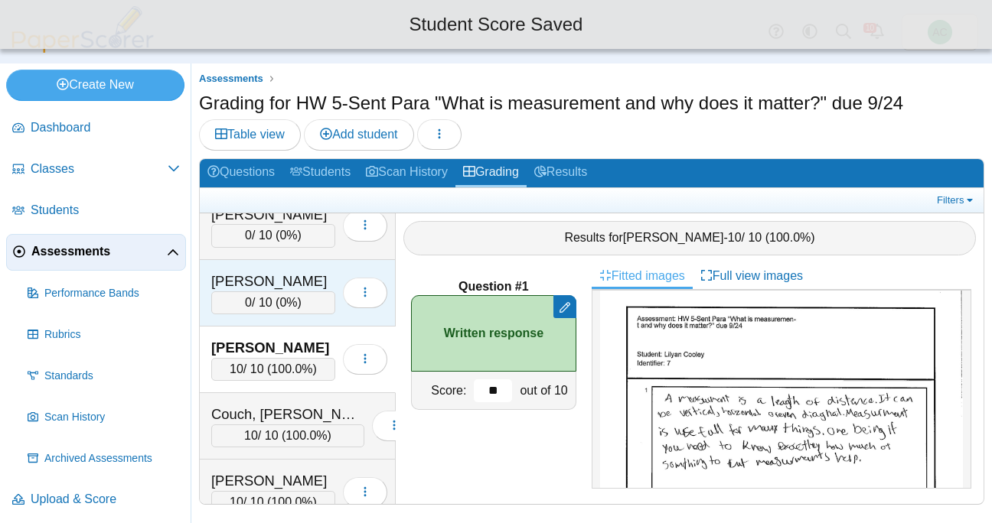
type input "**"
click at [254, 306] on div "0 / 10 ( 0% )" at bounding box center [273, 303] width 124 height 23
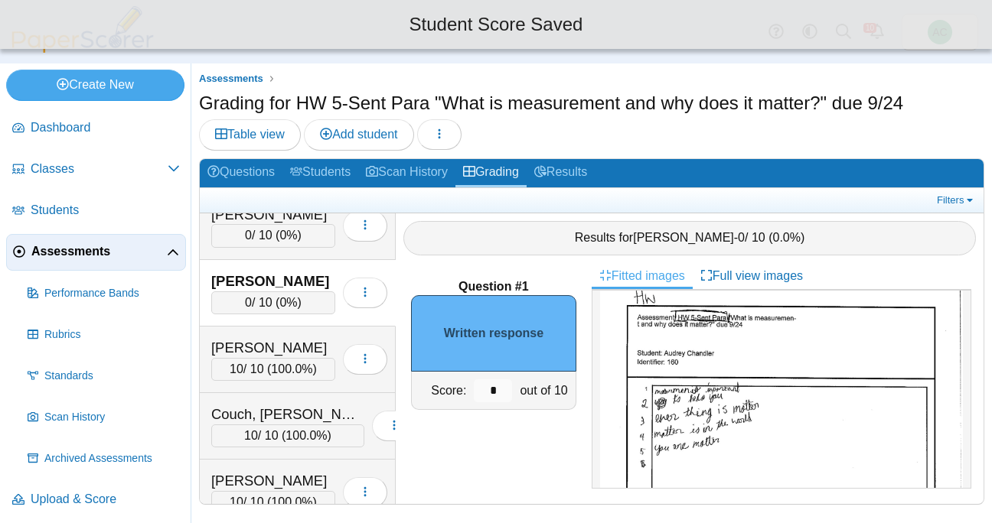
scroll to position [0, 0]
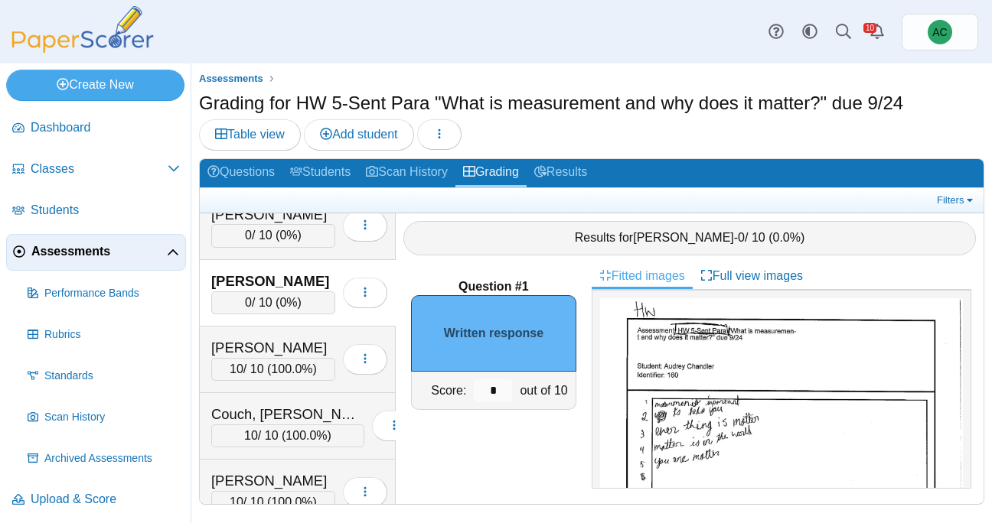
click at [712, 395] on img at bounding box center [781, 532] width 363 height 469
click at [501, 389] on input "*" at bounding box center [493, 391] width 38 height 23
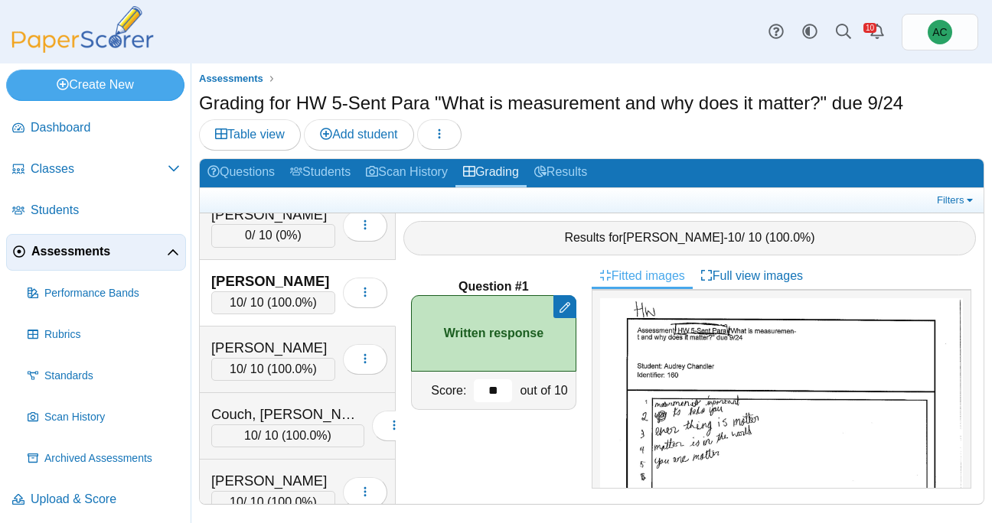
type input "**"
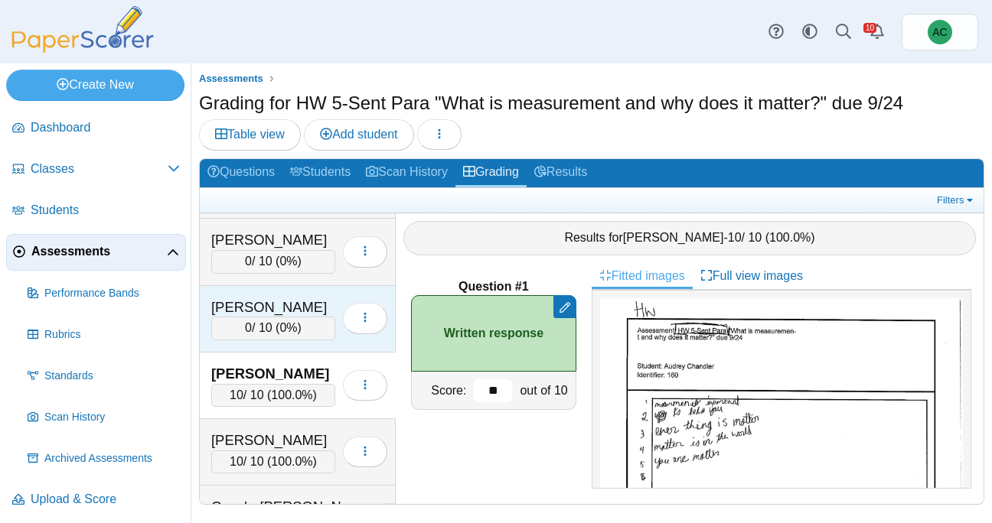
scroll to position [927, 0]
click at [285, 323] on span "0%" at bounding box center [288, 329] width 18 height 13
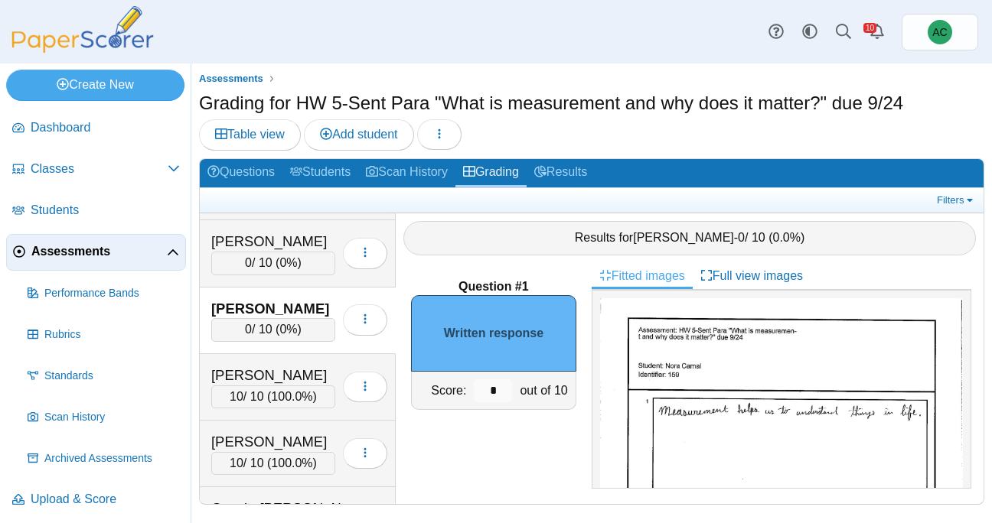
click at [642, 425] on img at bounding box center [781, 532] width 363 height 469
click at [498, 390] on input "*" at bounding box center [493, 391] width 38 height 23
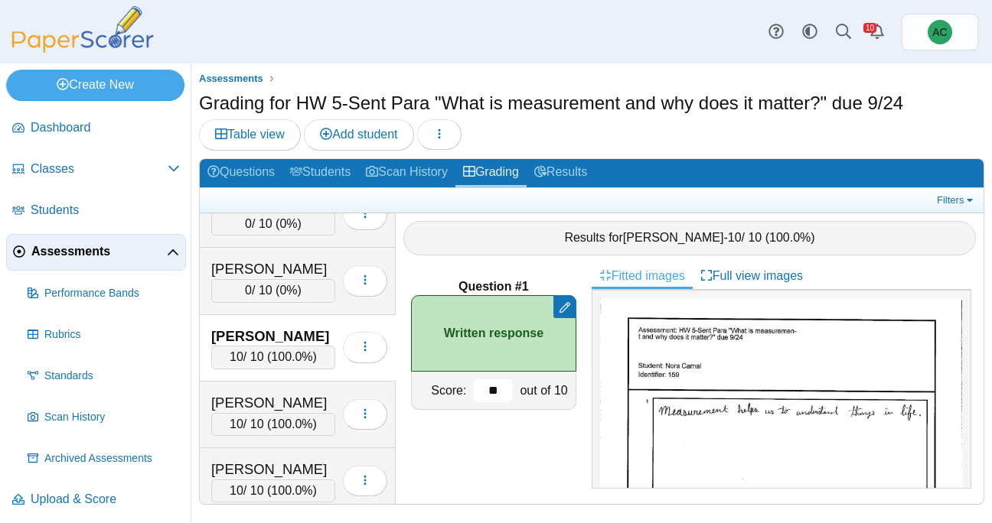
scroll to position [898, 0]
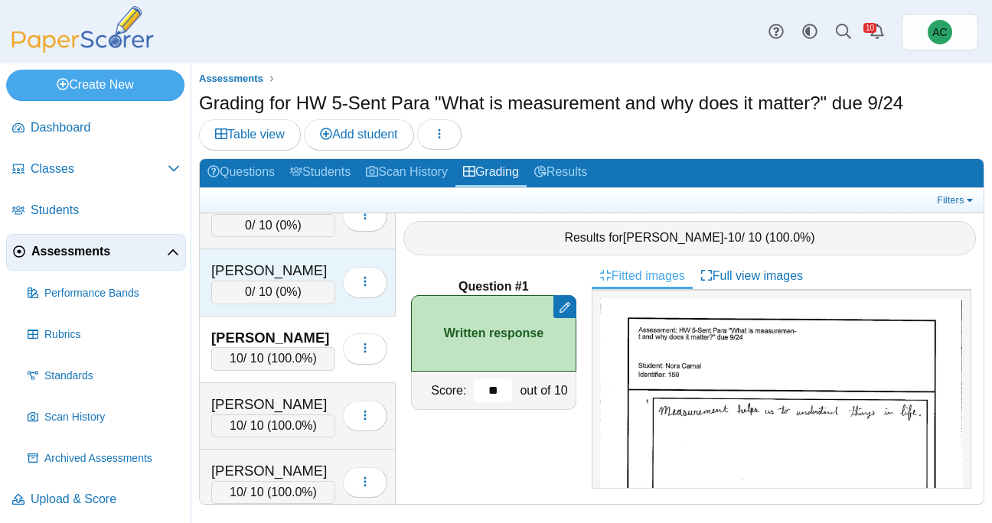
type input "**"
click at [250, 257] on div "Burton, Avery 0 / 10 ( 0% ) Loading…" at bounding box center [298, 282] width 196 height 67
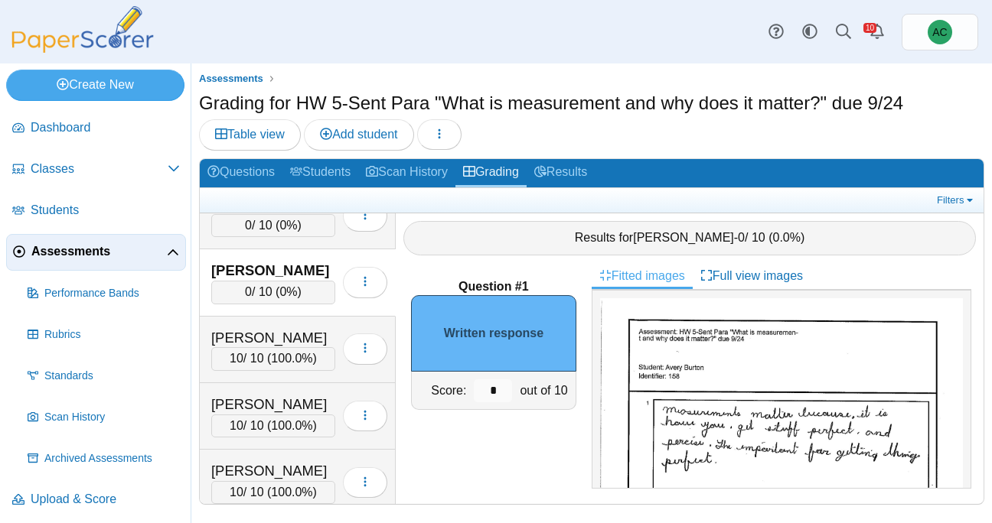
click at [771, 378] on img at bounding box center [781, 532] width 363 height 469
click at [497, 386] on input "*" at bounding box center [493, 391] width 38 height 23
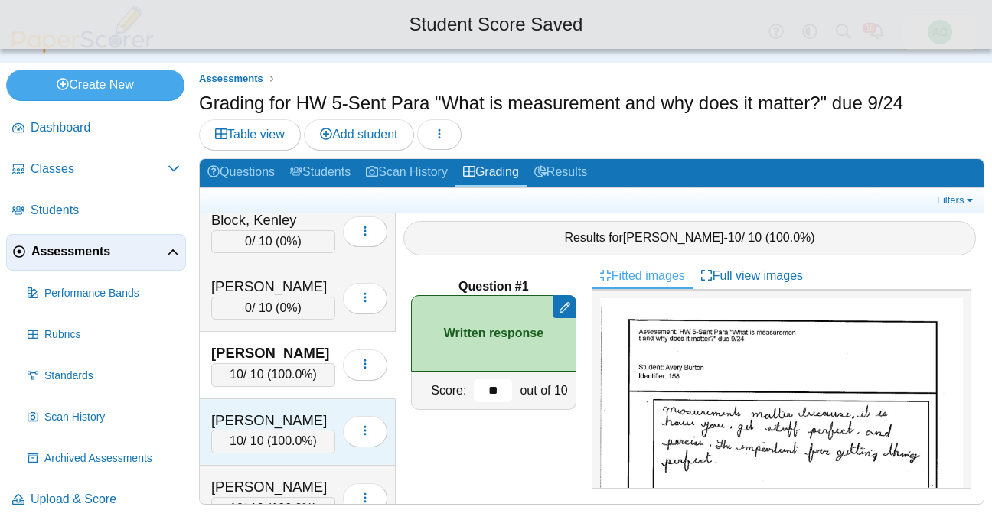
scroll to position [812, 0]
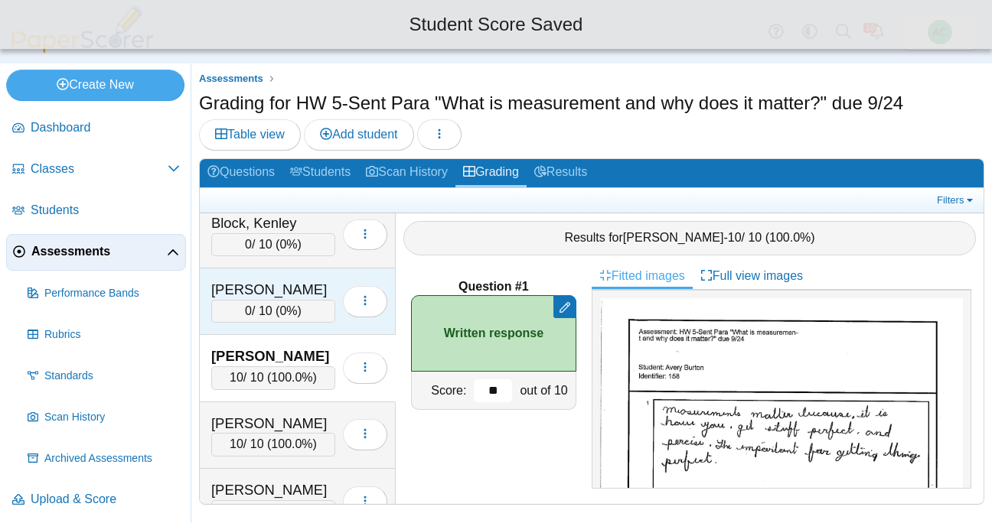
type input "**"
click at [284, 311] on span "0%" at bounding box center [288, 311] width 18 height 13
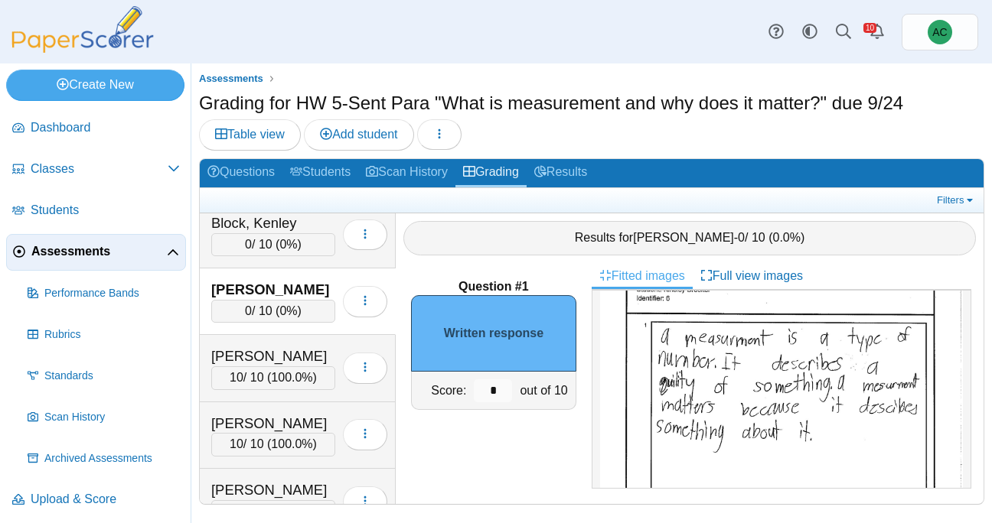
scroll to position [79, 0]
click at [500, 392] on input "*" at bounding box center [493, 391] width 38 height 23
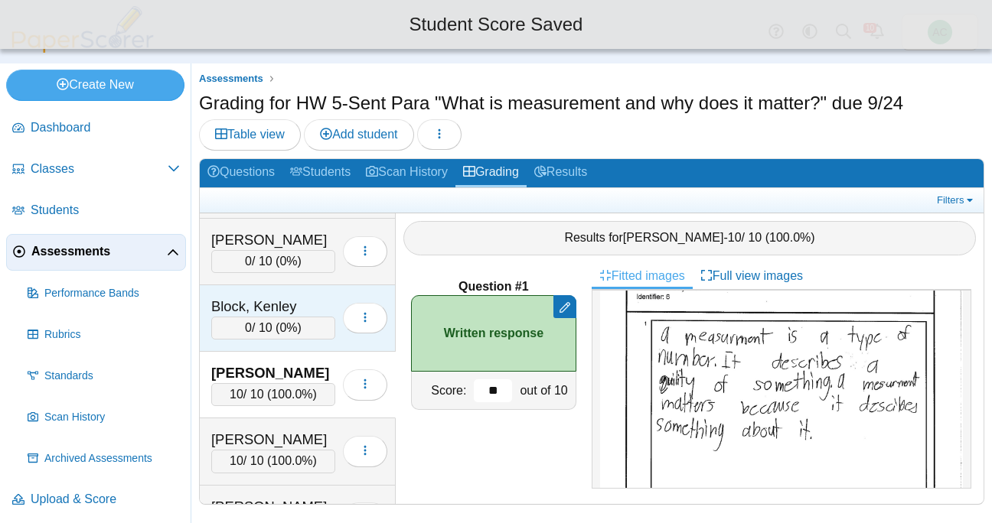
scroll to position [728, 0]
type input "**"
click at [271, 327] on div "0 / 10 ( 0% )" at bounding box center [273, 329] width 124 height 23
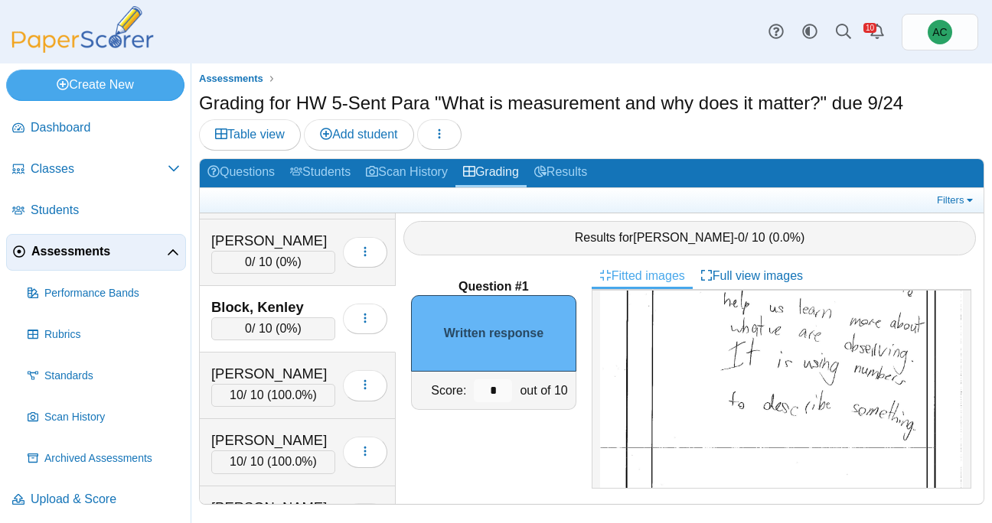
scroll to position [153, 0]
click at [500, 393] on input "*" at bounding box center [493, 391] width 38 height 23
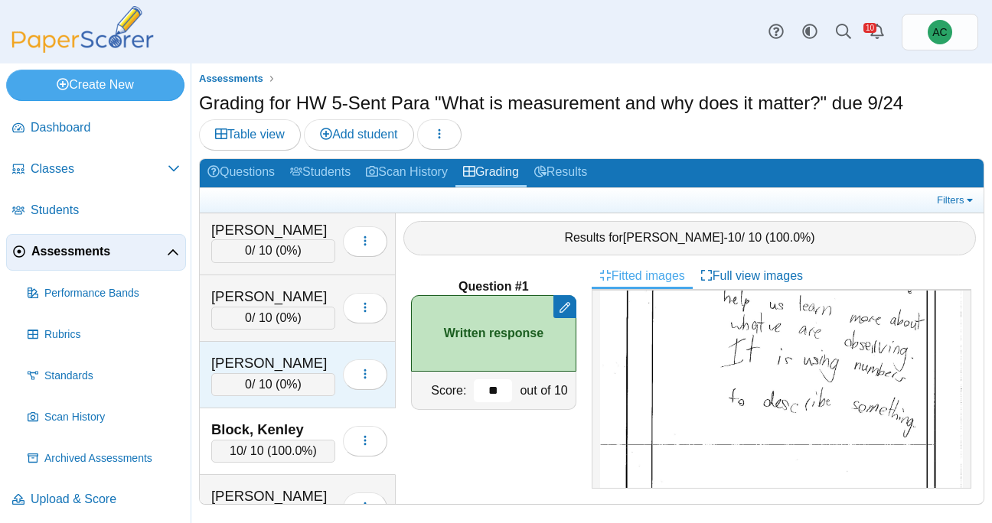
scroll to position [591, 0]
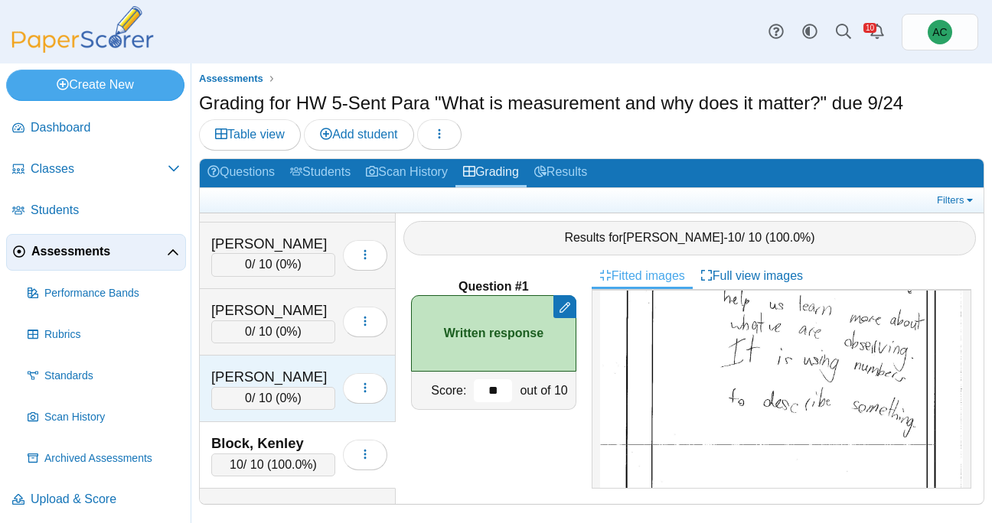
type input "**"
click at [246, 381] on div "Benham, Violet" at bounding box center [273, 377] width 124 height 20
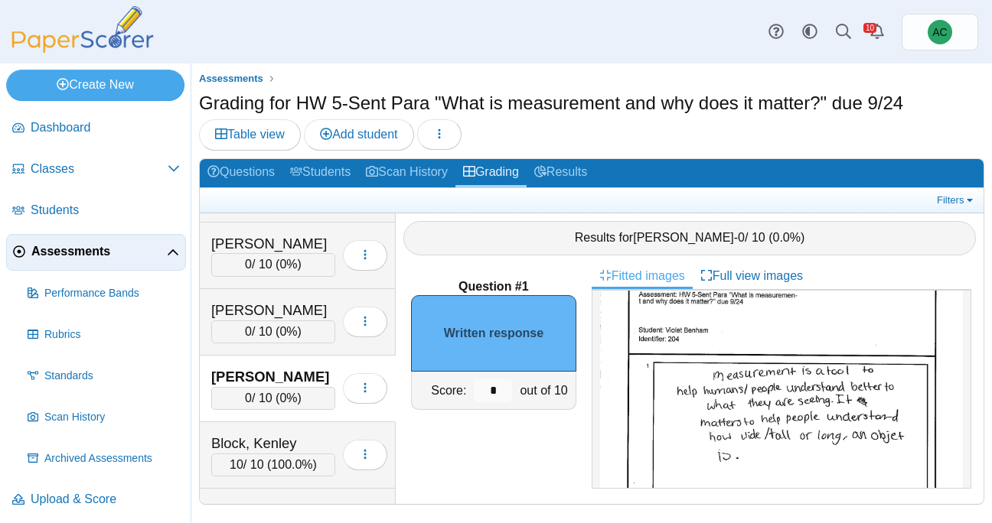
scroll to position [43, 0]
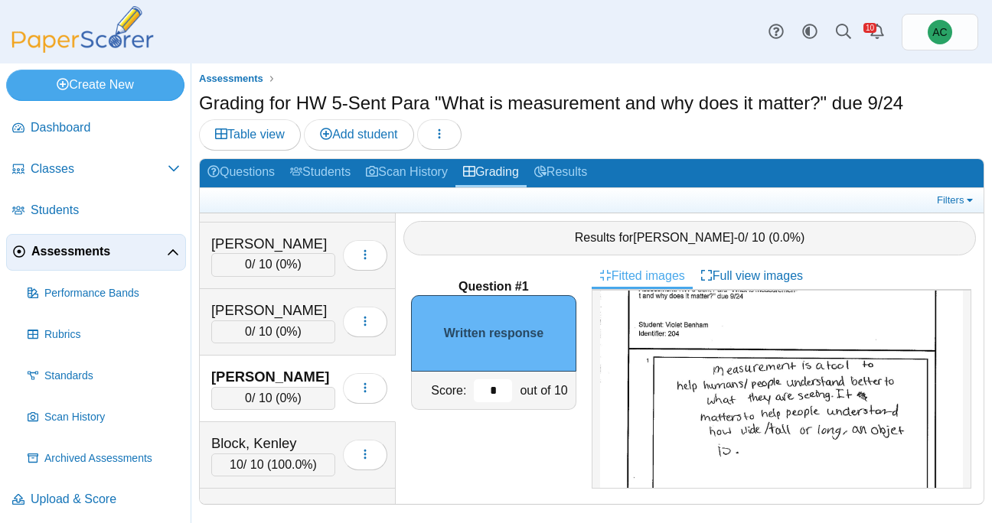
click at [494, 391] on input "*" at bounding box center [493, 391] width 38 height 23
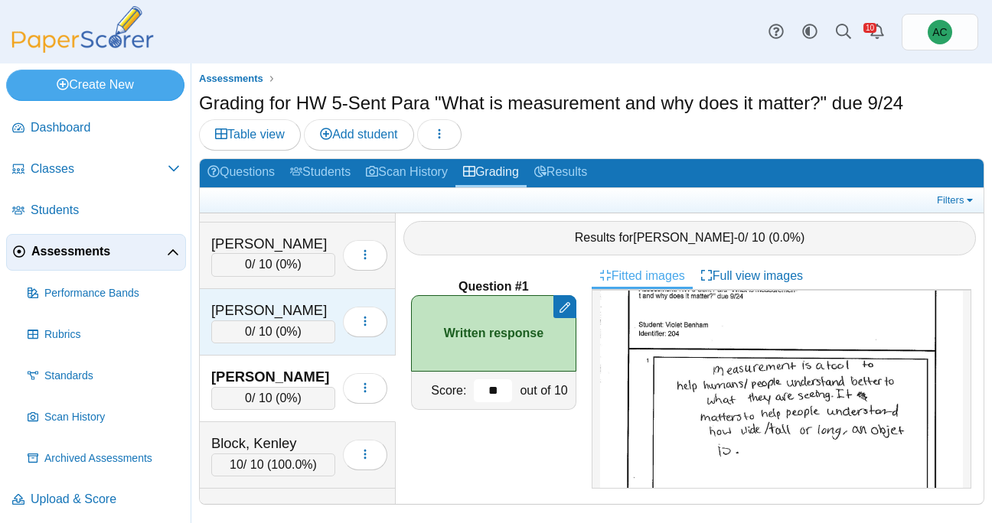
type input "**"
click at [258, 298] on div "Begley, Taylor 0 / 10 ( 0% ) Loading…" at bounding box center [298, 322] width 196 height 67
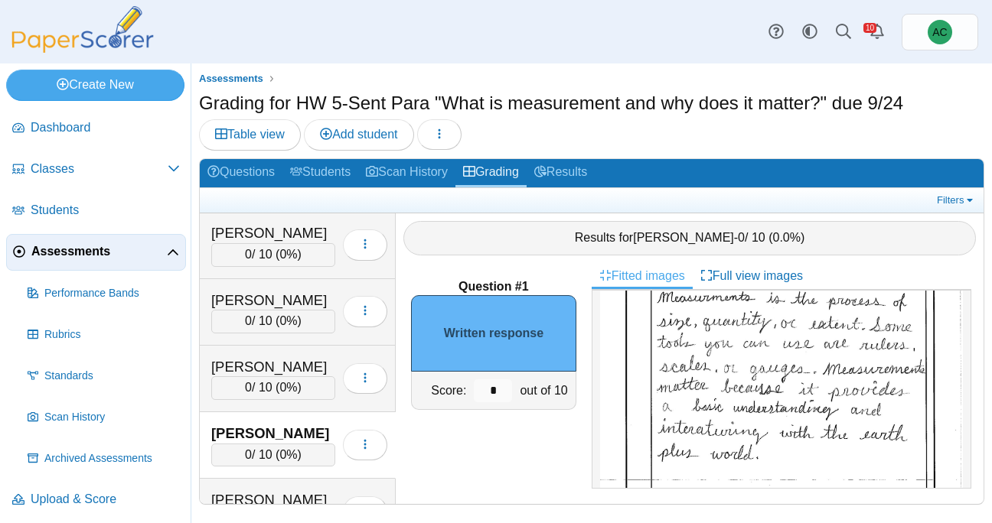
scroll to position [119, 0]
click at [498, 391] on input "*" at bounding box center [493, 391] width 38 height 23
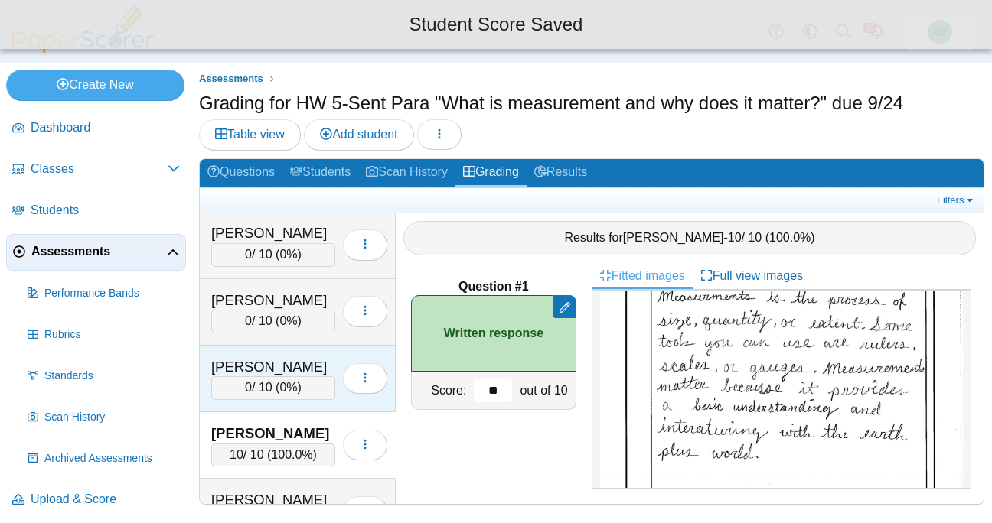
type input "**"
click at [227, 370] on div "Baxter, Svea" at bounding box center [273, 367] width 124 height 20
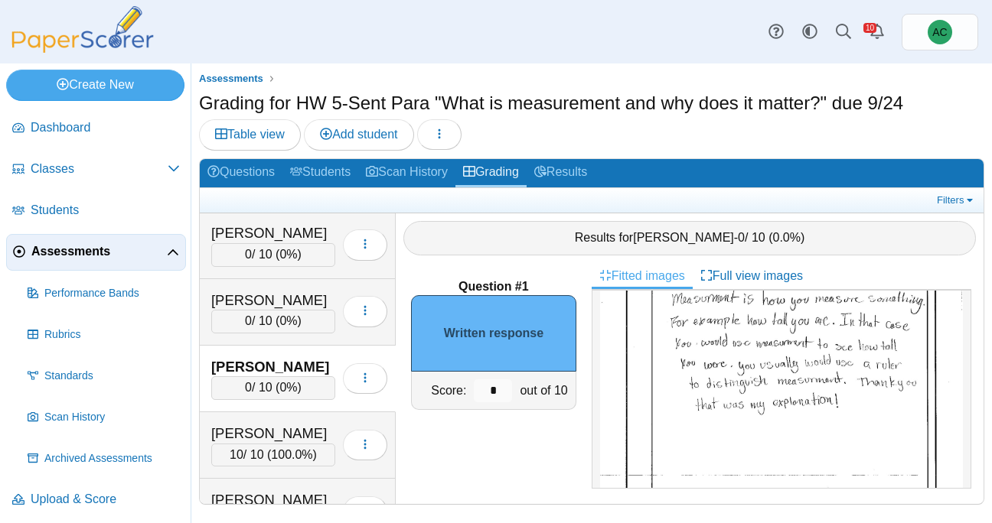
scroll to position [141, 0]
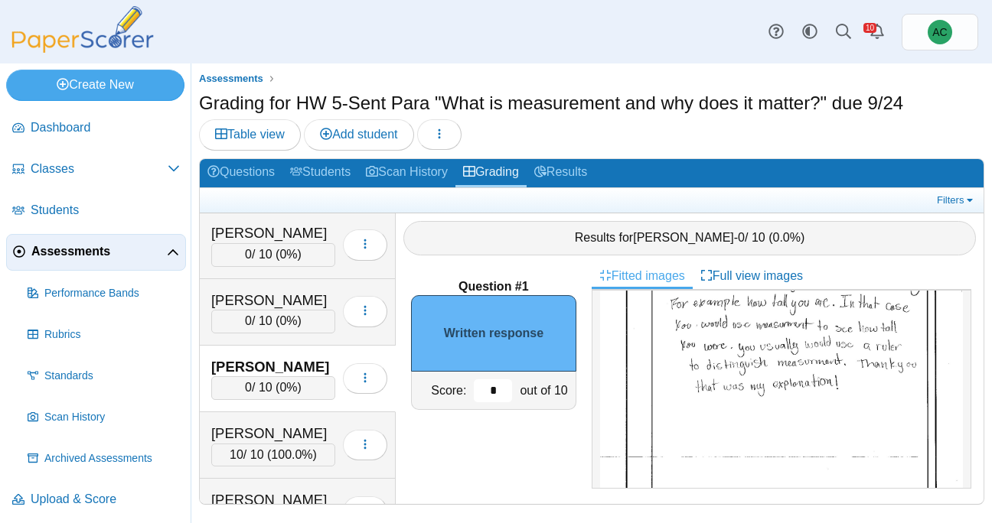
click at [498, 391] on input "*" at bounding box center [493, 391] width 38 height 23
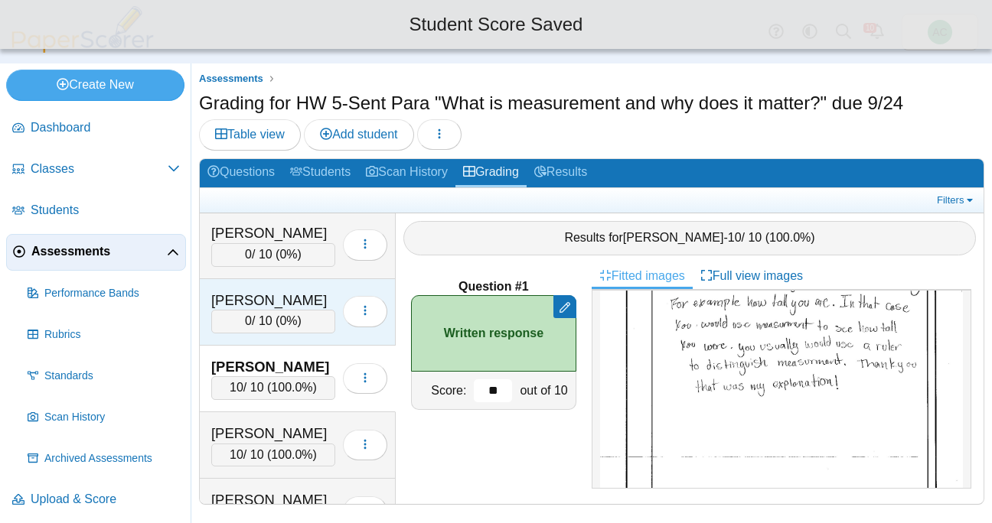
type input "**"
click at [228, 293] on div "Ast, Liam" at bounding box center [273, 301] width 124 height 20
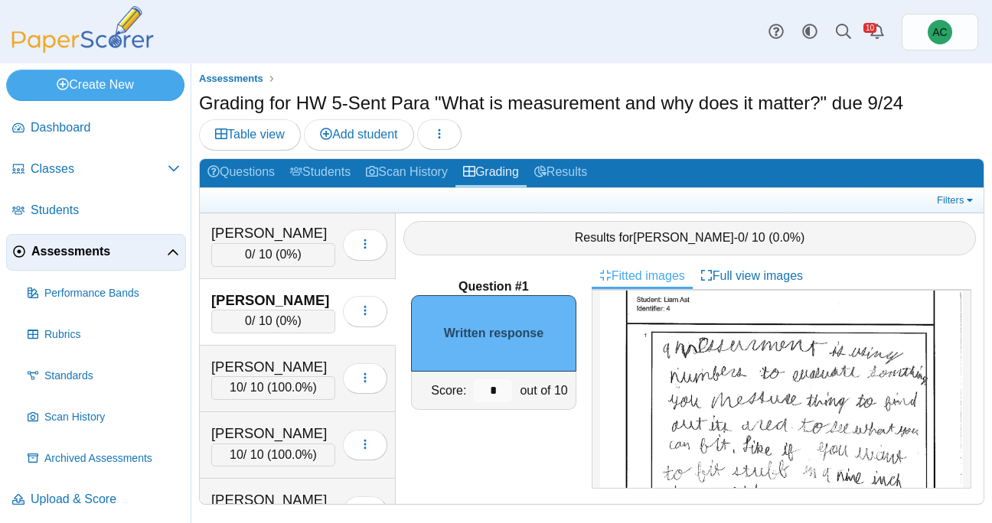
scroll to position [95, 0]
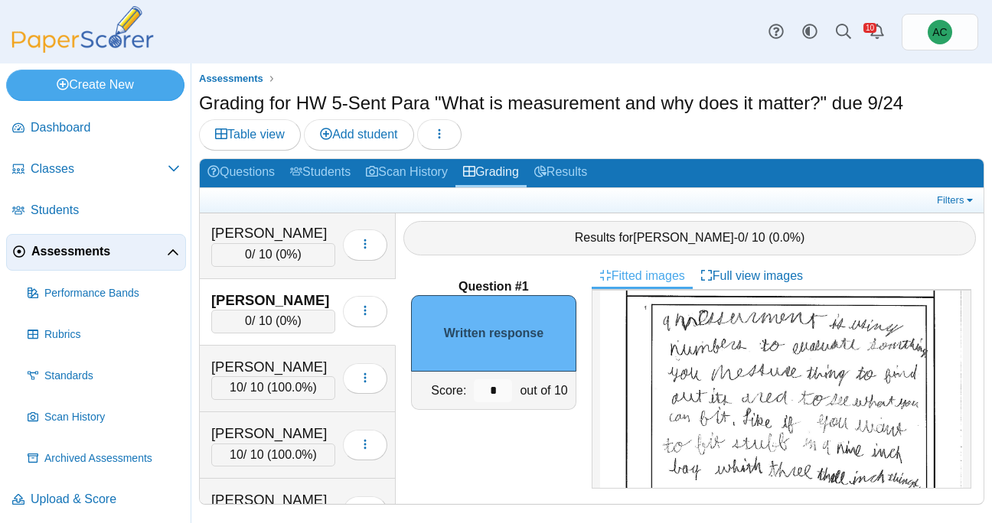
click at [766, 356] on img at bounding box center [781, 438] width 363 height 469
click at [493, 391] on input "*" at bounding box center [493, 391] width 38 height 23
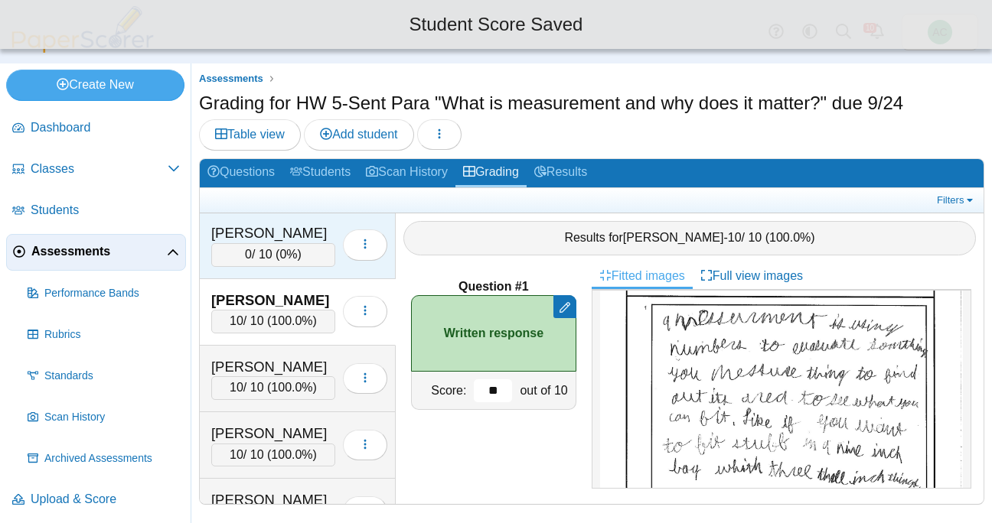
type input "**"
click at [269, 248] on div "0 / 10 ( 0% )" at bounding box center [273, 254] width 124 height 23
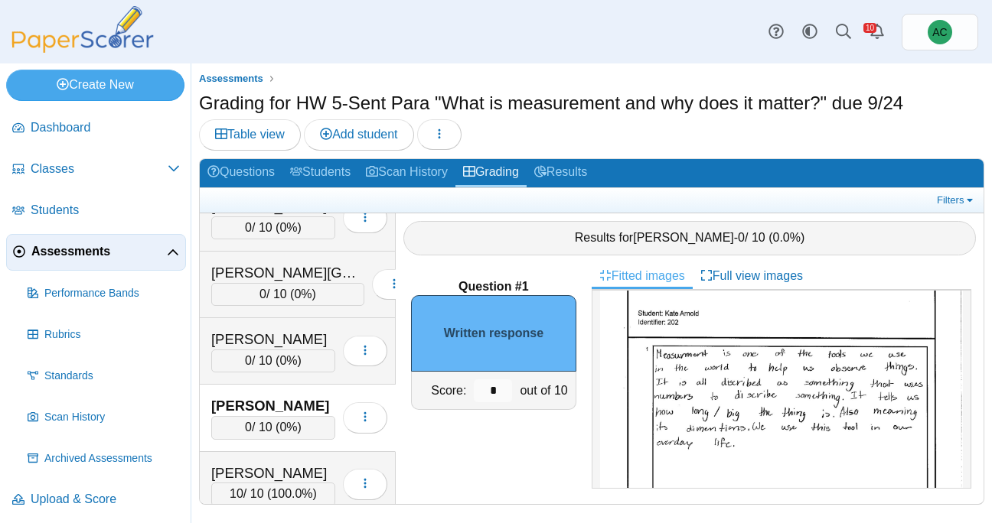
scroll to position [57, 0]
click at [497, 386] on input "*" at bounding box center [493, 391] width 38 height 23
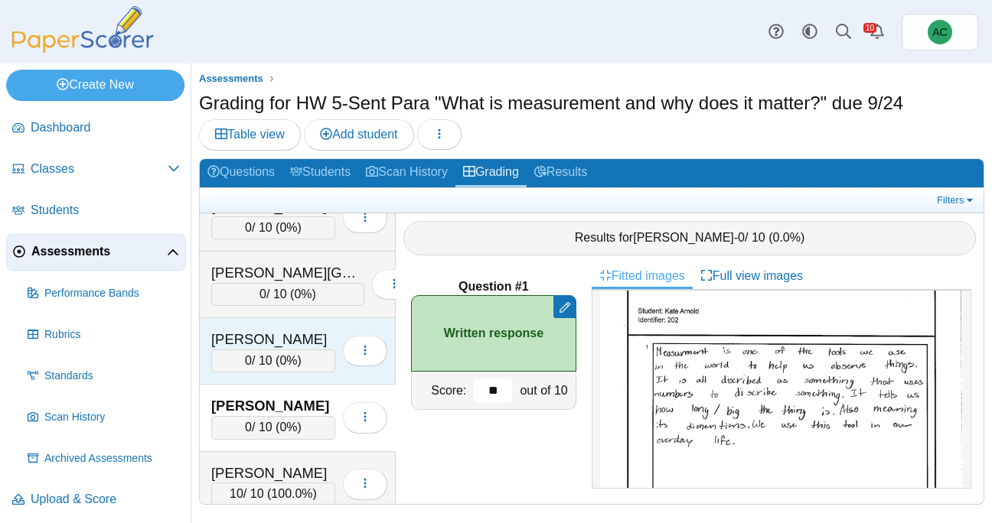
type input "**"
click at [275, 352] on div "0 / 10 ( 0% )" at bounding box center [273, 361] width 124 height 23
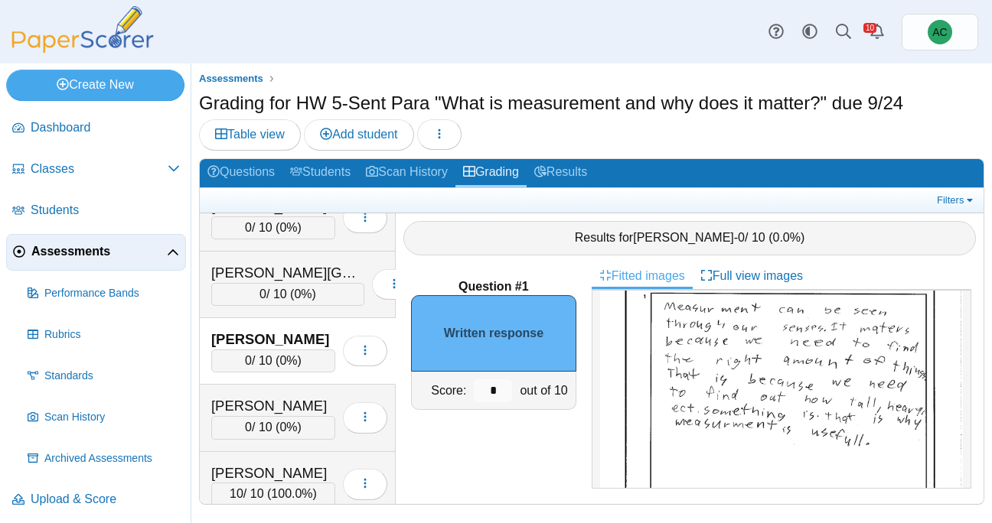
scroll to position [111, 0]
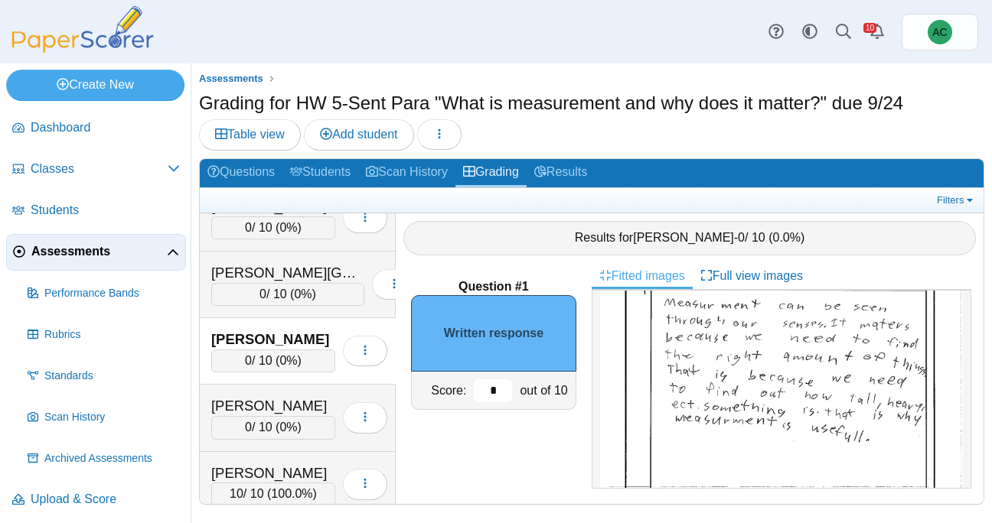
click at [504, 389] on input "*" at bounding box center [493, 391] width 38 height 23
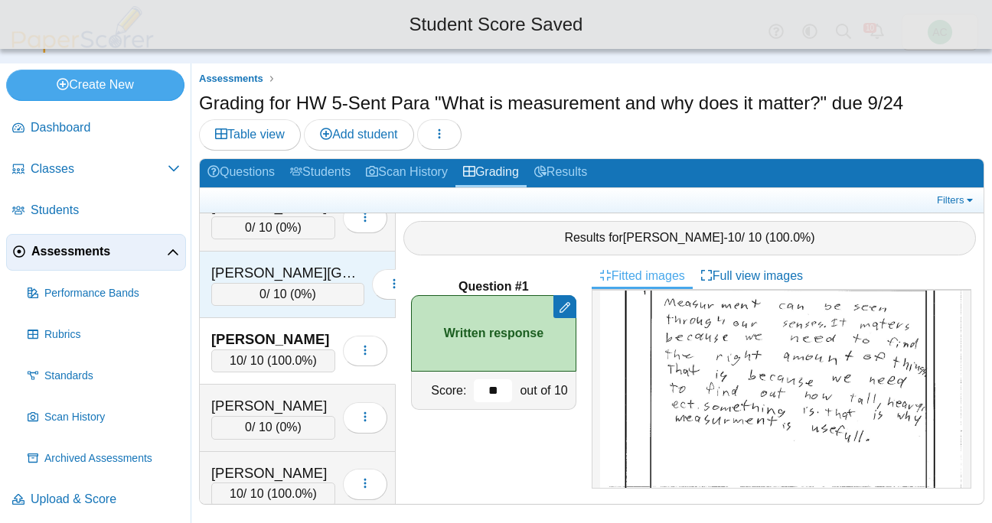
type input "**"
click at [294, 291] on span "0%" at bounding box center [303, 294] width 18 height 13
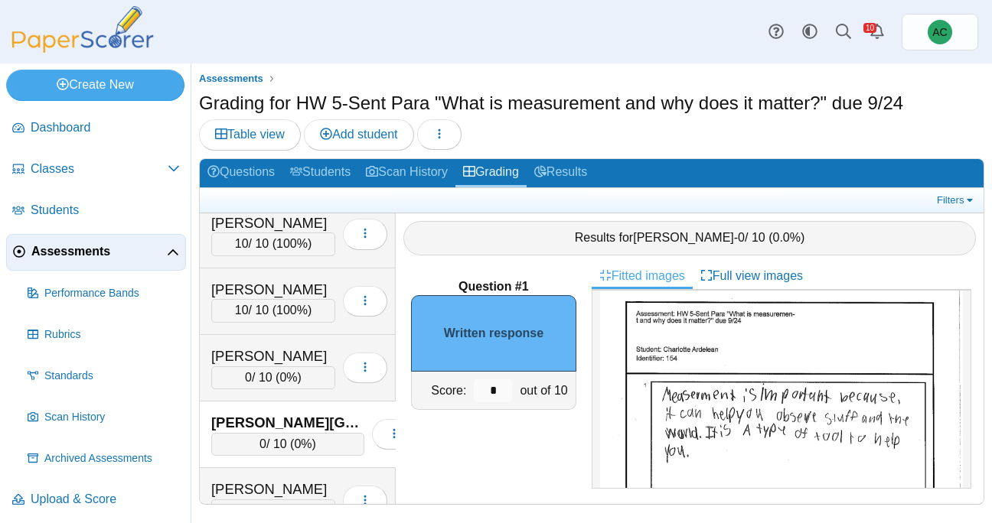
scroll to position [21, 0]
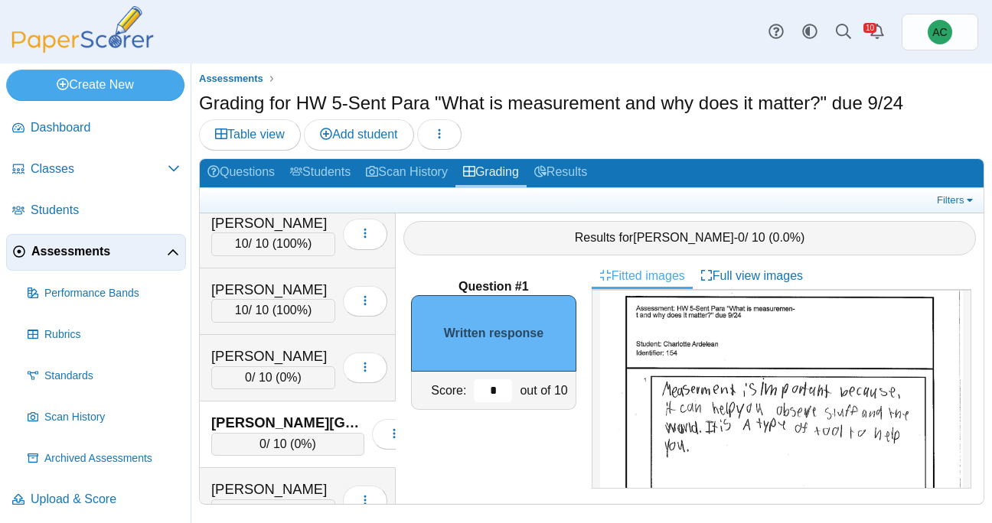
click at [495, 396] on input "*" at bounding box center [493, 391] width 38 height 23
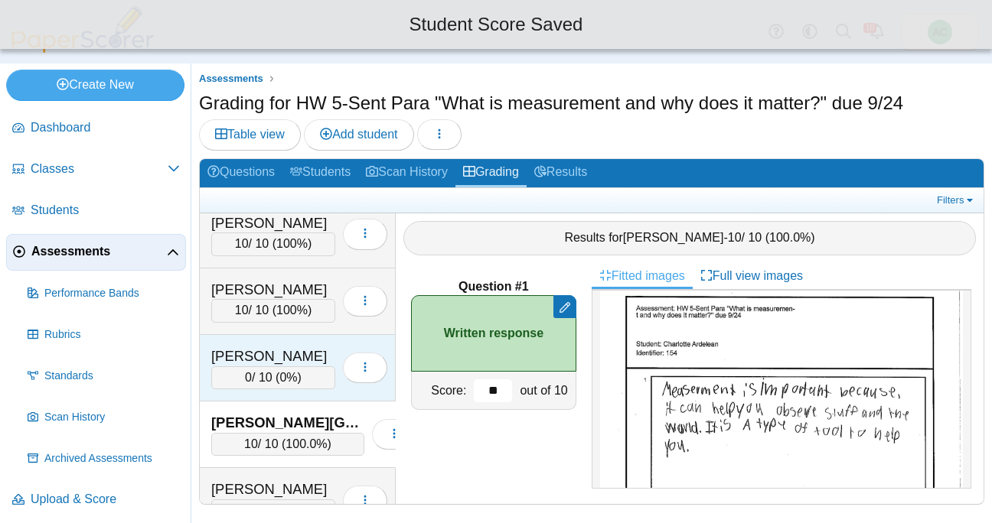
type input "**"
click at [269, 365] on div "Anderson, Ivy" at bounding box center [273, 357] width 124 height 20
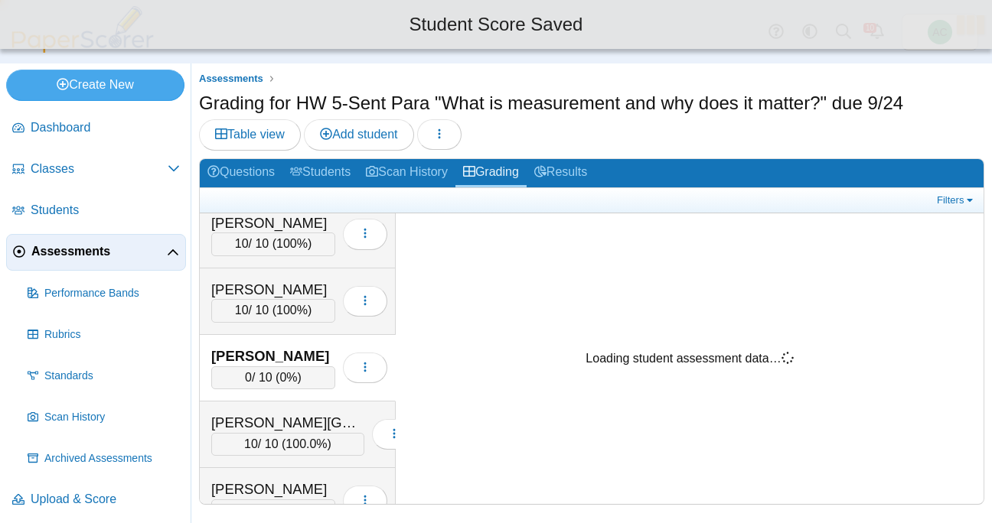
scroll to position [0, 0]
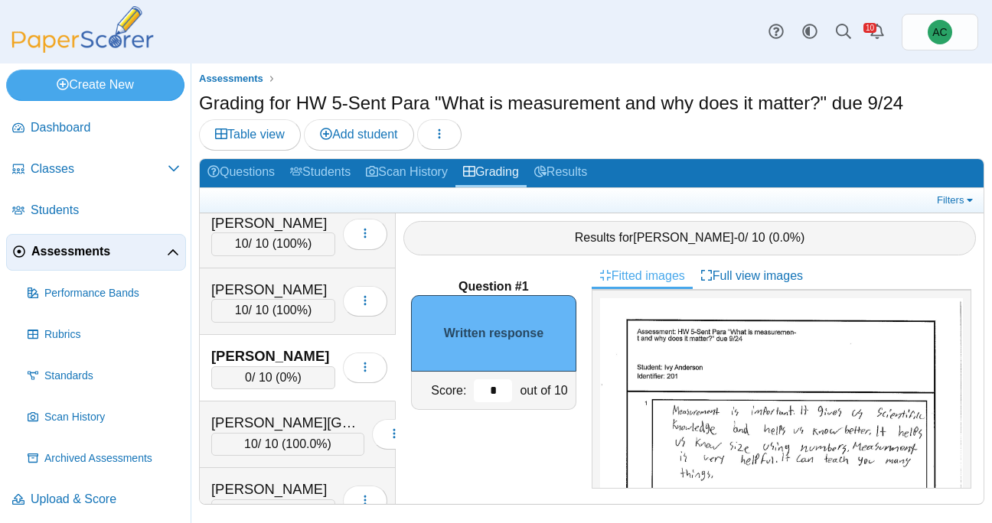
click at [504, 386] on input "*" at bounding box center [493, 391] width 38 height 23
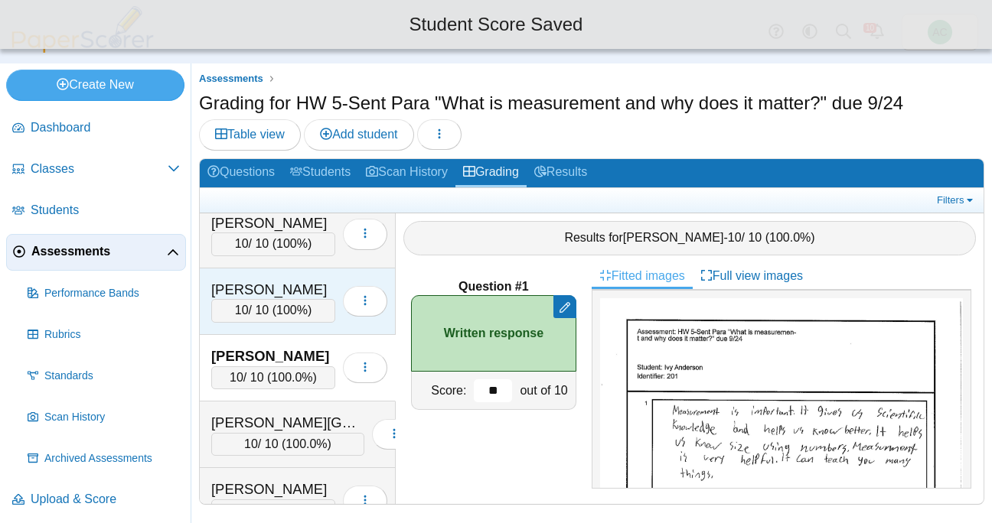
type input "**"
click at [279, 301] on div "10 / 10 ( 100% )" at bounding box center [273, 310] width 124 height 23
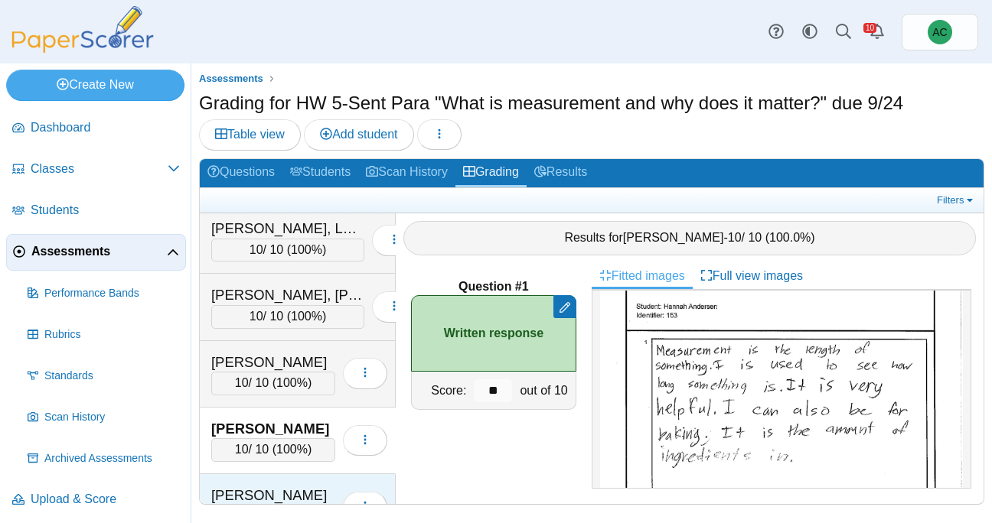
scroll to position [7, 0]
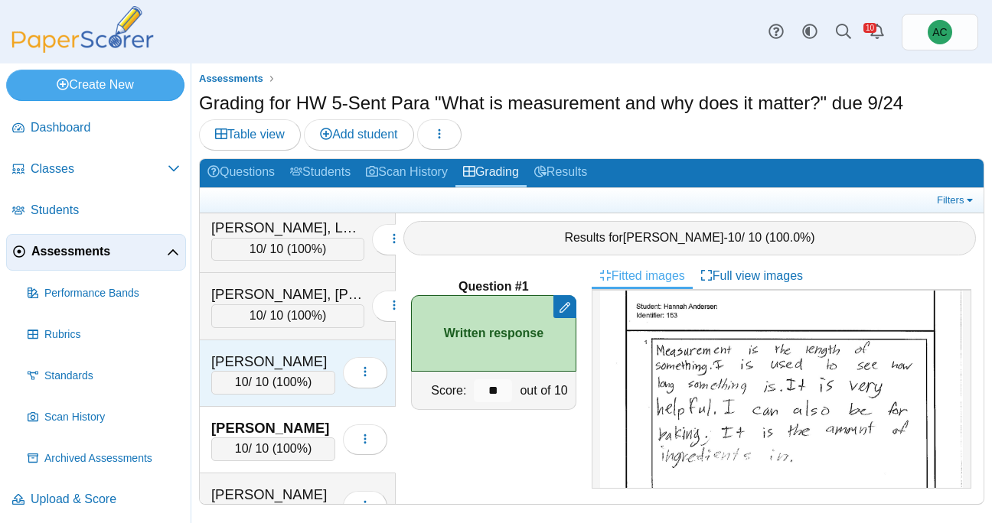
click at [298, 366] on div "Andersen, Blythe" at bounding box center [273, 362] width 124 height 20
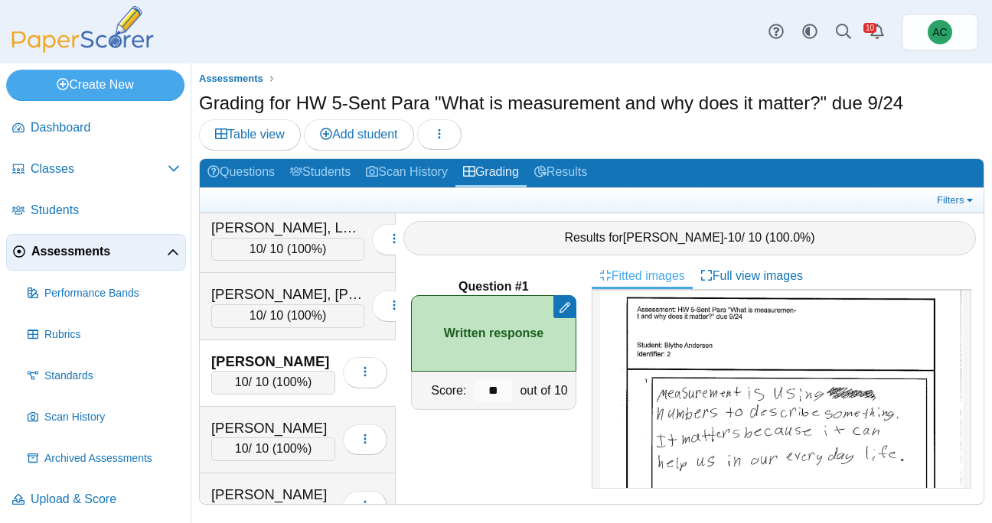
scroll to position [0, 0]
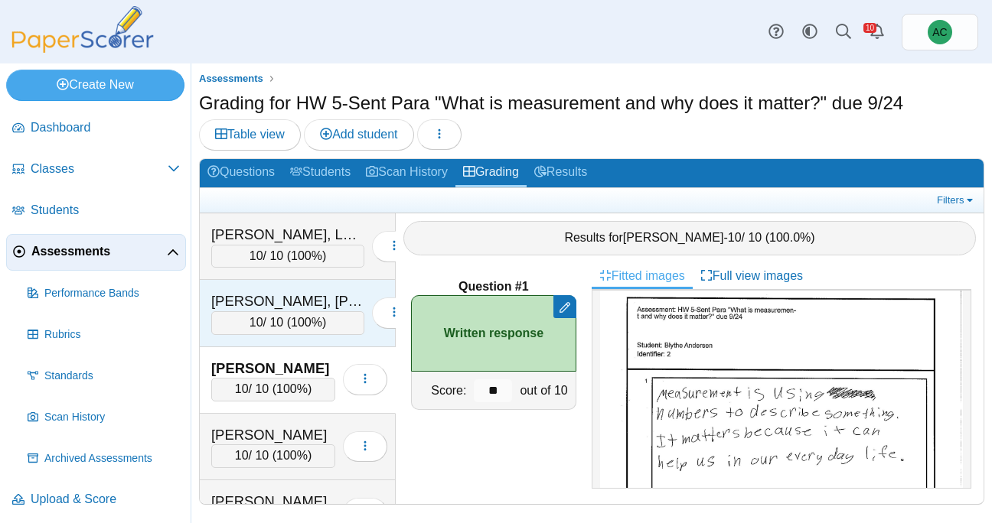
click at [249, 305] on div "Alex, Elizabeth Maria" at bounding box center [287, 302] width 153 height 20
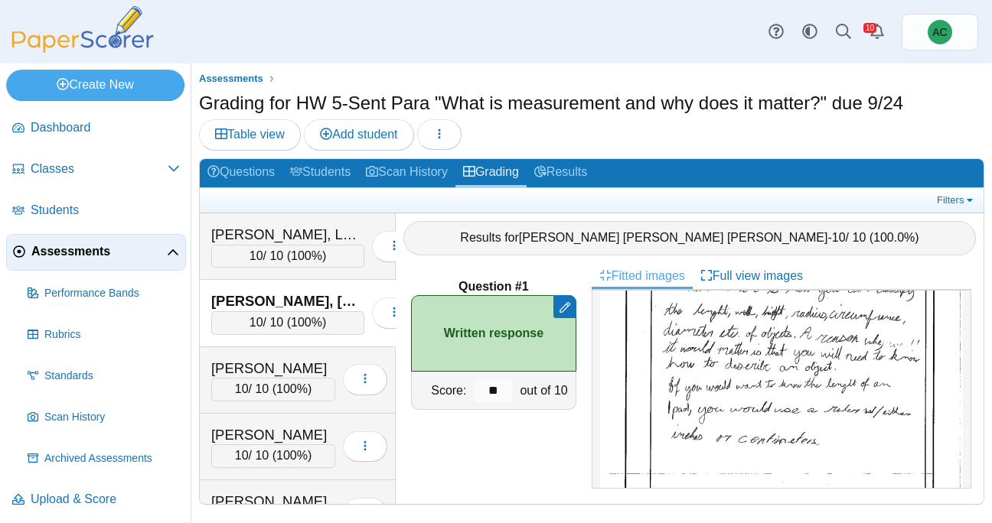
scroll to position [127, 0]
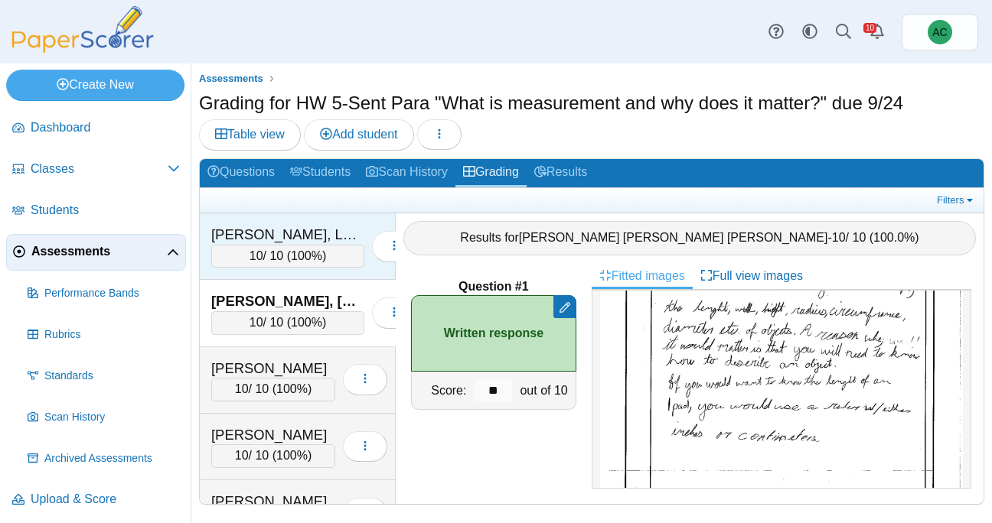
click at [287, 228] on div "Abbate, Lenox" at bounding box center [287, 235] width 153 height 20
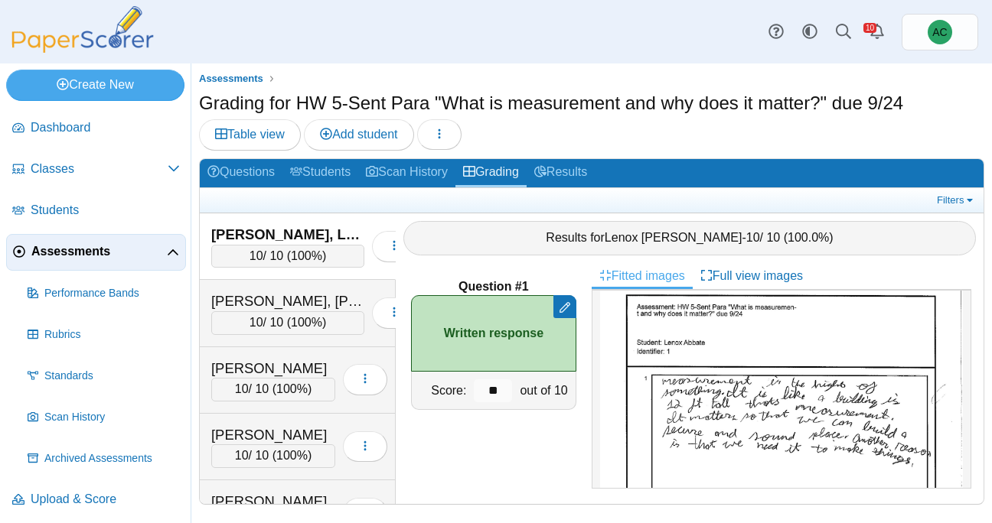
scroll to position [23, 0]
click at [98, 245] on span "Assessments" at bounding box center [98, 251] width 135 height 17
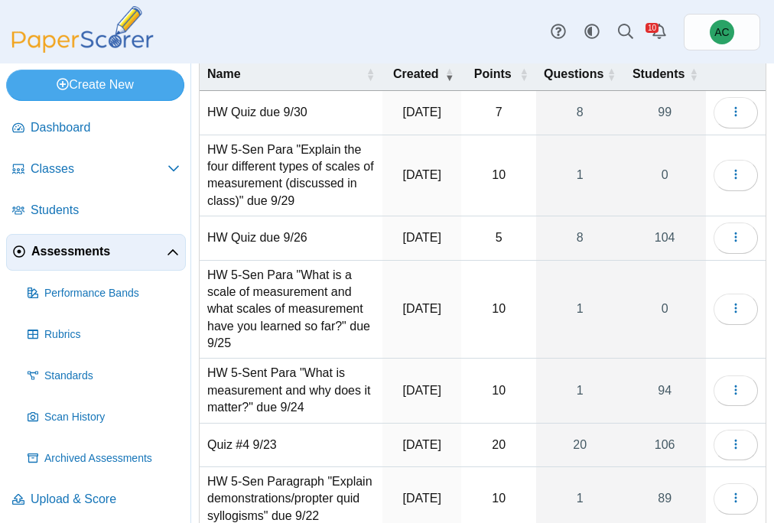
scroll to position [81, 0]
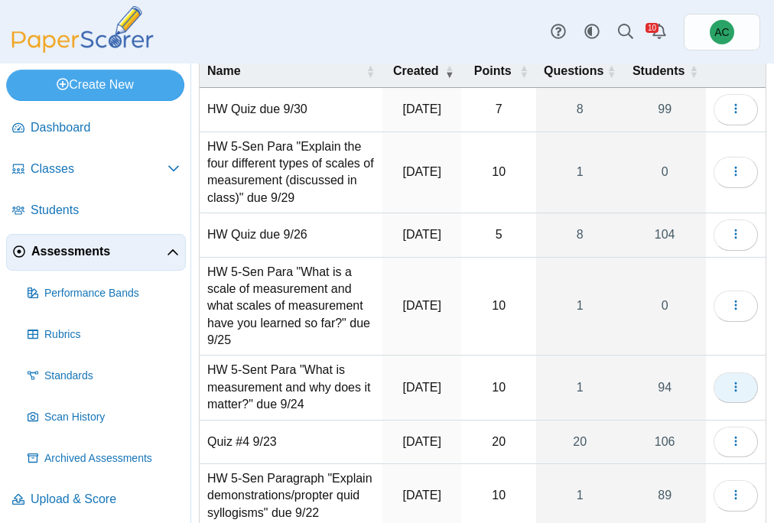
click at [735, 393] on icon "button" at bounding box center [736, 387] width 12 height 12
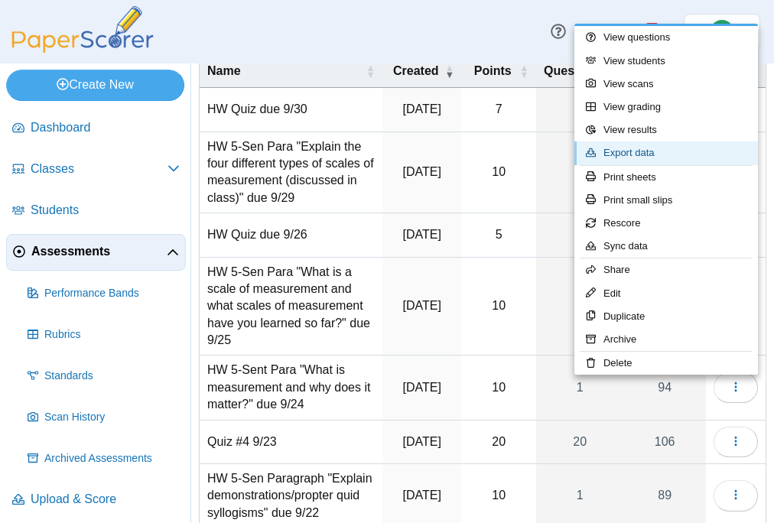
click at [623, 160] on link "Export data" at bounding box center [667, 153] width 184 height 23
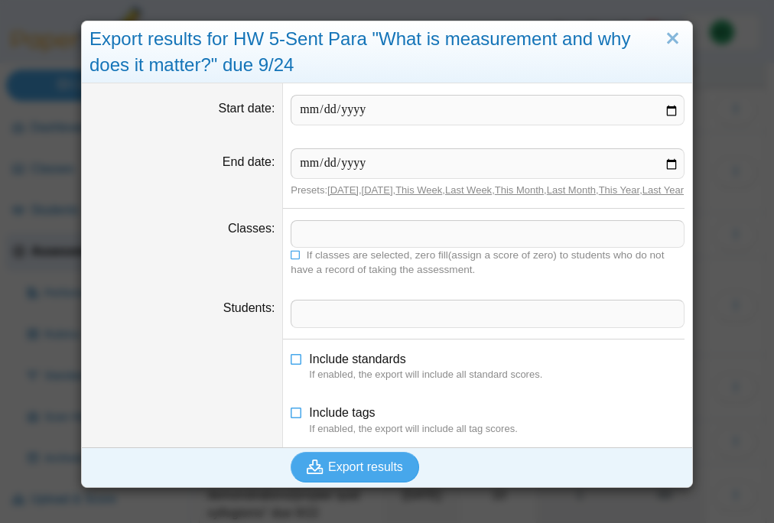
click at [379, 240] on span at bounding box center [488, 234] width 393 height 26
click at [295, 259] on icon at bounding box center [296, 253] width 11 height 9
click at [346, 474] on span "Export results" at bounding box center [365, 467] width 75 height 13
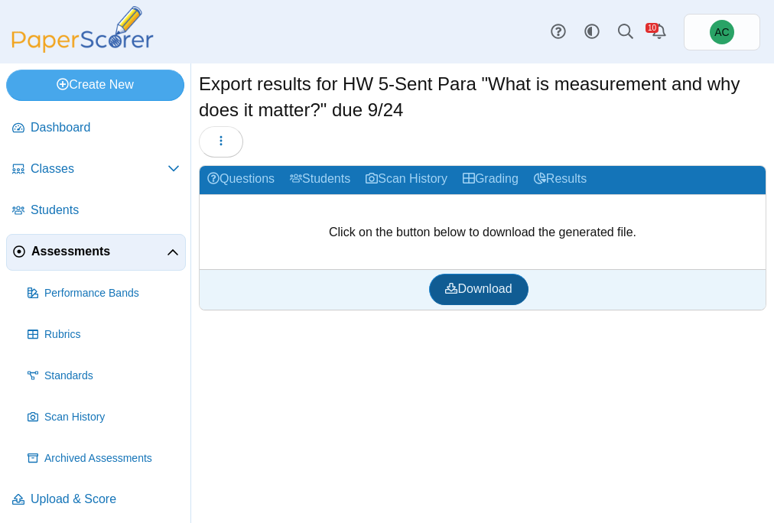
click at [468, 282] on span "Download" at bounding box center [478, 288] width 67 height 13
click at [84, 251] on span "Assessments" at bounding box center [98, 251] width 135 height 17
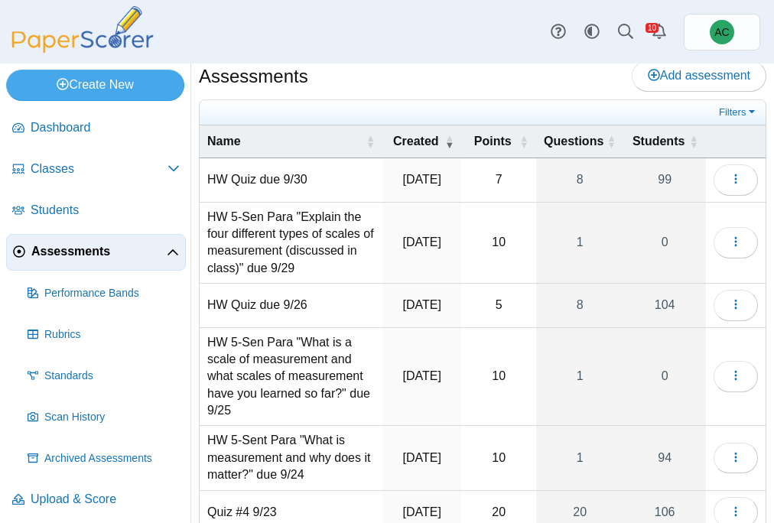
scroll to position [12, 0]
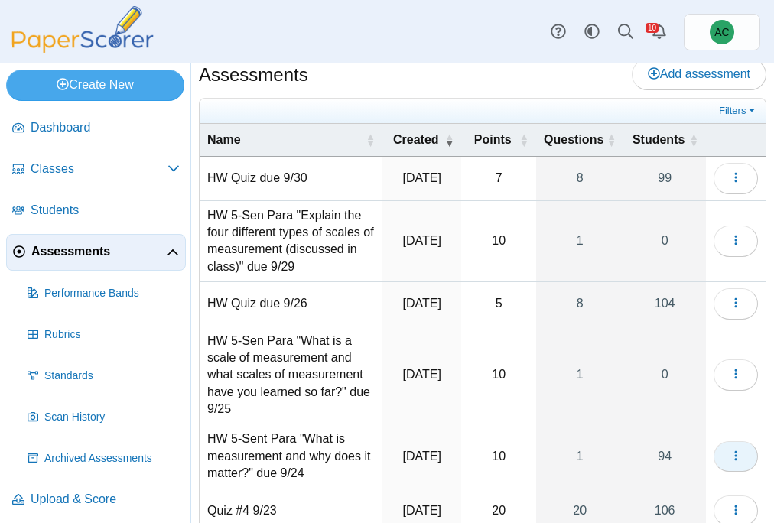
click at [727, 469] on button "button" at bounding box center [736, 457] width 44 height 31
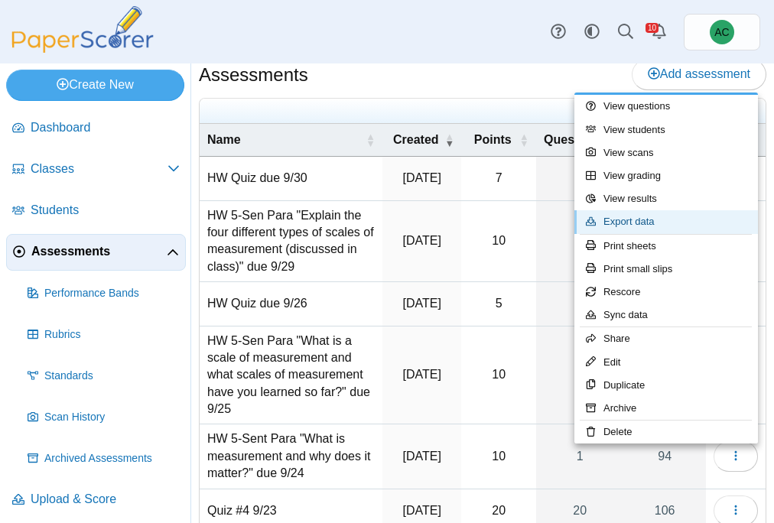
click at [629, 217] on link "Export data" at bounding box center [667, 221] width 184 height 23
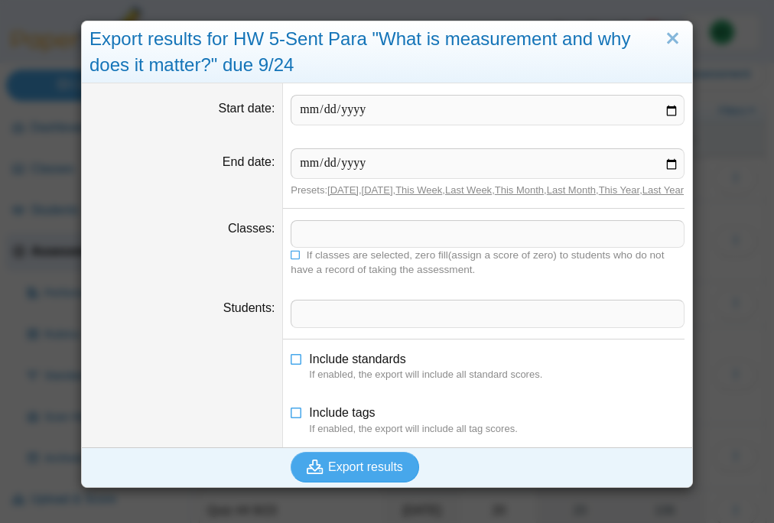
click at [292, 245] on span at bounding box center [488, 234] width 393 height 26
click at [321, 247] on span at bounding box center [488, 234] width 393 height 26
click at [298, 259] on icon at bounding box center [296, 253] width 11 height 9
click at [329, 474] on span "Export results" at bounding box center [365, 467] width 75 height 13
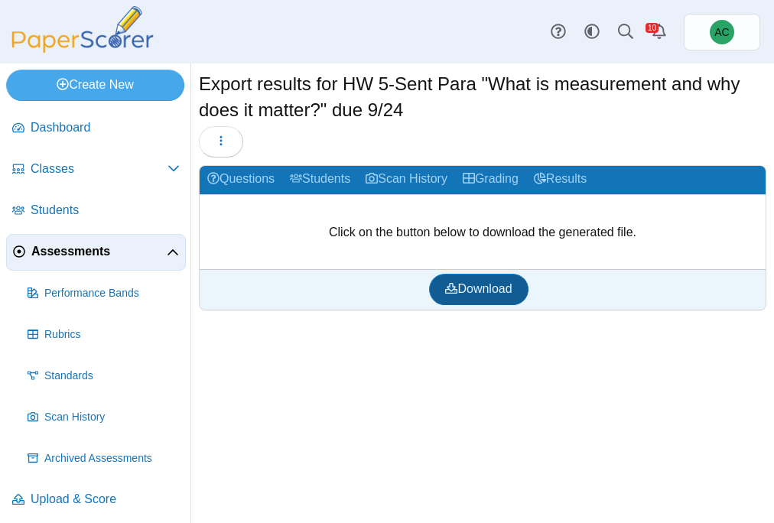
click at [461, 288] on span "Download" at bounding box center [478, 288] width 67 height 13
click at [90, 242] on link "Assessments" at bounding box center [96, 252] width 180 height 37
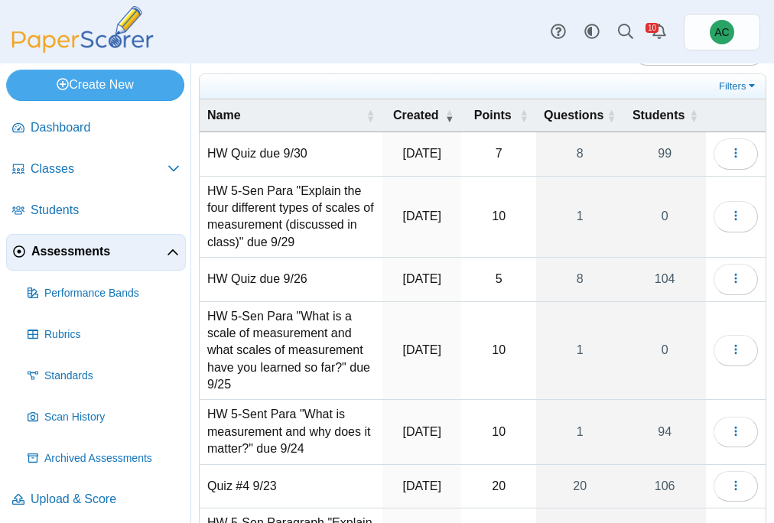
scroll to position [41, 0]
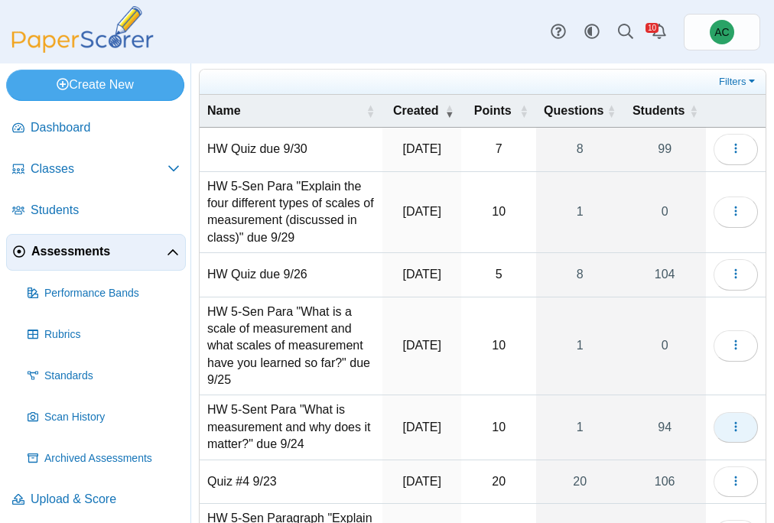
click at [725, 435] on button "button" at bounding box center [736, 427] width 44 height 31
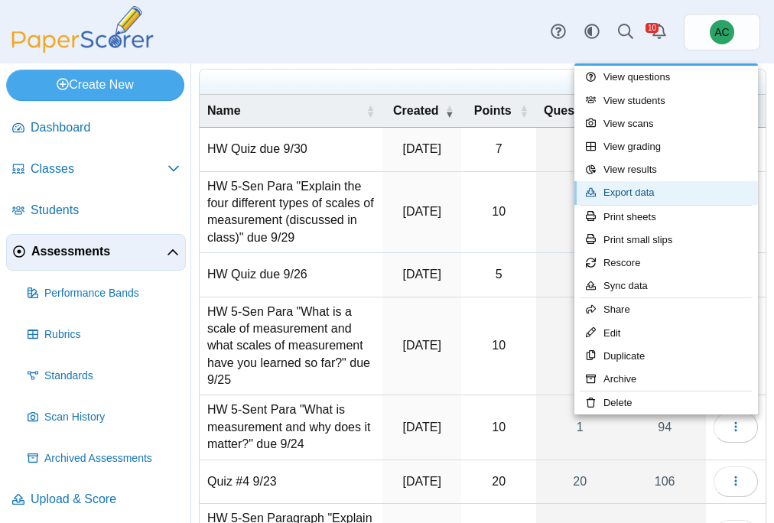
click at [638, 186] on link "Export data" at bounding box center [667, 192] width 184 height 23
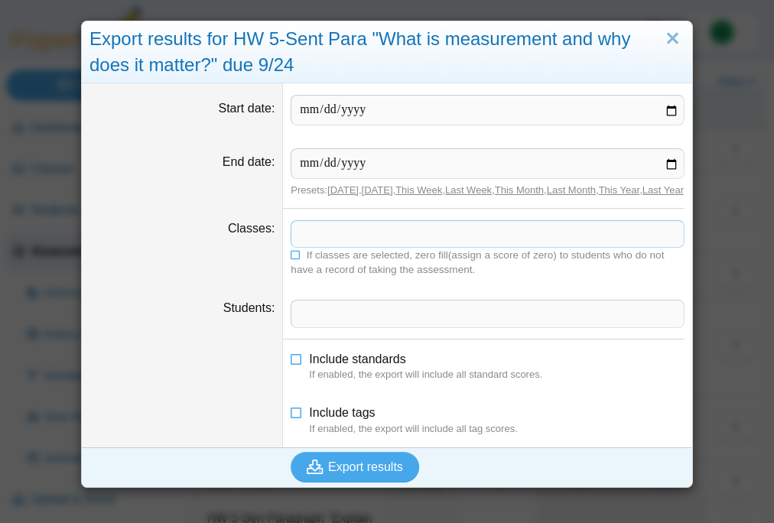
click at [345, 247] on span at bounding box center [488, 234] width 393 height 26
click at [295, 259] on icon at bounding box center [296, 253] width 11 height 9
click at [349, 483] on button "Export results" at bounding box center [355, 467] width 129 height 31
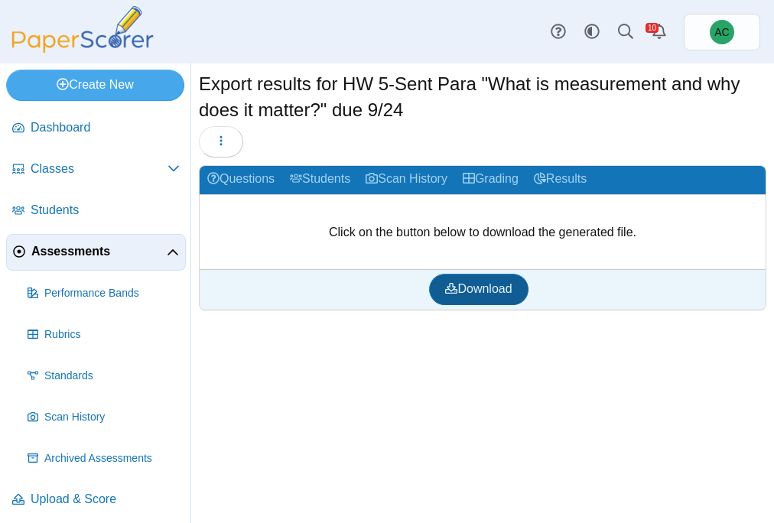
click at [452, 279] on link "Download" at bounding box center [478, 289] width 99 height 31
click at [77, 256] on span "Assessments" at bounding box center [98, 251] width 135 height 17
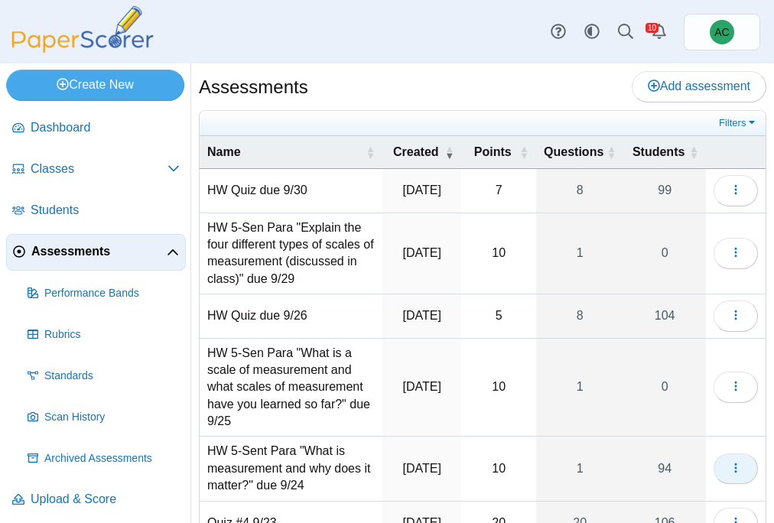
click at [741, 474] on icon "button" at bounding box center [736, 468] width 12 height 12
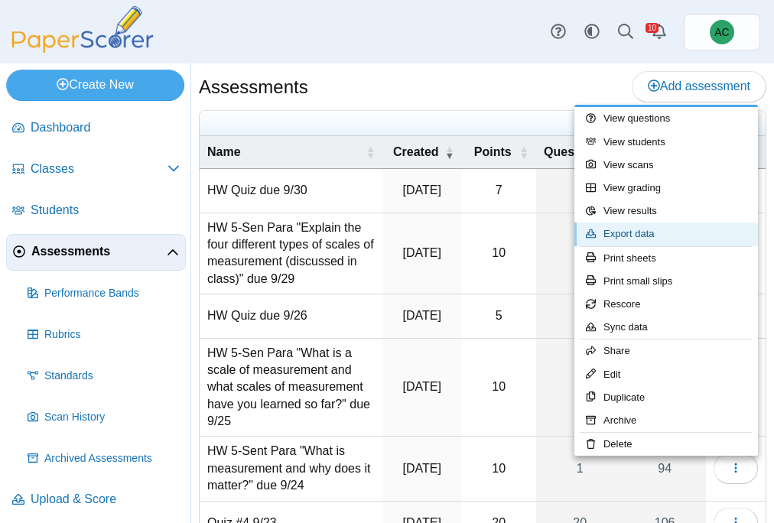
click at [637, 230] on link "Export data" at bounding box center [667, 234] width 184 height 23
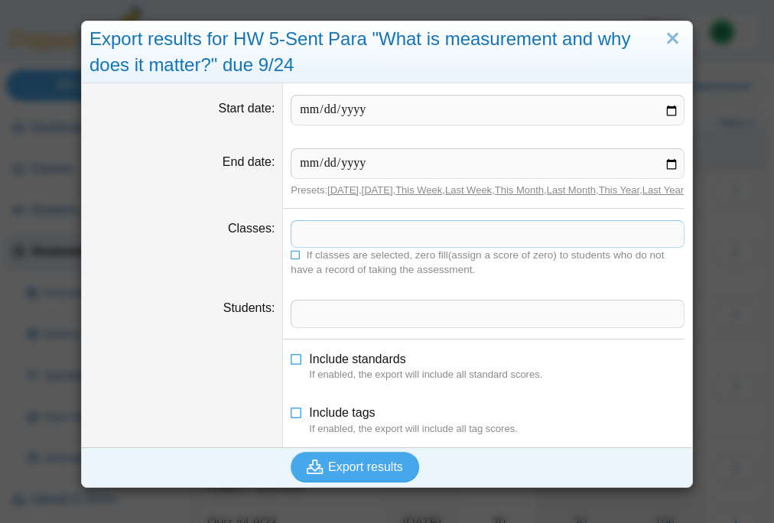
click at [354, 247] on span at bounding box center [488, 234] width 393 height 26
click at [291, 259] on icon at bounding box center [296, 253] width 11 height 9
click at [342, 474] on span "Export results" at bounding box center [365, 467] width 75 height 13
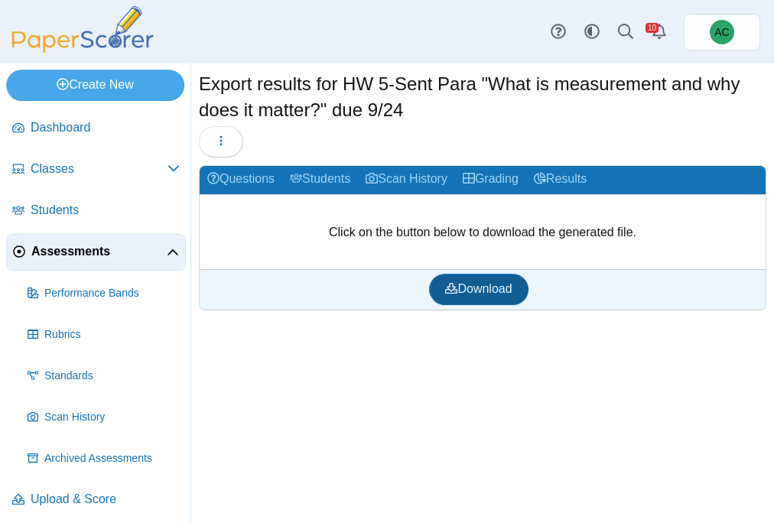
click at [463, 285] on span "Download" at bounding box center [478, 288] width 67 height 13
